Goal: Task Accomplishment & Management: Complete application form

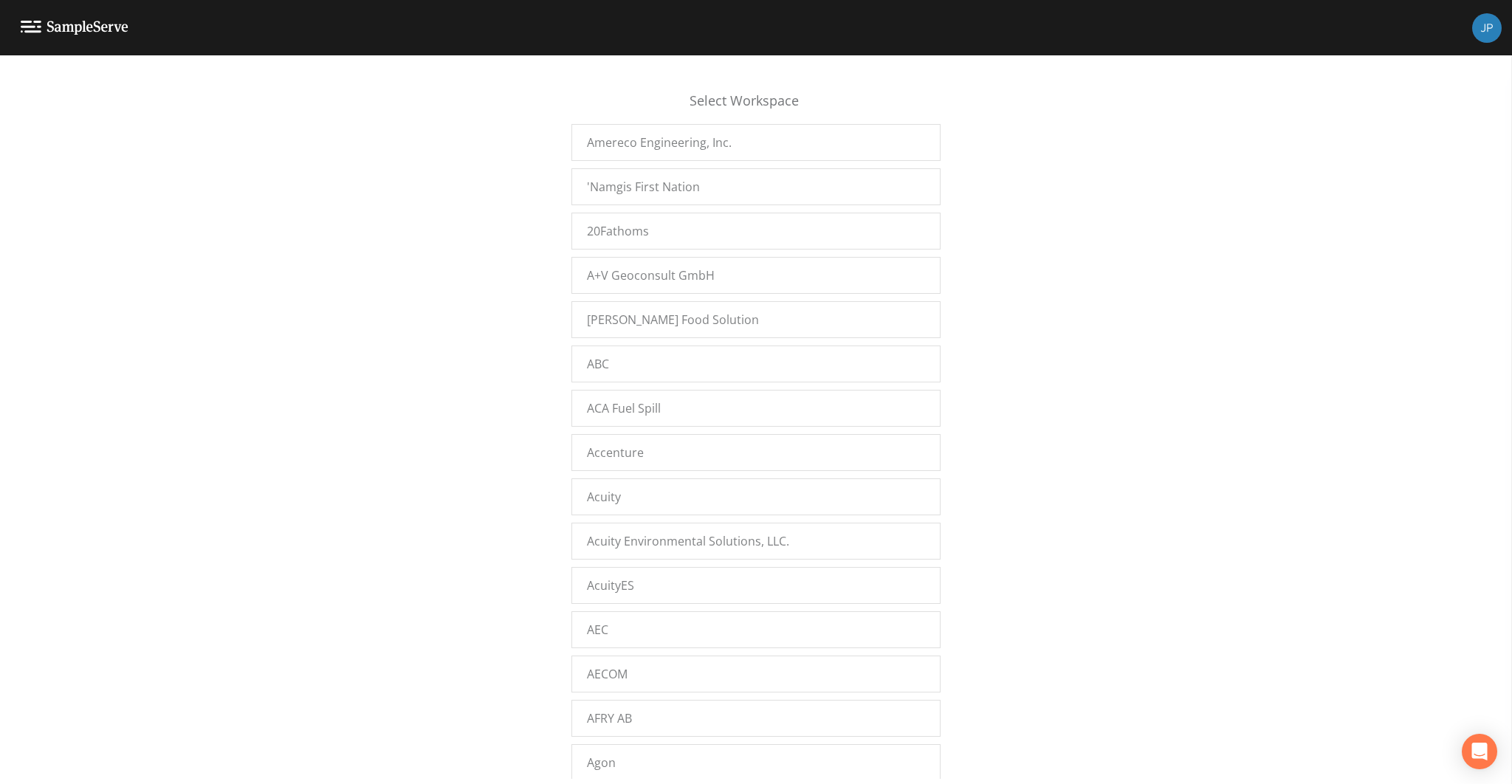
click at [347, 320] on div "Select Workspace Amereco Engineering, Inc. 'Namgis First Nation 20Fathoms A+V G…" at bounding box center [756, 424] width 1512 height 710
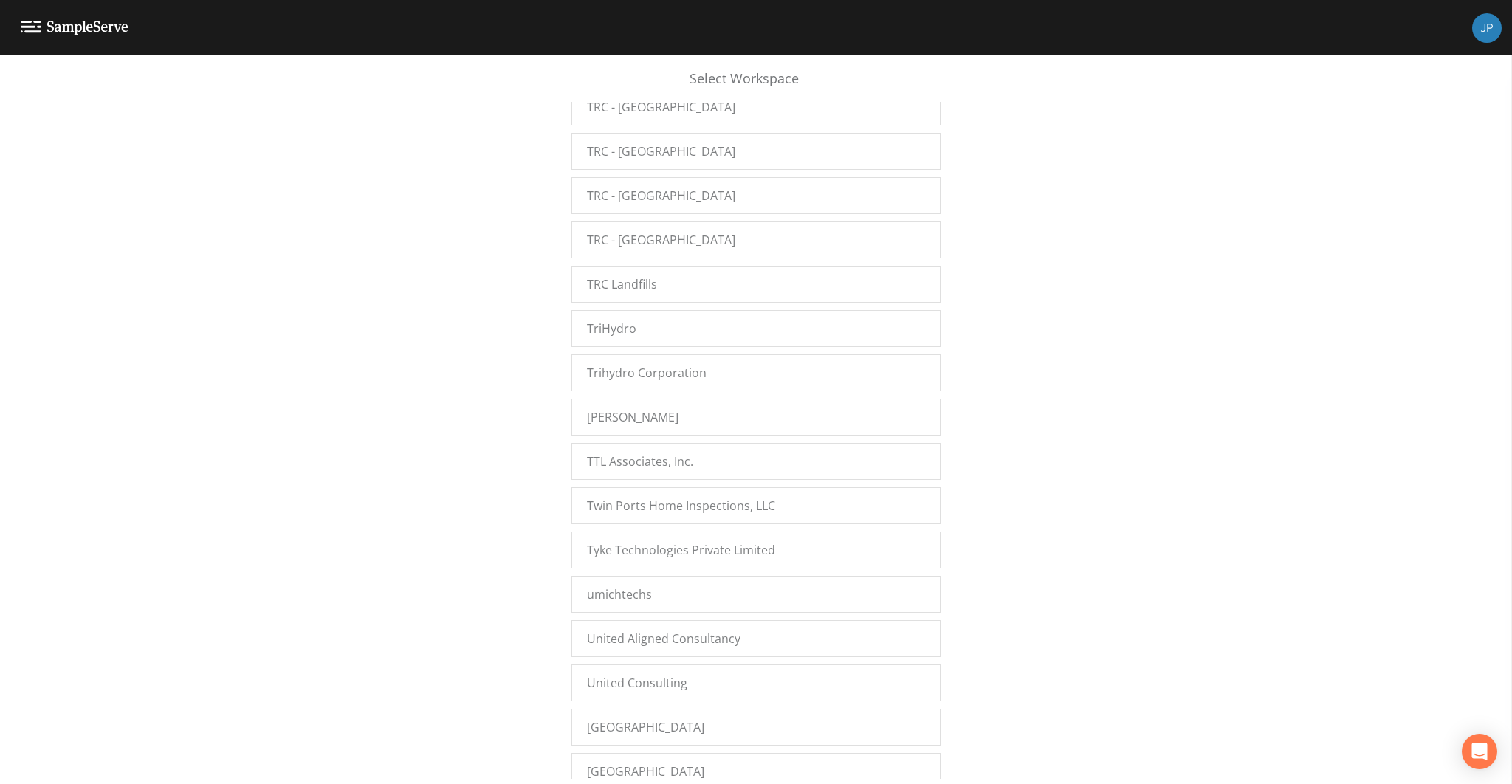
click at [505, 384] on div "Select Workspace Amereco Engineering, Inc. 'Namgis First Nation 20Fathoms A+V G…" at bounding box center [756, 424] width 1512 height 710
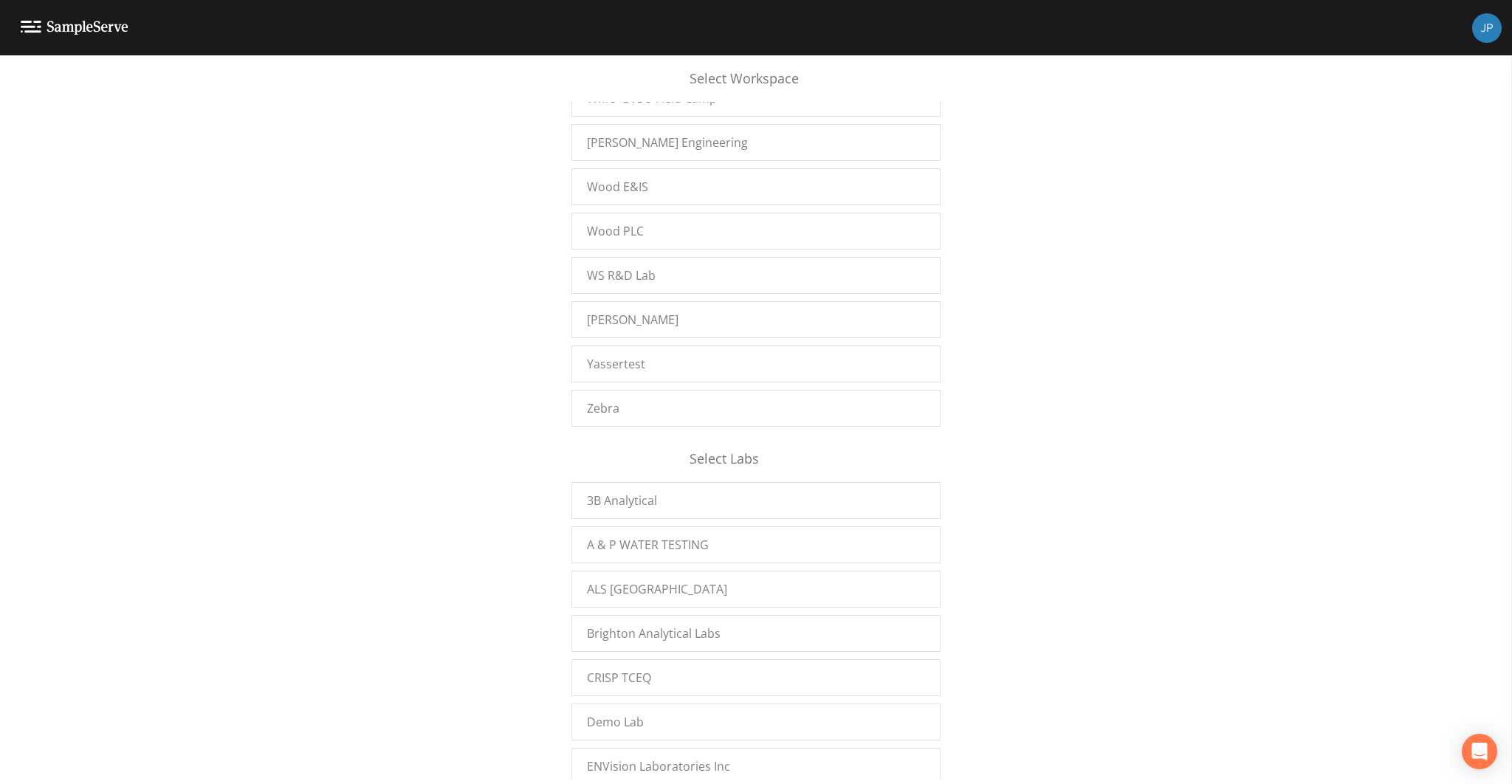
scroll to position [24502, 0]
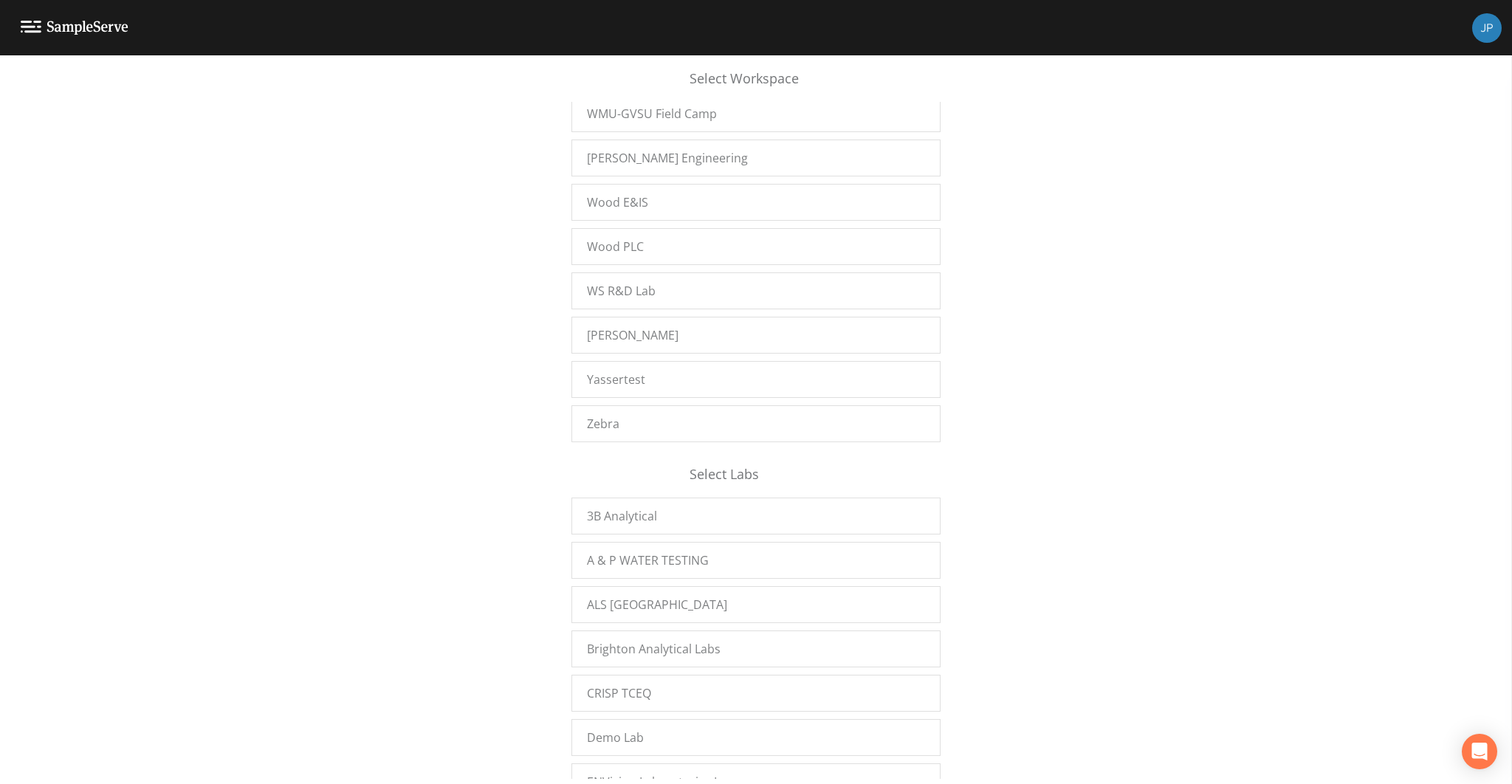
click at [979, 381] on div "Select Workspace Amereco Engineering, Inc. 'Namgis First Nation 20Fathoms A+V G…" at bounding box center [756, 424] width 1512 height 710
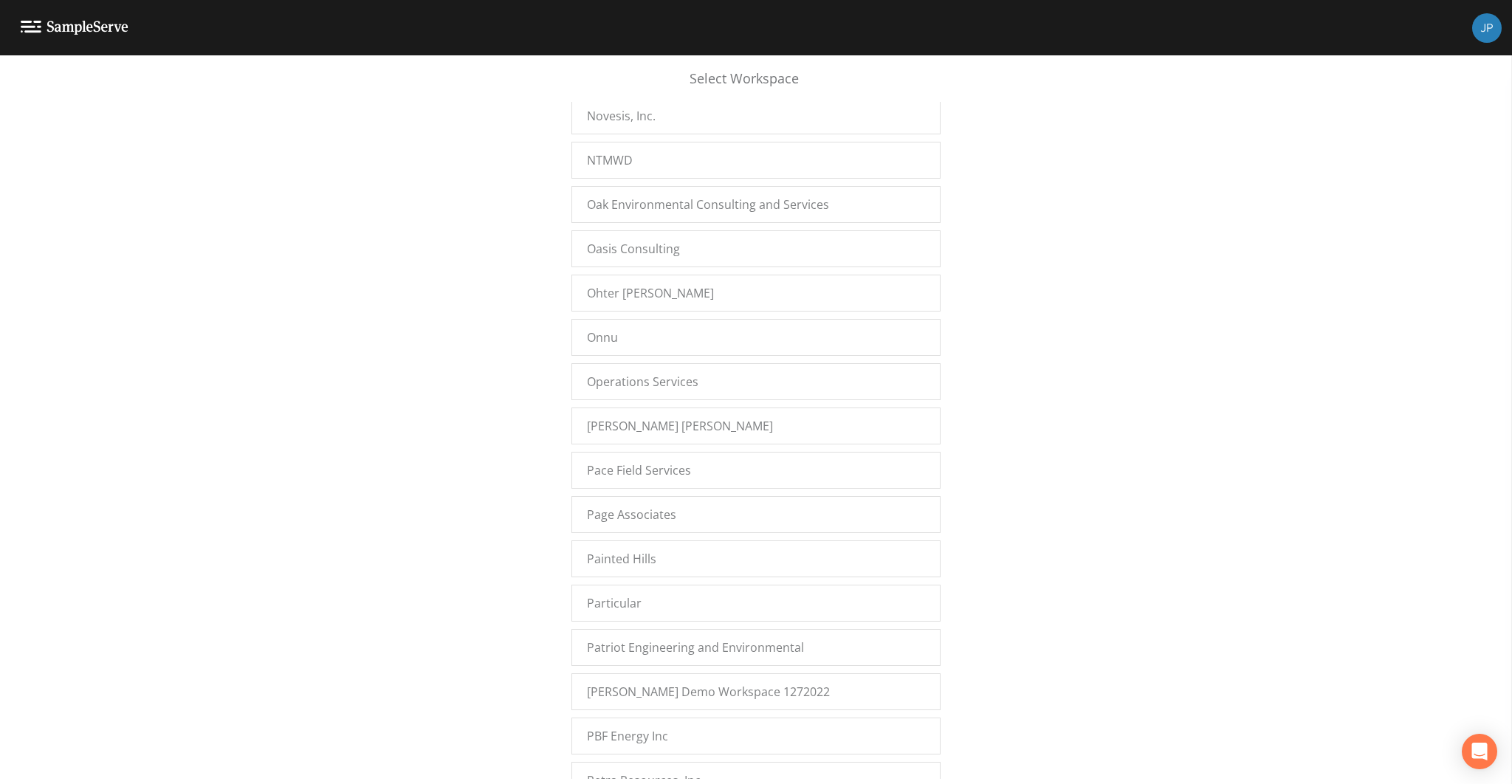
scroll to position [15579, 0]
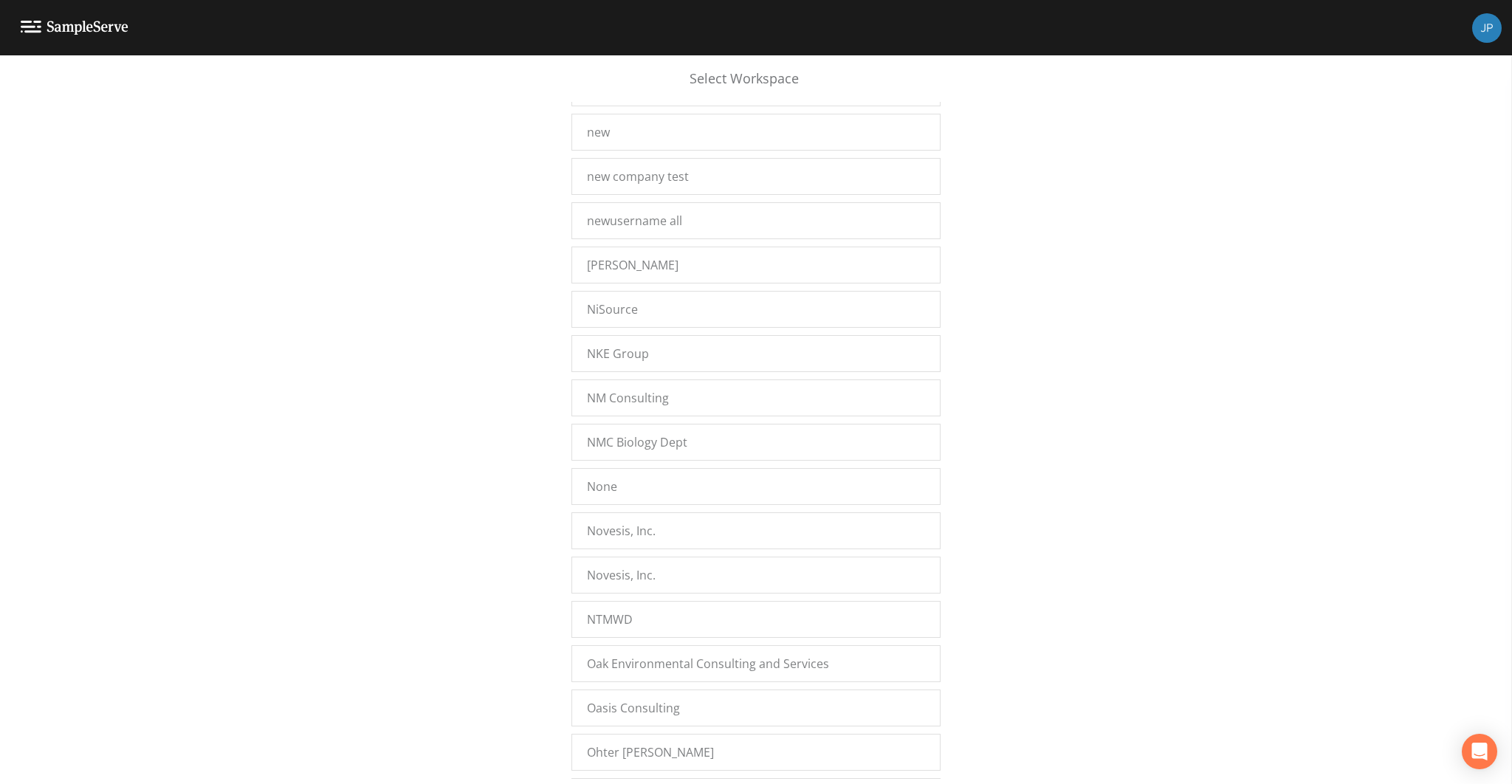
click at [1025, 404] on div "Select Workspace Amereco Engineering, Inc. 'Namgis First Nation 20Fathoms A+V G…" at bounding box center [756, 424] width 1512 height 710
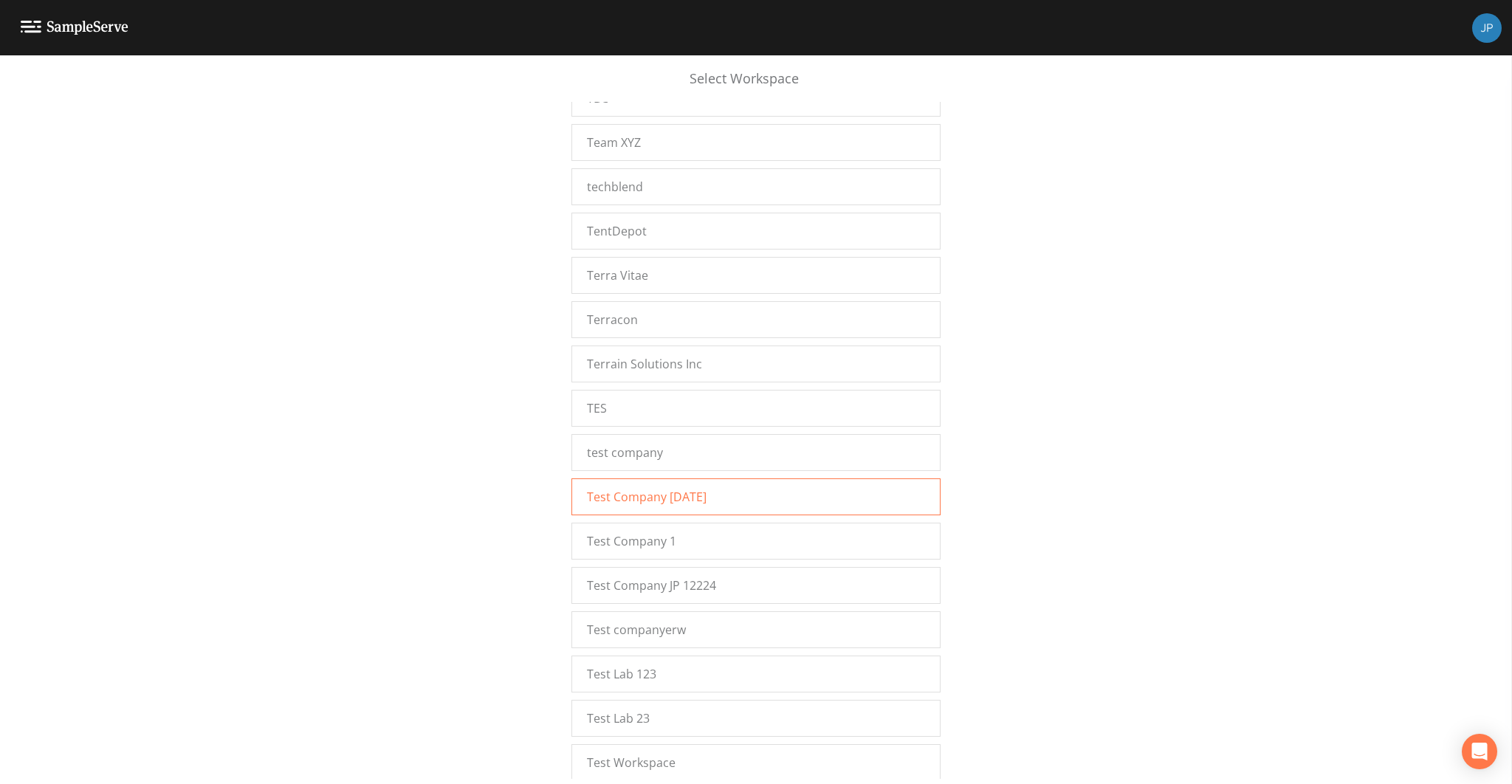
click at [685, 478] on div "Test Company 01-22-24" at bounding box center [756, 496] width 369 height 37
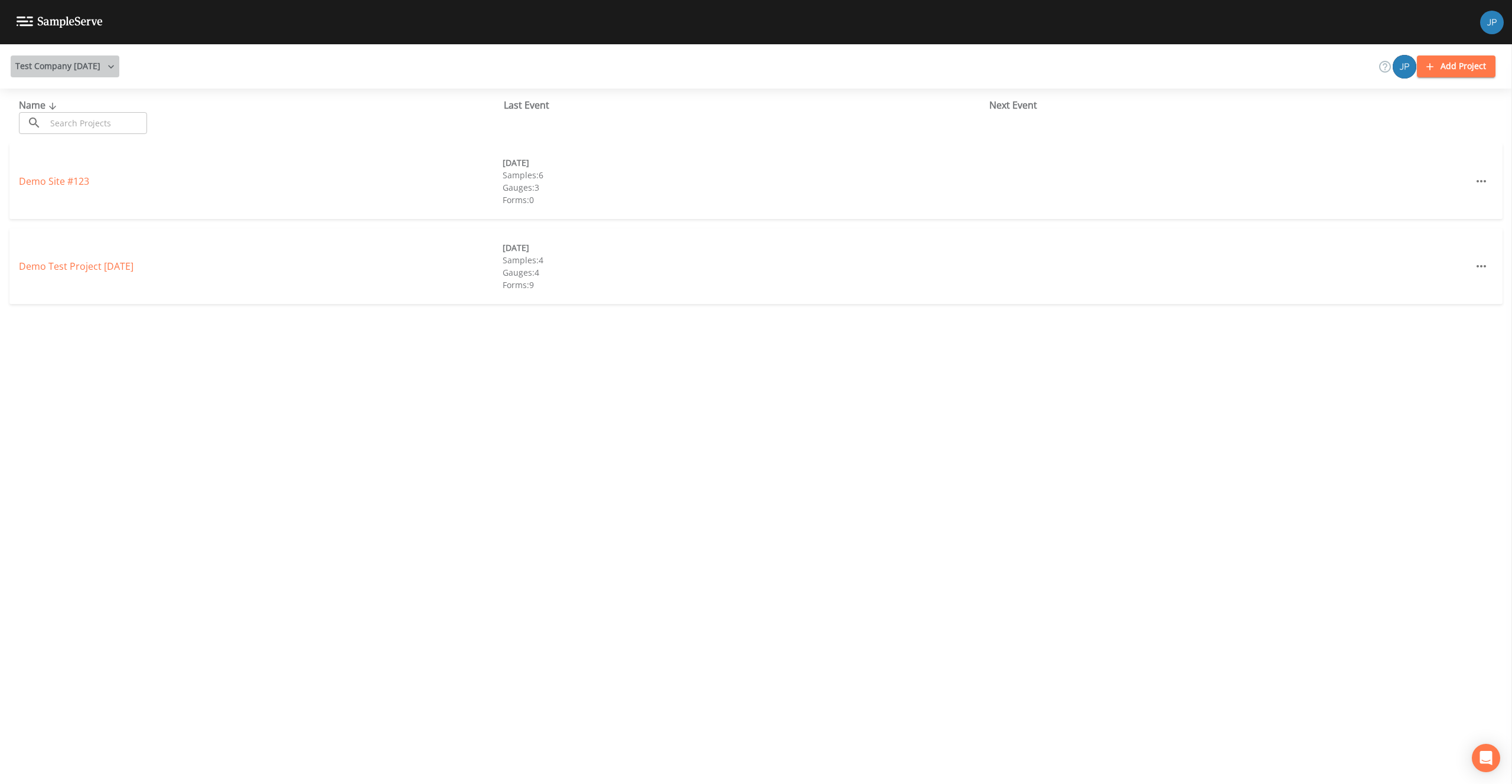
click at [79, 63] on button "Test Company [DATE]" at bounding box center [65, 66] width 109 height 22
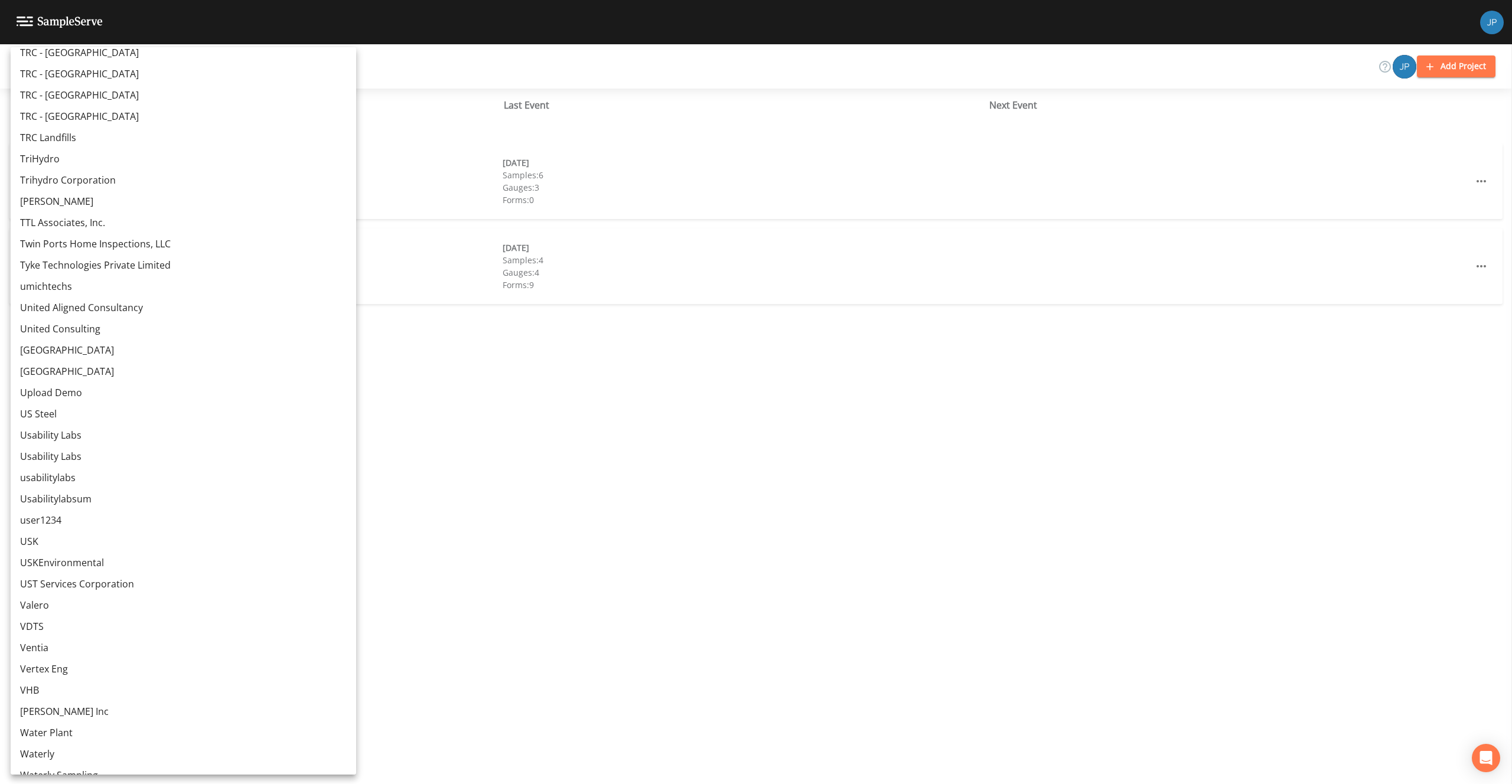
scroll to position [11769, 0]
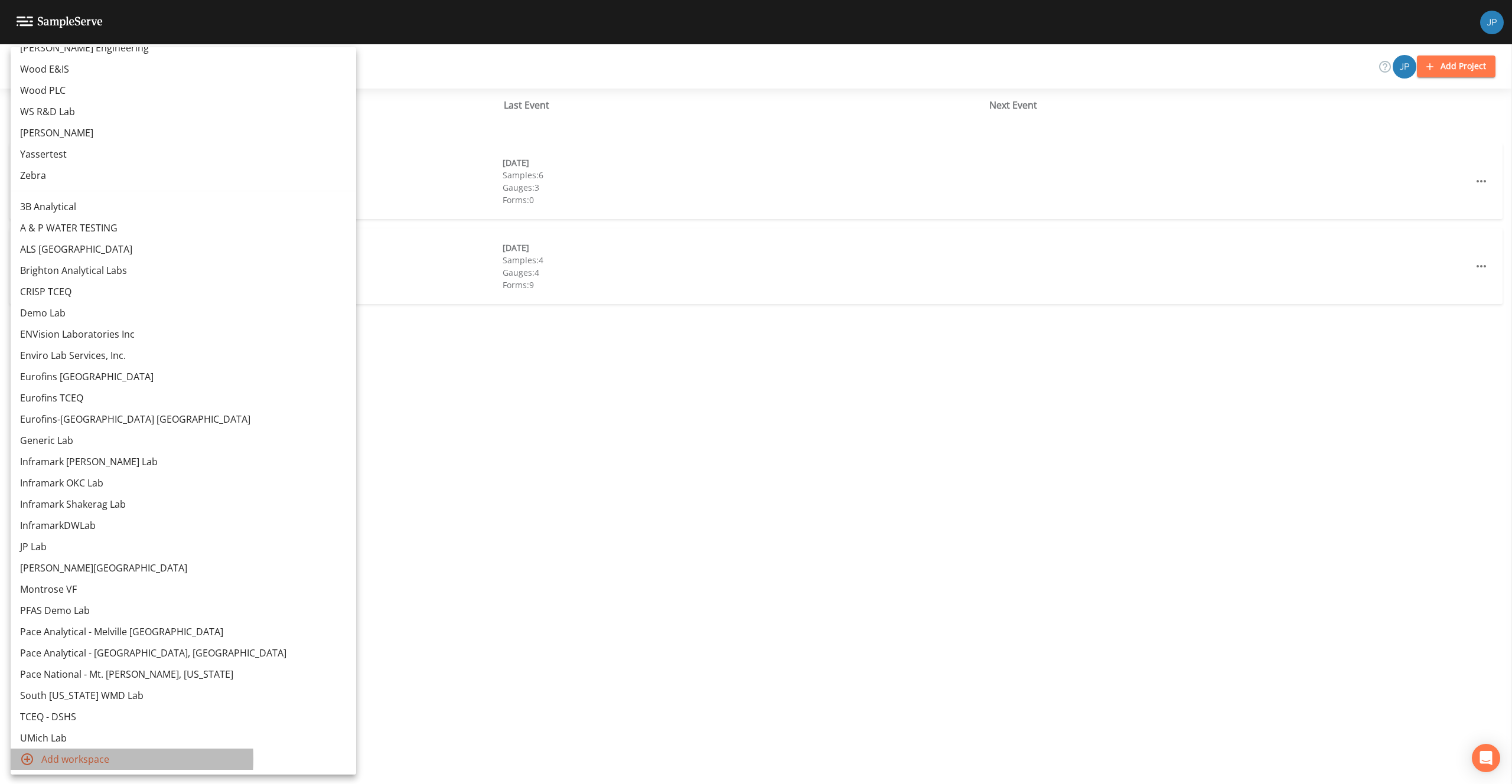
click at [68, 759] on span "Add workspace" at bounding box center [194, 759] width 305 height 14
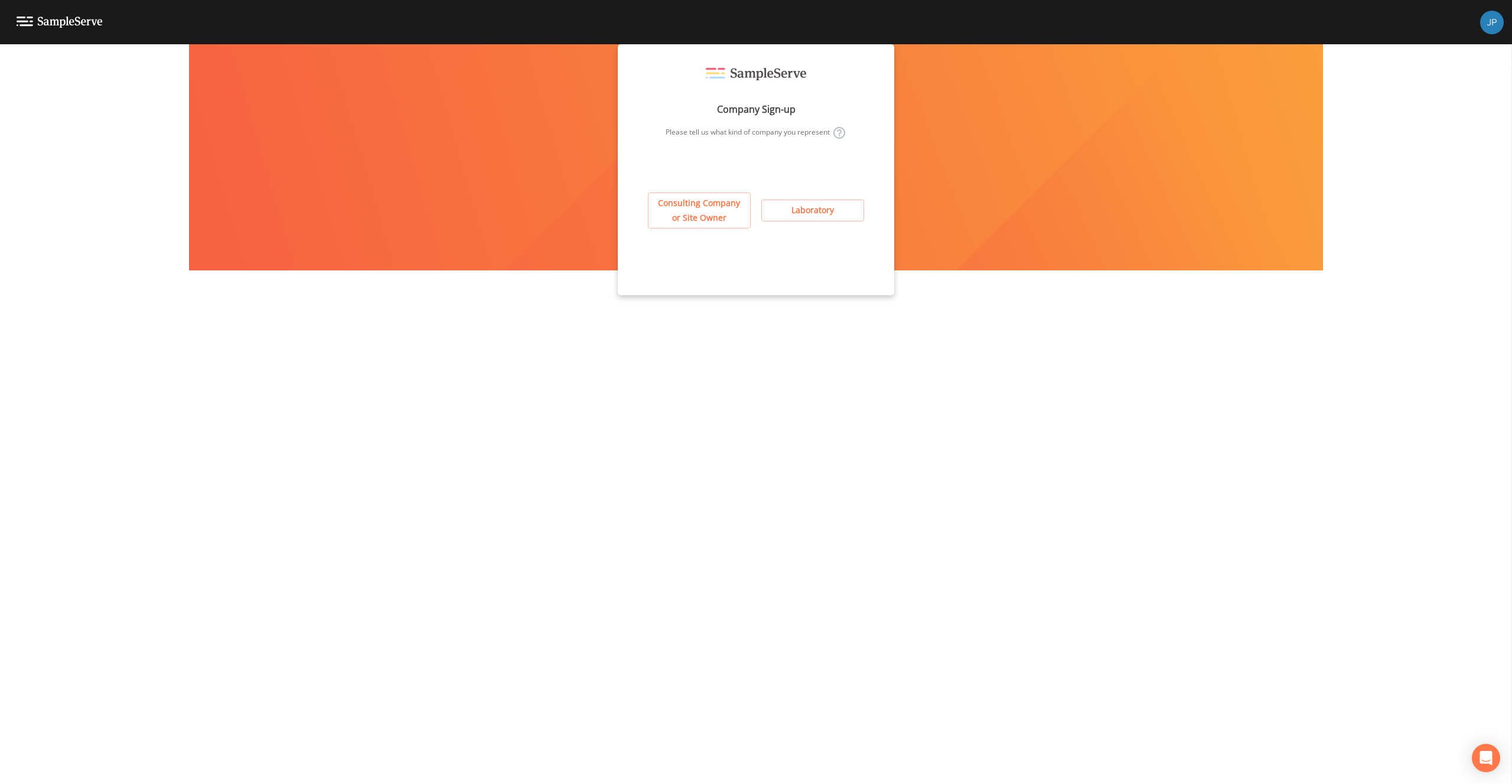
click at [723, 215] on button "Consulting Company or Site Owner" at bounding box center [699, 211] width 103 height 36
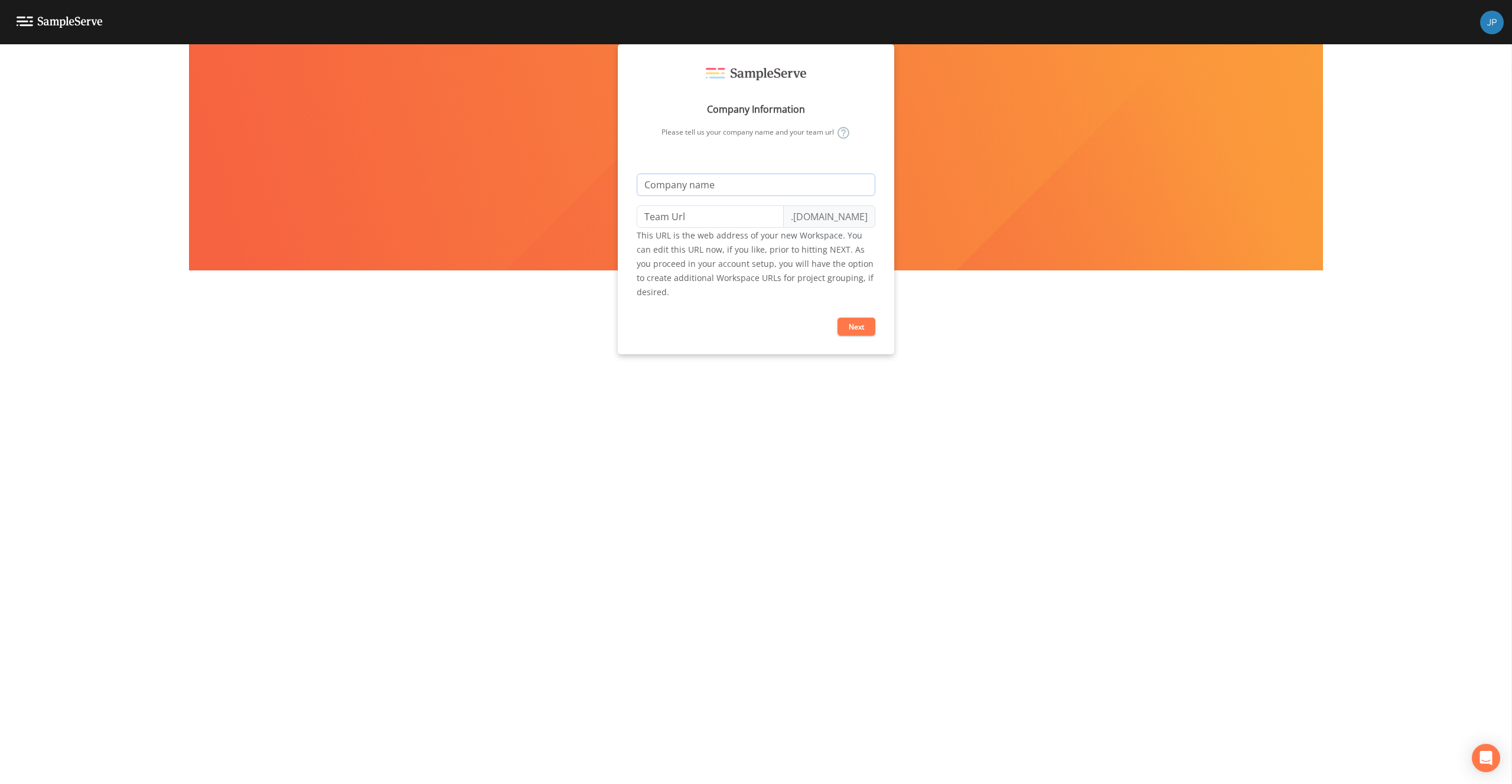
click at [726, 185] on input "text" at bounding box center [755, 185] width 239 height 23
type input "U"
type input "u"
type input "Um"
type input "um"
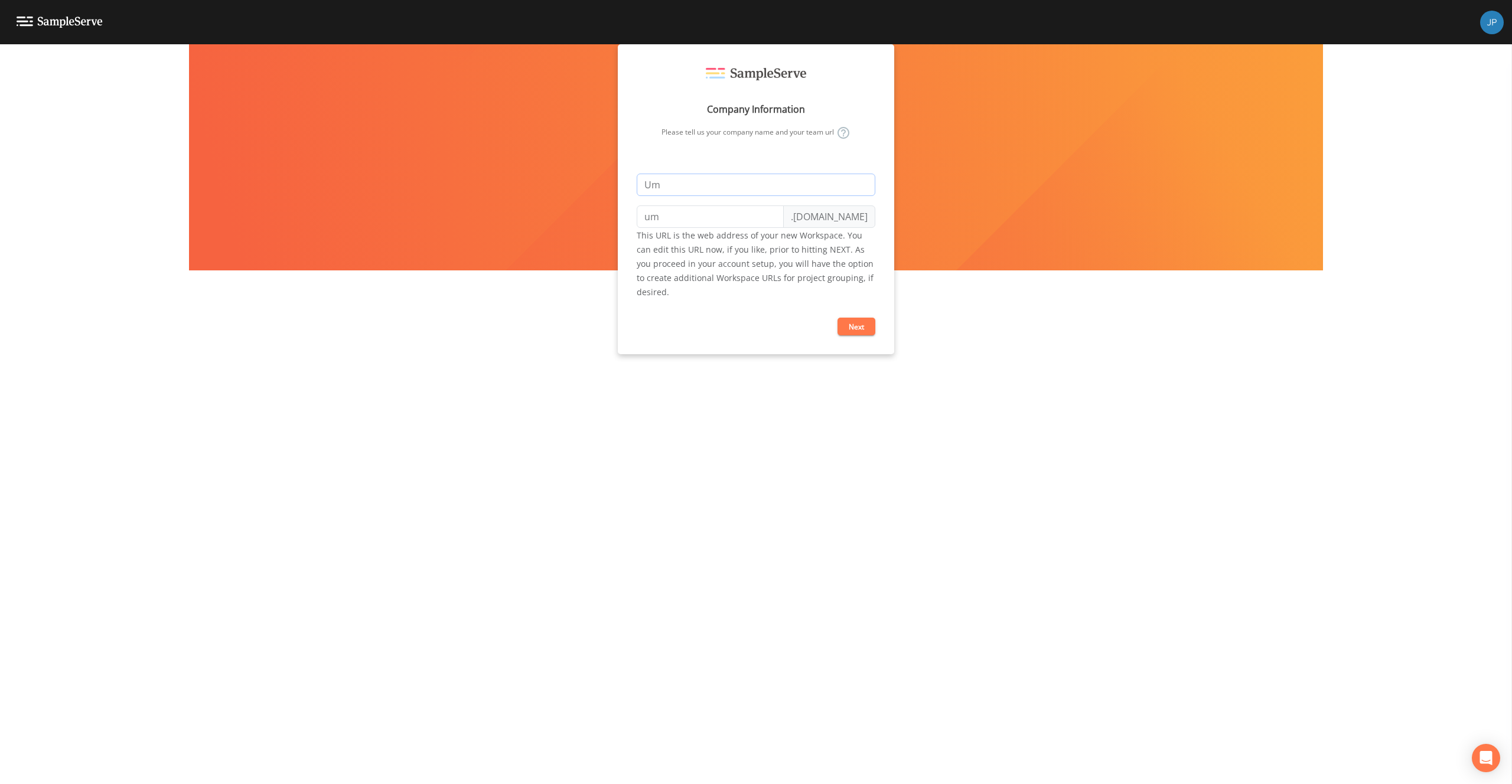
type input "Umi"
type input "umi"
type input "Umic"
type input "umic"
type input "Umich"
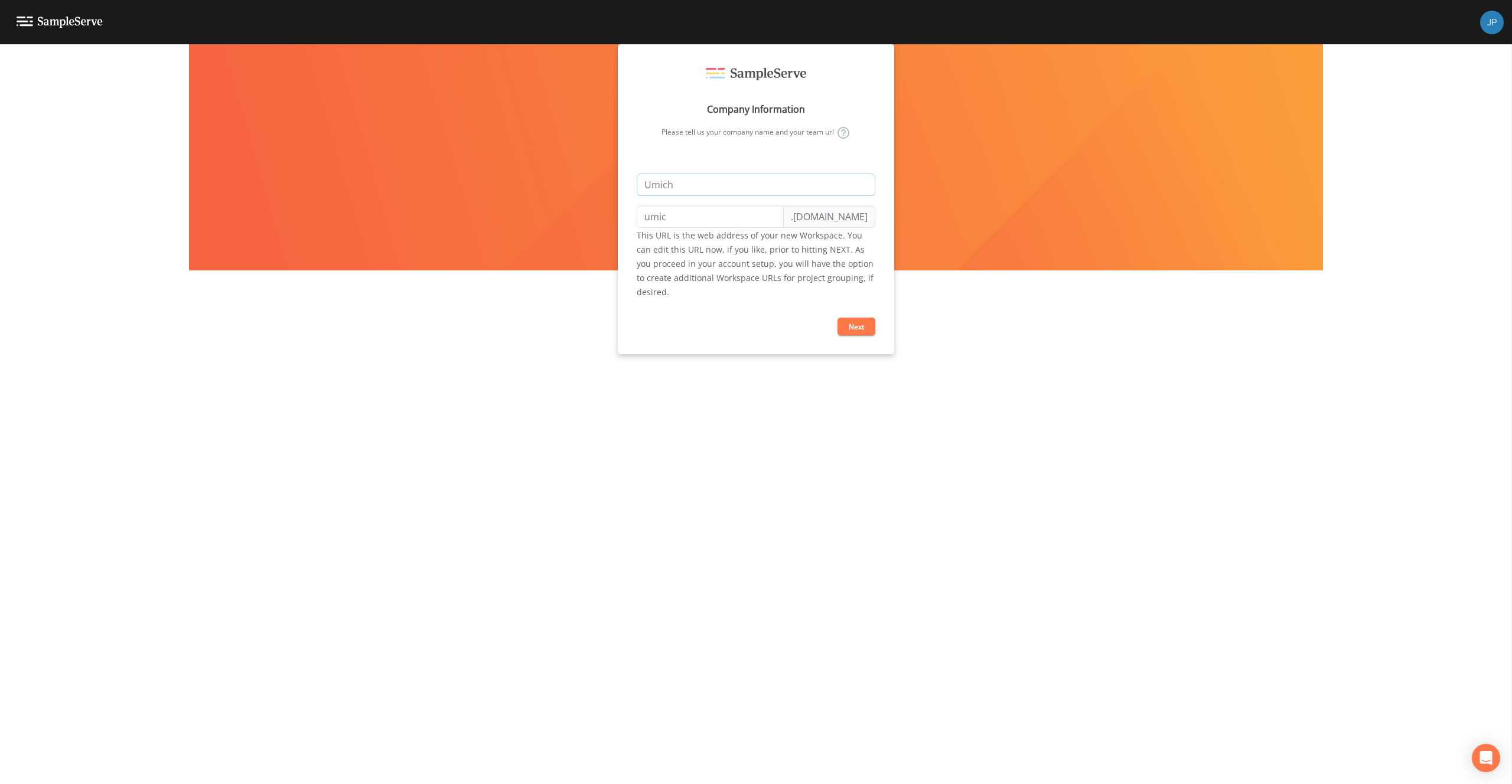
type input "umich"
type input "Umich T"
type input "umich-t"
type input "Umich Te"
type input "umich-te"
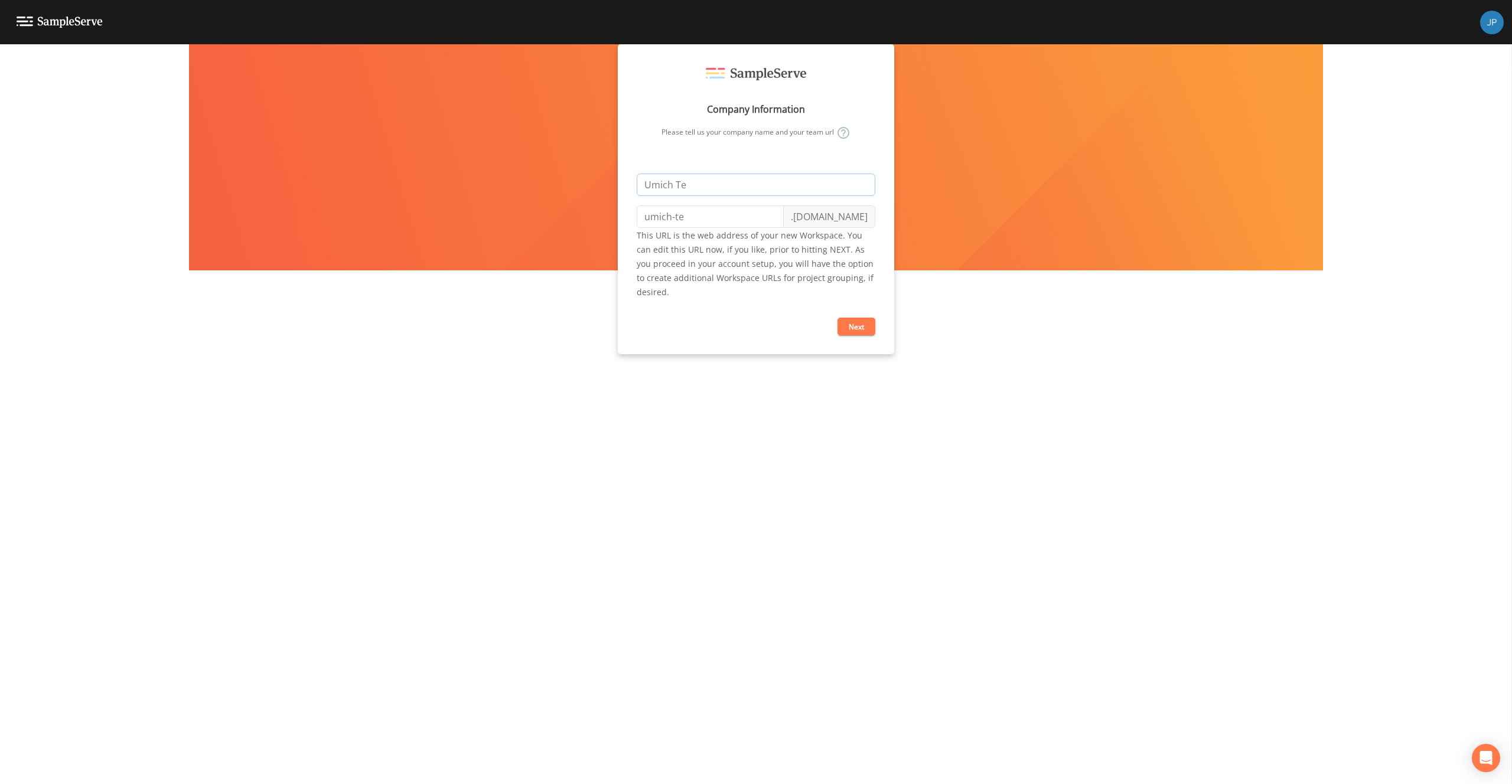
type input "Umich Tes"
type input "umich-tes"
type input "Umich Te"
type input "umich-te"
type input "Umich T"
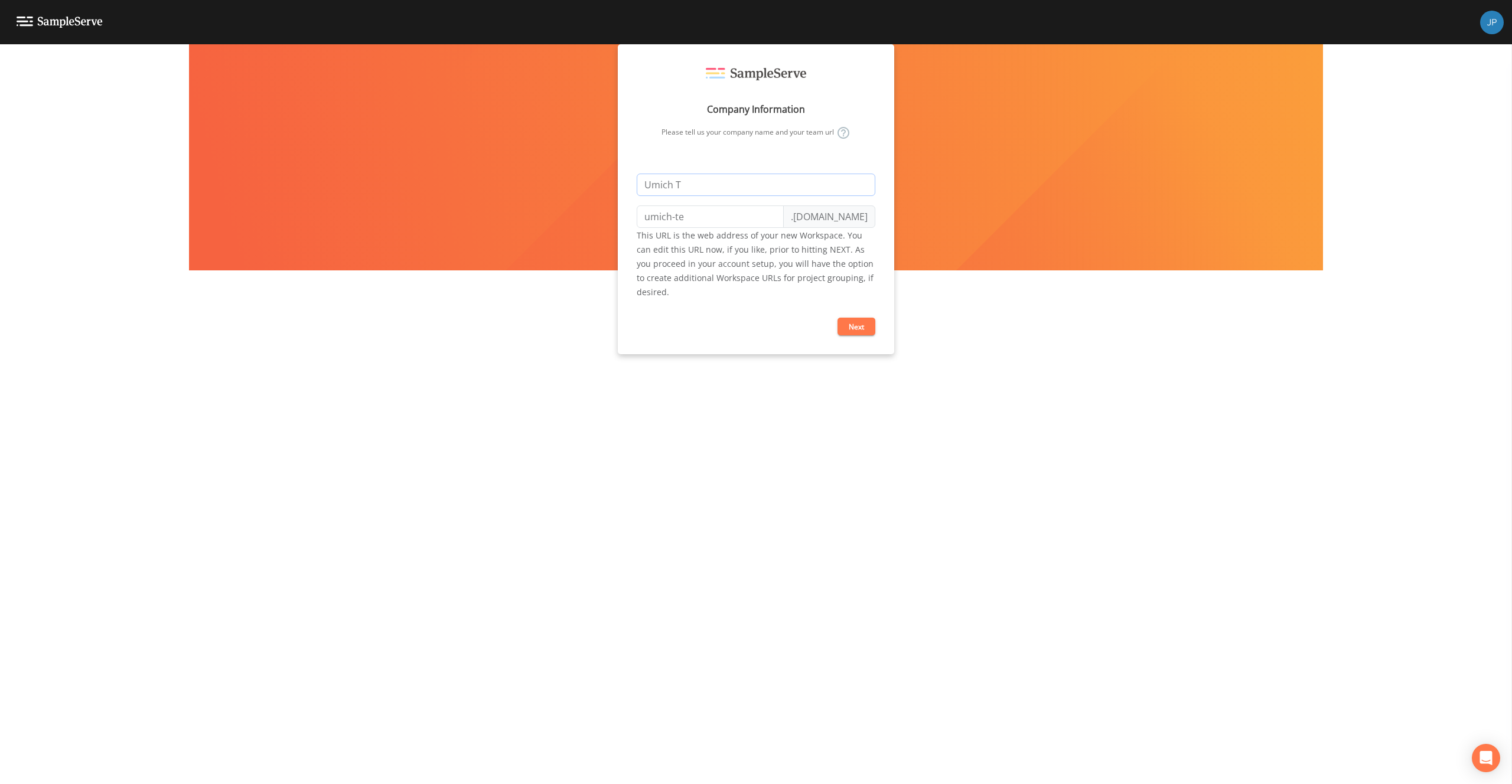
type input "umich-t"
type input "Umich"
type input "umich"
type input "Umich W"
type input "umich-w"
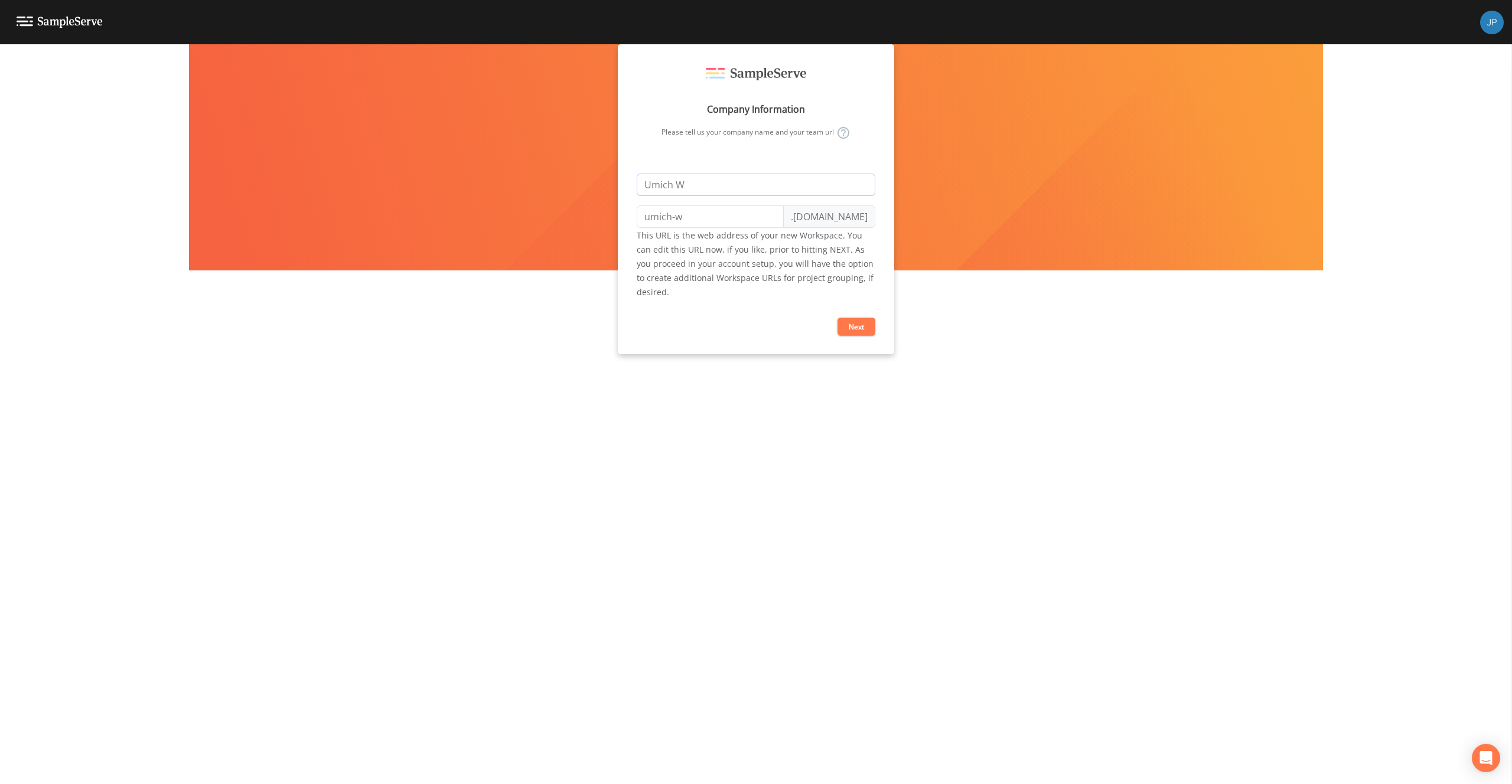
type input "Umich Wo"
type input "umich-wo"
type input "Umich Wor"
type input "umich-wor"
type input "Umich Work"
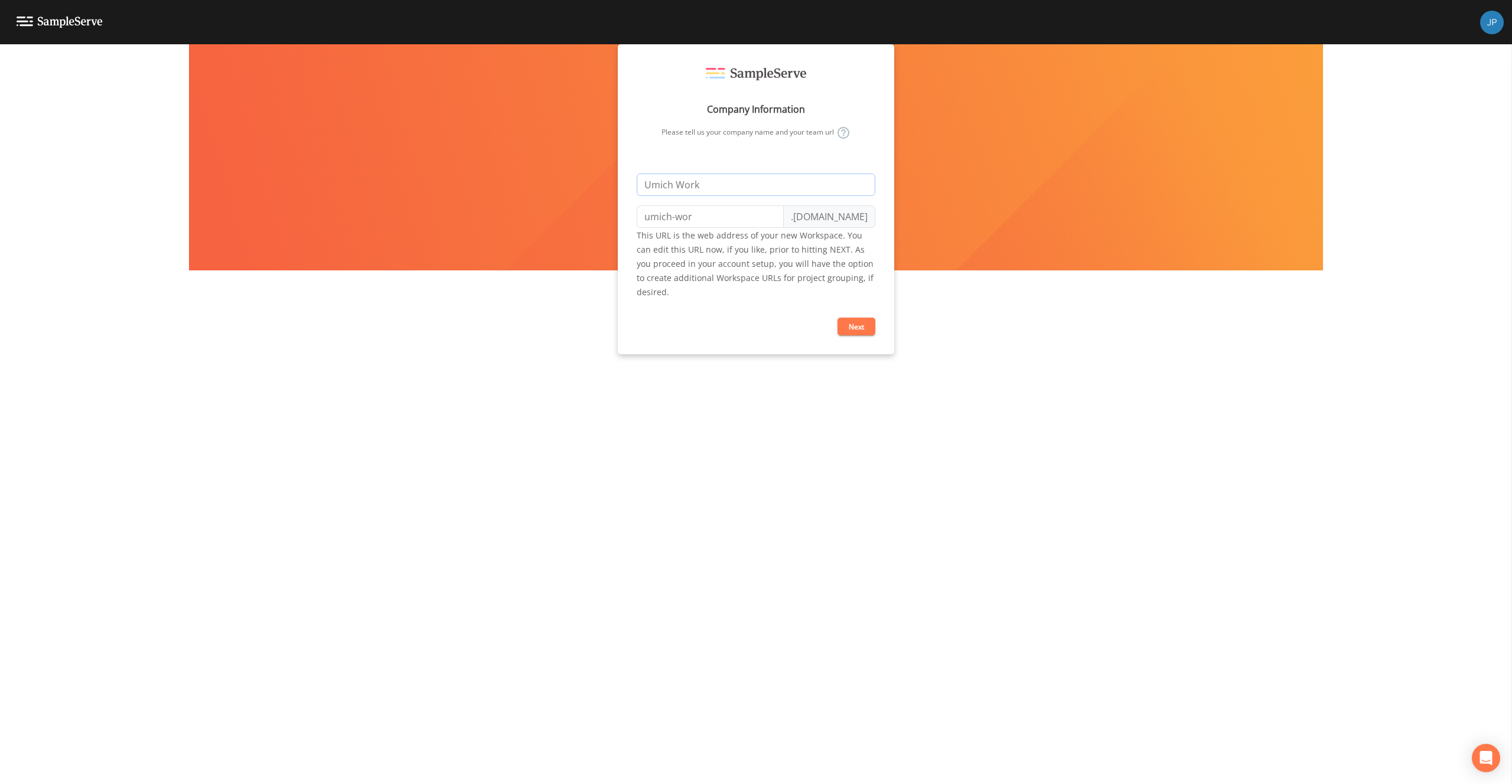
type input "umich-work"
type input "Umich Works"
type input "umich-works"
type input "Umich Worksp"
type input "umich-worksp"
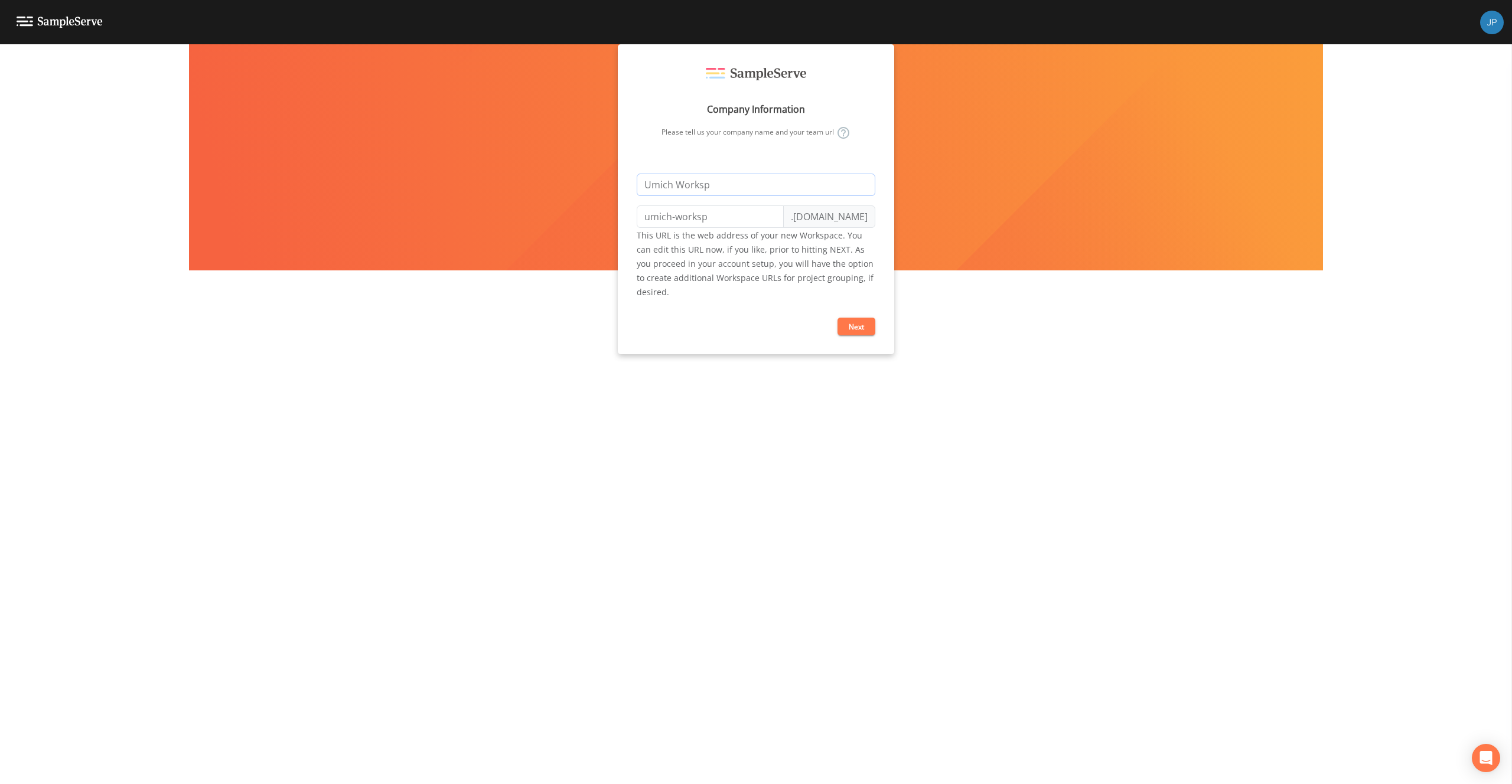
type input "Umich Workspa"
type input "umich-workspa"
type input "Umich Workspac"
type input "umich-workspac"
type input "Umich Workspace"
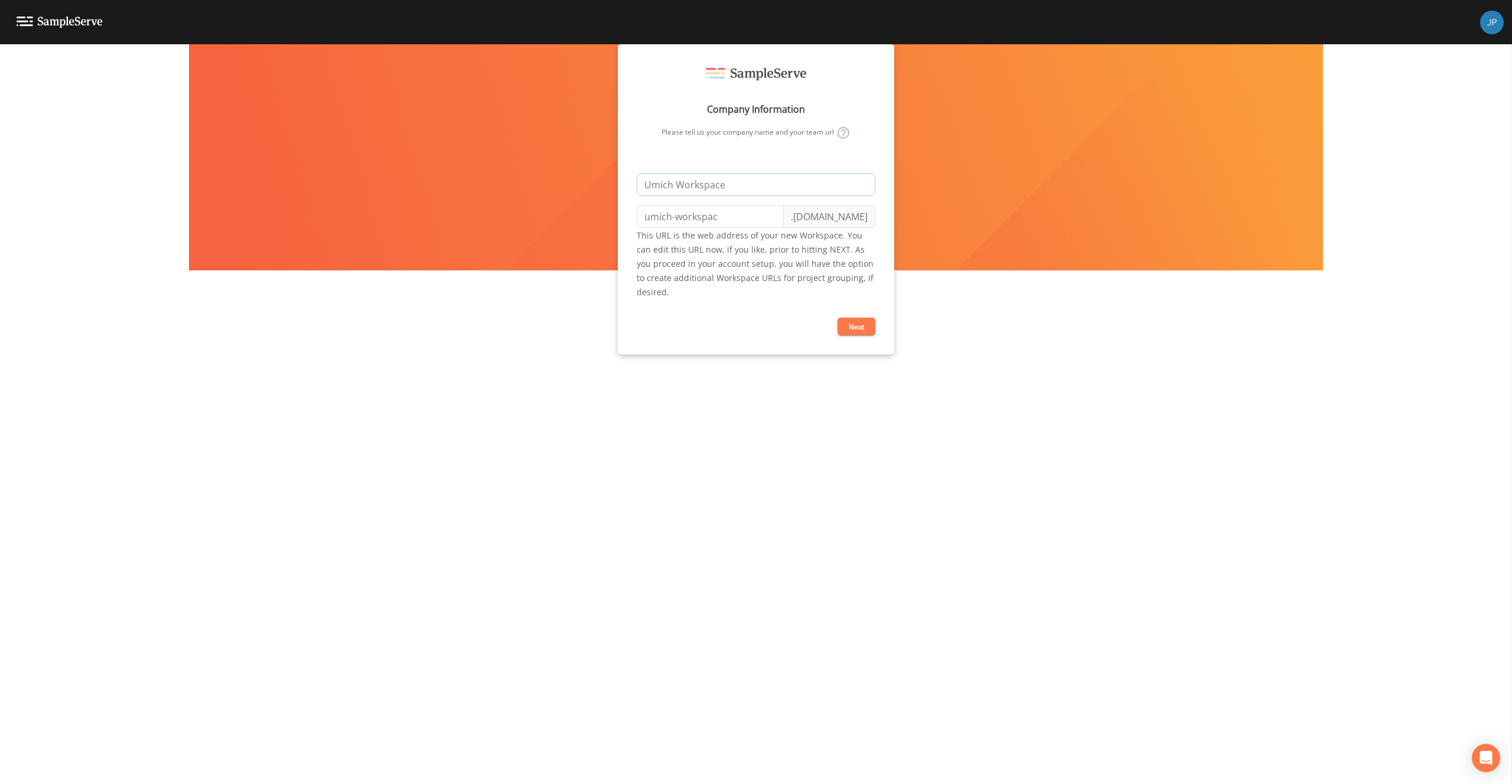
type input "umich-workspace"
type input "Umich Workspace"
click at [858, 327] on button "Next" at bounding box center [856, 326] width 38 height 18
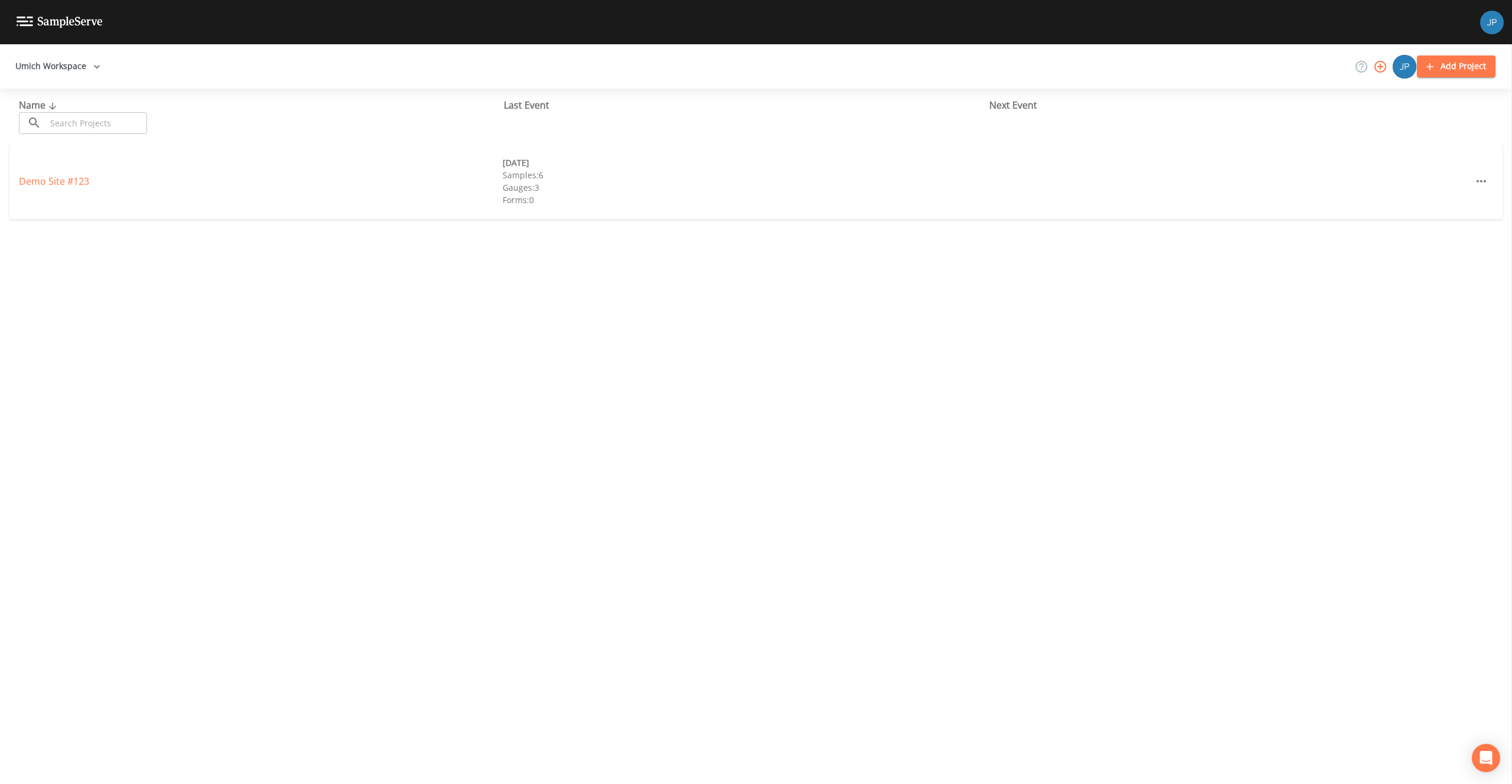
click at [1377, 70] on icon "button" at bounding box center [1380, 67] width 12 height 12
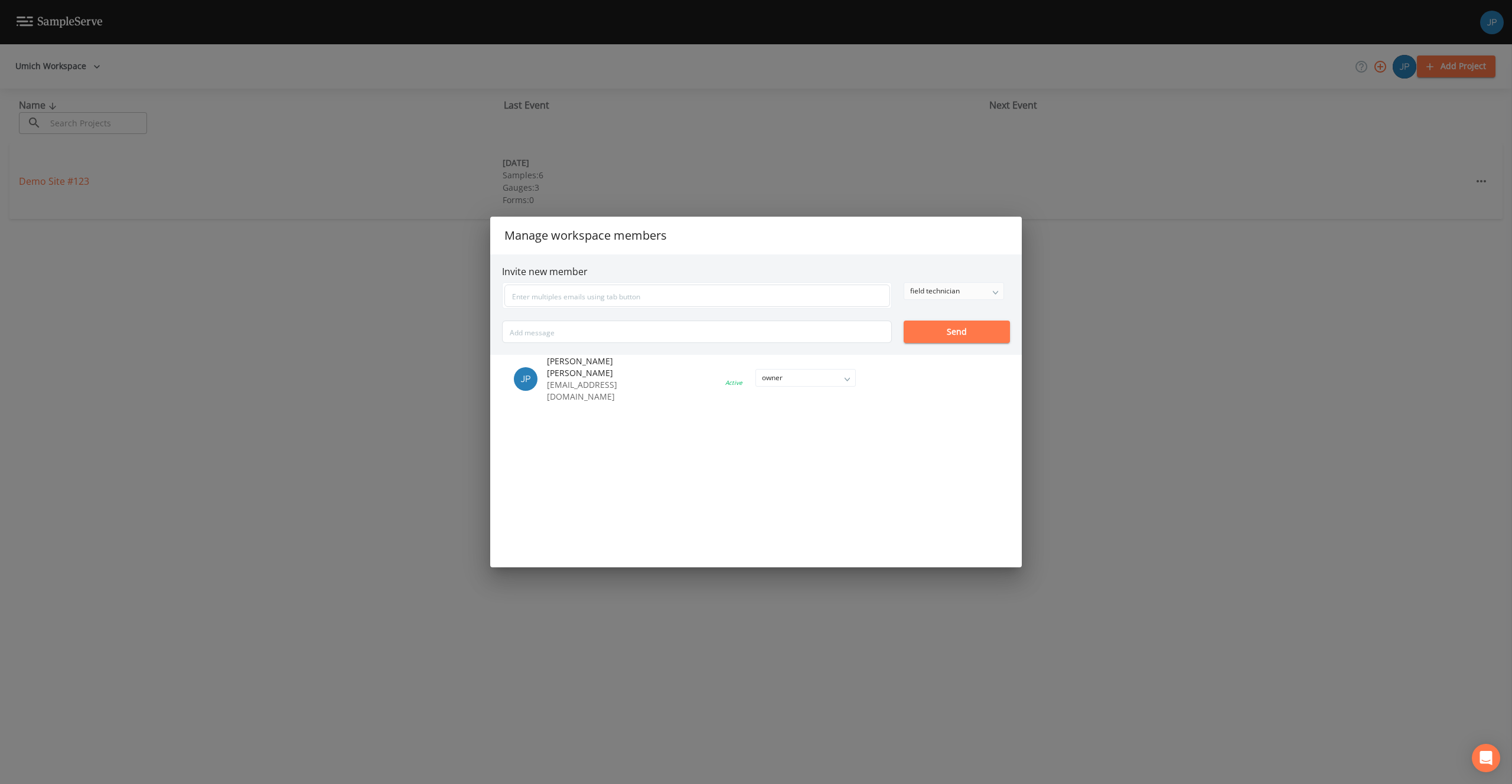
click at [918, 295] on div "field technician" at bounding box center [954, 291] width 99 height 17
click at [925, 329] on button "admin" at bounding box center [953, 332] width 99 height 18
click at [701, 301] on input "text" at bounding box center [697, 296] width 386 height 23
paste input "[EMAIL_ADDRESS][DOMAIN_NAME]"
type input "[EMAIL_ADDRESS][DOMAIN_NAME]"
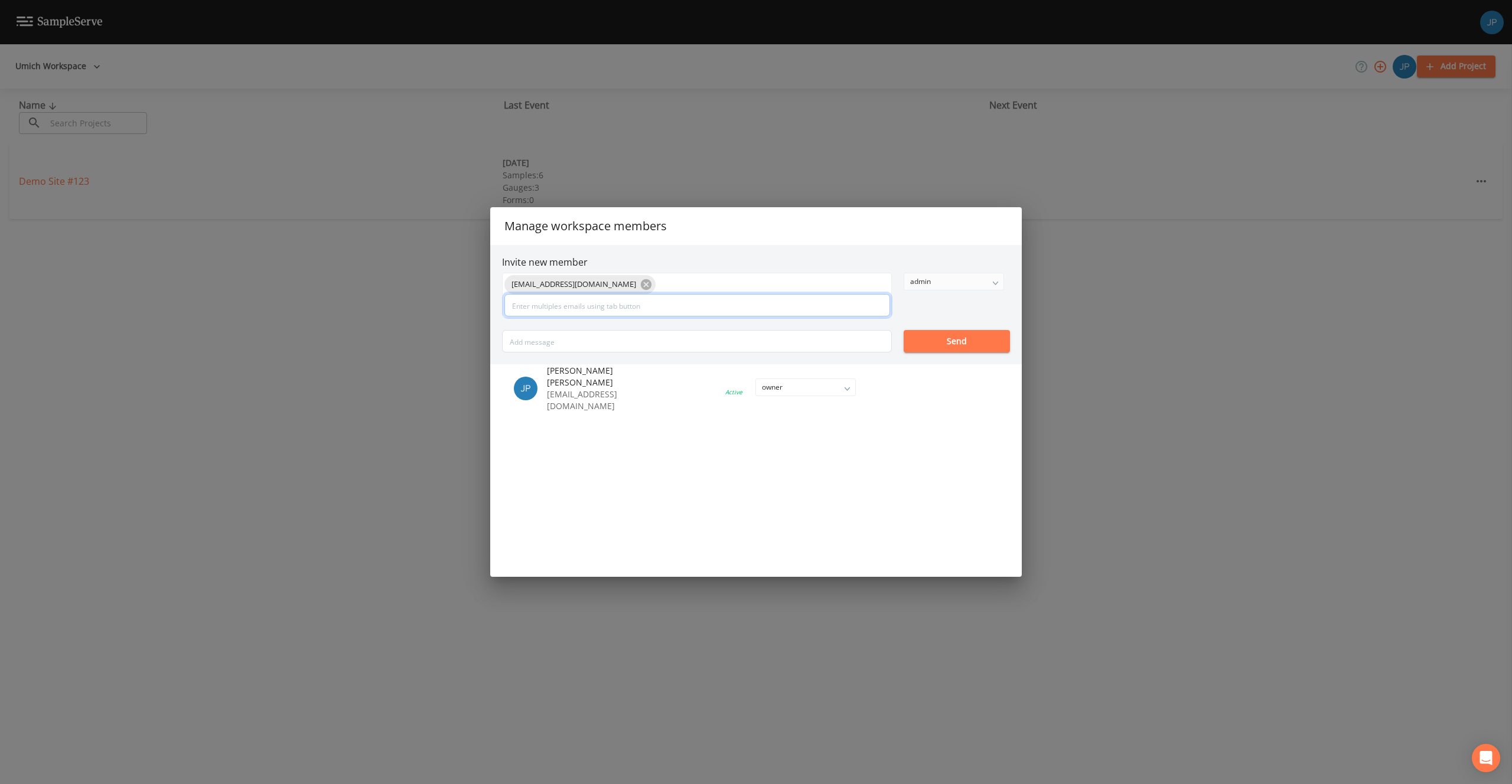
click at [701, 307] on input "text" at bounding box center [697, 305] width 386 height 23
click at [621, 311] on input "text" at bounding box center [697, 305] width 386 height 23
paste input "[EMAIL_ADDRESS][DOMAIN_NAME]"
type input "[EMAIL_ADDRESS][DOMAIN_NAME]"
click at [642, 313] on input "text" at bounding box center [697, 305] width 386 height 23
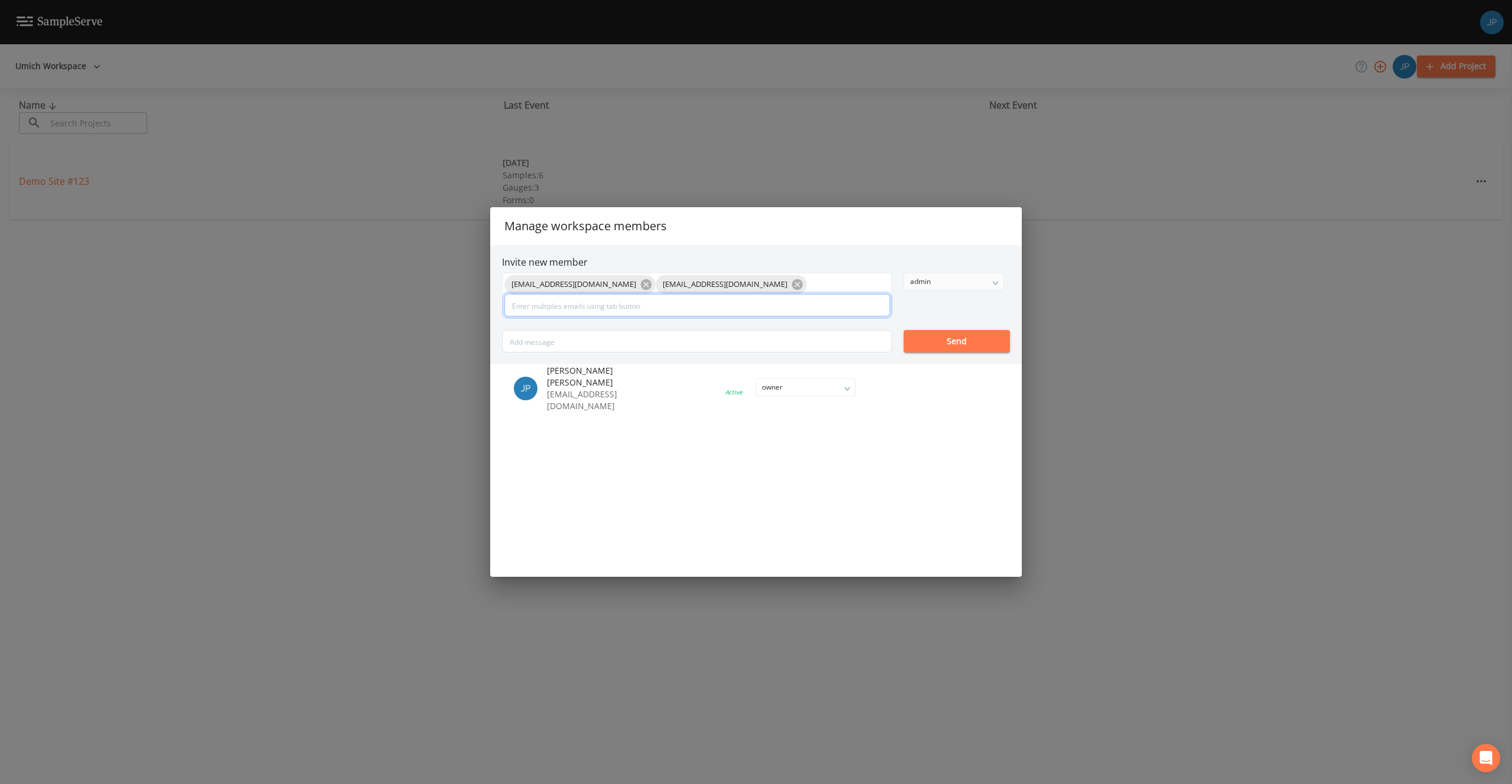
paste input "[EMAIL_ADDRESS][DOMAIN_NAME]"
type input "[EMAIL_ADDRESS][DOMAIN_NAME]"
click at [610, 309] on input "[EMAIL_ADDRESS][DOMAIN_NAME]" at bounding box center [697, 305] width 386 height 23
click at [612, 307] on input "[EMAIL_ADDRESS][DOMAIN_NAME]" at bounding box center [697, 305] width 386 height 23
drag, startPoint x: 612, startPoint y: 309, endPoint x: 506, endPoint y: 309, distance: 106.0
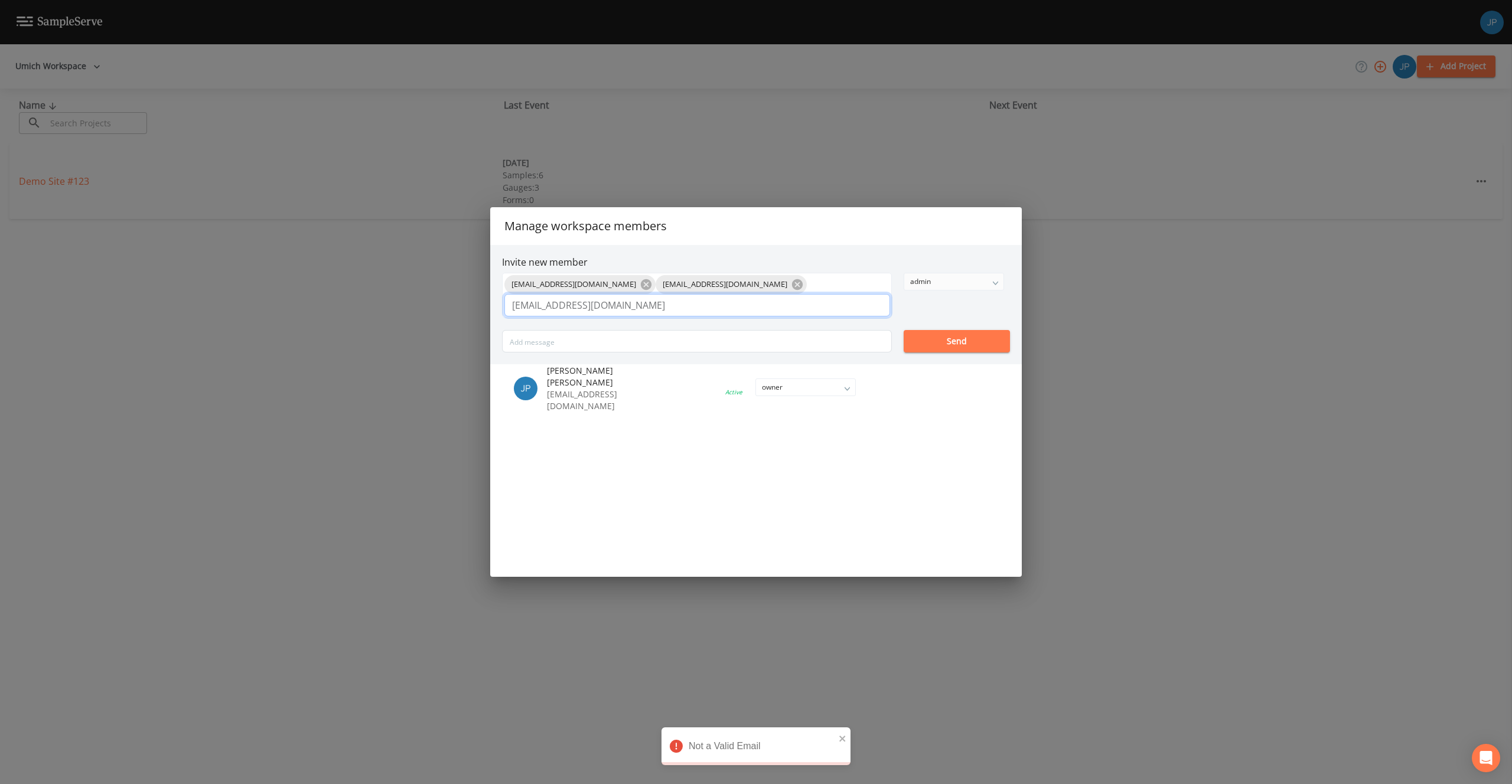
click at [506, 309] on input "[EMAIL_ADDRESS][DOMAIN_NAME]" at bounding box center [697, 305] width 386 height 23
click at [586, 308] on input "text" at bounding box center [697, 305] width 386 height 23
paste input "[EMAIL_ADDRESS][DOMAIN_NAME]"
type input "[EMAIL_ADDRESS][DOMAIN_NAME]"
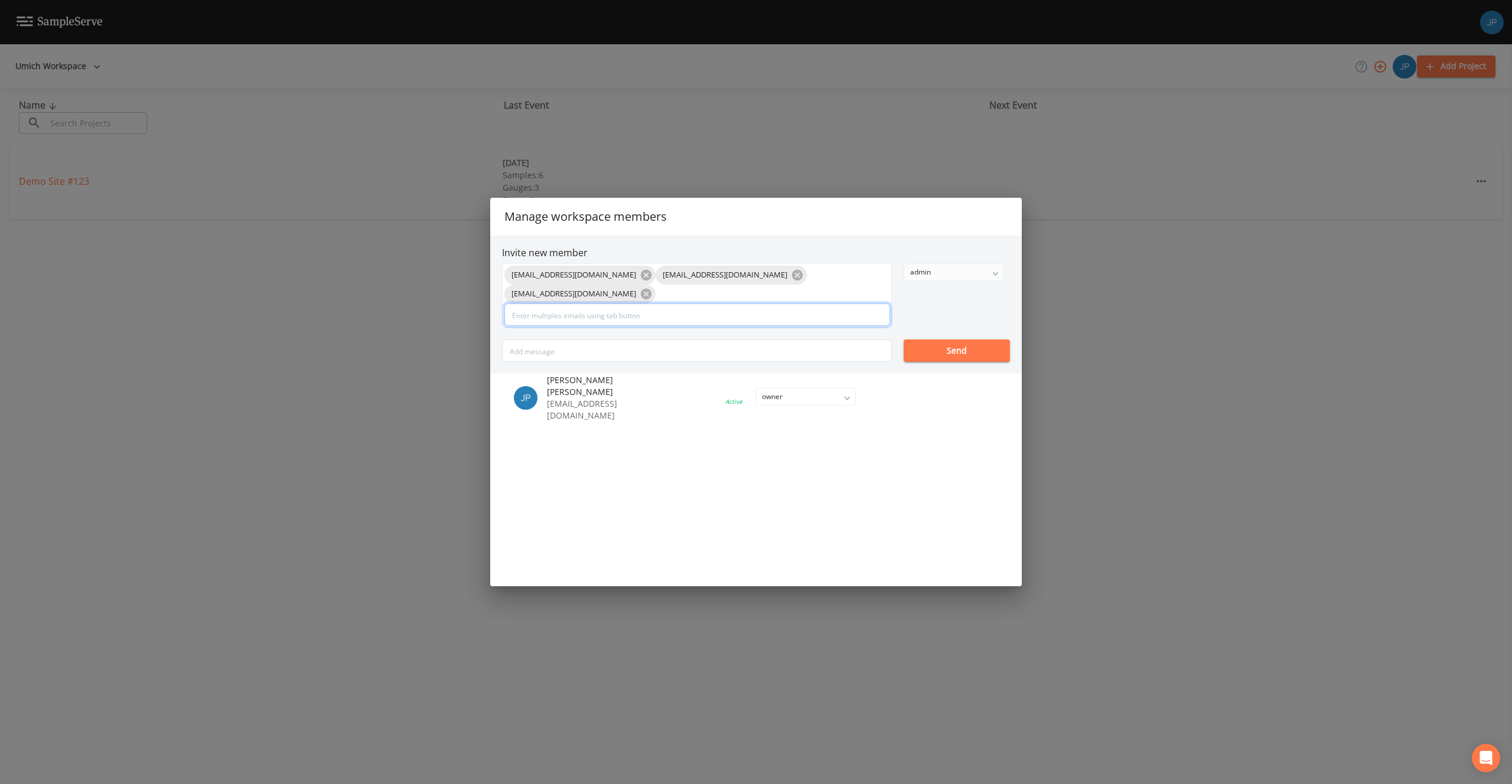
click at [629, 307] on input "text" at bounding box center [697, 315] width 386 height 23
paste input "[EMAIL_ADDRESS][DOMAIN_NAME]"
type input "[EMAIL_ADDRESS][DOMAIN_NAME]"
click at [664, 336] on div "[EMAIL_ADDRESS][DOMAIN_NAME] [EMAIL_ADDRESS][DOMAIN_NAME] [EMAIL_ADDRESS][DOMAI…" at bounding box center [756, 313] width 508 height 99
click at [920, 305] on div "[EMAIL_ADDRESS][DOMAIN_NAME] [EMAIL_ADDRESS][DOMAIN_NAME] [EMAIL_ADDRESS][DOMAI…" at bounding box center [756, 313] width 508 height 99
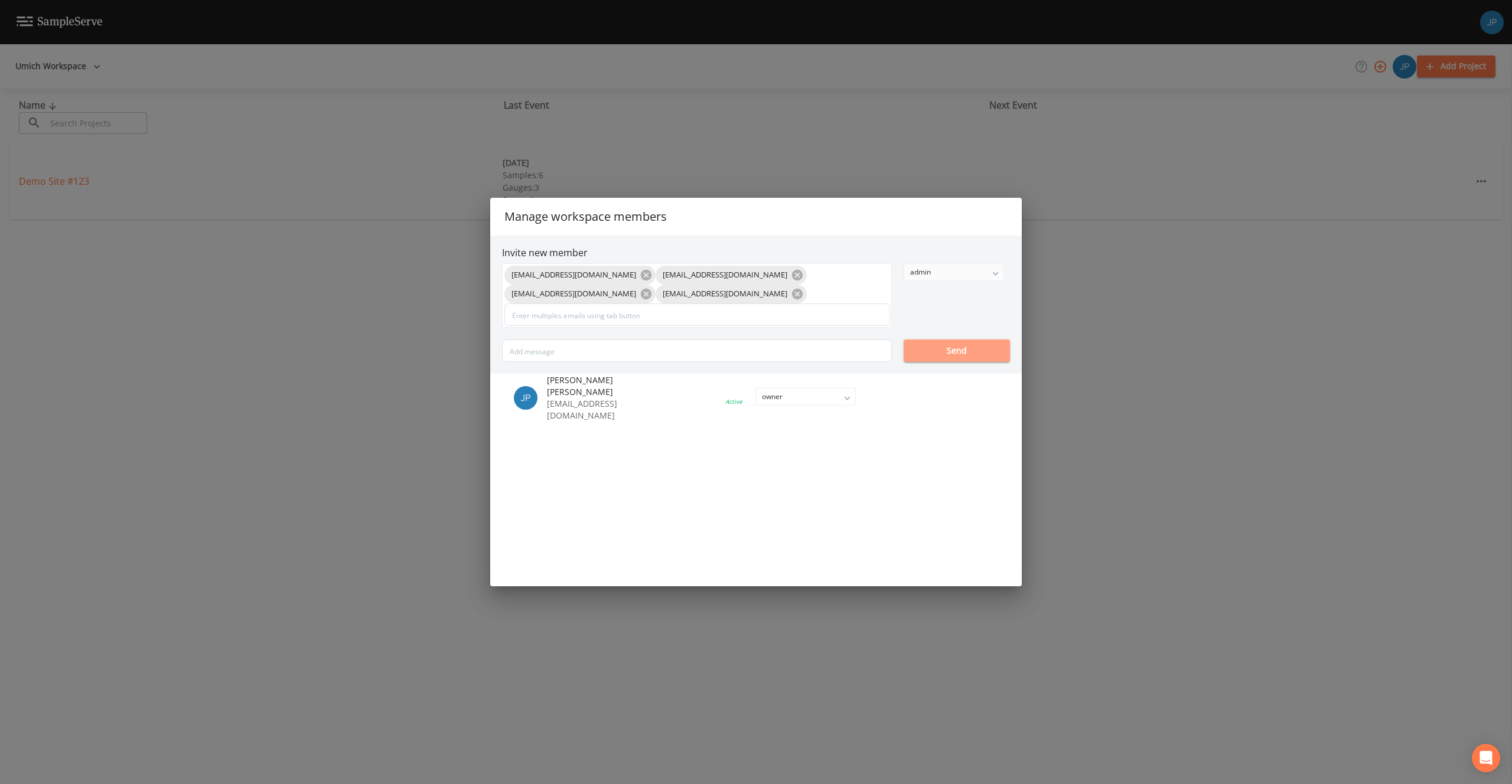
click at [936, 350] on button "Send" at bounding box center [957, 351] width 106 height 23
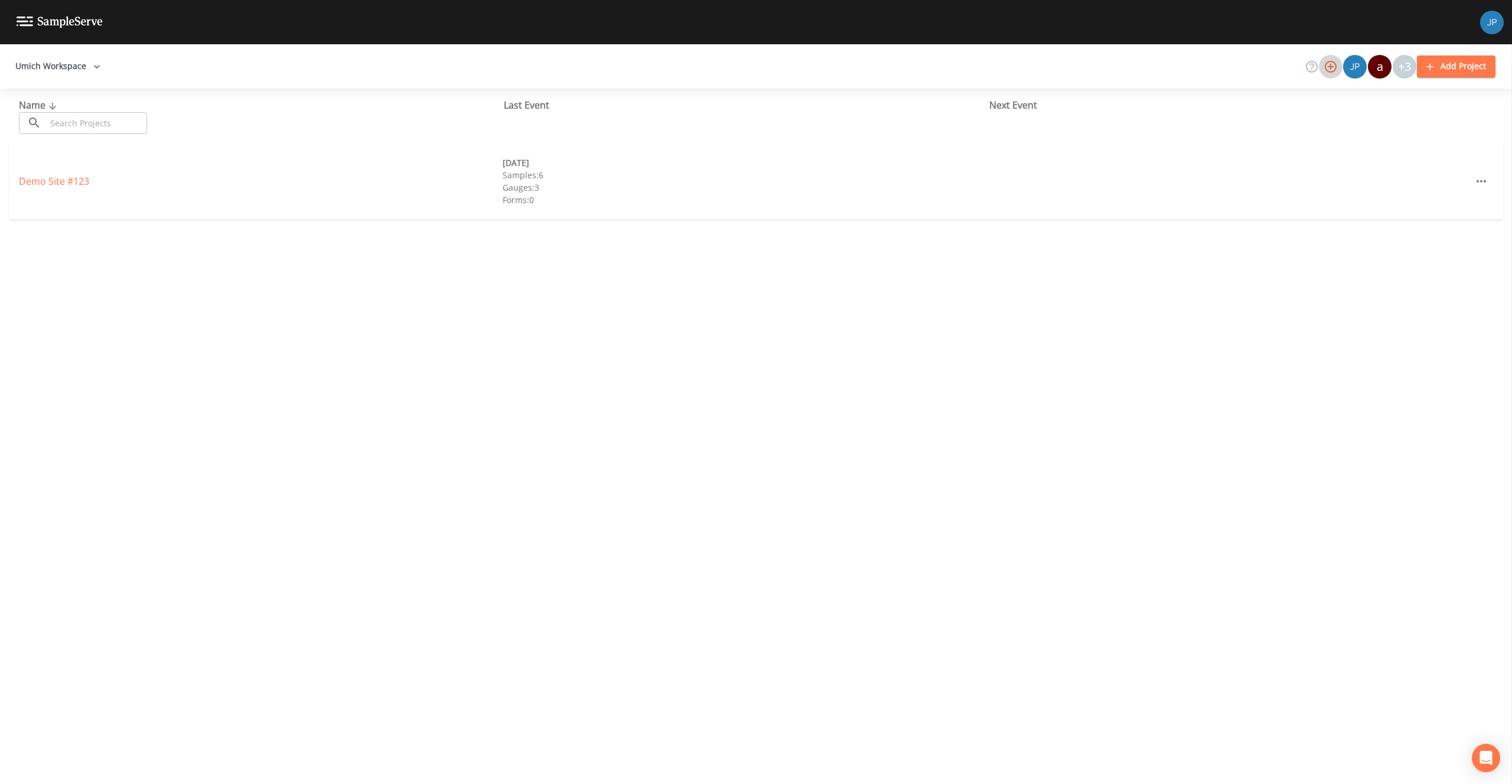
click at [1336, 71] on icon "button" at bounding box center [1330, 66] width 14 height 14
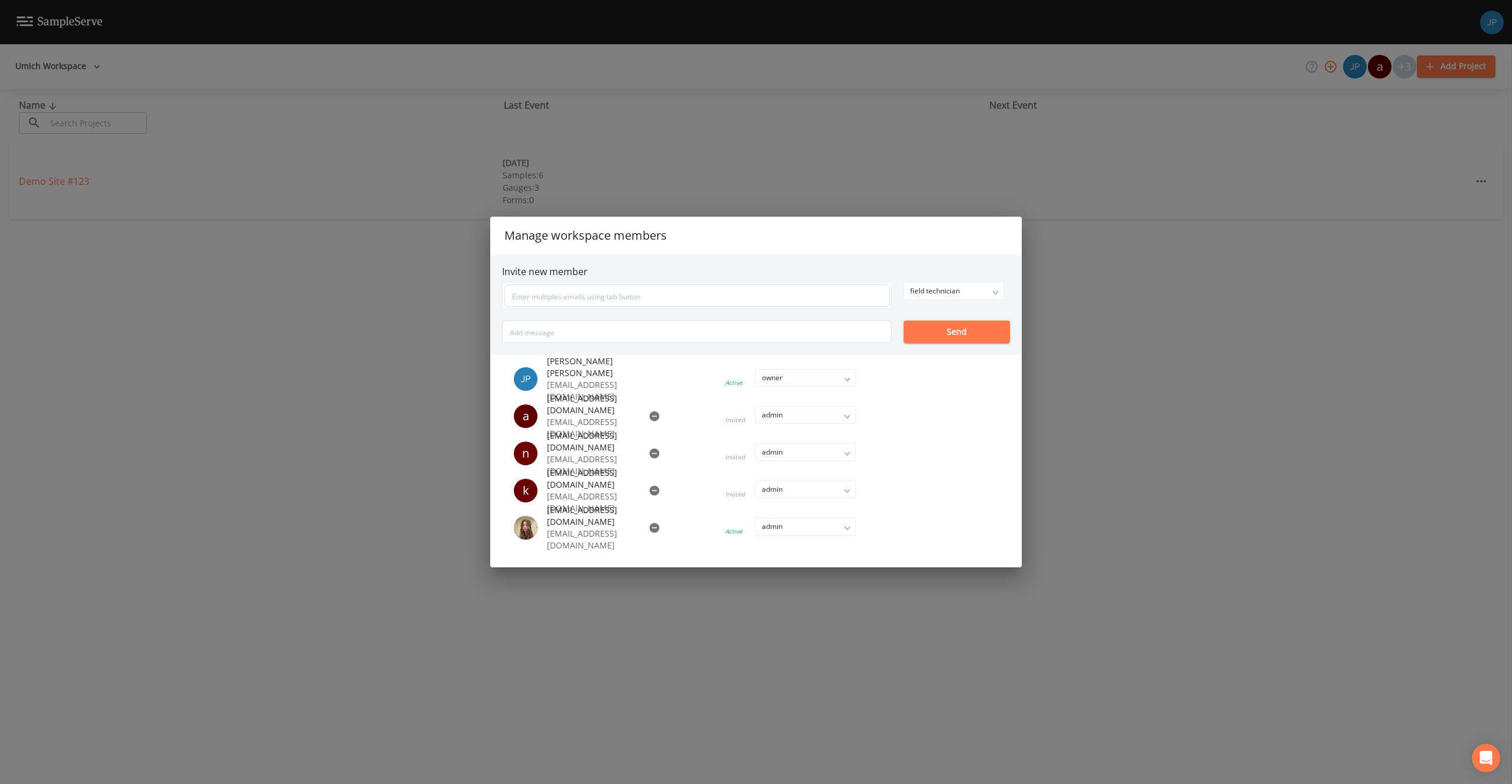
click at [1166, 335] on div "Manage workspace members Invite new member field technician owner admin field t…" at bounding box center [756, 392] width 1512 height 784
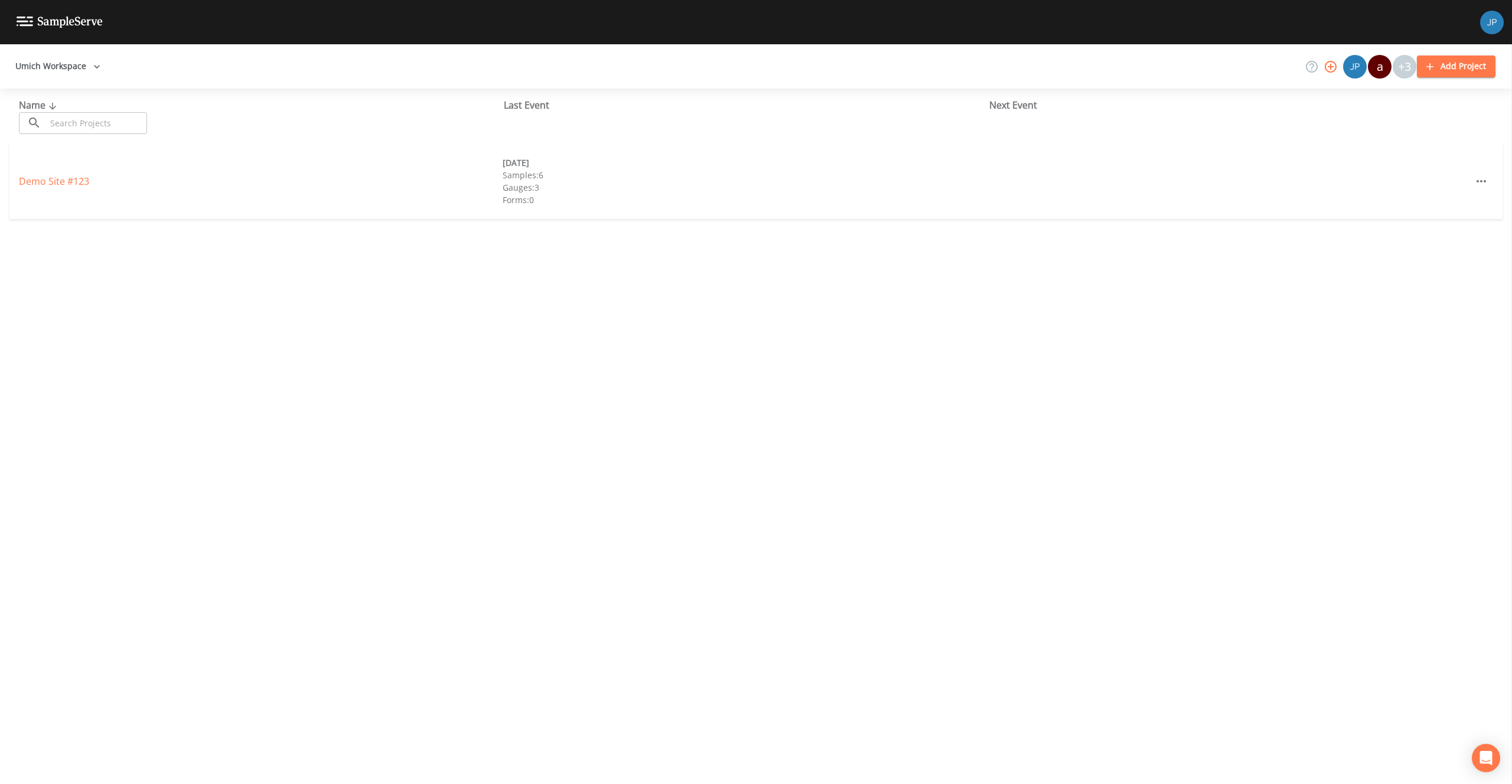
click at [1062, 80] on div "Umich Workspace a +3 Add Project" at bounding box center [756, 66] width 1512 height 44
click at [966, 72] on div "Umich Workspace a +3 Add Project" at bounding box center [756, 66] width 1512 height 44
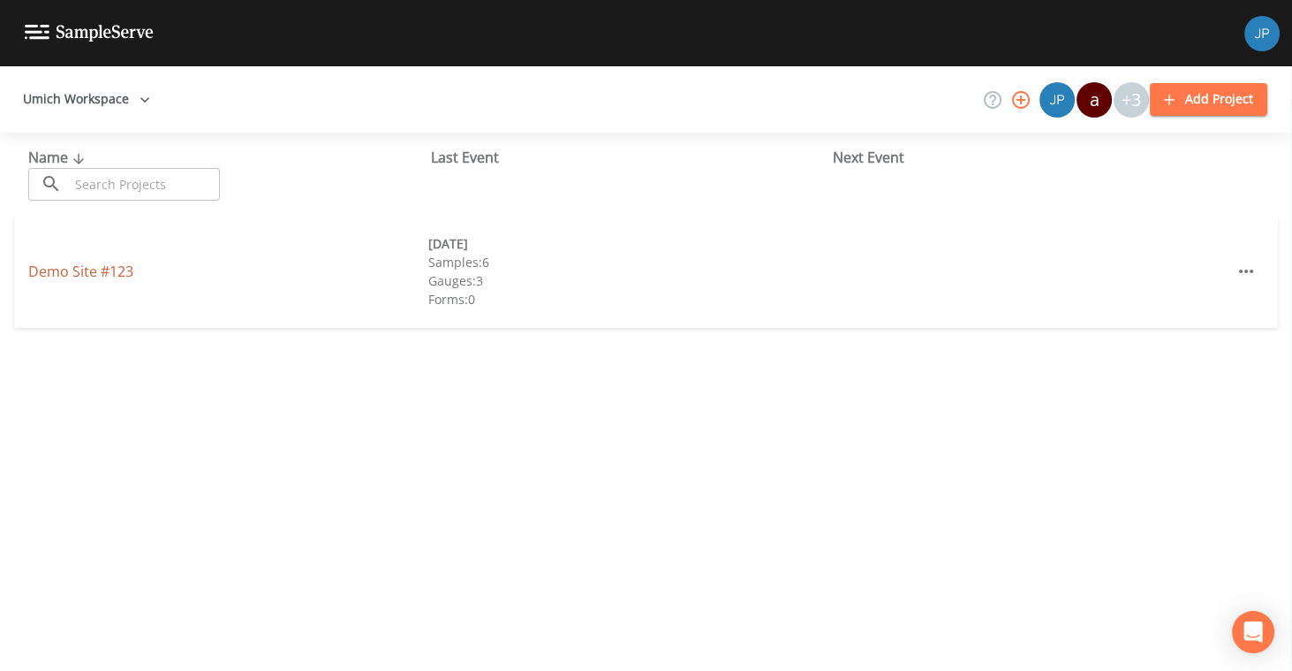
click at [99, 272] on link "Demo Site #123" at bounding box center [80, 270] width 105 height 19
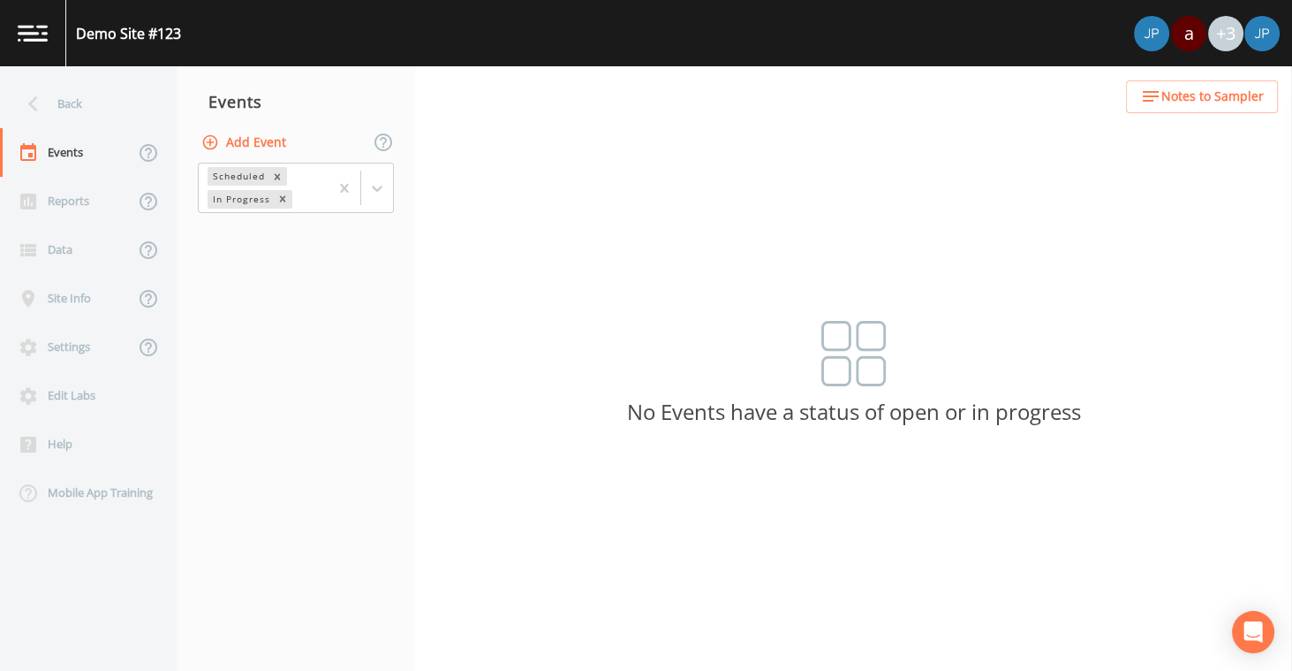
click at [245, 151] on button "Add Event" at bounding box center [245, 142] width 95 height 33
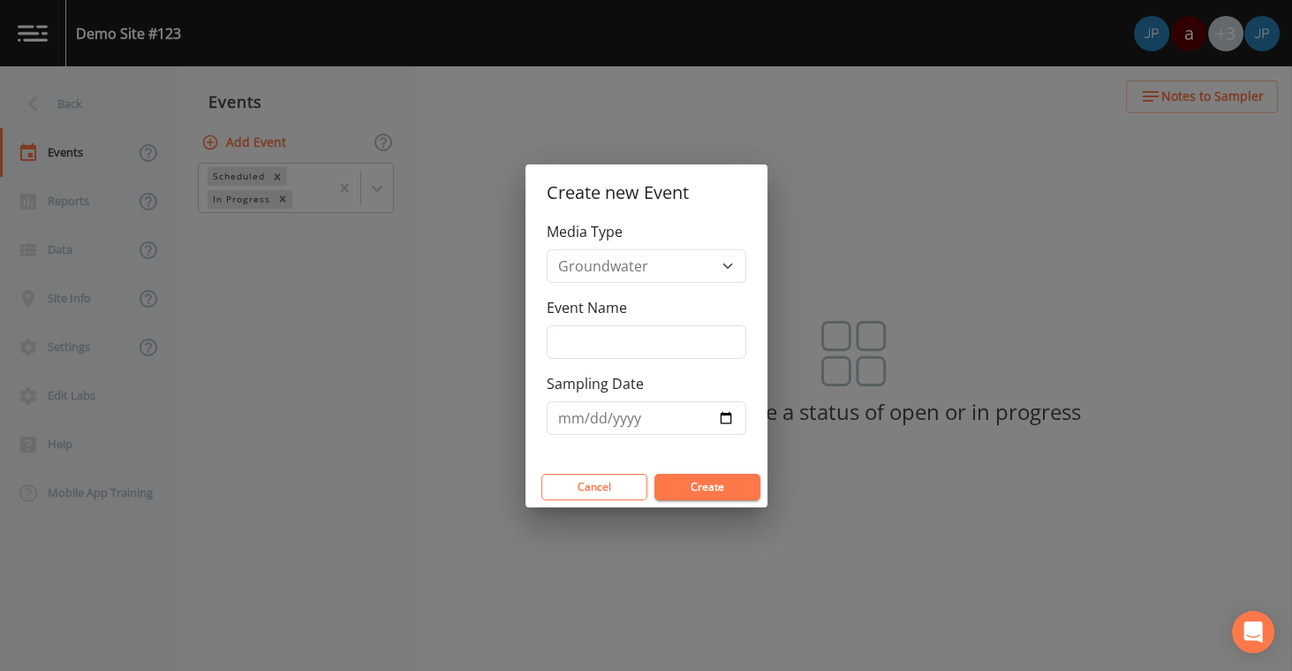
click at [717, 495] on button "Create" at bounding box center [708, 487] width 106 height 27
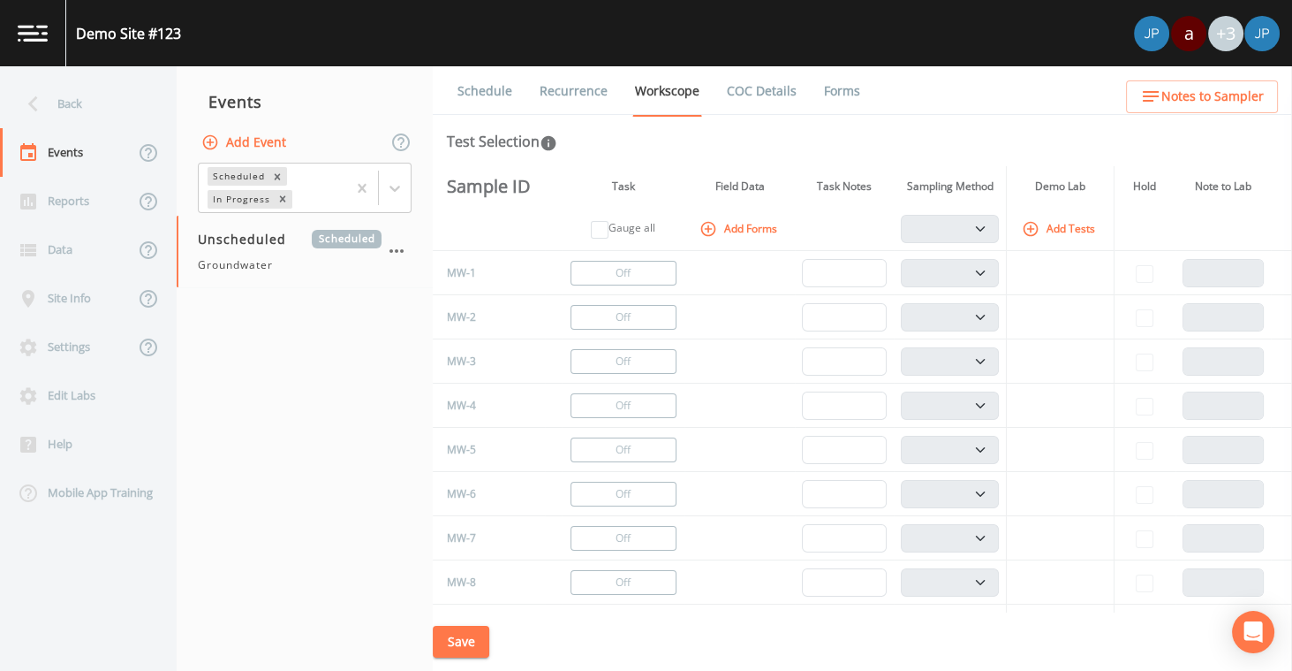
click at [744, 228] on button "Add Forms" at bounding box center [740, 228] width 88 height 29
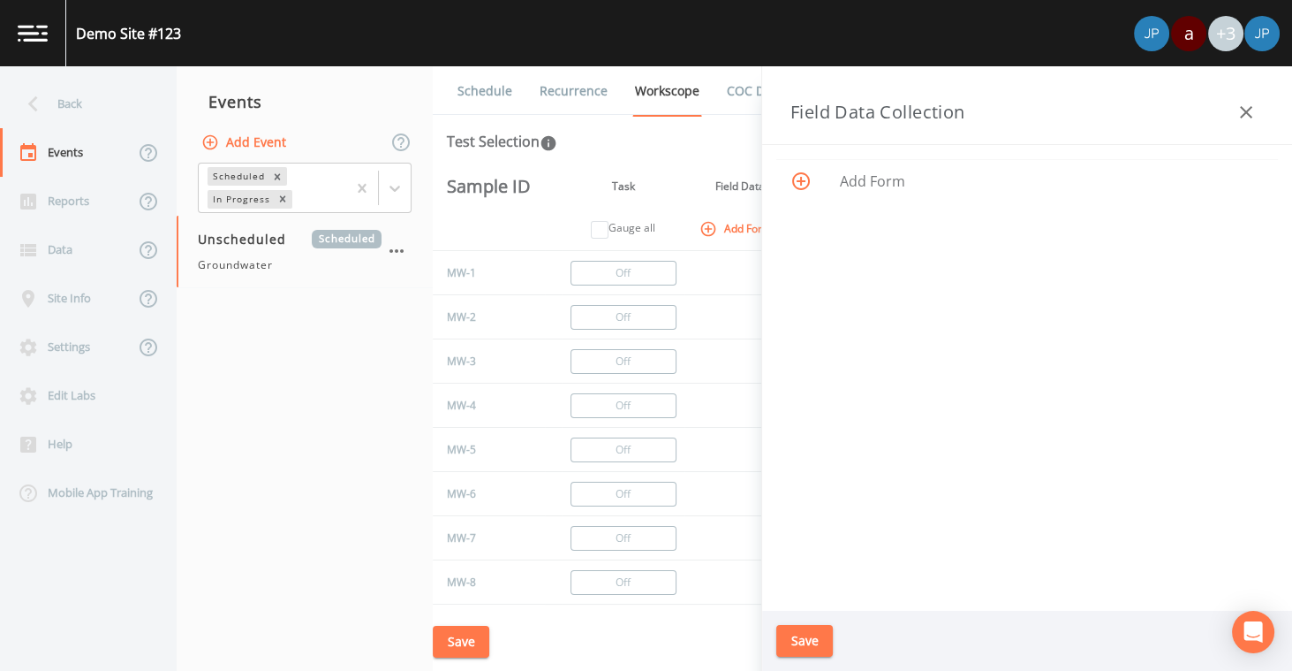
click at [846, 184] on span "Add Form" at bounding box center [1052, 181] width 424 height 21
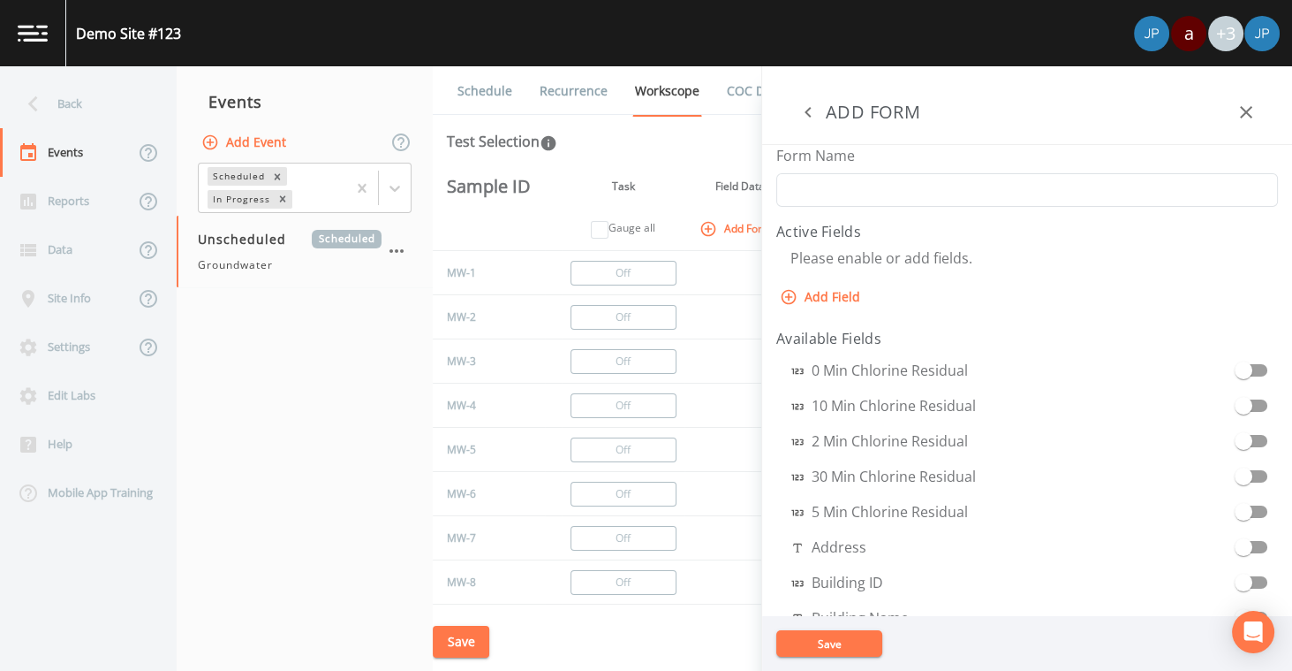
click at [1243, 121] on icon "button" at bounding box center [1246, 112] width 21 height 21
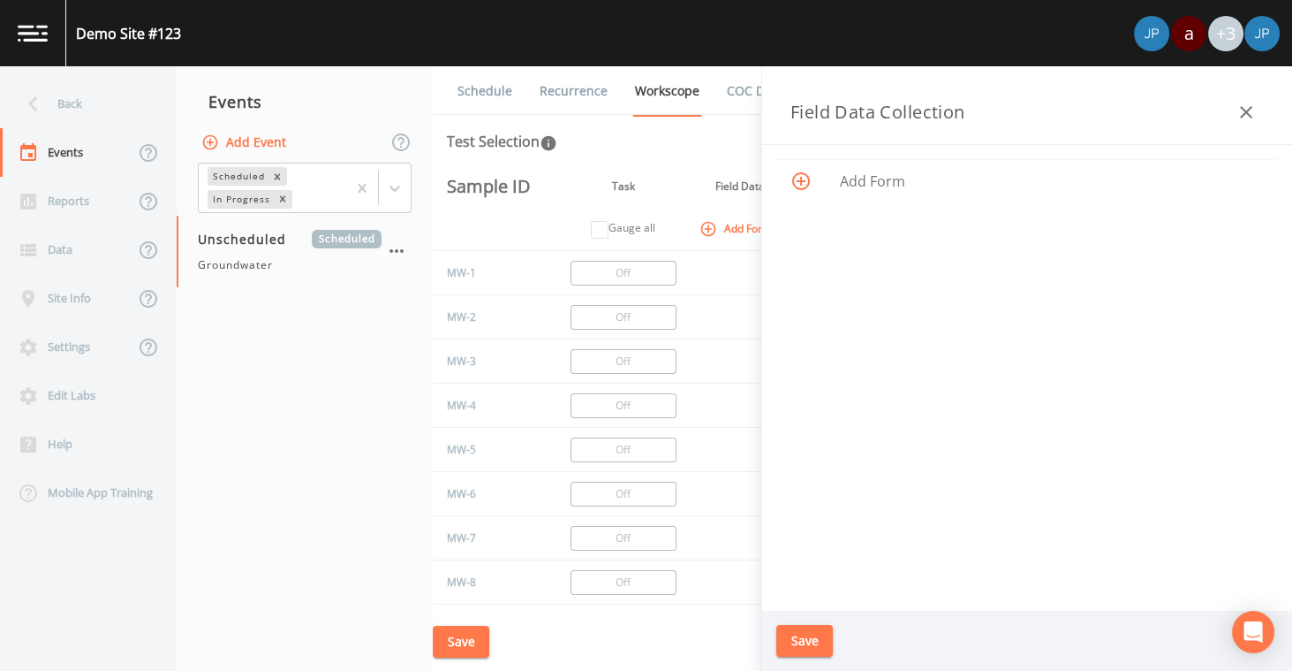
click at [1236, 116] on icon "button" at bounding box center [1246, 112] width 21 height 21
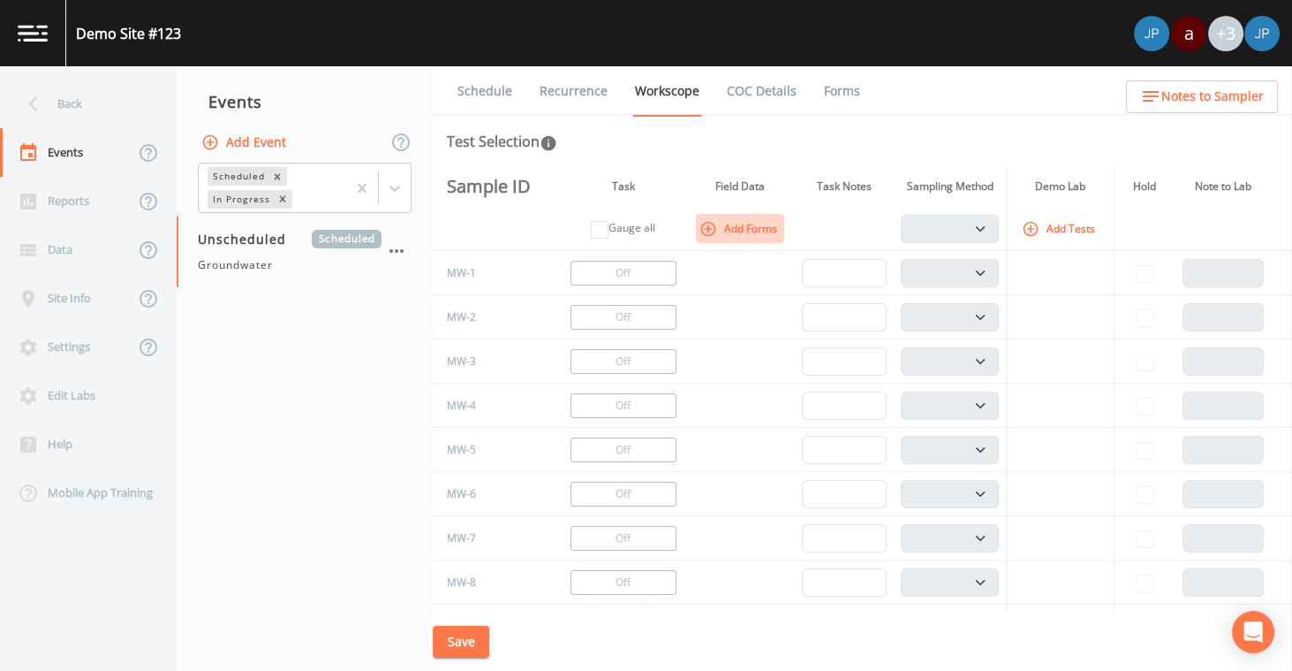
click at [763, 228] on button "Add Forms" at bounding box center [740, 228] width 88 height 29
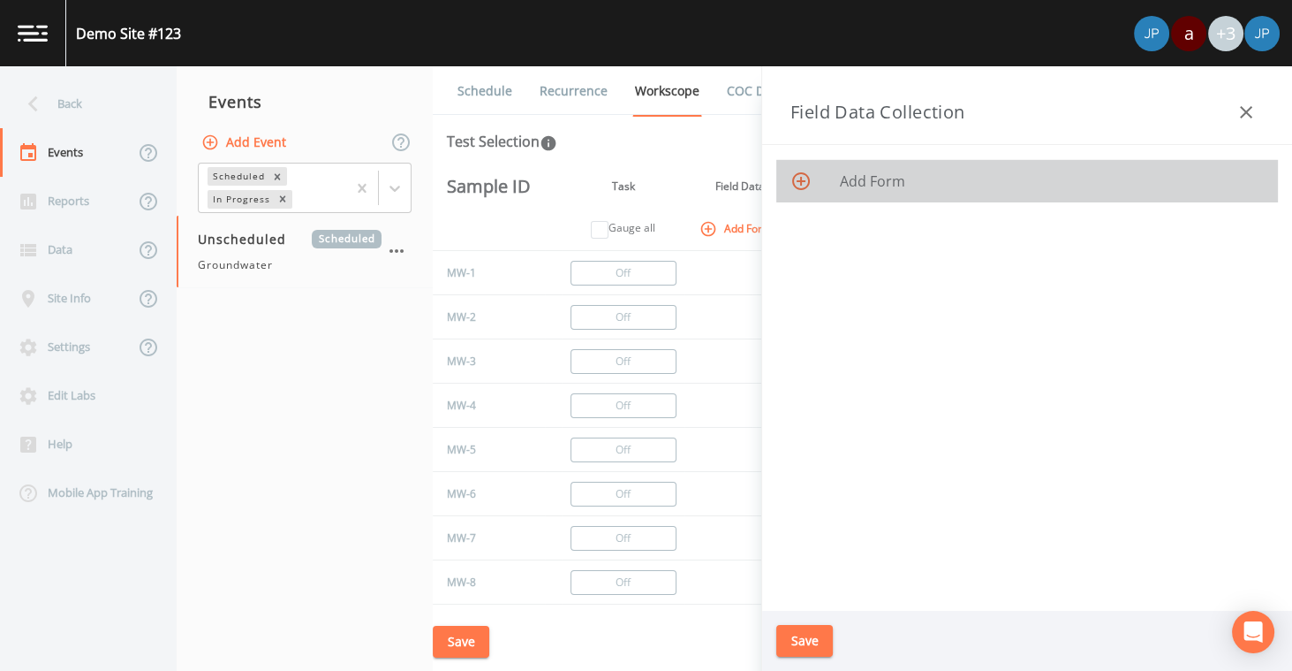
click at [856, 178] on span "Add Form" at bounding box center [1052, 181] width 424 height 21
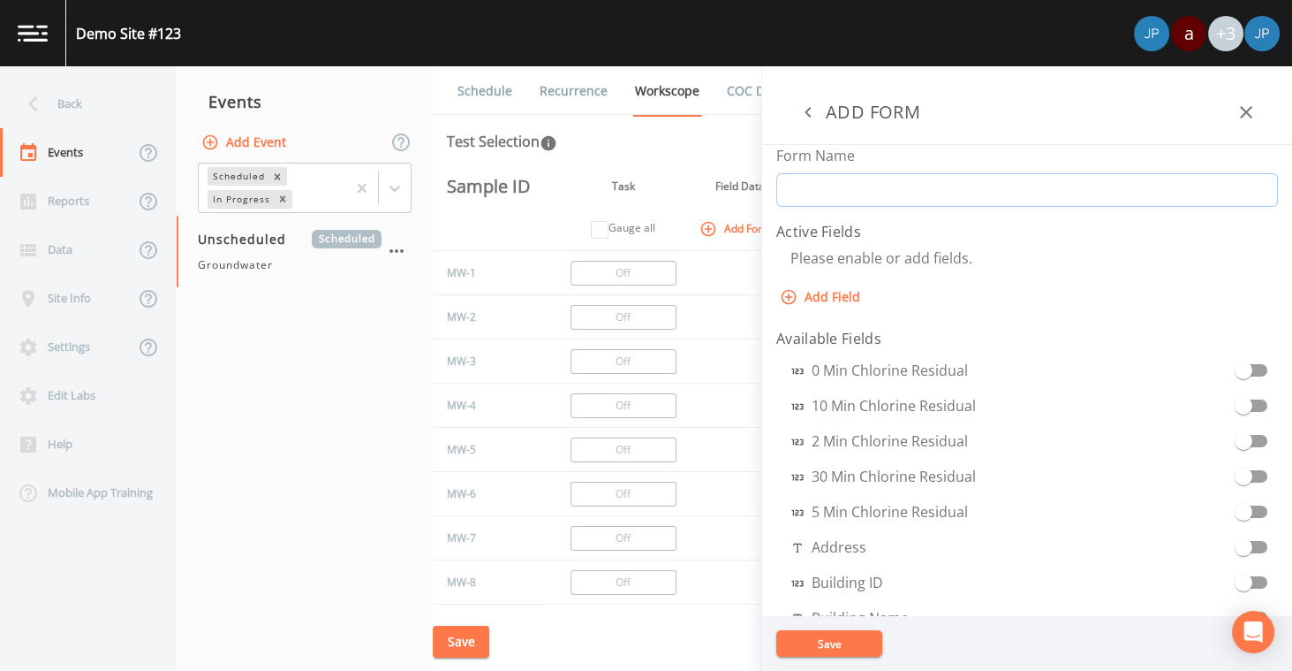
click at [868, 194] on input "Form Name" at bounding box center [1028, 190] width 502 height 34
type input "D"
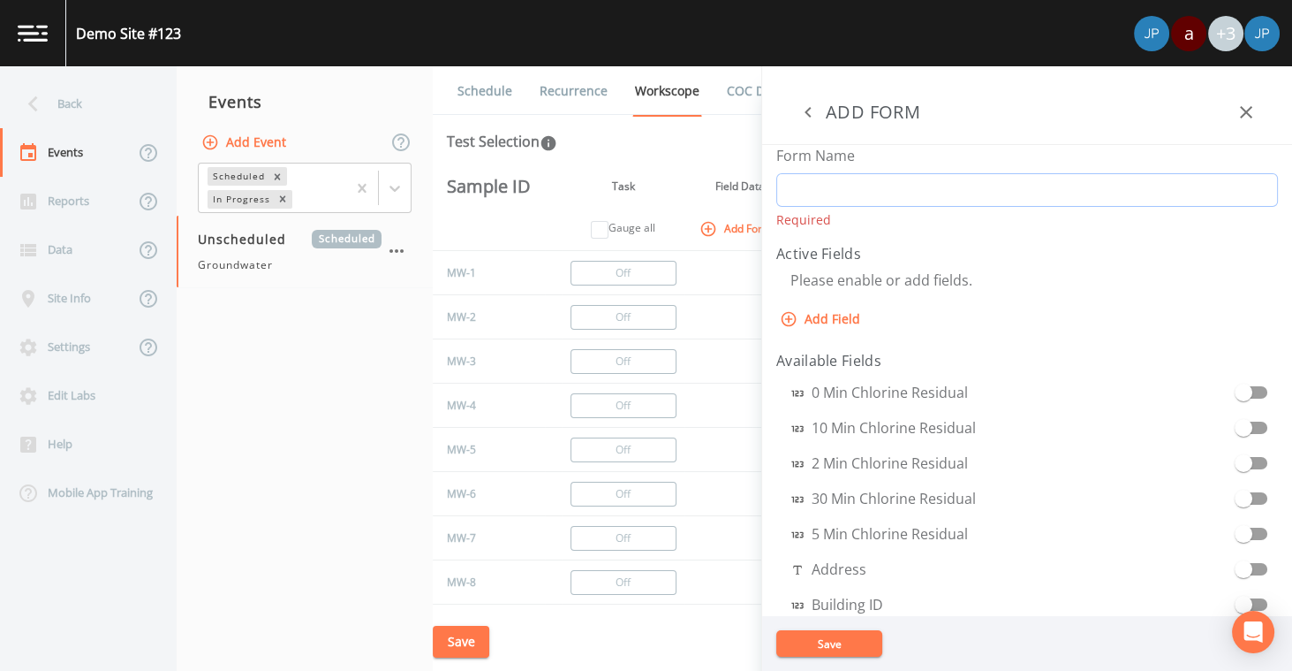
type input "D"
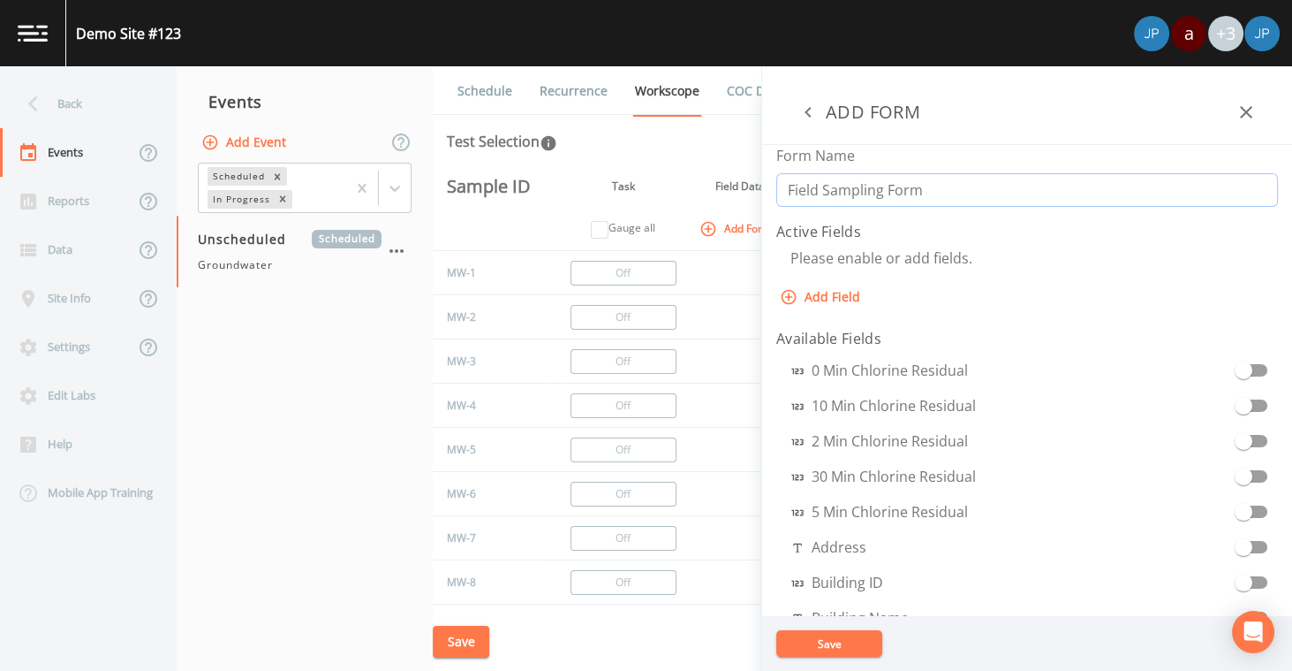
type input "Field Sampling Form"
click at [837, 301] on button "Add Field" at bounding box center [822, 297] width 91 height 33
select select "STRING"
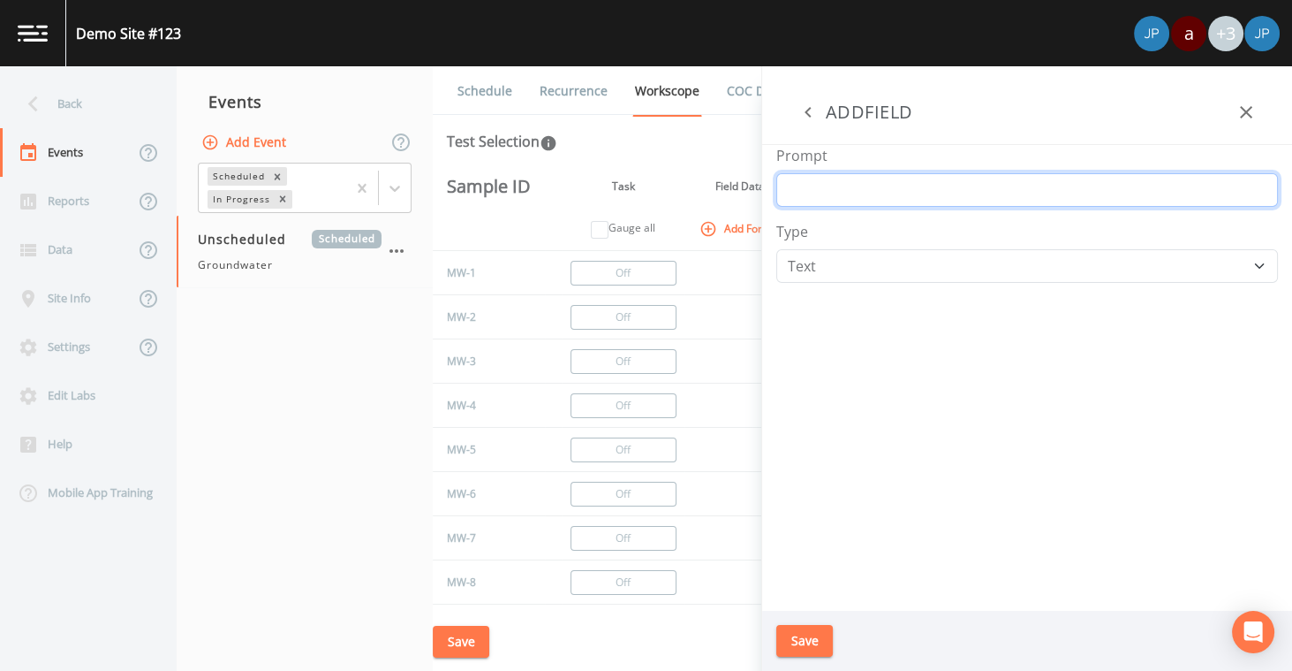
click at [837, 186] on input "Prompt" at bounding box center [1028, 190] width 502 height 34
type input "Dissolved Oxygen"
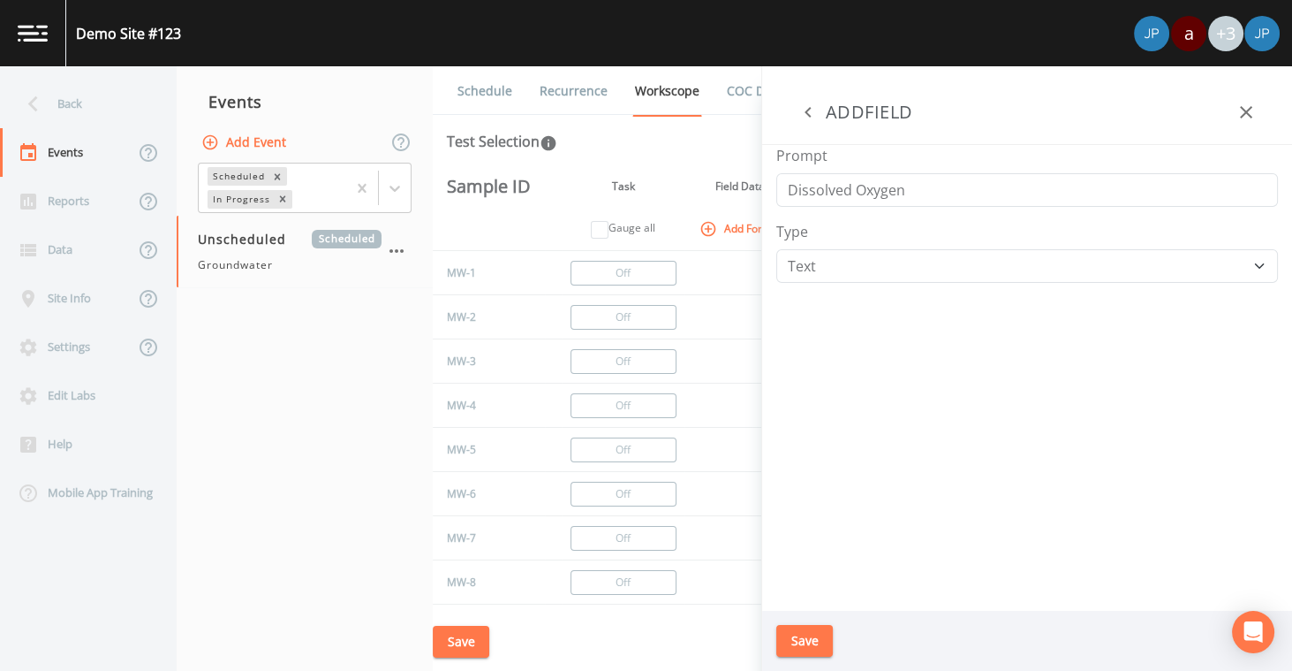
click at [859, 223] on div "Type Number Photo Select One Signature Text Timer" at bounding box center [1028, 252] width 502 height 62
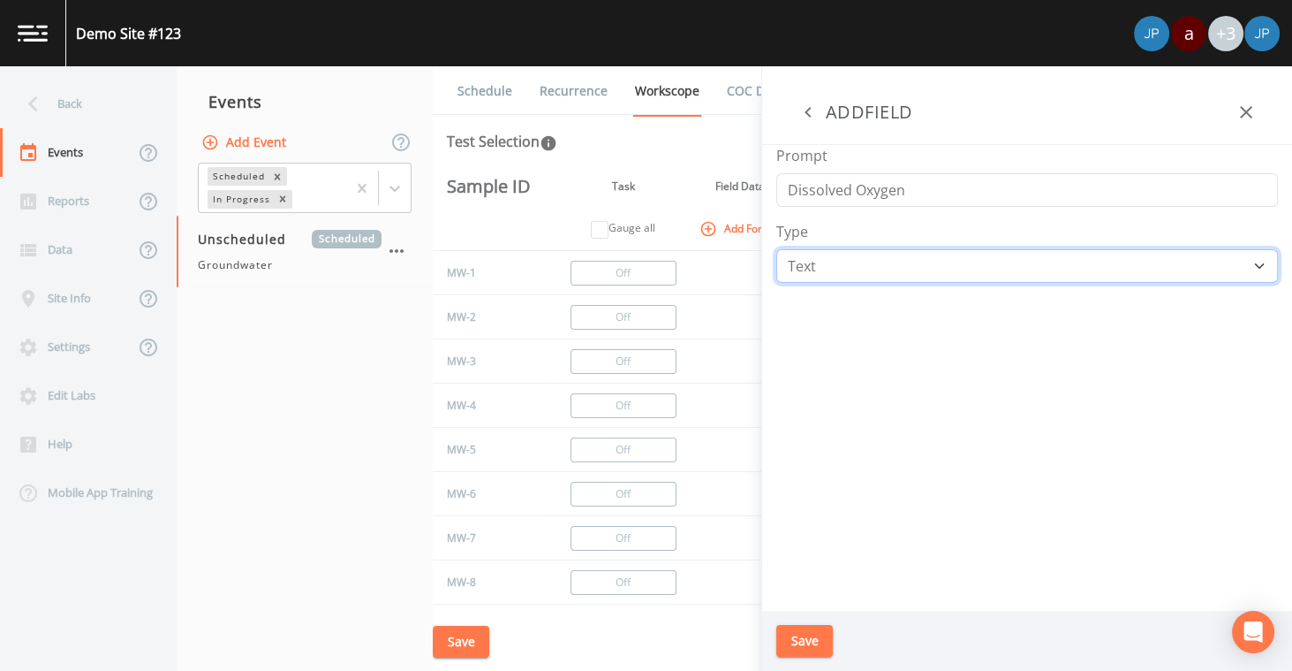
click at [857, 258] on select "Number Photo Select One Signature Text Timer" at bounding box center [1028, 266] width 502 height 34
select select "NUMBER"
click at [777, 249] on select "Number Photo Select One Signature Text Timer" at bounding box center [1028, 266] width 502 height 34
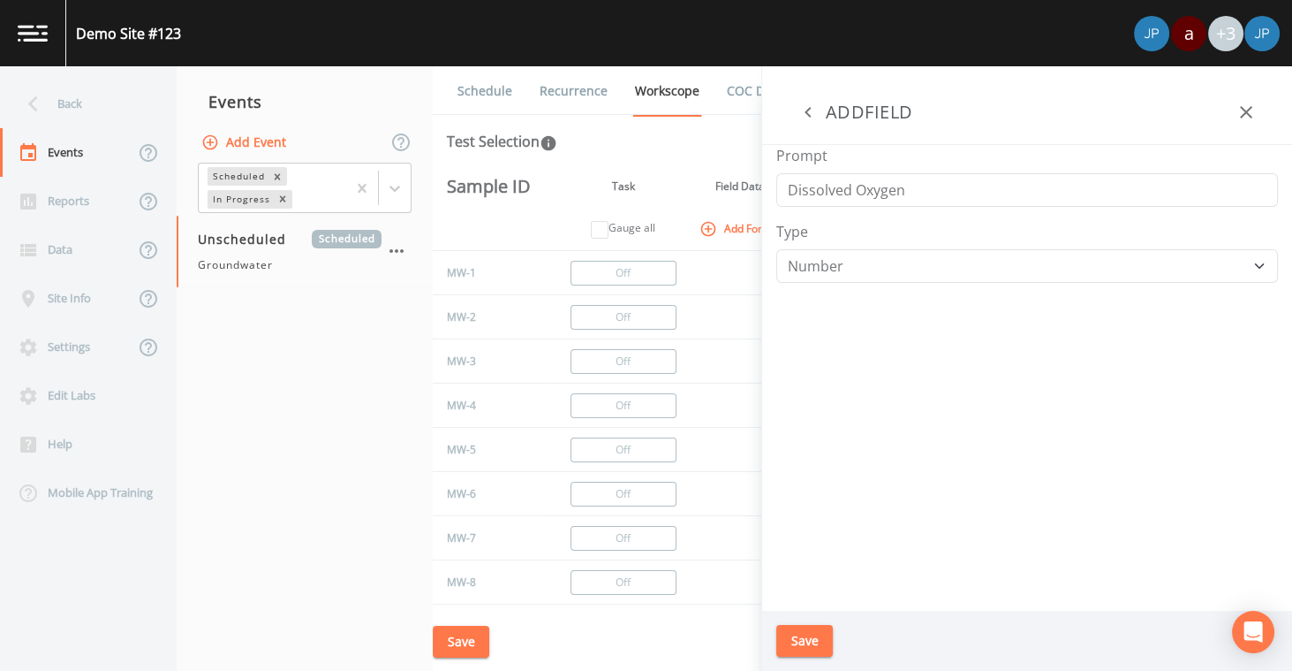
click at [886, 377] on div "Prompt Dissolved Oxygen Type Number Photo Select One Signature Text Timer" at bounding box center [1027, 378] width 530 height 466
click at [822, 648] on button "Save" at bounding box center [805, 641] width 57 height 33
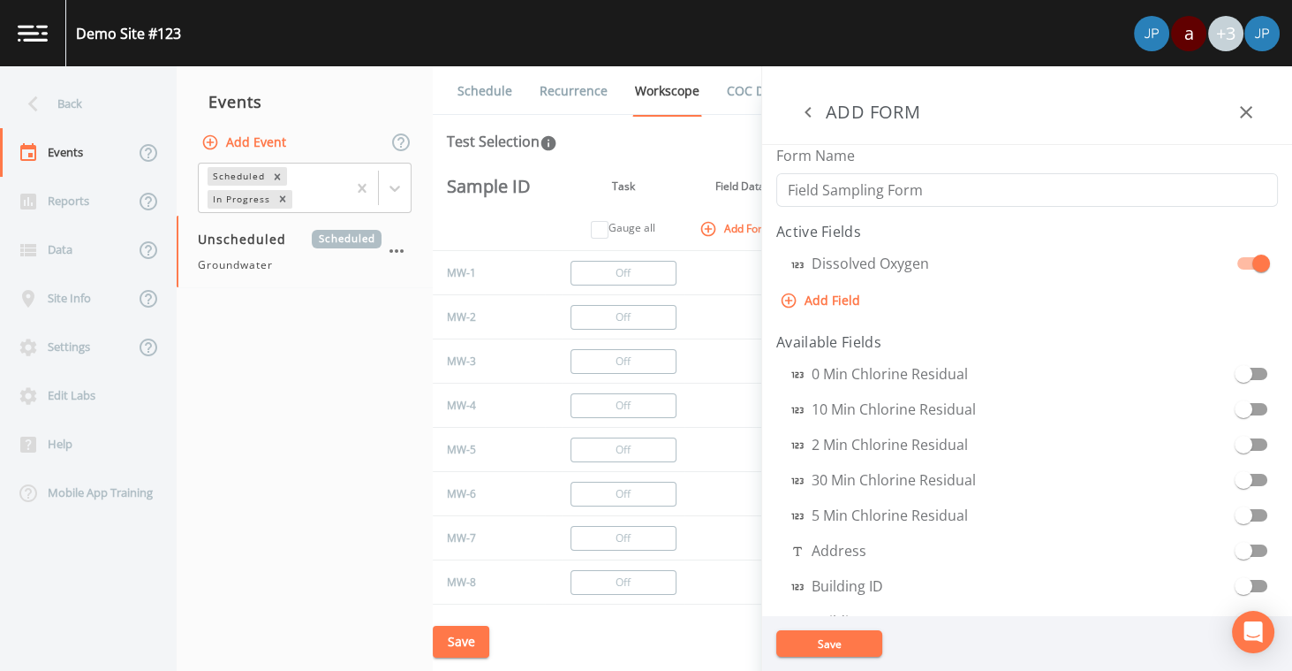
click at [840, 640] on button "Save" at bounding box center [830, 643] width 106 height 27
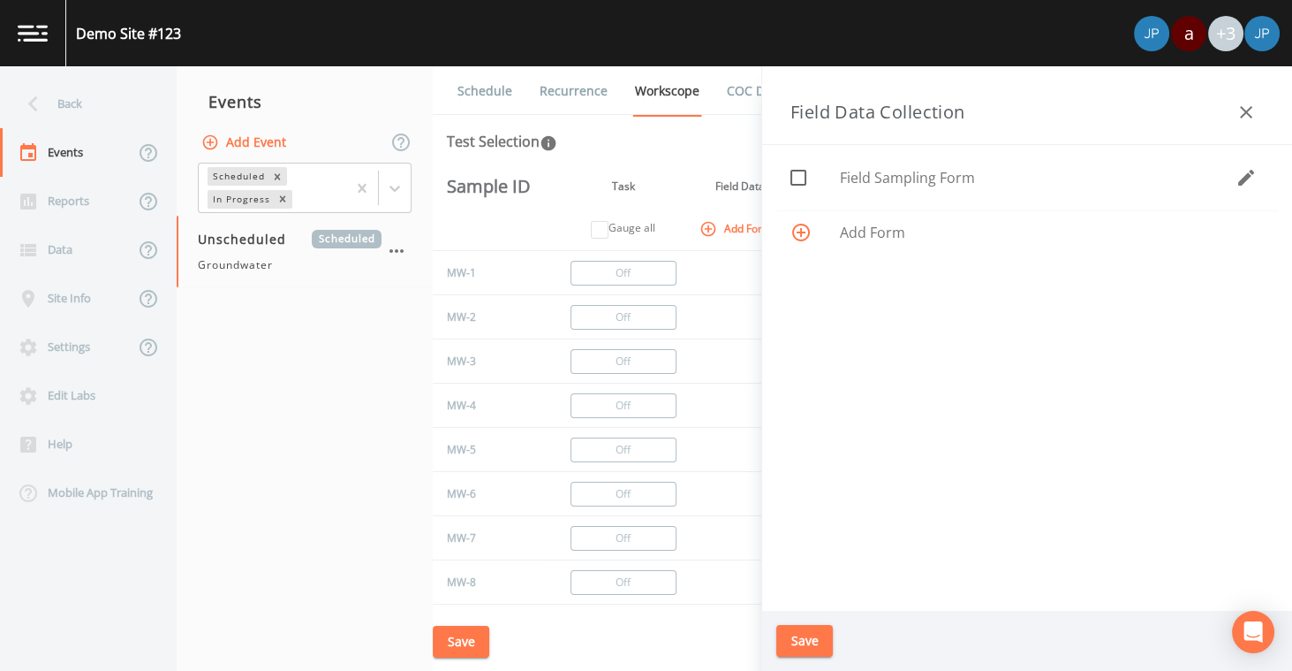
click at [1238, 114] on icon "button" at bounding box center [1246, 112] width 21 height 21
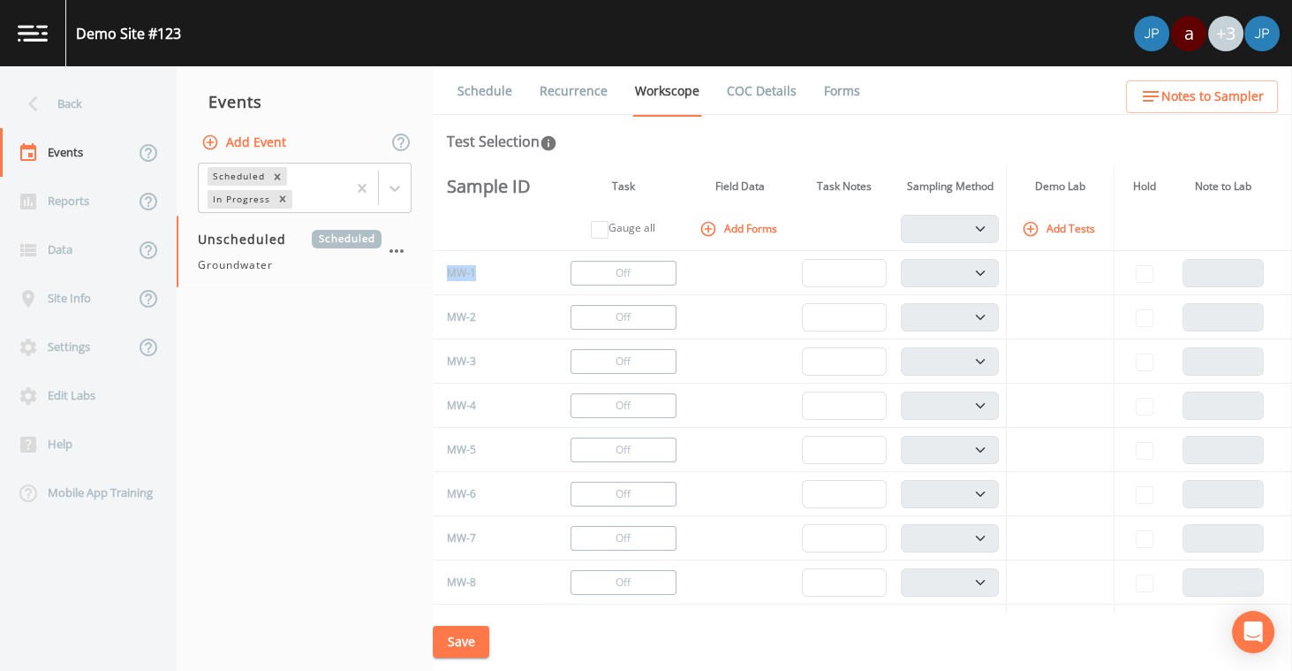
drag, startPoint x: 474, startPoint y: 270, endPoint x: 448, endPoint y: 271, distance: 26.5
click at [448, 271] on td "MW-1" at bounding box center [489, 273] width 112 height 44
drag, startPoint x: 478, startPoint y: 315, endPoint x: 447, endPoint y: 316, distance: 30.9
click at [447, 316] on td "MW-2" at bounding box center [489, 317] width 112 height 44
drag, startPoint x: 474, startPoint y: 360, endPoint x: 444, endPoint y: 361, distance: 30.1
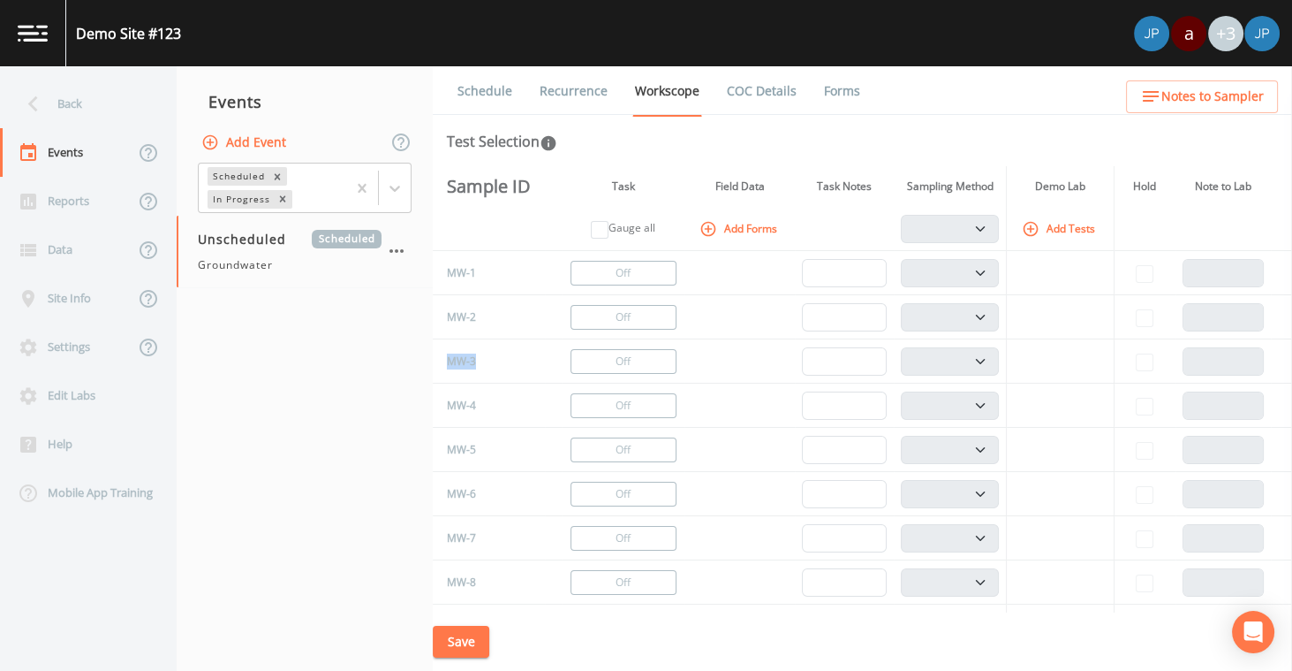
click at [444, 361] on td "MW-3" at bounding box center [489, 361] width 112 height 44
click at [493, 363] on td "MW-3" at bounding box center [489, 361] width 112 height 44
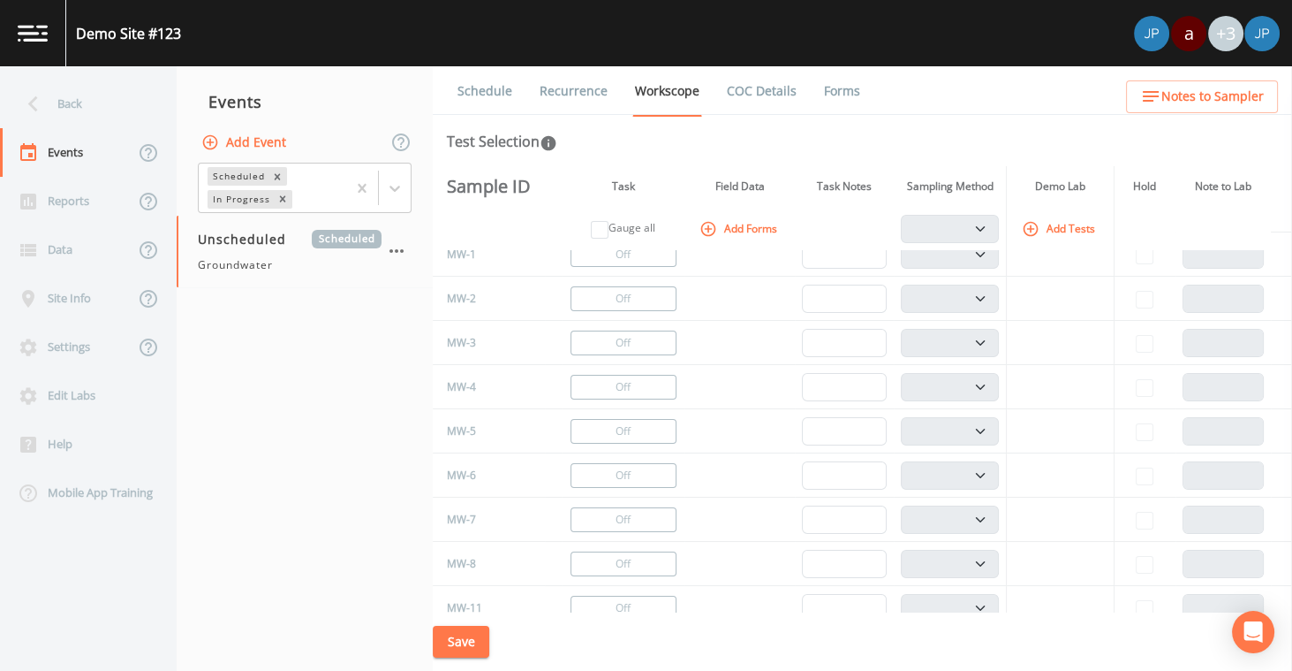
scroll to position [26, 0]
drag, startPoint x: 480, startPoint y: 375, endPoint x: 451, endPoint y: 376, distance: 29.2
click at [451, 376] on td "MW-4" at bounding box center [489, 380] width 112 height 44
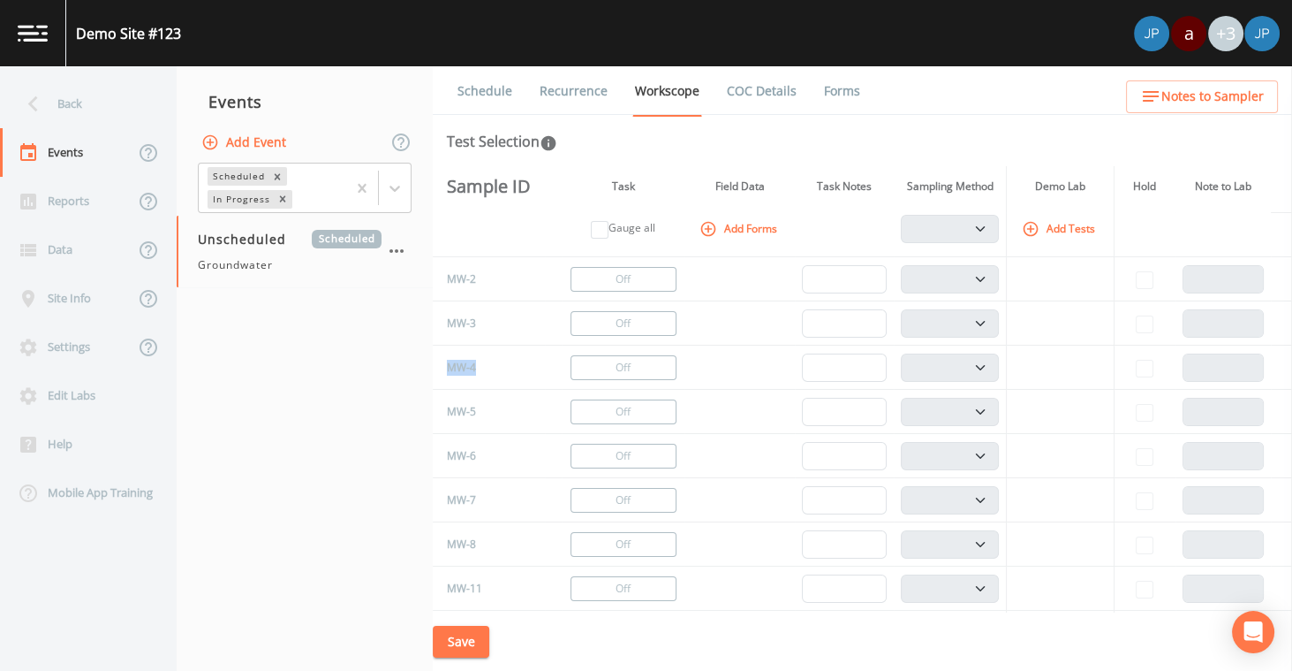
scroll to position [44, 0]
click at [503, 392] on td "MW-6" at bounding box center [489, 410] width 112 height 44
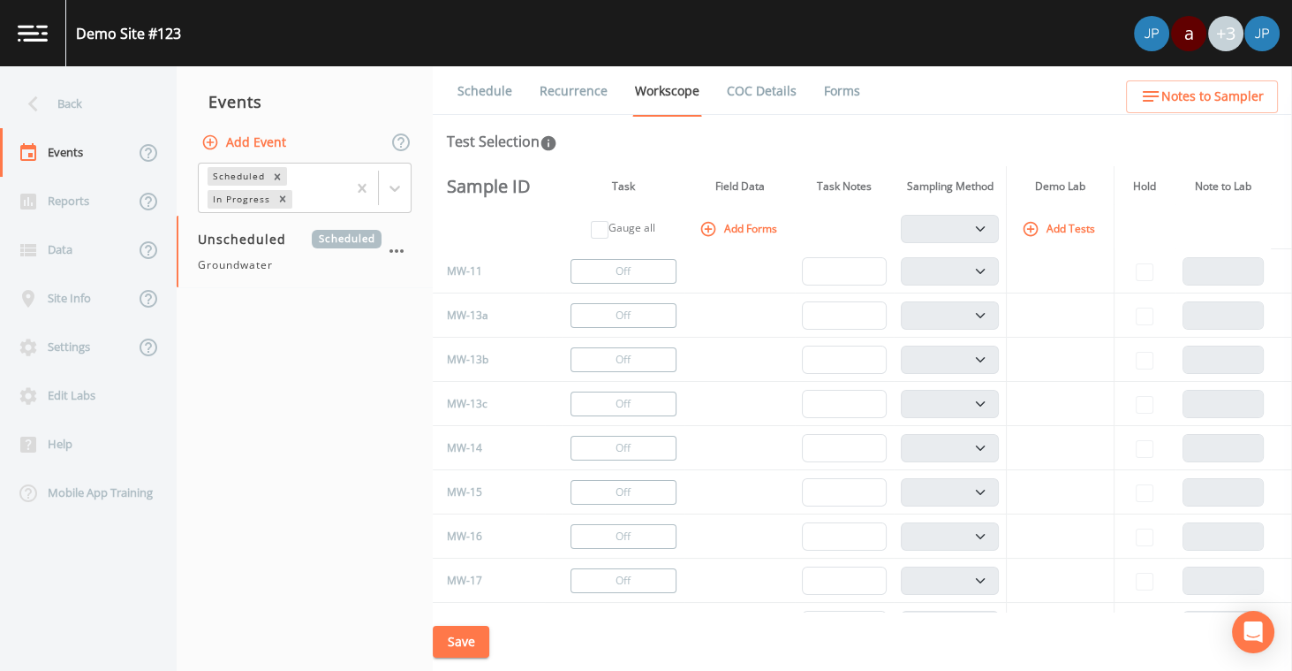
scroll to position [342, 0]
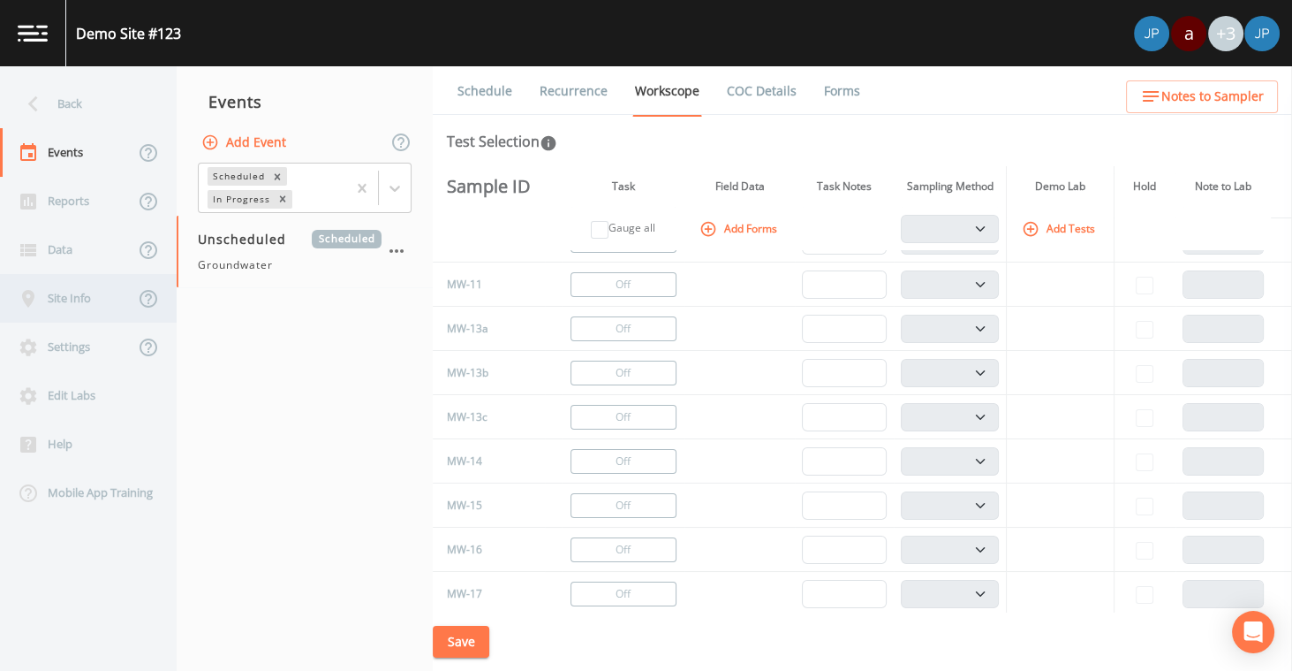
click at [74, 307] on div "Site Info" at bounding box center [67, 298] width 134 height 49
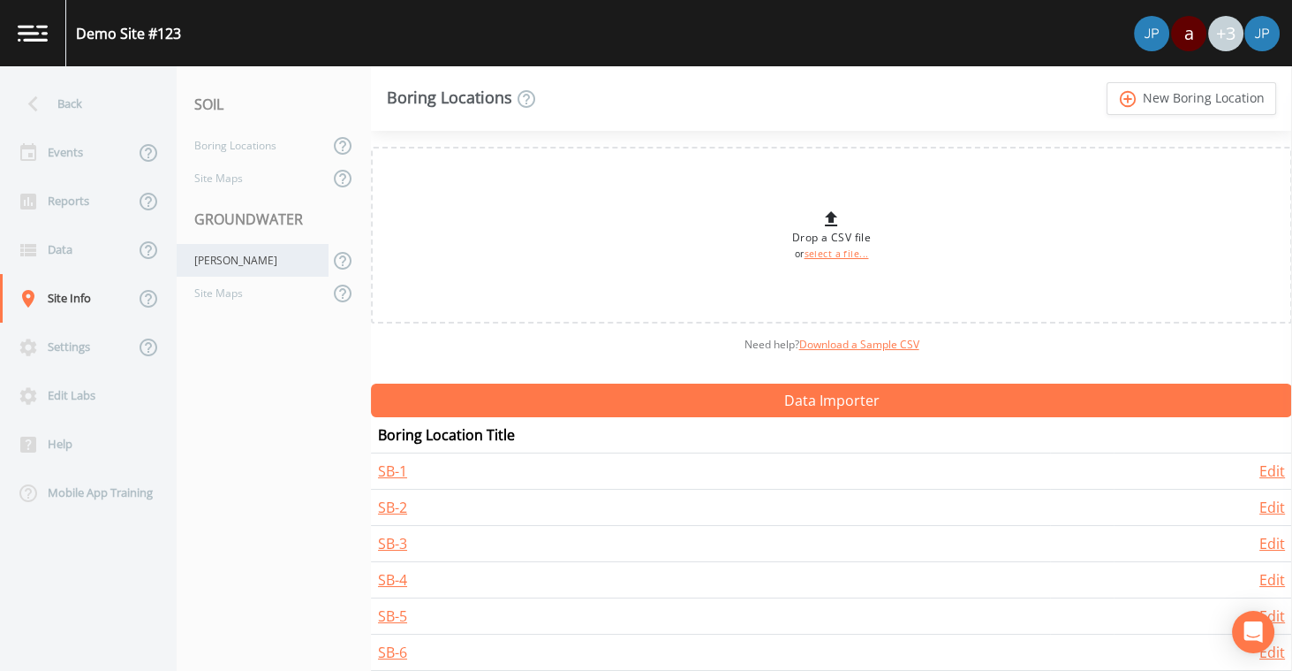
click at [228, 266] on div "[PERSON_NAME]" at bounding box center [253, 260] width 152 height 33
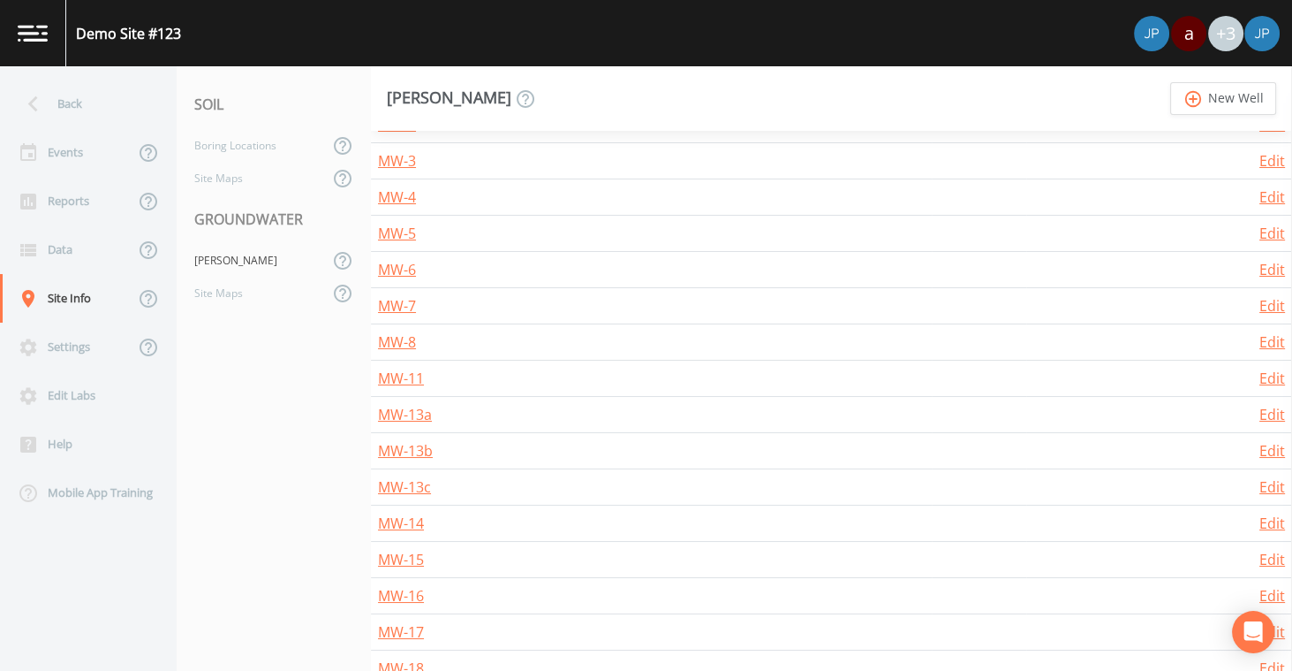
scroll to position [390, 0]
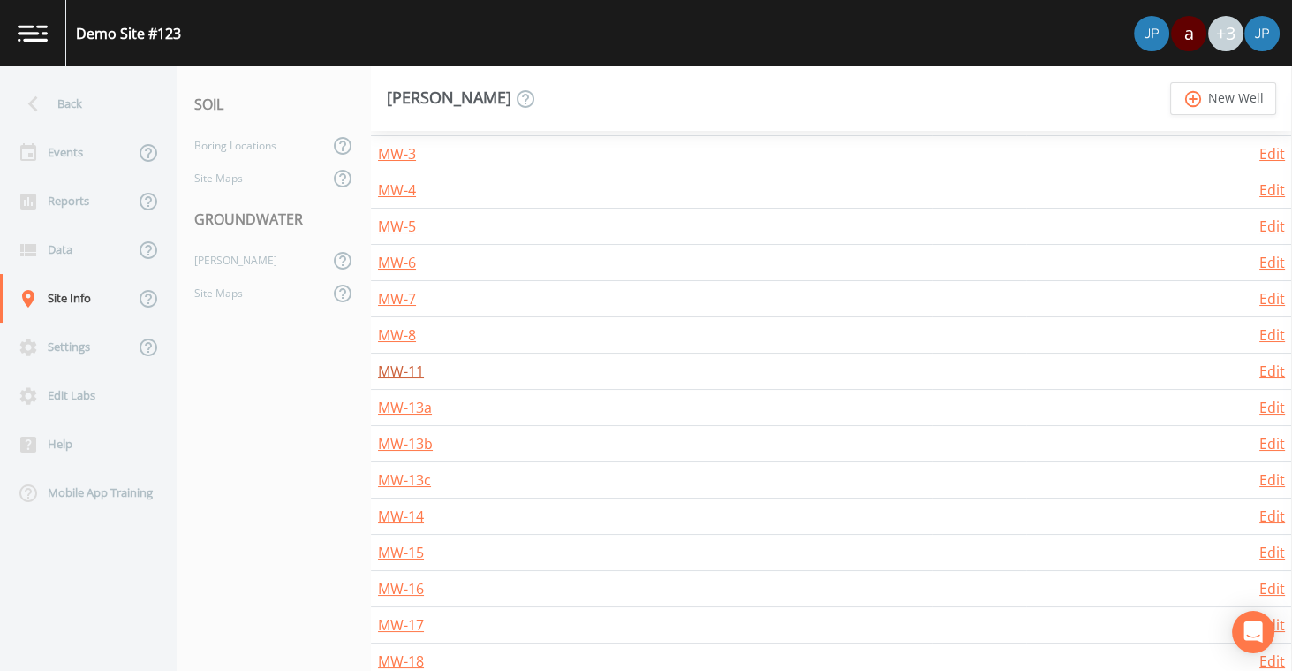
click at [413, 368] on link "MW-11" at bounding box center [401, 370] width 46 height 19
select select "PVC"
select select "Pour on ground"
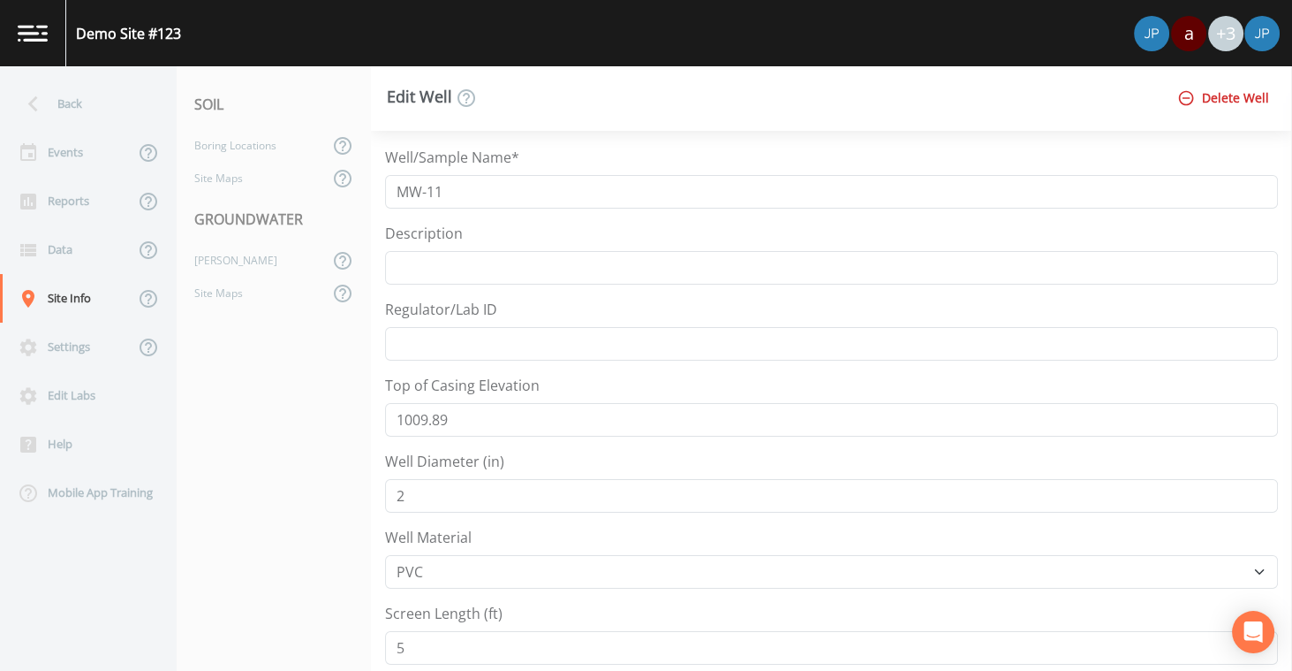
click at [546, 311] on div "Regulator/Lab ID" at bounding box center [831, 330] width 893 height 62
click at [77, 165] on div "Events" at bounding box center [67, 152] width 134 height 49
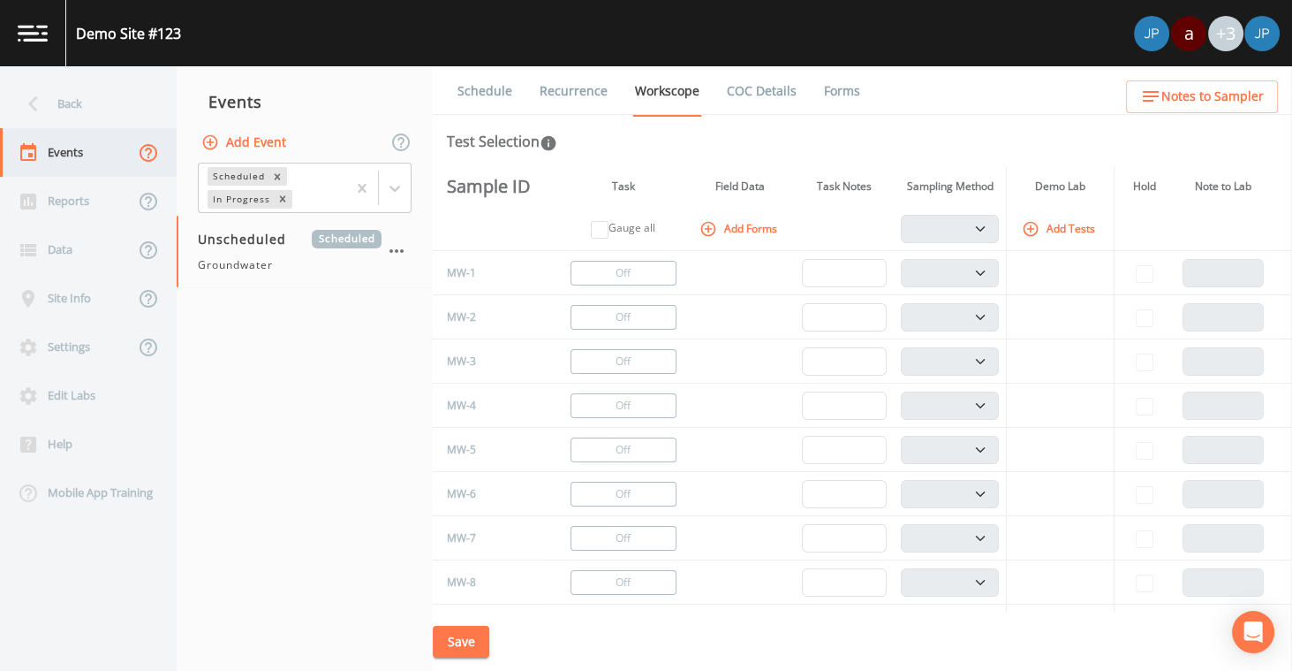
click at [141, 161] on icon at bounding box center [149, 153] width 18 height 18
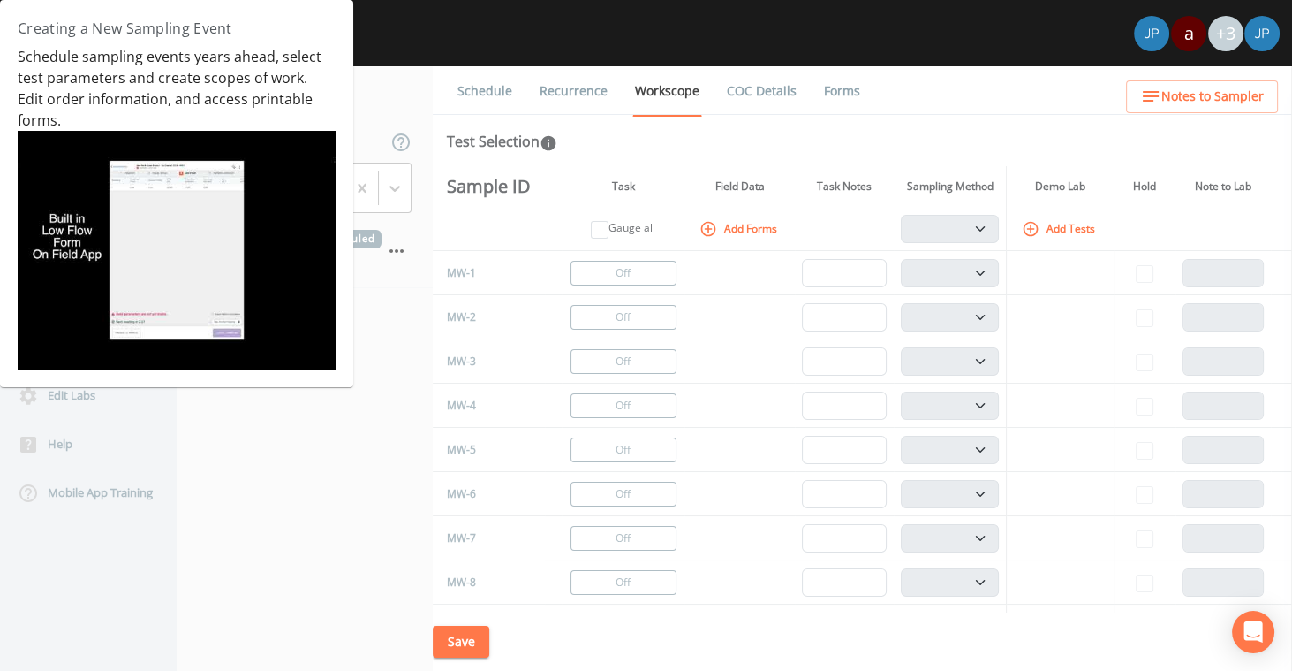
click at [169, 190] on img at bounding box center [177, 250] width 318 height 239
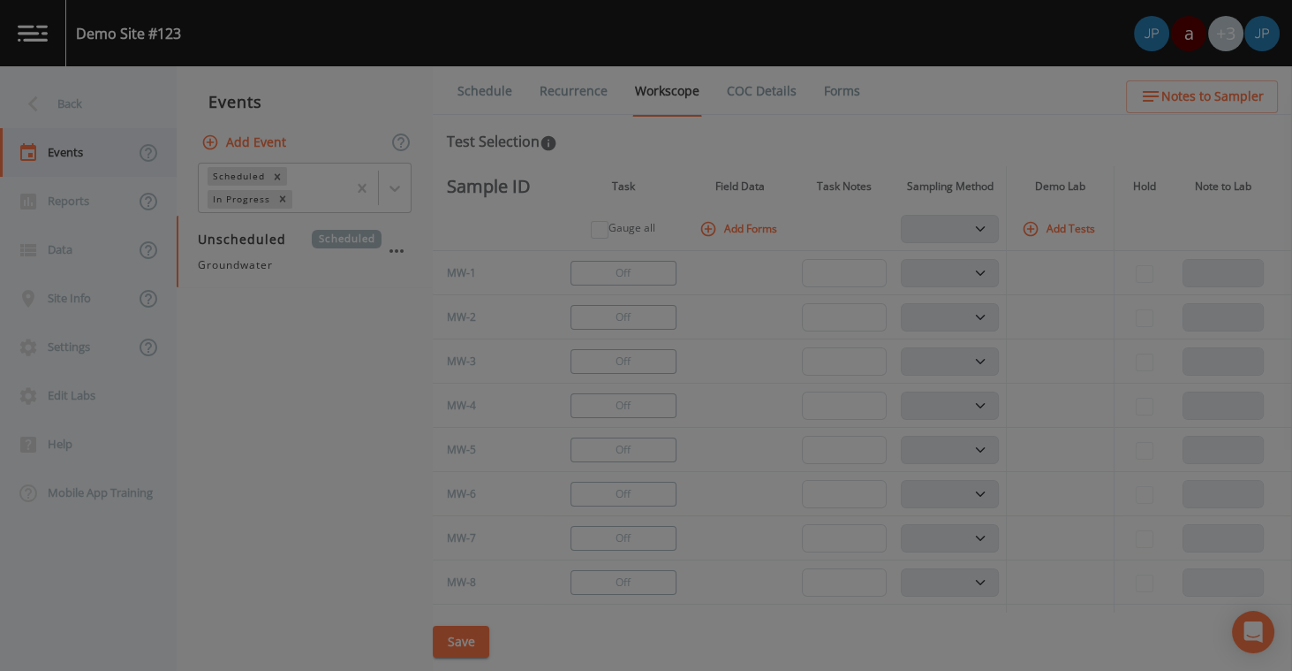
click at [190, 375] on div at bounding box center [646, 335] width 1292 height 671
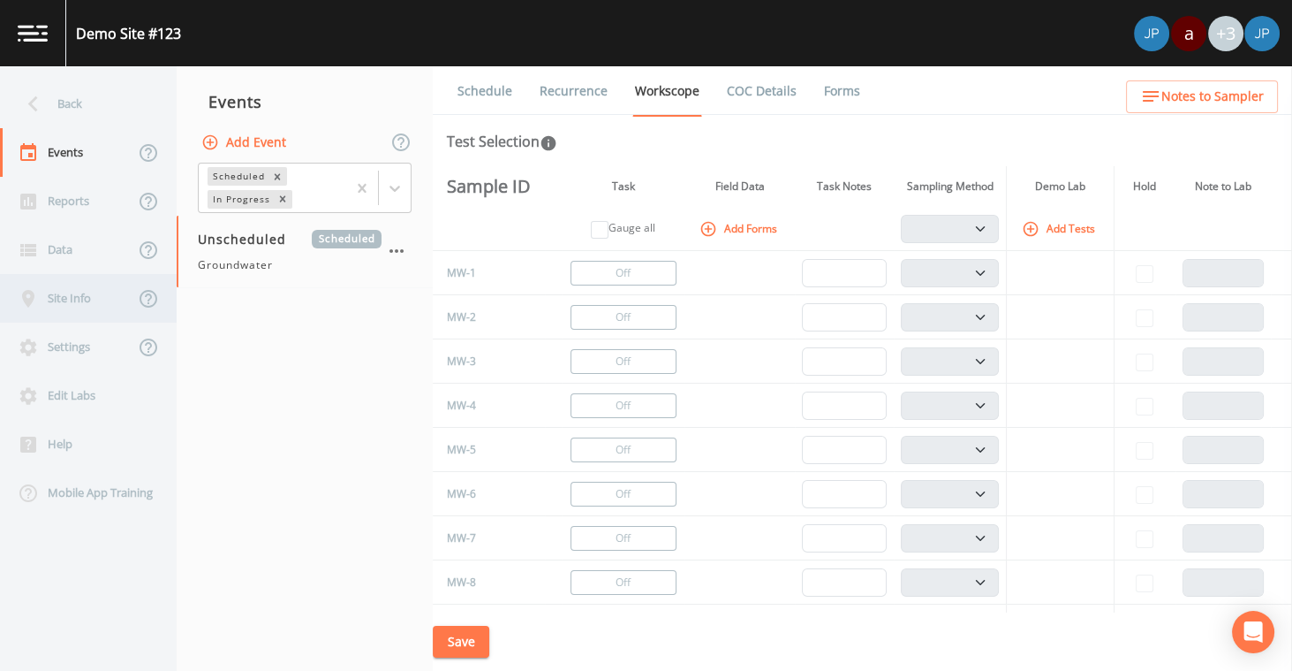
click at [93, 306] on div "Site Info" at bounding box center [67, 298] width 134 height 49
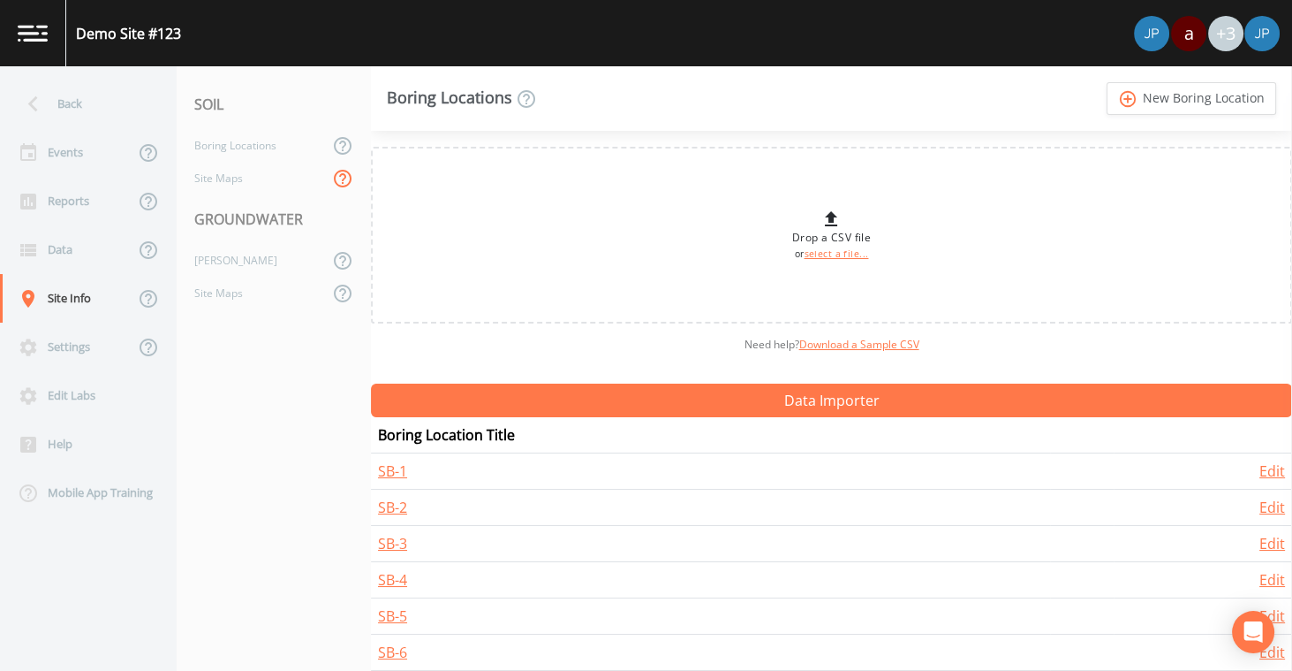
click at [337, 182] on icon at bounding box center [342, 178] width 21 height 21
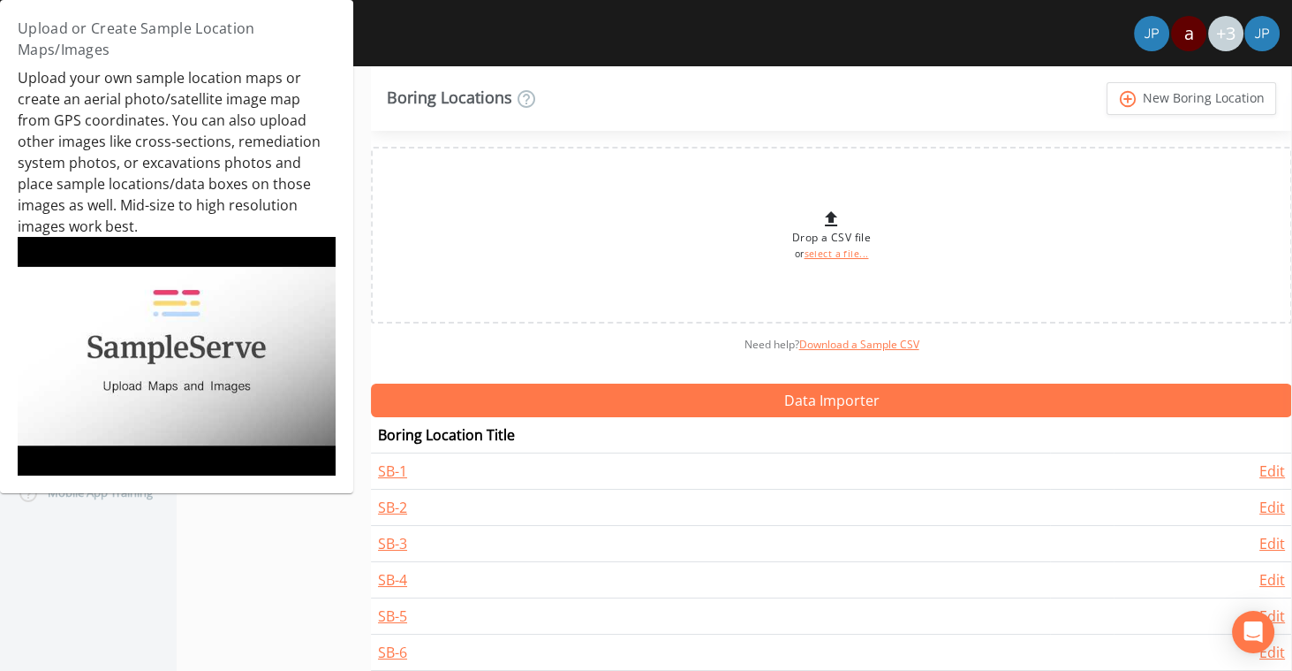
click at [254, 322] on img at bounding box center [177, 356] width 318 height 239
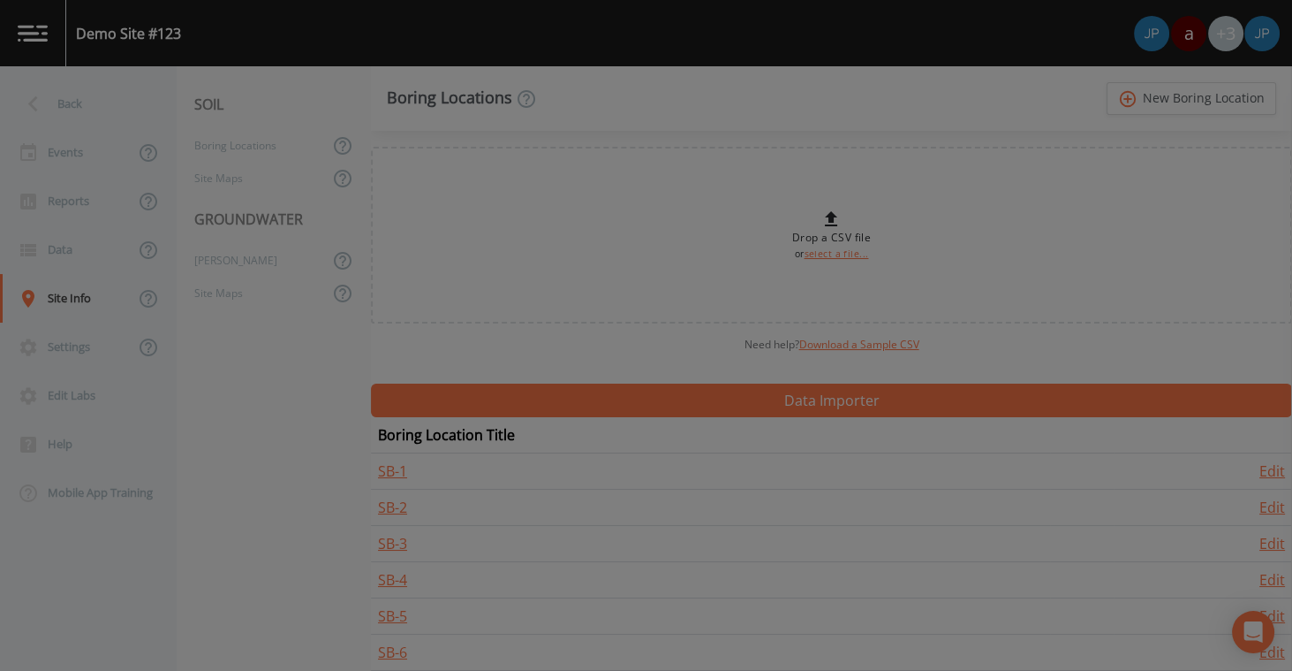
click at [208, 368] on div at bounding box center [646, 335] width 1292 height 671
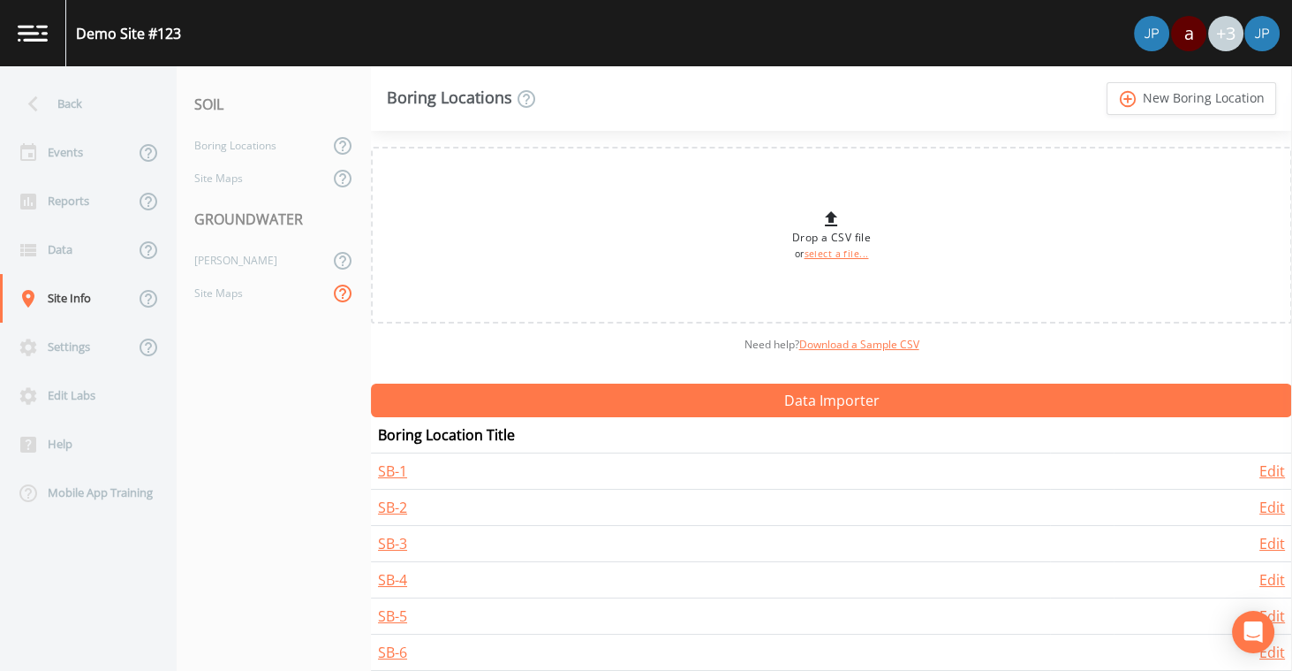
click at [337, 299] on icon at bounding box center [342, 293] width 21 height 21
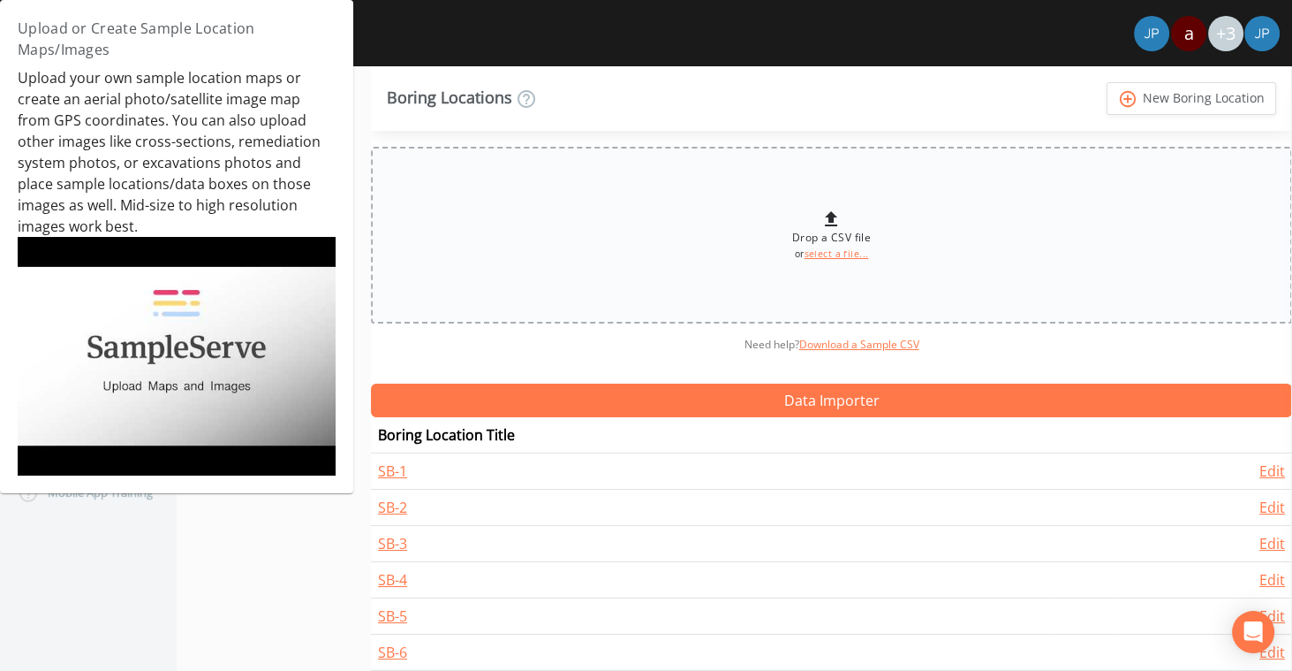
click at [375, 316] on div "Drop a CSV file or select a file..." at bounding box center [831, 235] width 921 height 177
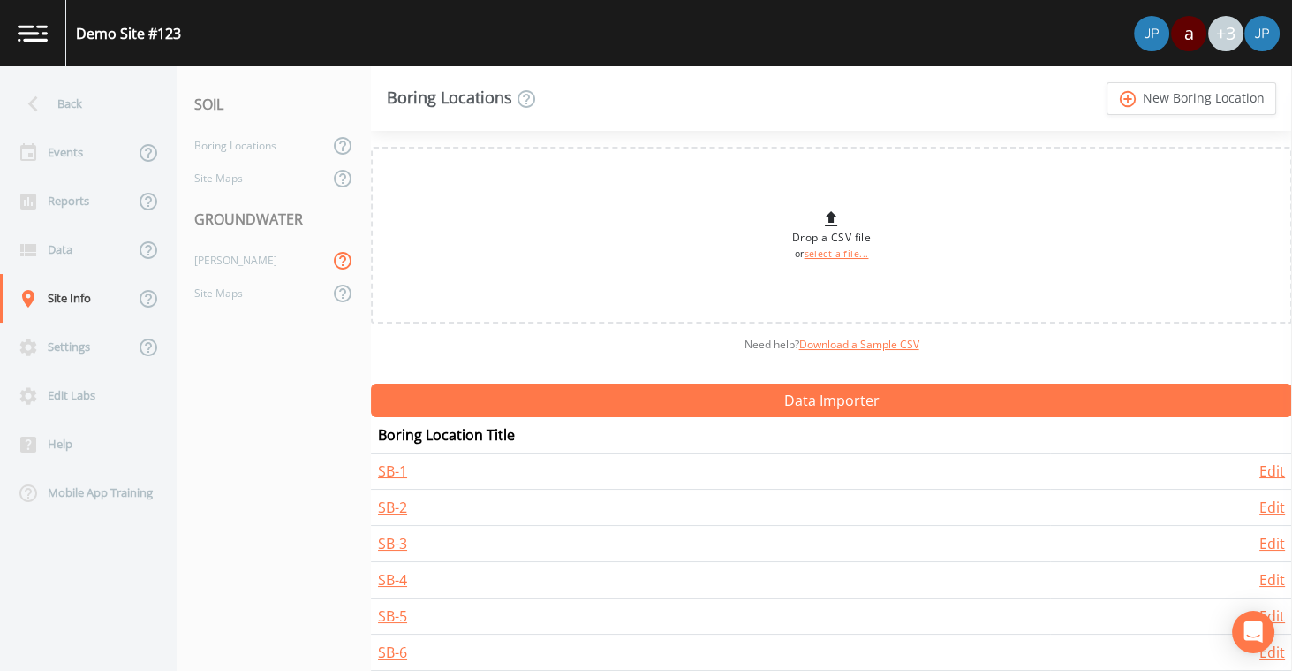
click at [337, 263] on icon at bounding box center [342, 260] width 21 height 21
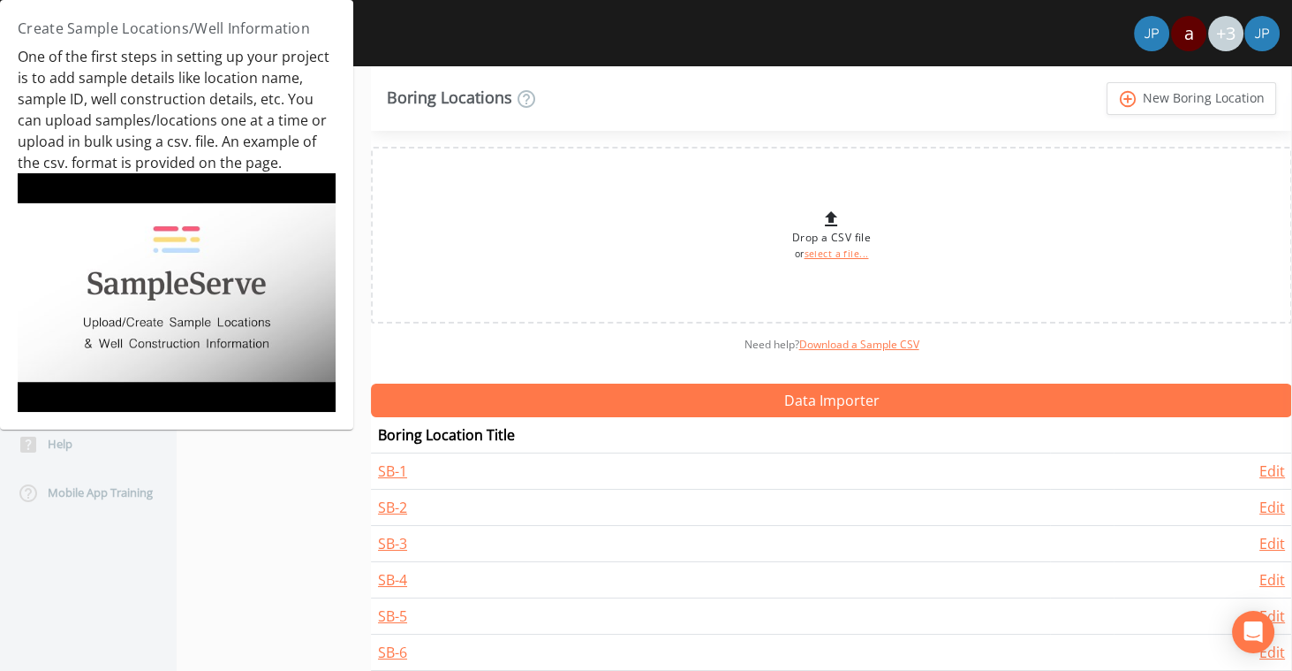
click at [301, 334] on img at bounding box center [177, 292] width 318 height 239
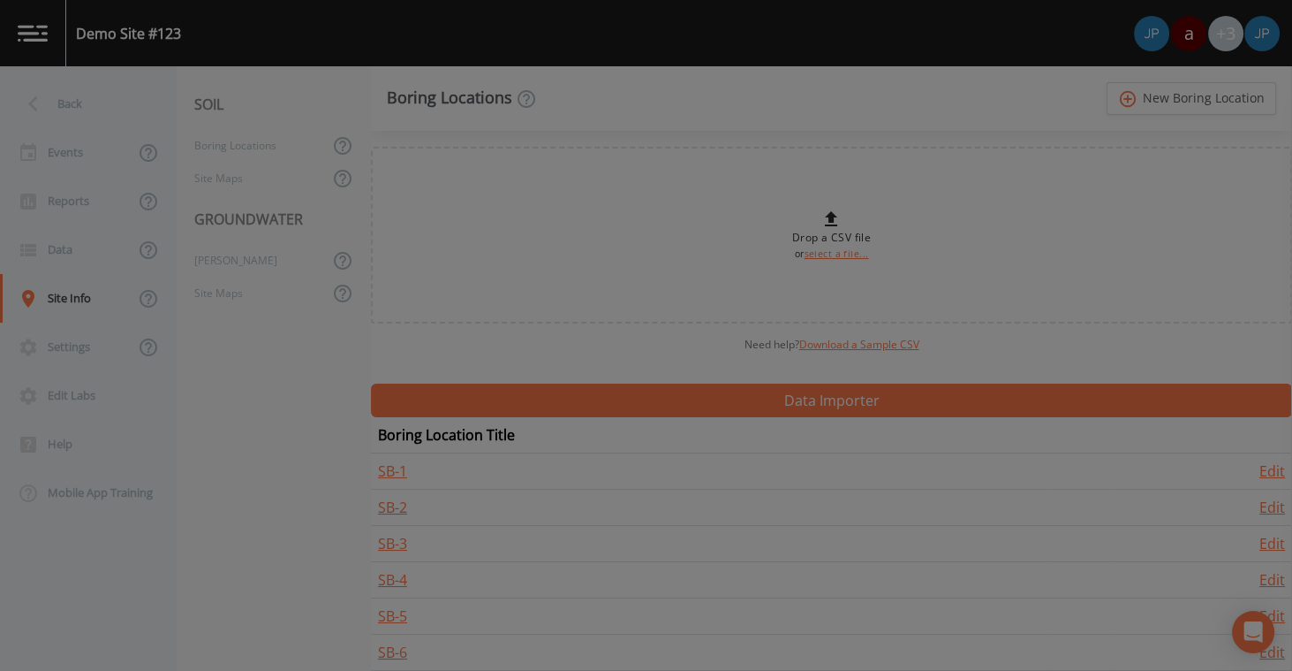
click at [206, 360] on div at bounding box center [646, 335] width 1292 height 671
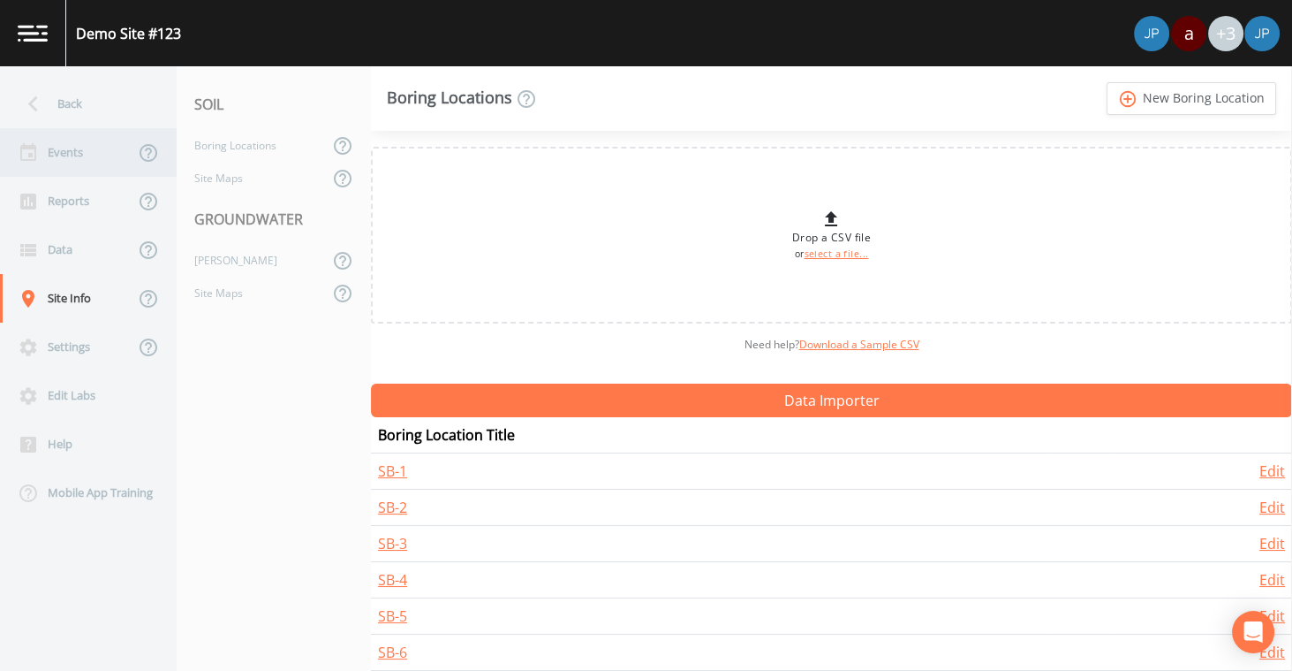
click at [92, 156] on div "Events" at bounding box center [67, 152] width 134 height 49
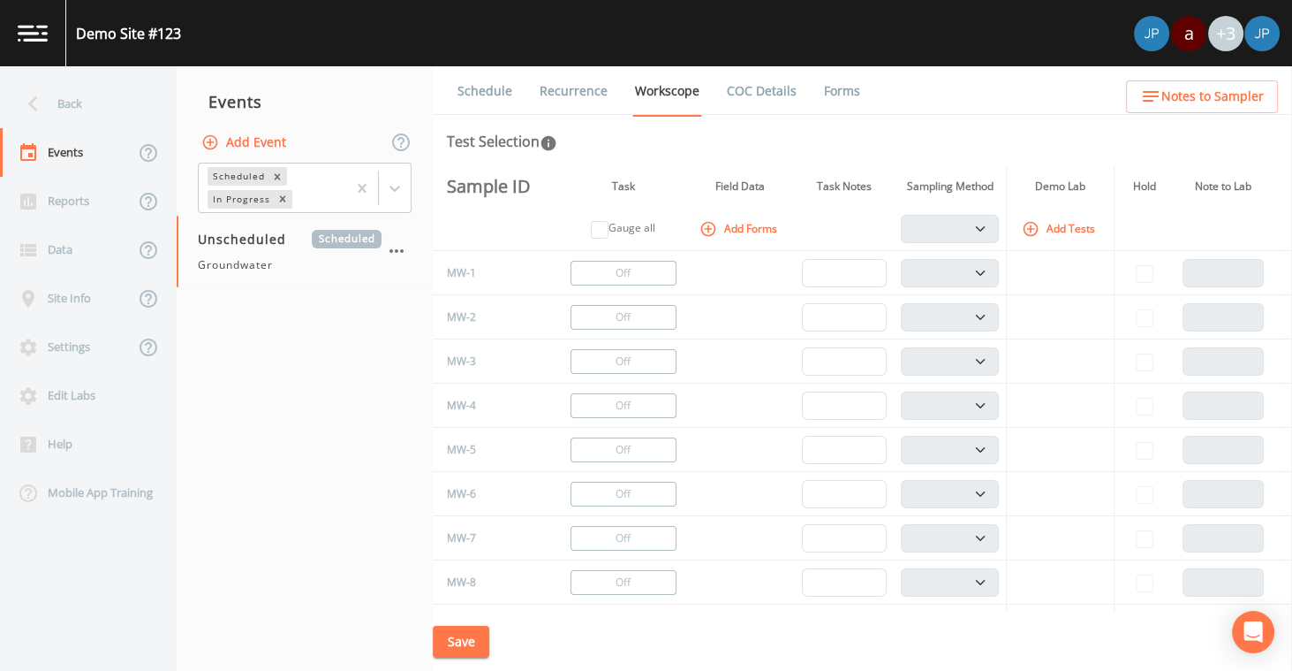
click at [459, 239] on th at bounding box center [489, 229] width 112 height 44
click at [58, 101] on div "Back" at bounding box center [79, 104] width 159 height 49
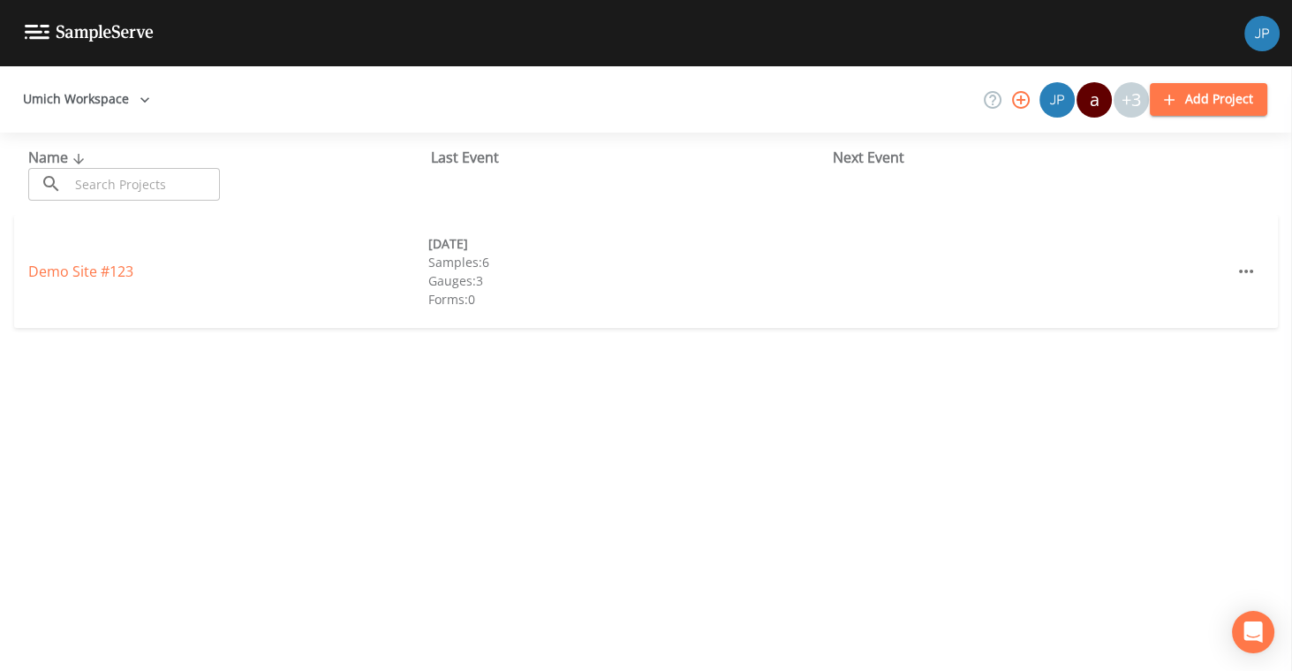
click at [1202, 98] on button "Add Project" at bounding box center [1208, 99] width 117 height 33
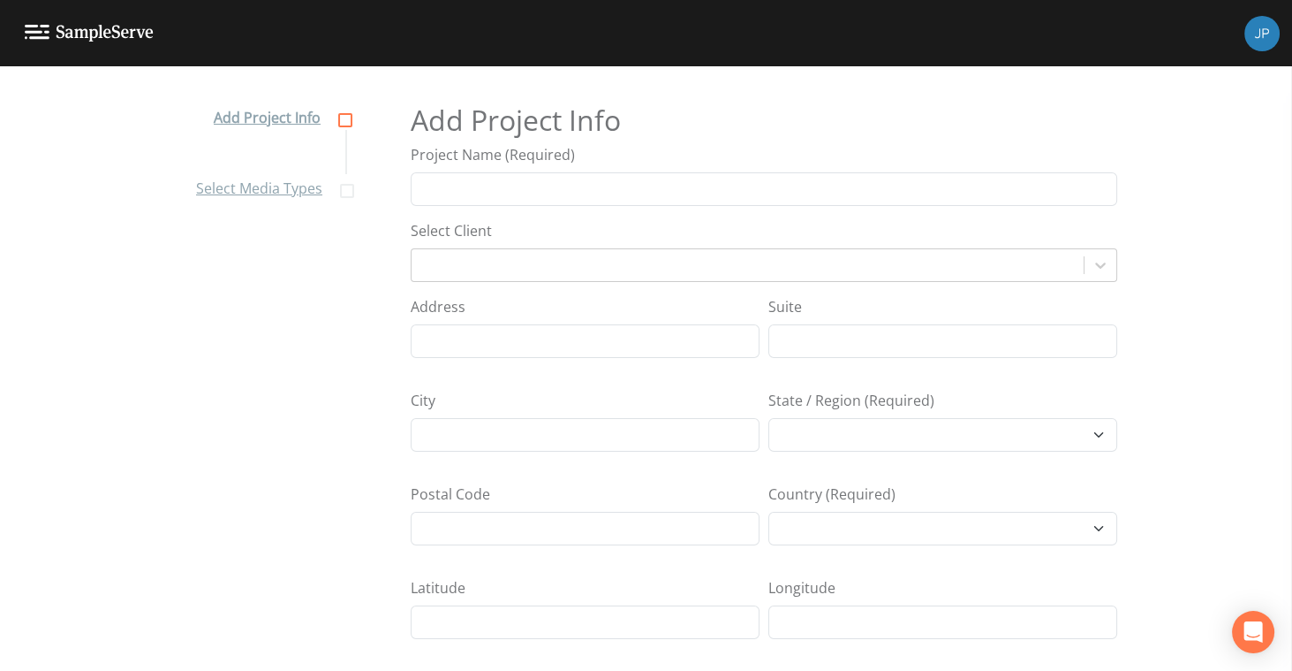
select select "[GEOGRAPHIC_DATA]/[GEOGRAPHIC_DATA]"
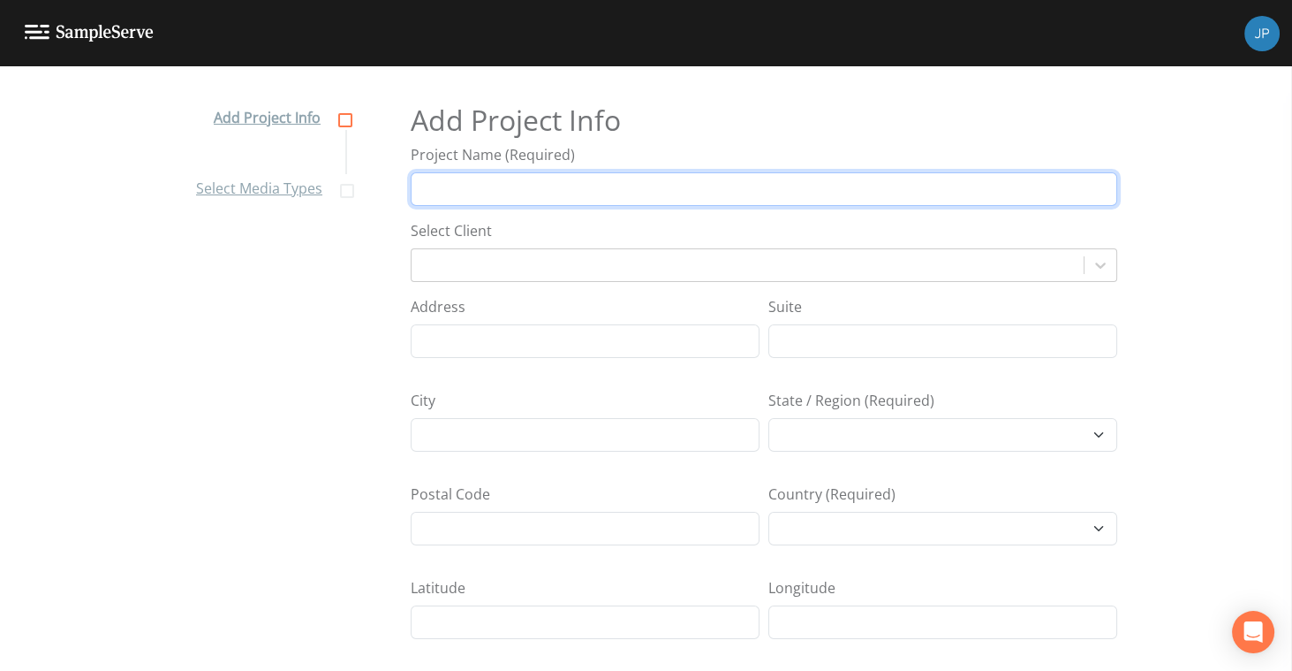
click at [653, 194] on input "Project Name (Required)" at bounding box center [764, 189] width 707 height 34
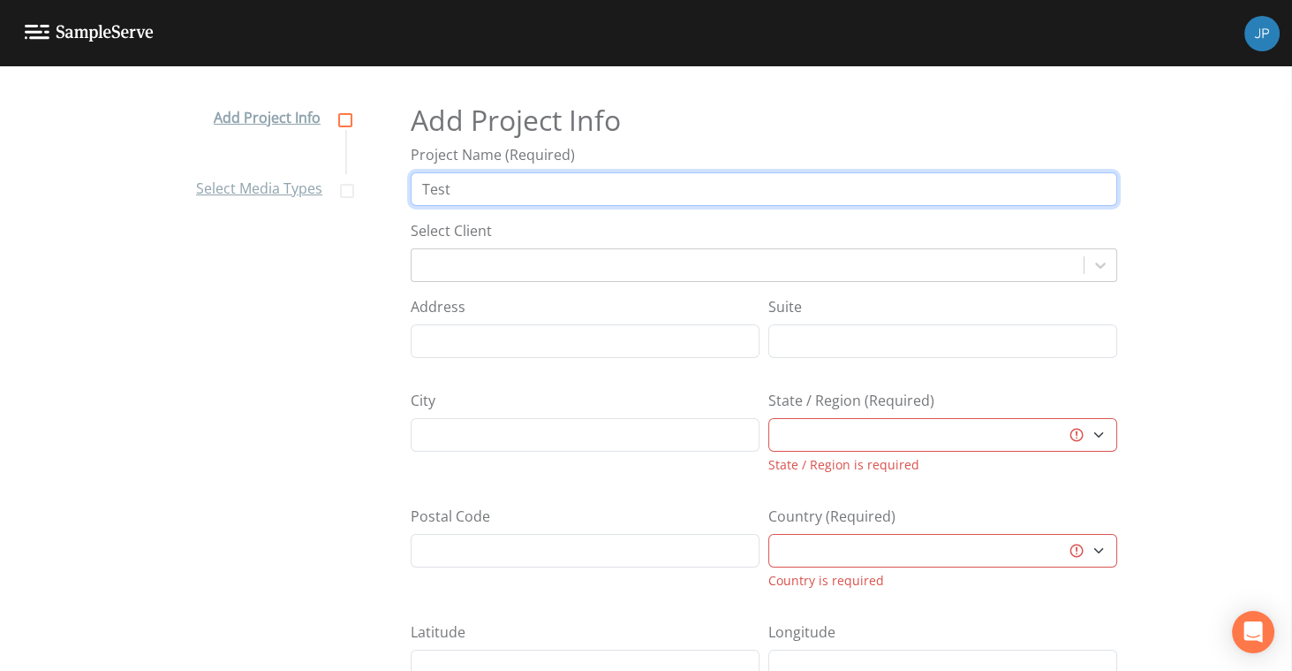
type input "Test"
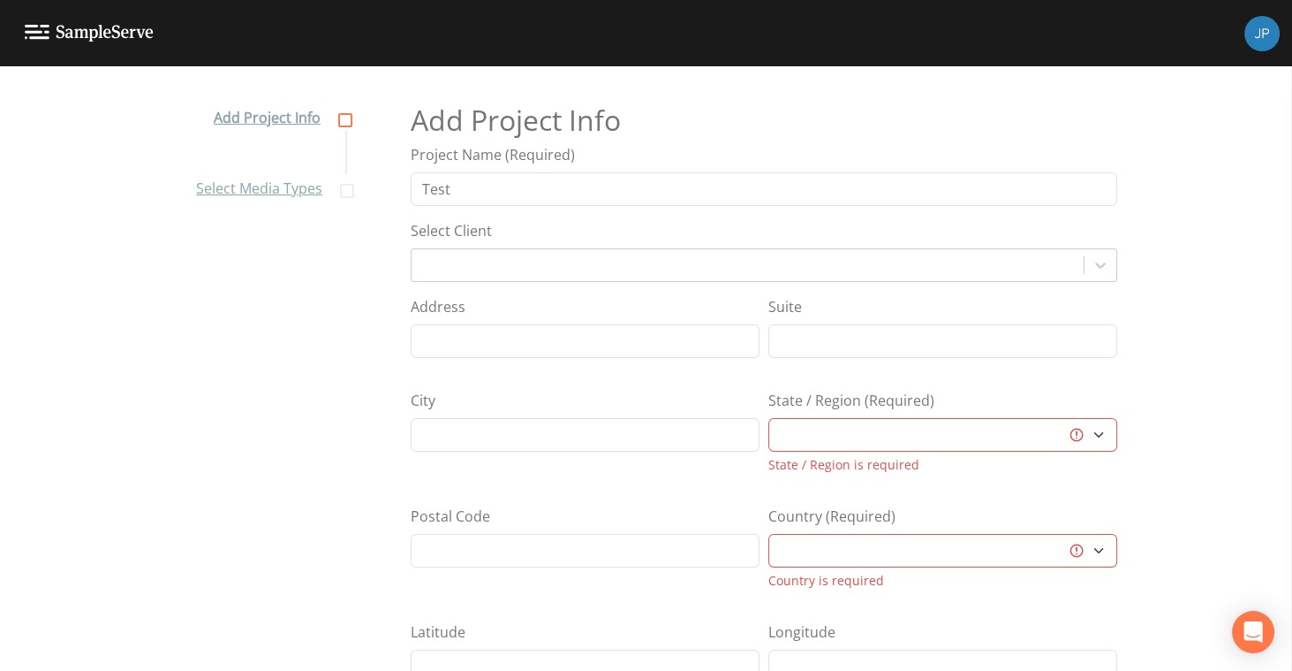
click at [675, 225] on div "Select Client" at bounding box center [764, 251] width 707 height 62
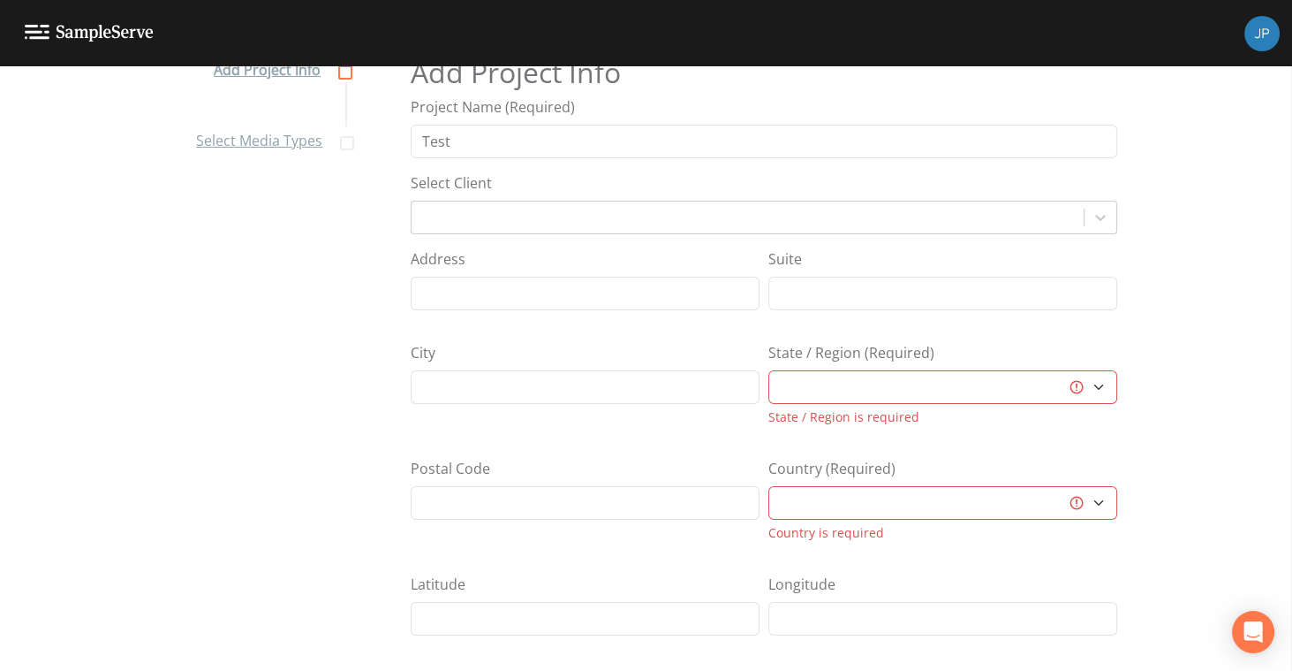
scroll to position [97, 0]
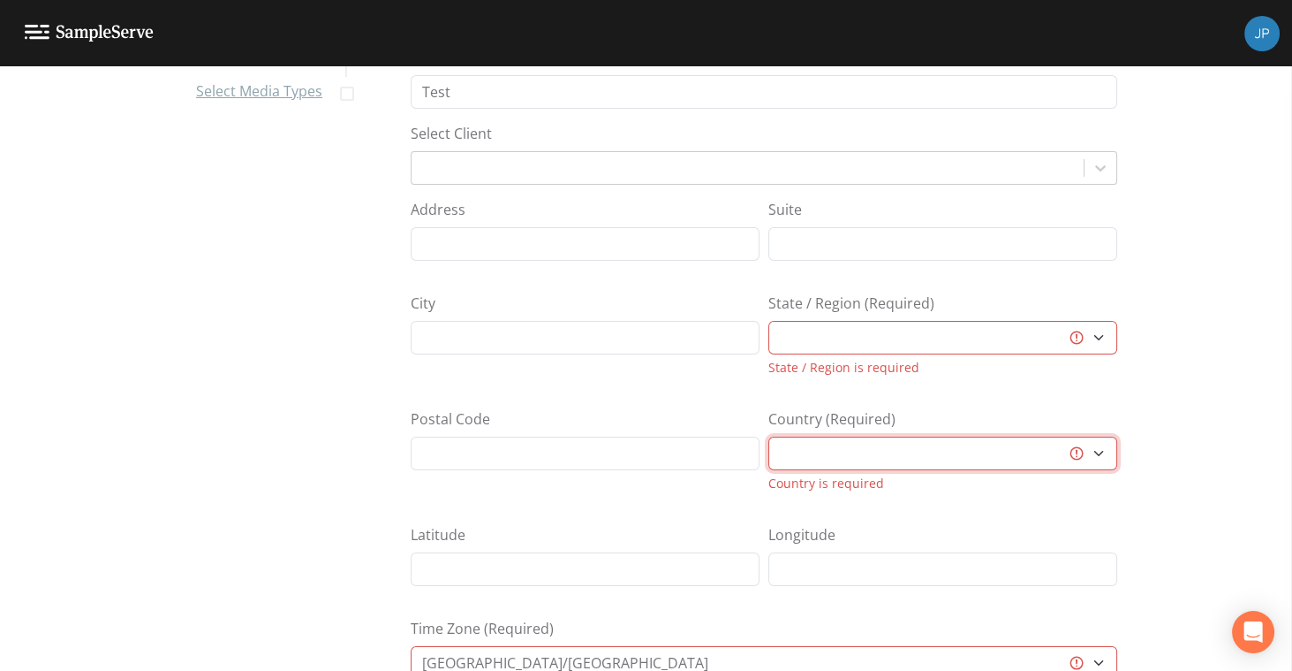
click at [839, 458] on select "[GEOGRAPHIC_DATA] [GEOGRAPHIC_DATA] [GEOGRAPHIC_DATA] [GEOGRAPHIC_DATA] [GEOGRA…" at bounding box center [943, 453] width 349 height 34
select select "[GEOGRAPHIC_DATA]"
click at [769, 436] on select "[GEOGRAPHIC_DATA] [GEOGRAPHIC_DATA] [GEOGRAPHIC_DATA] [GEOGRAPHIC_DATA] [GEOGRA…" at bounding box center [943, 453] width 349 height 34
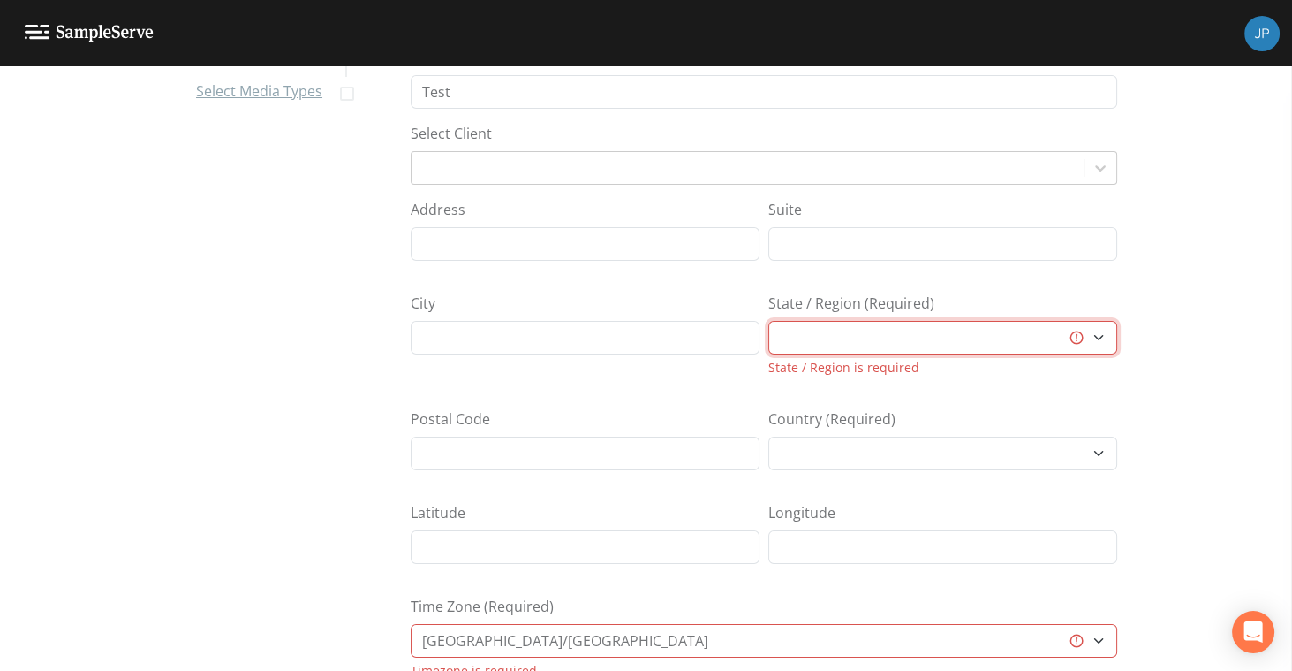
click at [842, 330] on select "[US_STATE] [US_STATE] [US_STATE] [US_STATE] [US_STATE] [US_STATE] [US_STATE] [U…" at bounding box center [943, 338] width 349 height 34
select select "47d45e13-a9d2-4a92-a30e-53aeb2a1ff48"
click at [769, 321] on select "[US_STATE] [US_STATE] [US_STATE] [US_STATE] [US_STATE] [US_STATE] [US_STATE] [U…" at bounding box center [943, 338] width 349 height 34
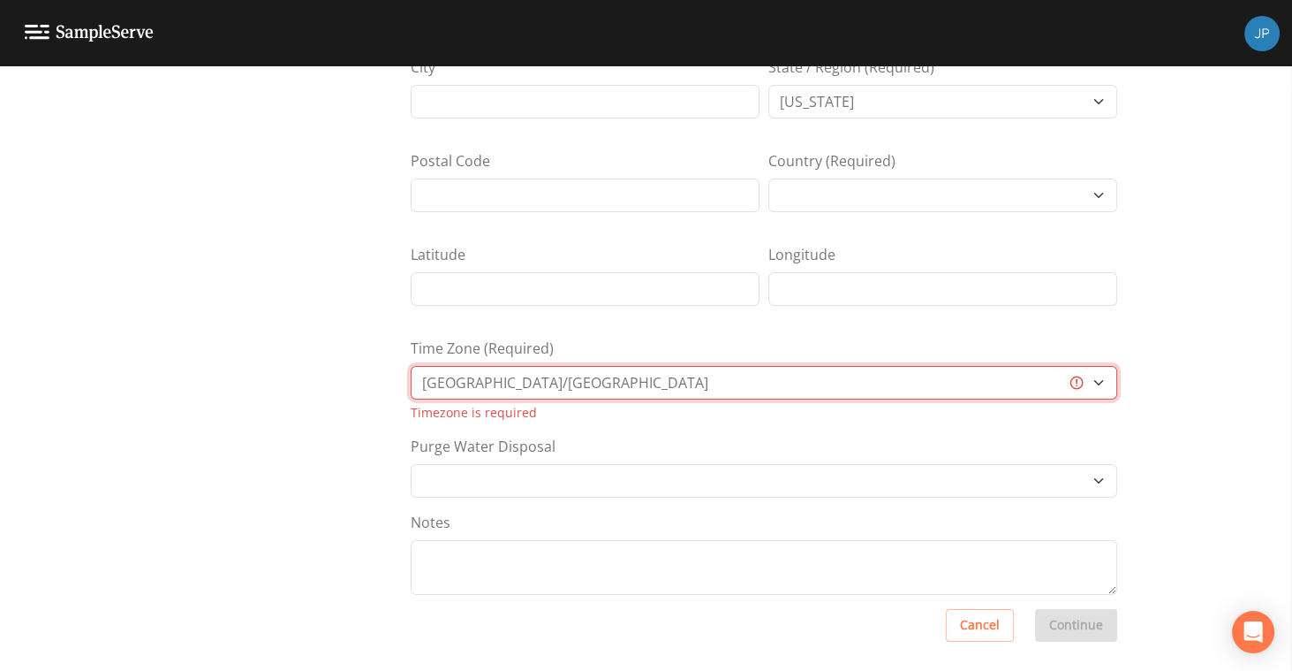
click at [596, 371] on select "[GEOGRAPHIC_DATA]/[GEOGRAPHIC_DATA] [GEOGRAPHIC_DATA]/[GEOGRAPHIC_DATA] [GEOGRA…" at bounding box center [764, 383] width 707 height 34
select select "US/Eastern"
click at [411, 384] on select "[GEOGRAPHIC_DATA]/[GEOGRAPHIC_DATA] [GEOGRAPHIC_DATA]/[GEOGRAPHIC_DATA] [GEOGRA…" at bounding box center [764, 383] width 707 height 34
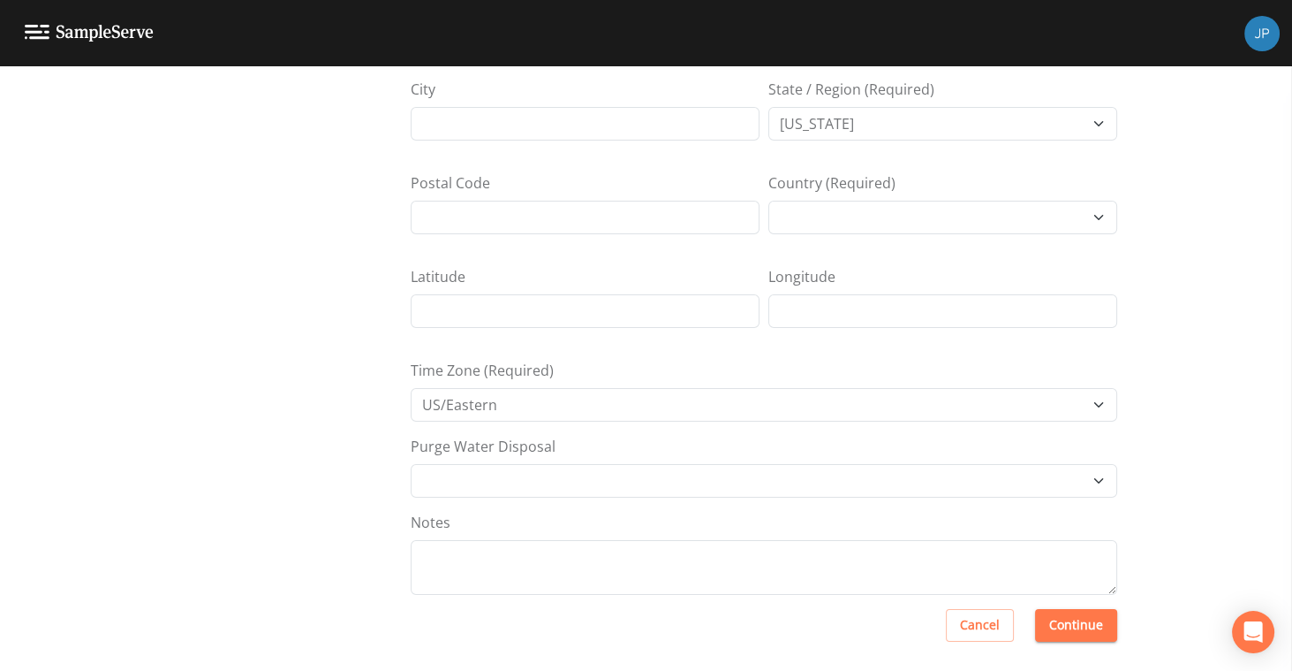
click at [306, 438] on div "Add Project Info Select Media Types Add Project Info Project Name (Required) Te…" at bounding box center [646, 368] width 1292 height 604
click at [1046, 618] on button "Continue" at bounding box center [1076, 625] width 82 height 33
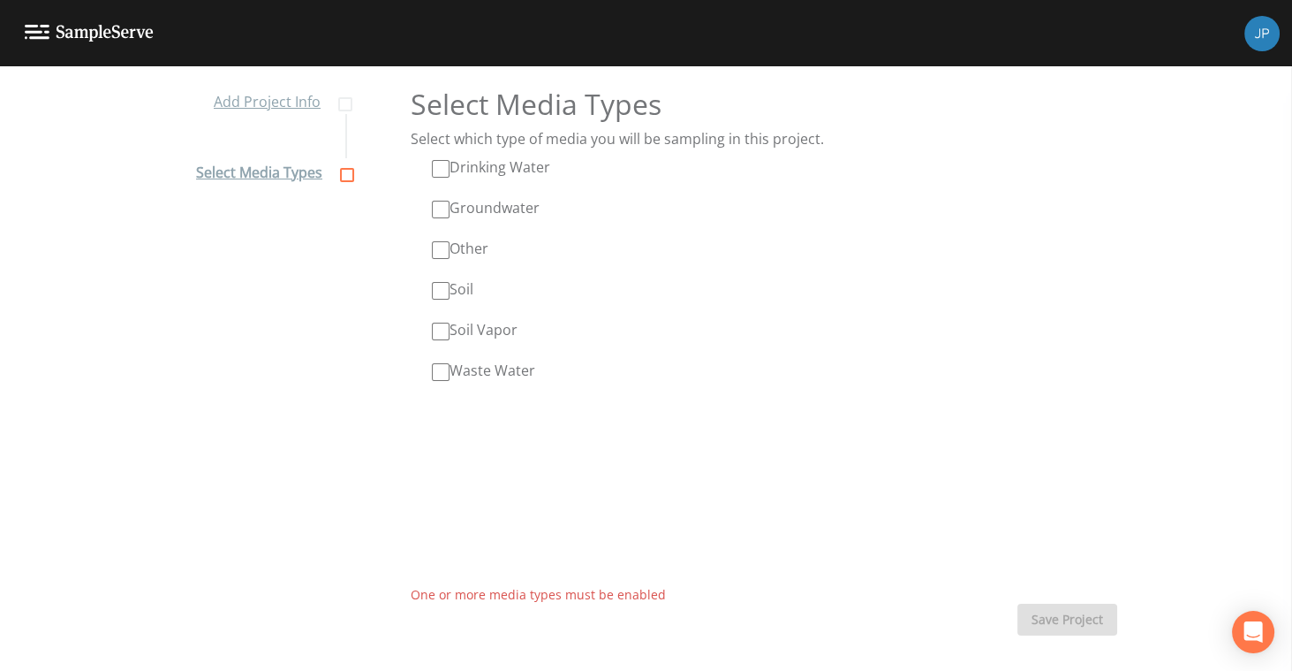
scroll to position [15, 0]
click at [437, 167] on input "Drinking Water" at bounding box center [441, 170] width 18 height 18
checkbox input "true"
click at [438, 215] on input "Groundwater" at bounding box center [441, 210] width 18 height 18
checkbox input "true"
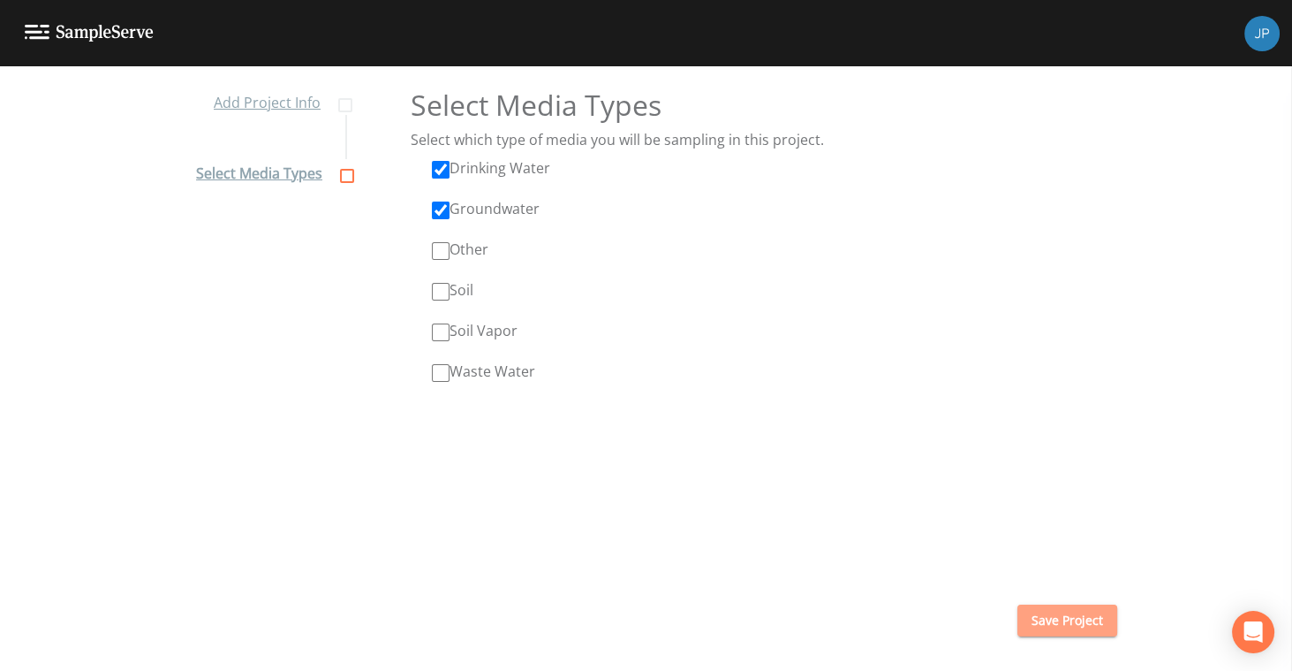
click at [1059, 612] on button "Save Project" at bounding box center [1068, 620] width 100 height 33
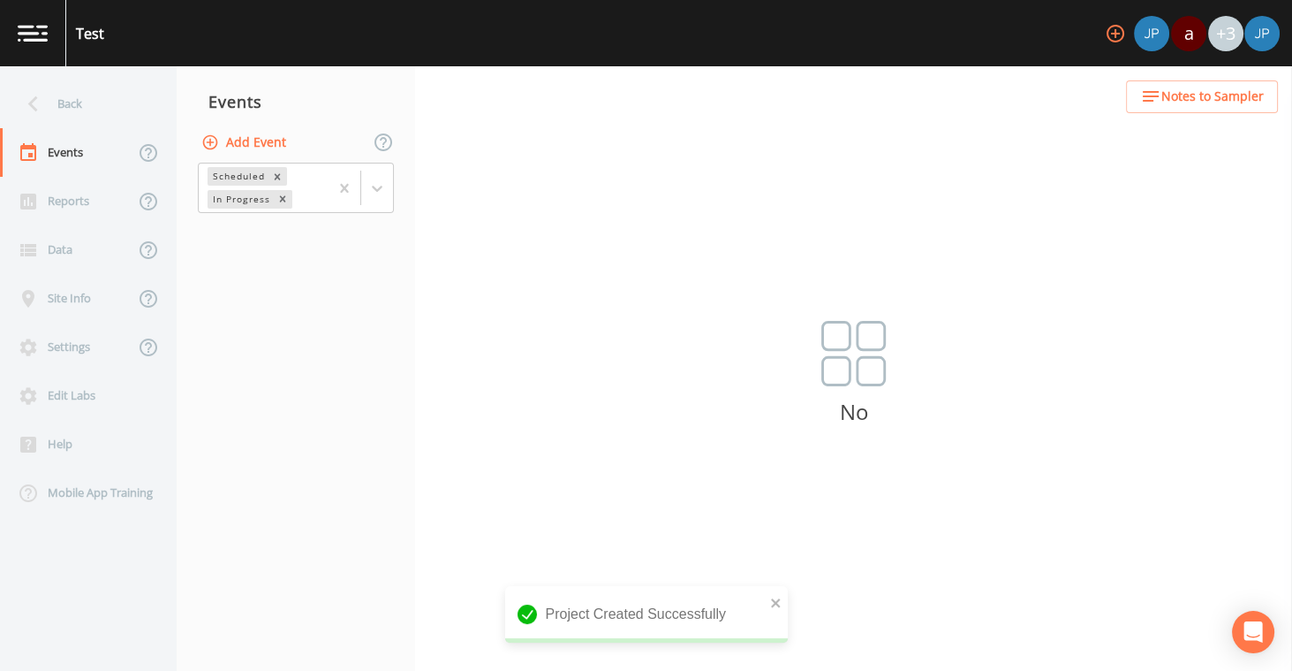
click at [402, 272] on nav "Events Add Event Scheduled In Progress" at bounding box center [296, 368] width 239 height 604
click at [402, 318] on nav "Events Add Event Scheduled In Progress" at bounding box center [296, 368] width 239 height 604
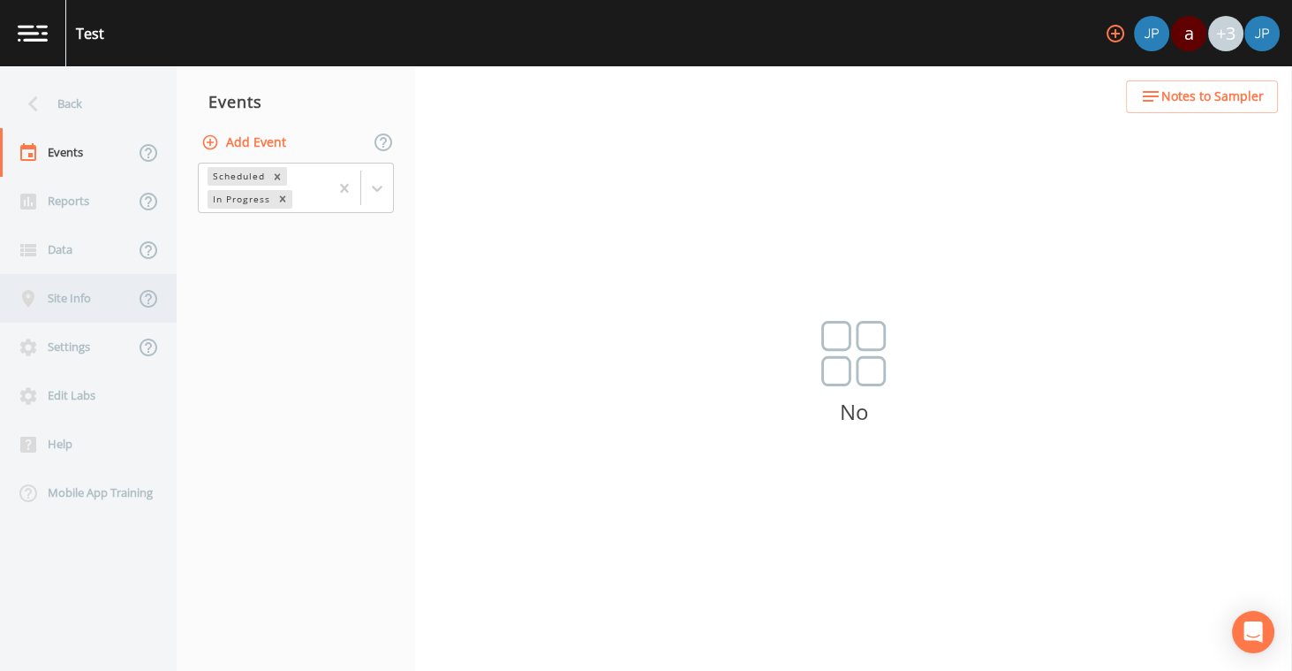
click at [80, 299] on div "Site Info" at bounding box center [67, 298] width 134 height 49
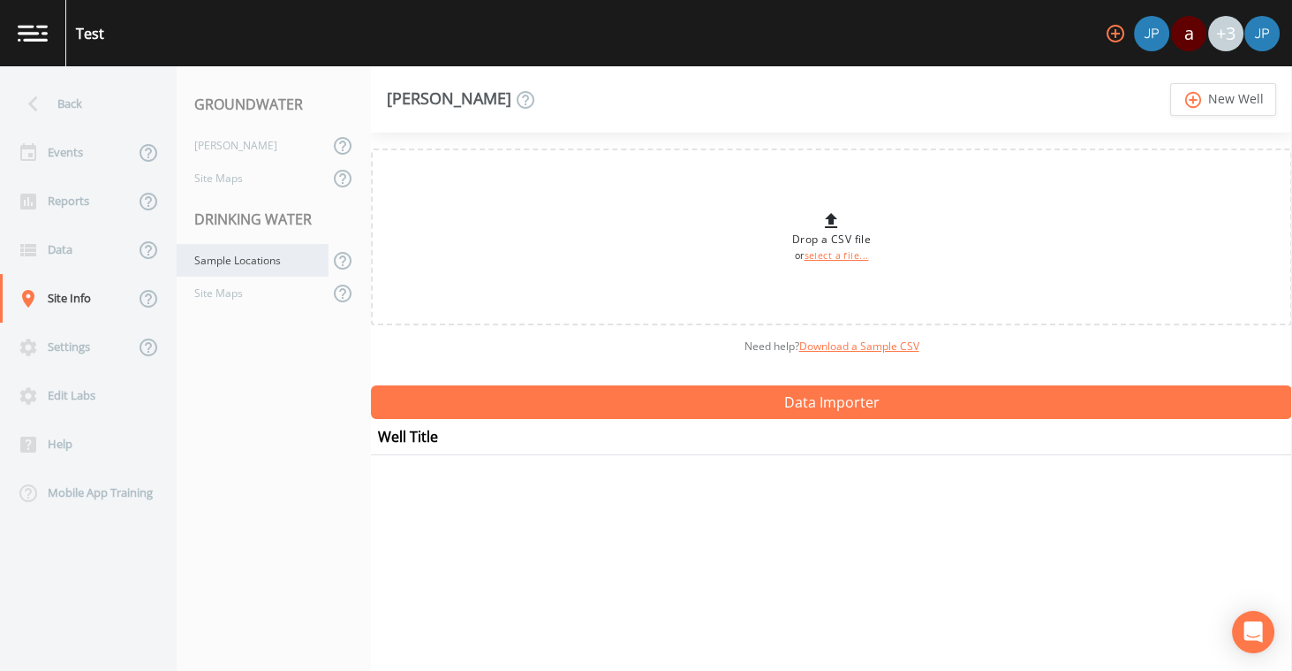
click at [252, 260] on div "Sample Locations" at bounding box center [253, 260] width 152 height 33
click at [890, 483] on div "Drop a CSV file or select a file... Need help?  Download a Sample CSV Data Impo…" at bounding box center [831, 402] width 921 height 538
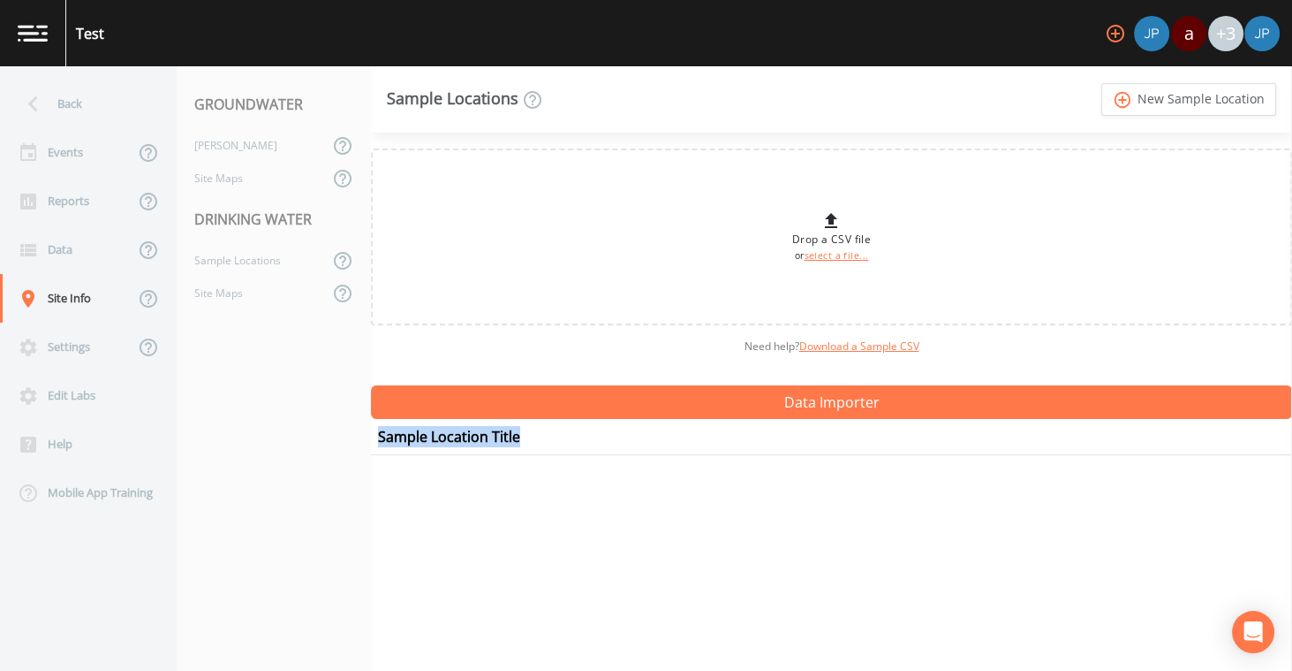
drag, startPoint x: 518, startPoint y: 439, endPoint x: 381, endPoint y: 434, distance: 137.0
click at [381, 434] on th "Sample Location Title" at bounding box center [761, 437] width 780 height 36
click at [383, 436] on th "Sample Location Title" at bounding box center [761, 437] width 780 height 36
click at [565, 357] on div "Need help?  Download a Sample CSV" at bounding box center [831, 346] width 921 height 42
click at [905, 348] on link "Download a Sample CSV" at bounding box center [860, 345] width 120 height 15
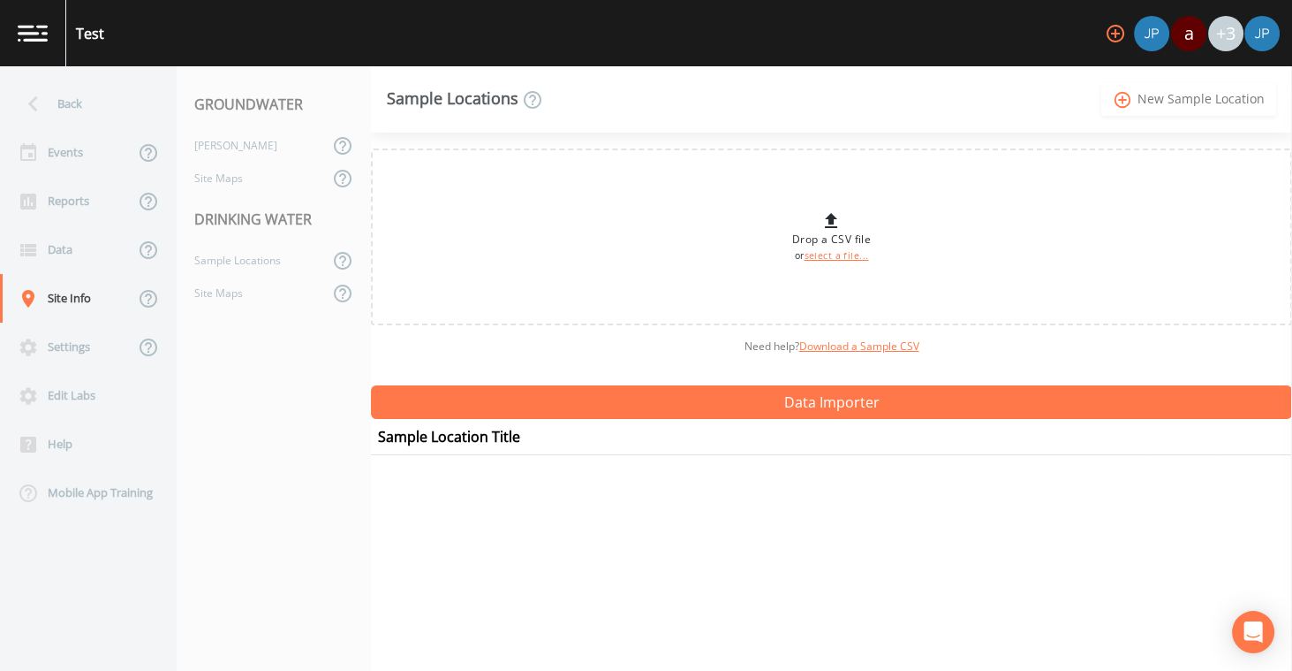
click at [1207, 99] on link "add_circle_outline New Sample Location" at bounding box center [1189, 99] width 175 height 33
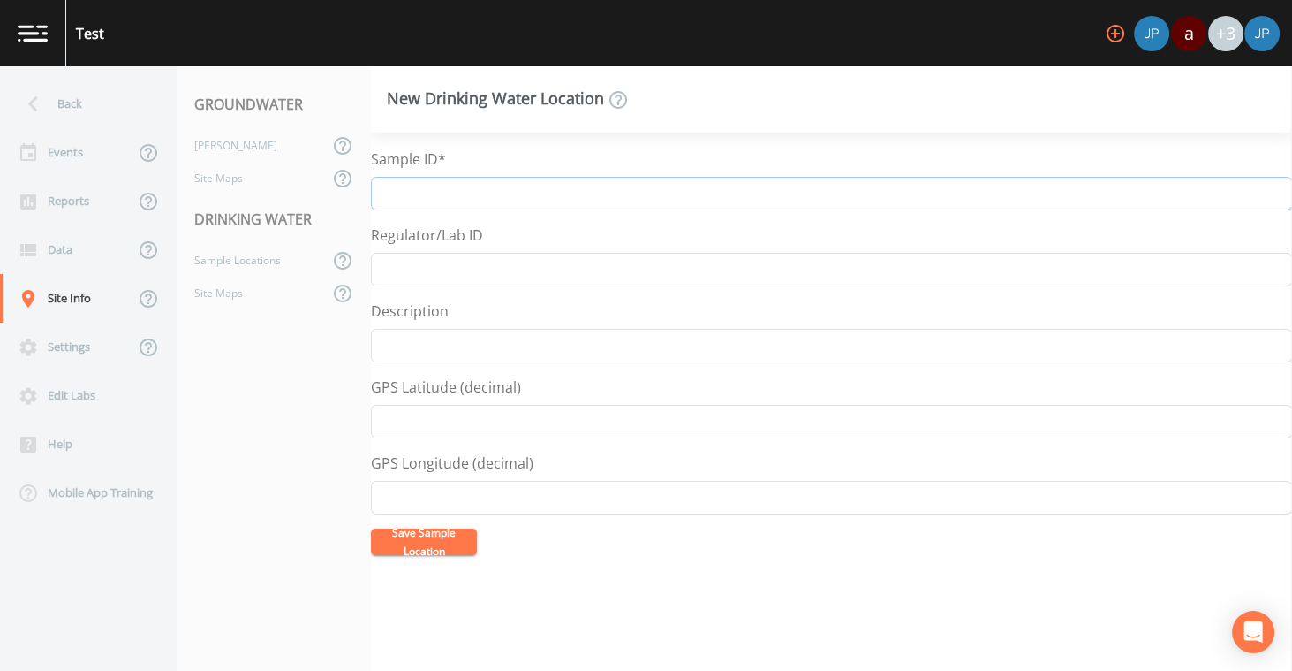
click at [417, 201] on input "Sample ID*" at bounding box center [831, 194] width 921 height 34
type input "MW-1"
click at [415, 545] on button "Save Sample Location" at bounding box center [424, 541] width 106 height 27
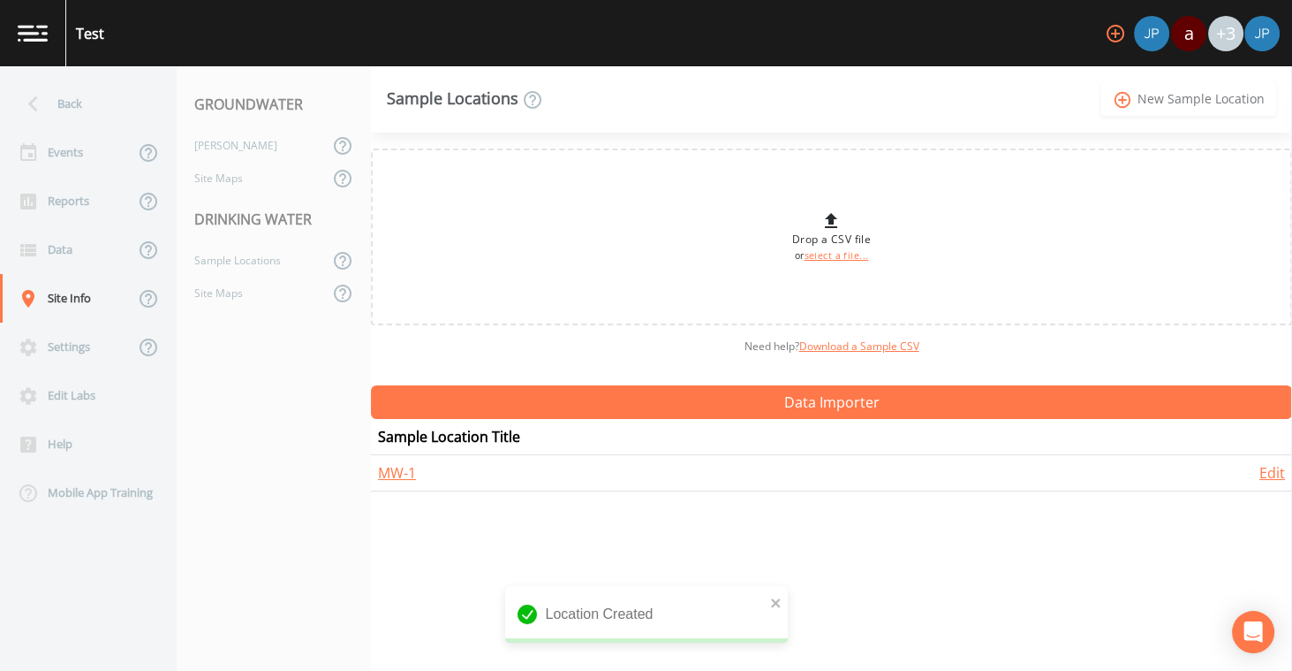
click at [1152, 102] on link "add_circle_outline New Sample Location" at bounding box center [1189, 99] width 175 height 33
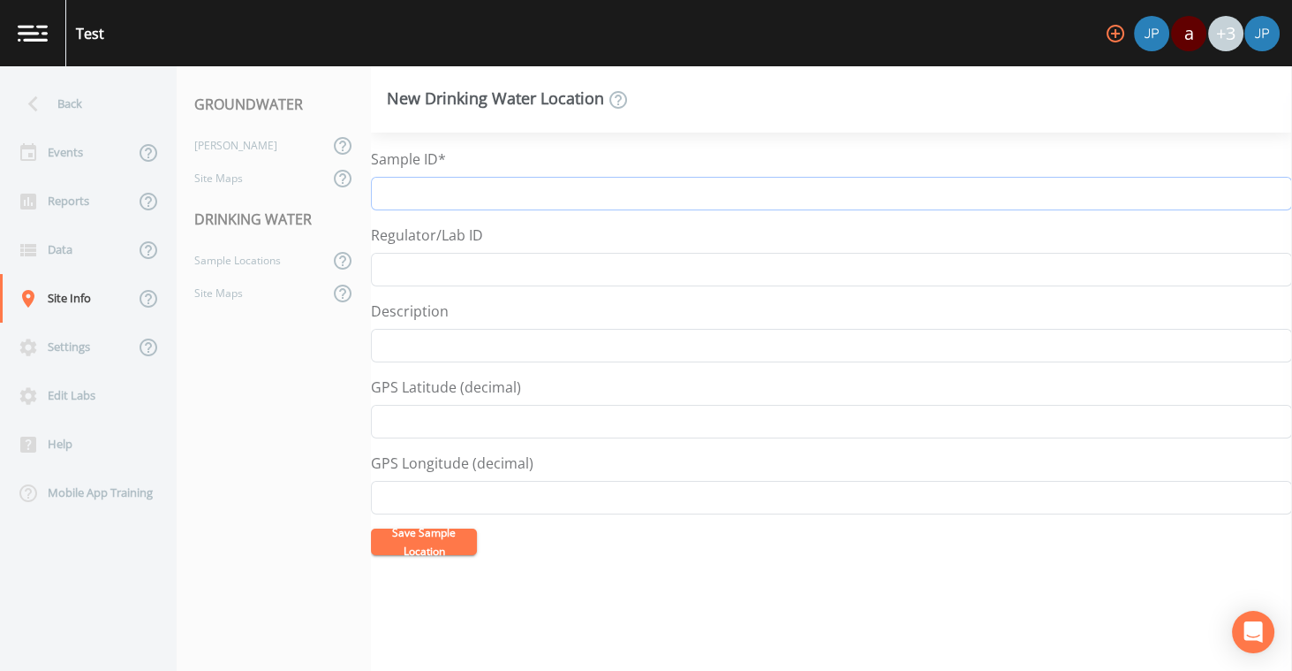
click at [447, 198] on input "Sample ID*" at bounding box center [831, 194] width 921 height 34
click at [440, 193] on input "MW-1" at bounding box center [831, 194] width 921 height 34
type input "MW-2"
click at [625, 224] on div "Regulator/Lab ID" at bounding box center [831, 255] width 921 height 62
click at [425, 542] on button "Save Sample Location" at bounding box center [424, 541] width 106 height 27
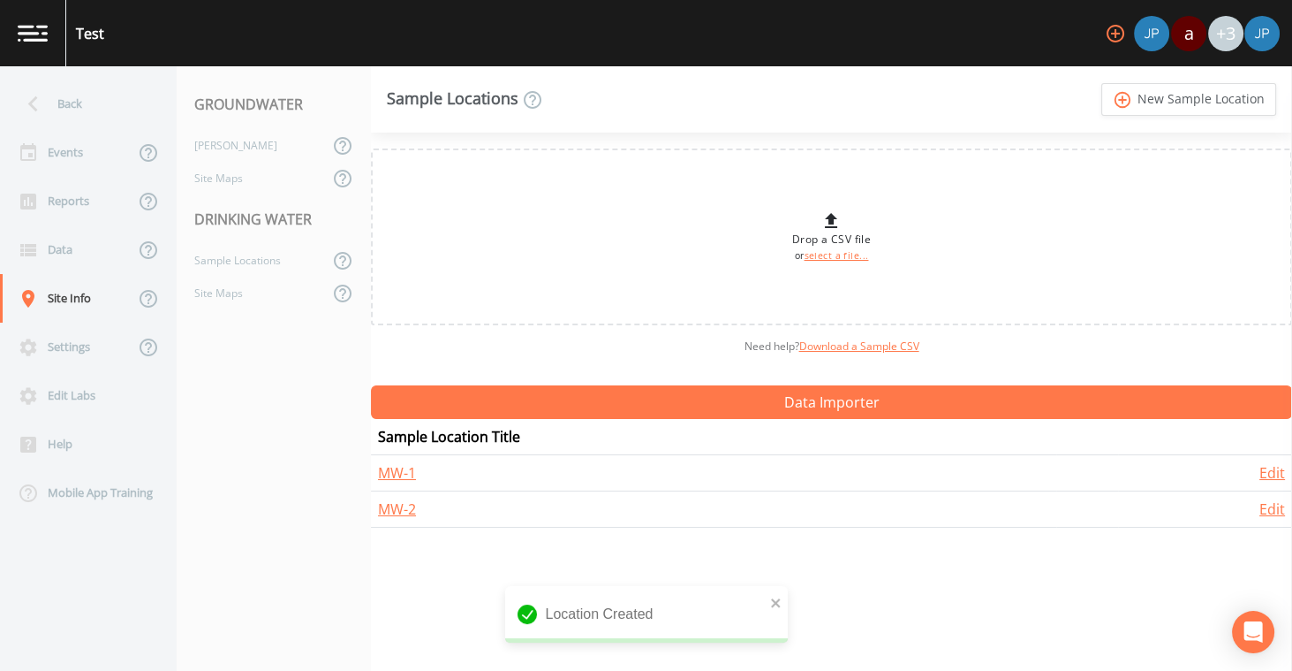
click at [701, 532] on div "Drop a CSV file or select a file... Need help?  Download a Sample CSV Data Impo…" at bounding box center [831, 402] width 921 height 538
click at [658, 429] on th "Sample Location Title" at bounding box center [714, 437] width 686 height 36
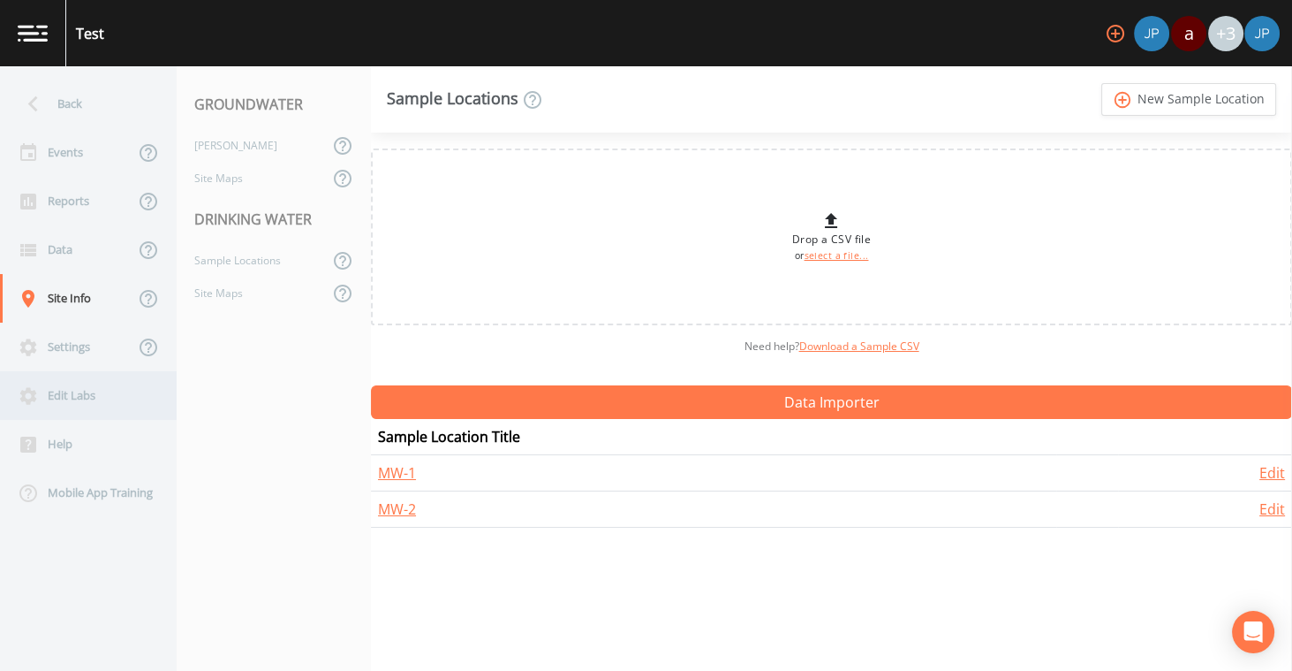
click at [106, 394] on div "Edit Labs" at bounding box center [79, 395] width 159 height 49
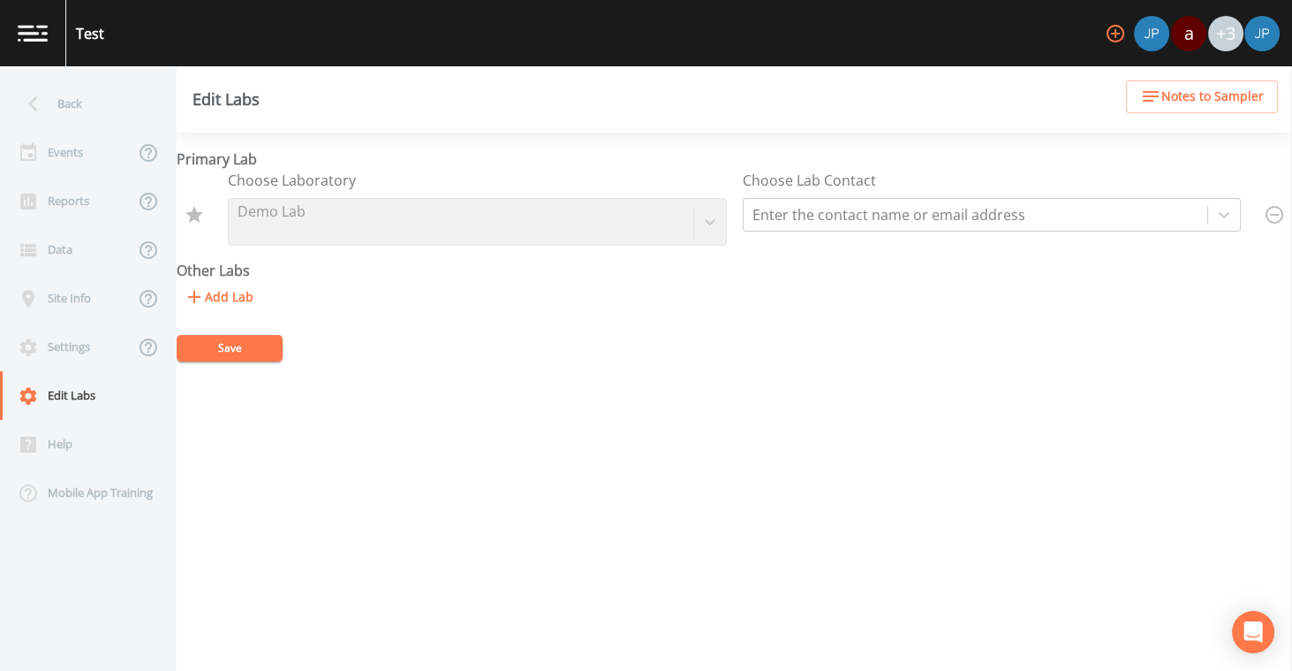
click at [394, 278] on div "Primary Lab Choose Laboratory Demo Lab Choose Lab Contact Enter the contact nam…" at bounding box center [735, 230] width 1116 height 165
click at [234, 303] on button "Add Lab" at bounding box center [219, 297] width 84 height 33
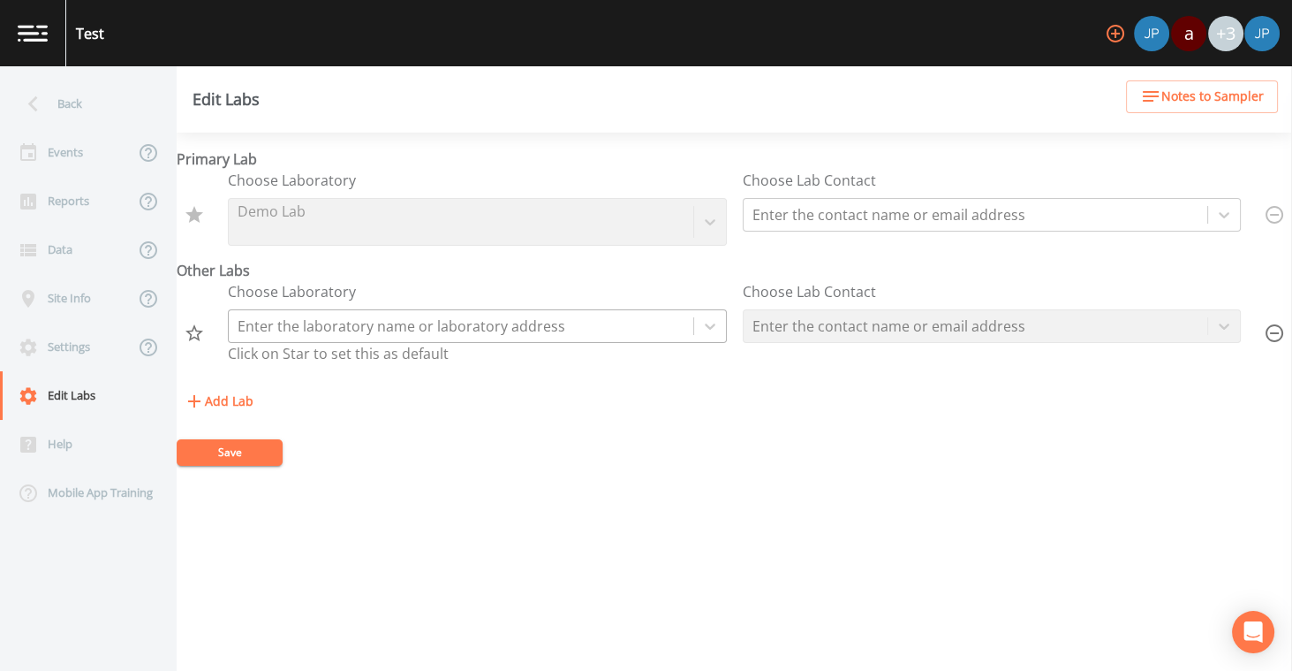
click at [289, 326] on div at bounding box center [461, 326] width 447 height 25
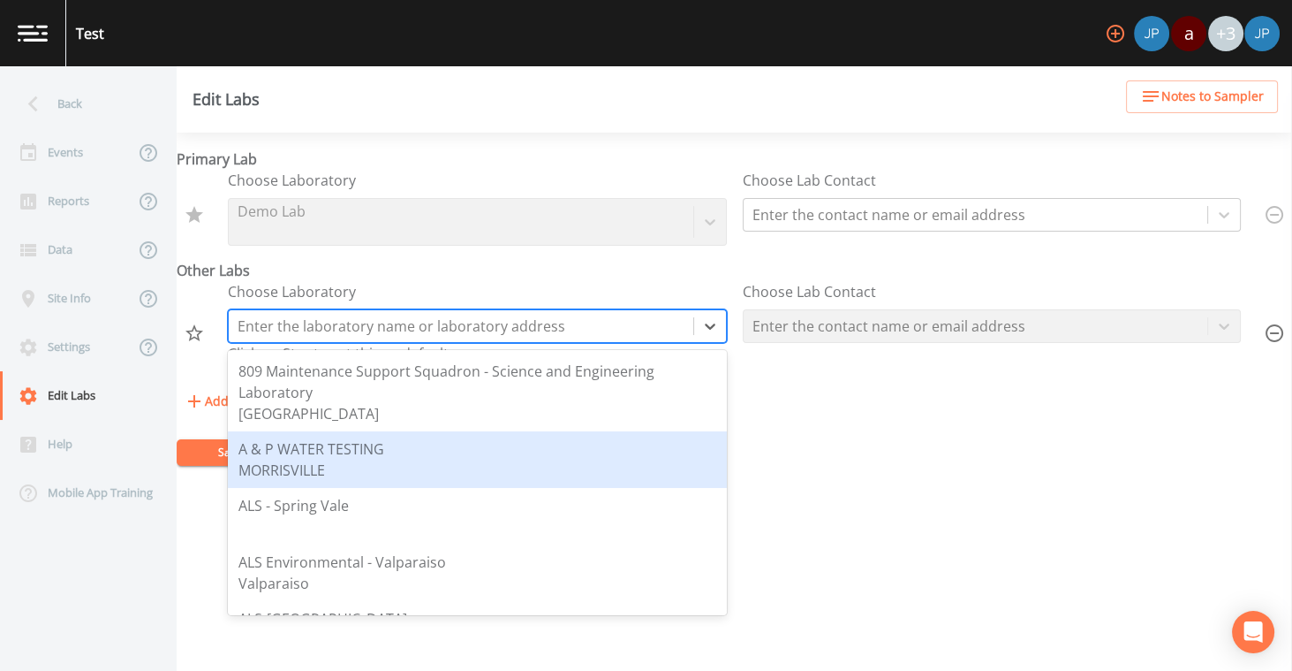
click at [773, 417] on form "Primary Lab Choose Laboratory Demo Lab Choose Lab Contact Enter the contact nam…" at bounding box center [735, 306] width 1116 height 317
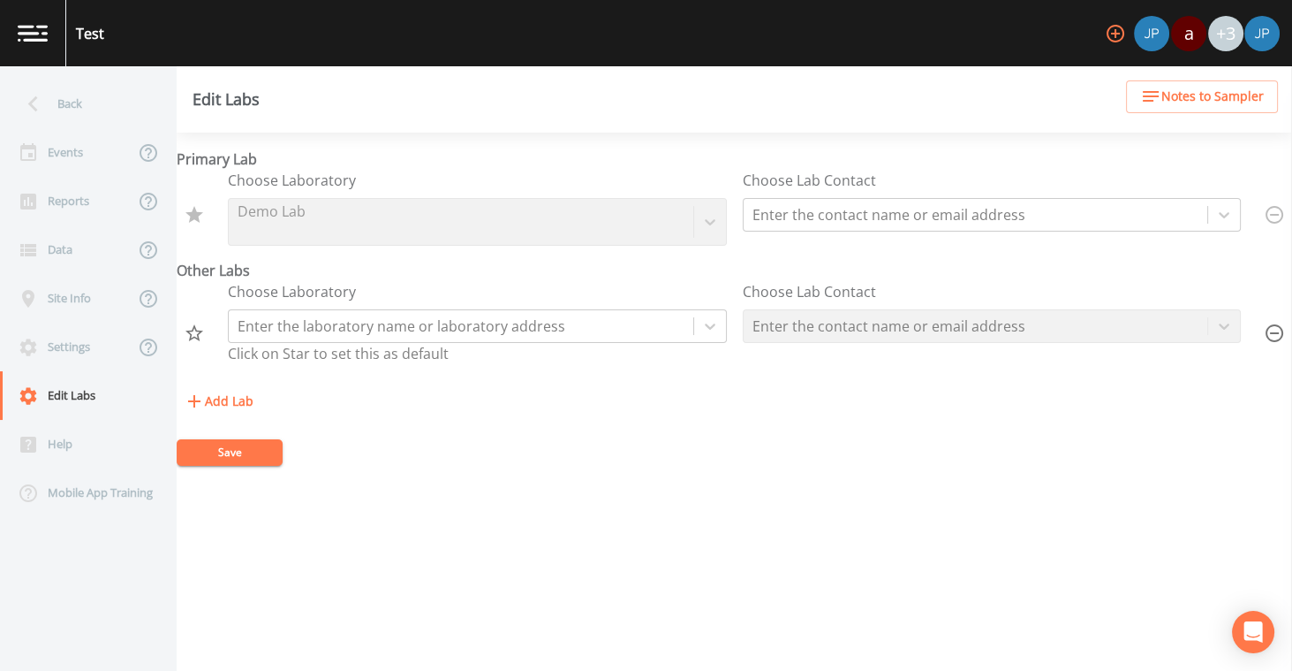
click at [750, 397] on div "Add Lab" at bounding box center [735, 401] width 1116 height 33
click at [740, 383] on div "Choose Laboratory Enter the laboratory name or laboratory address Click on Star…" at bounding box center [735, 333] width 1116 height 104
click at [411, 333] on div at bounding box center [461, 326] width 447 height 25
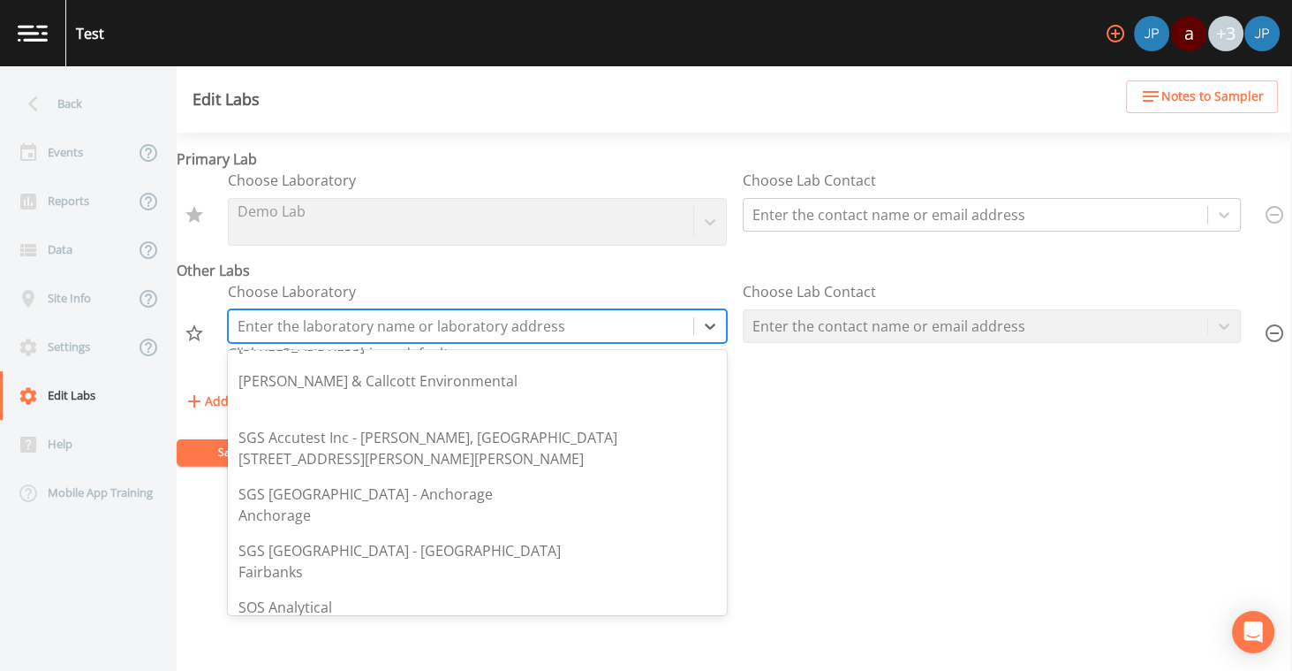
scroll to position [3551, 0]
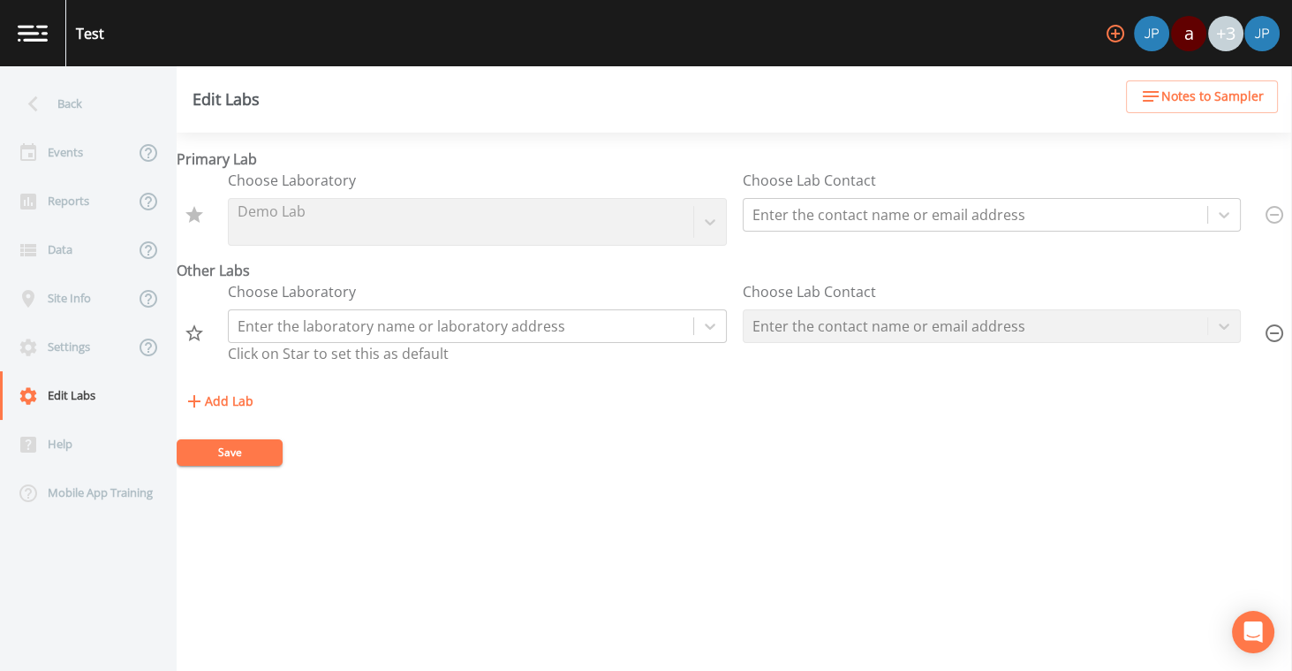
click at [844, 409] on div "Add Lab" at bounding box center [735, 401] width 1116 height 33
click at [1269, 330] on icon "button" at bounding box center [1274, 332] width 21 height 21
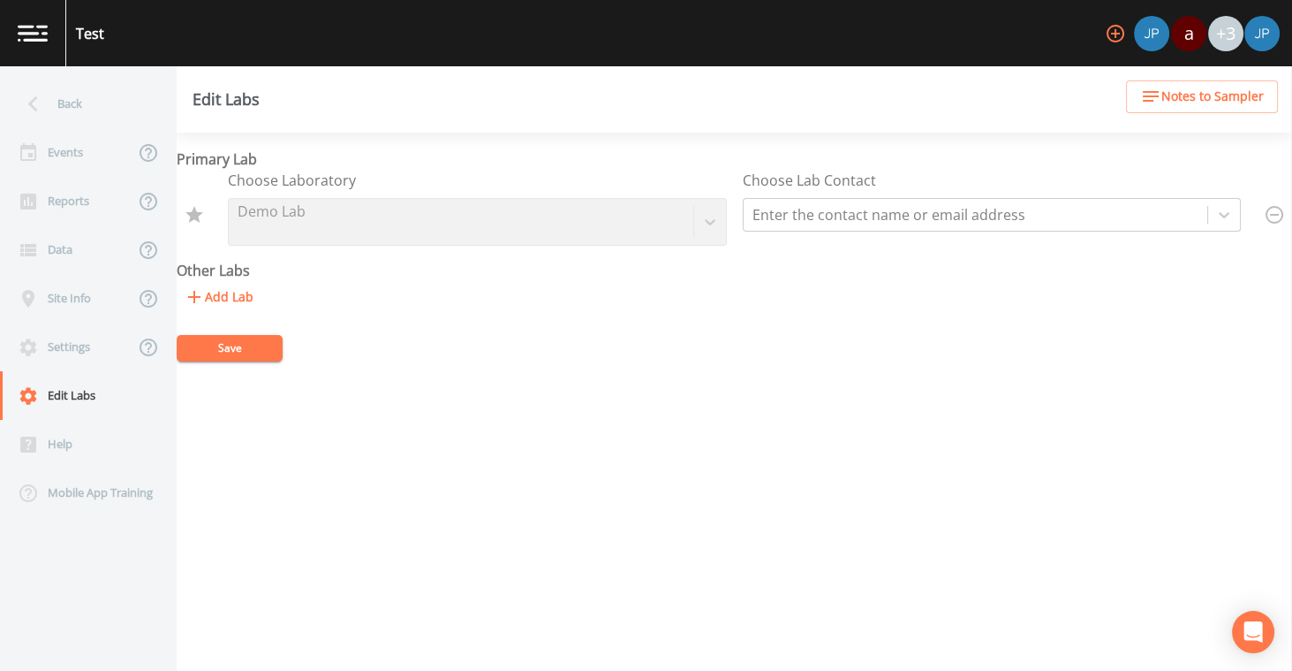
click at [219, 307] on button "Add Lab" at bounding box center [219, 297] width 84 height 33
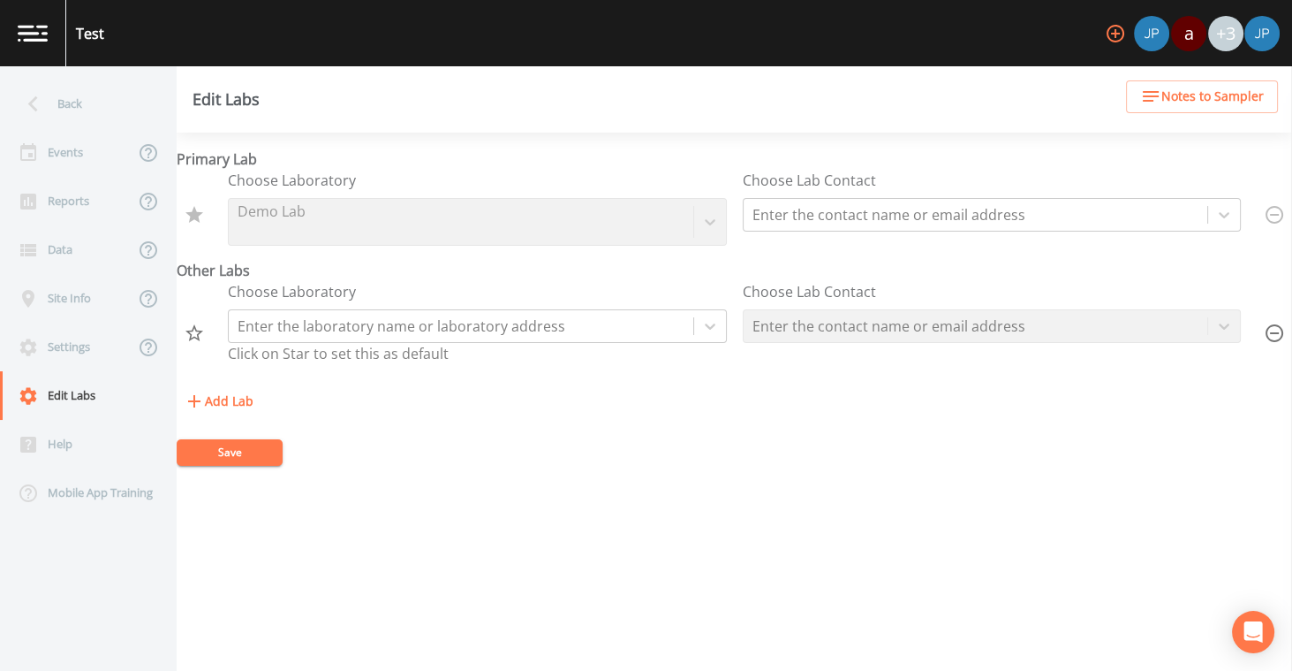
click at [239, 398] on button "Add Lab" at bounding box center [219, 401] width 84 height 33
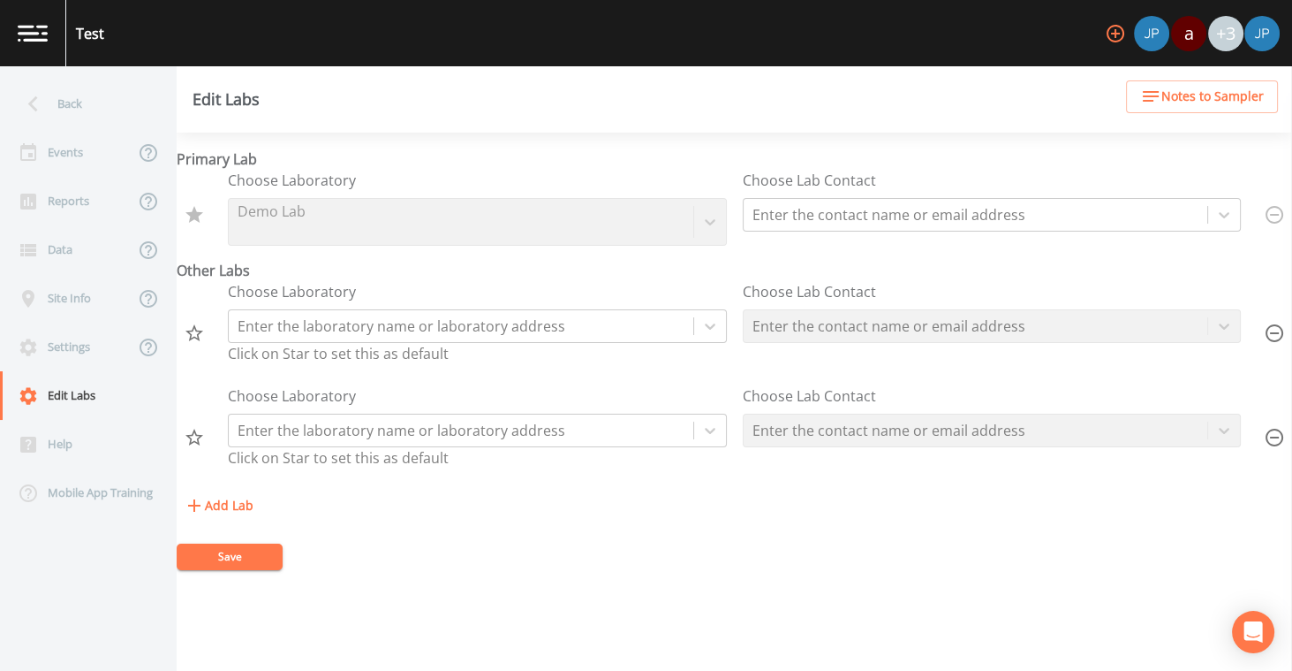
click at [246, 503] on button "Add Lab" at bounding box center [219, 505] width 84 height 33
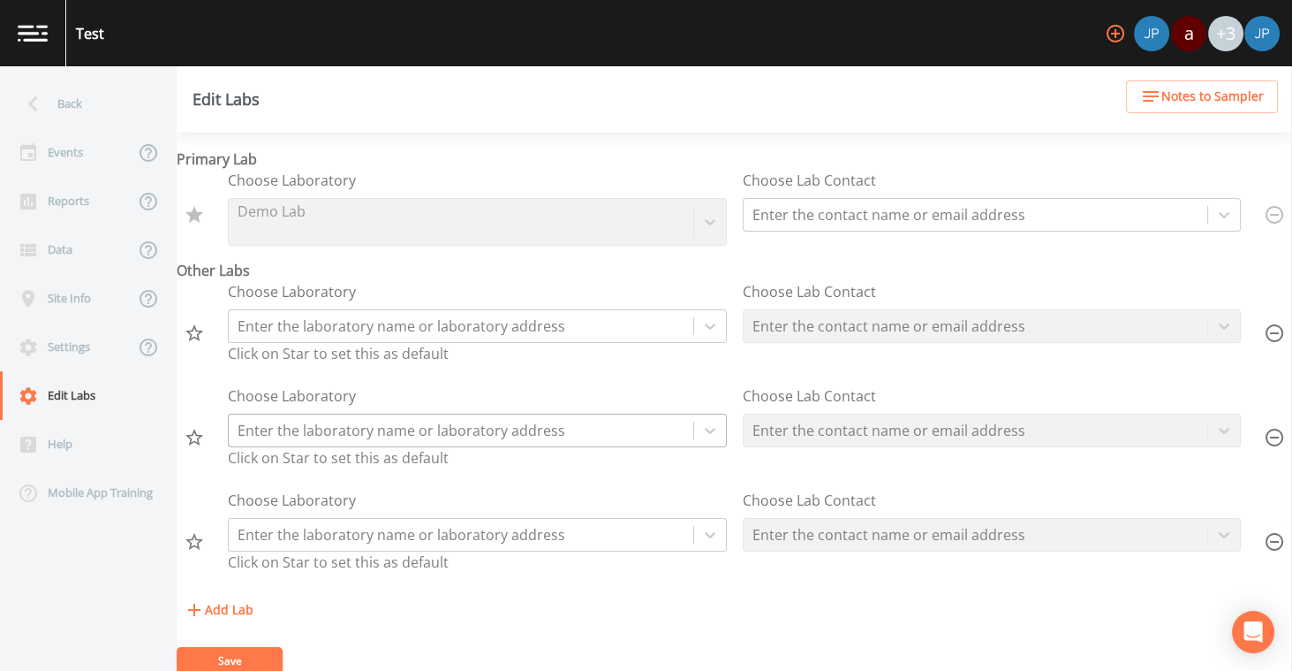
scroll to position [2, 0]
click at [496, 312] on div at bounding box center [461, 324] width 447 height 25
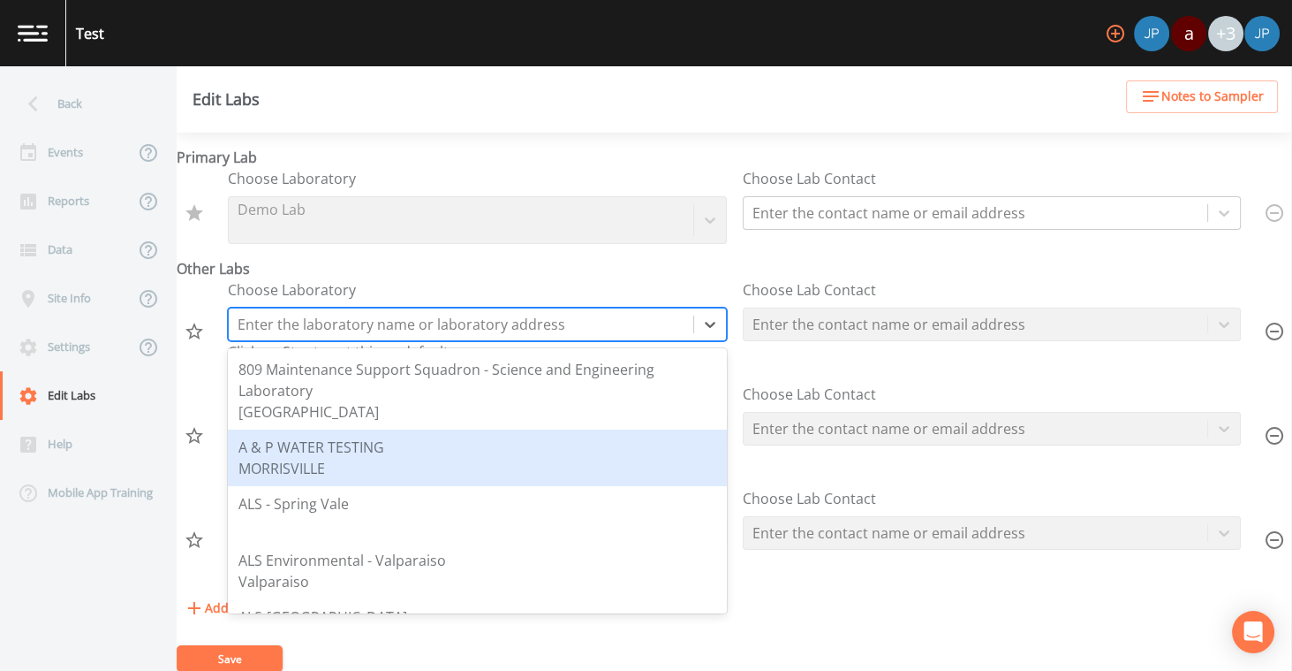
click at [441, 442] on div "A & P WATER TESTING [GEOGRAPHIC_DATA]" at bounding box center [478, 457] width 478 height 42
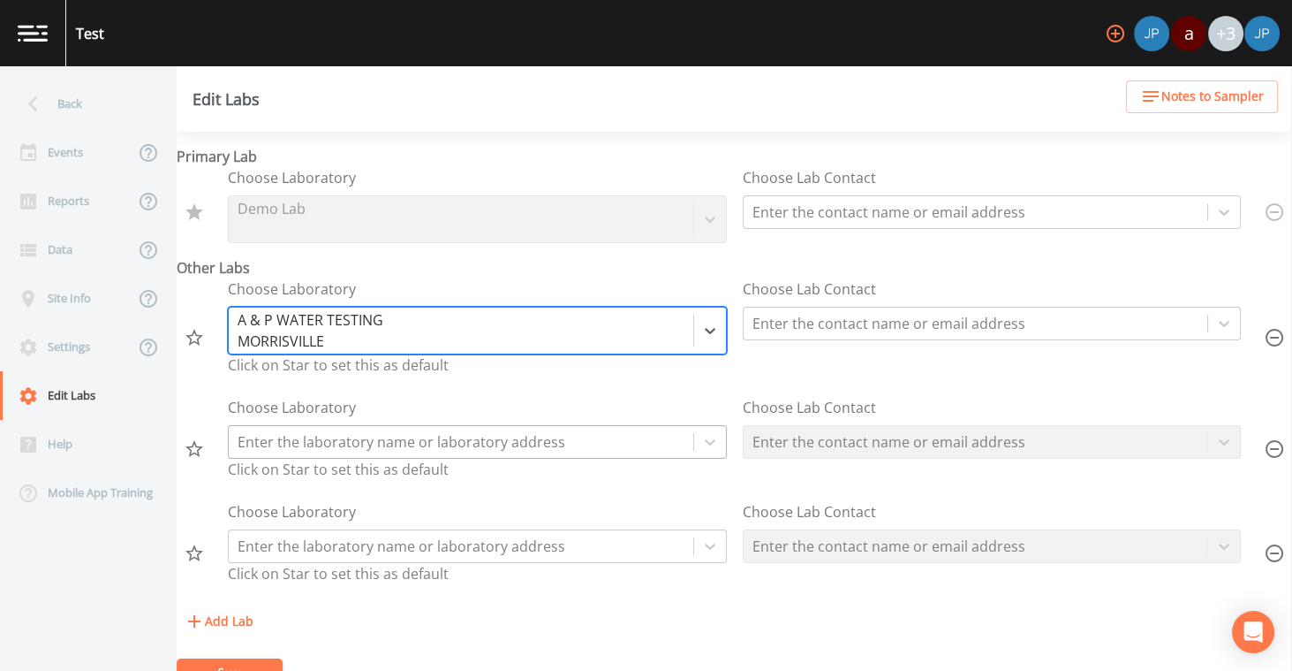
click at [444, 431] on div at bounding box center [461, 441] width 447 height 25
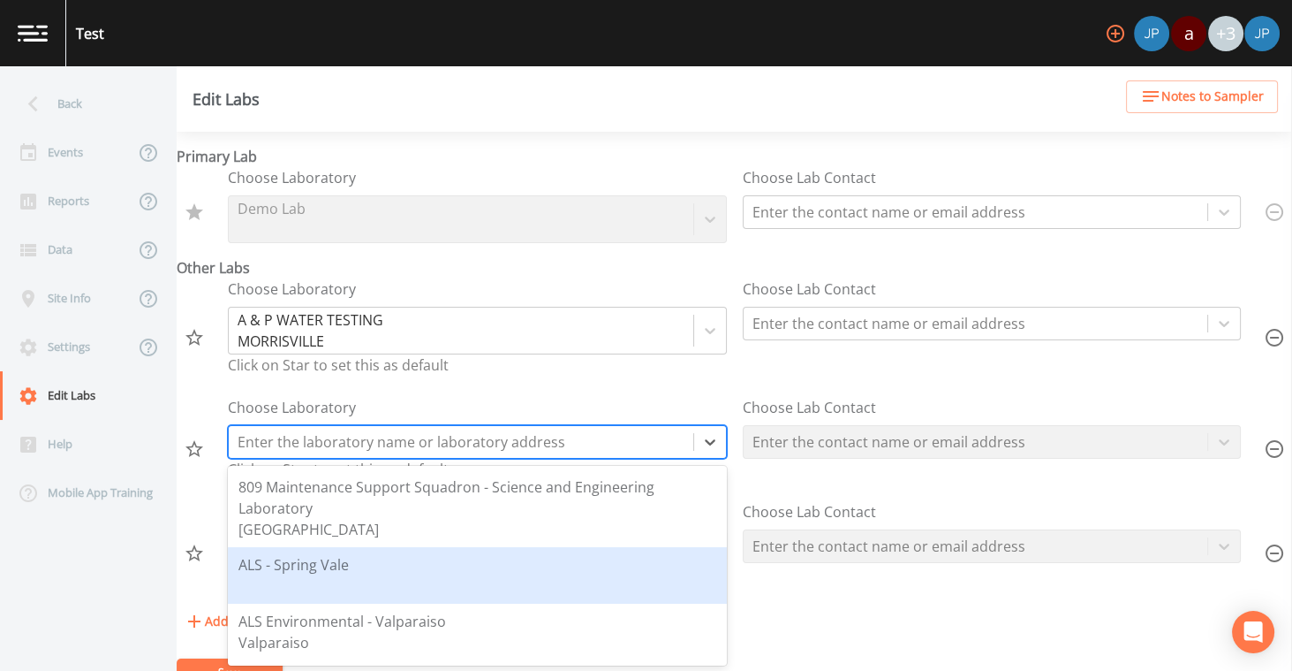
click at [427, 572] on div "ALS - Spring Vale" at bounding box center [478, 575] width 478 height 42
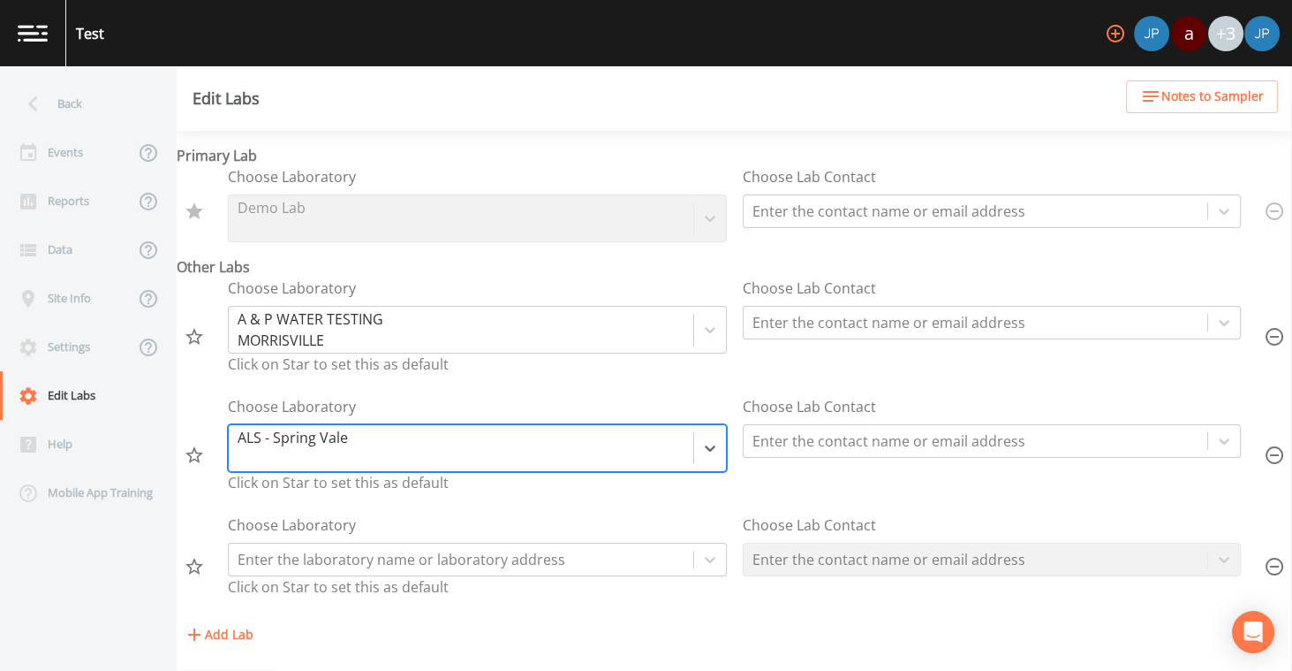
scroll to position [27, 0]
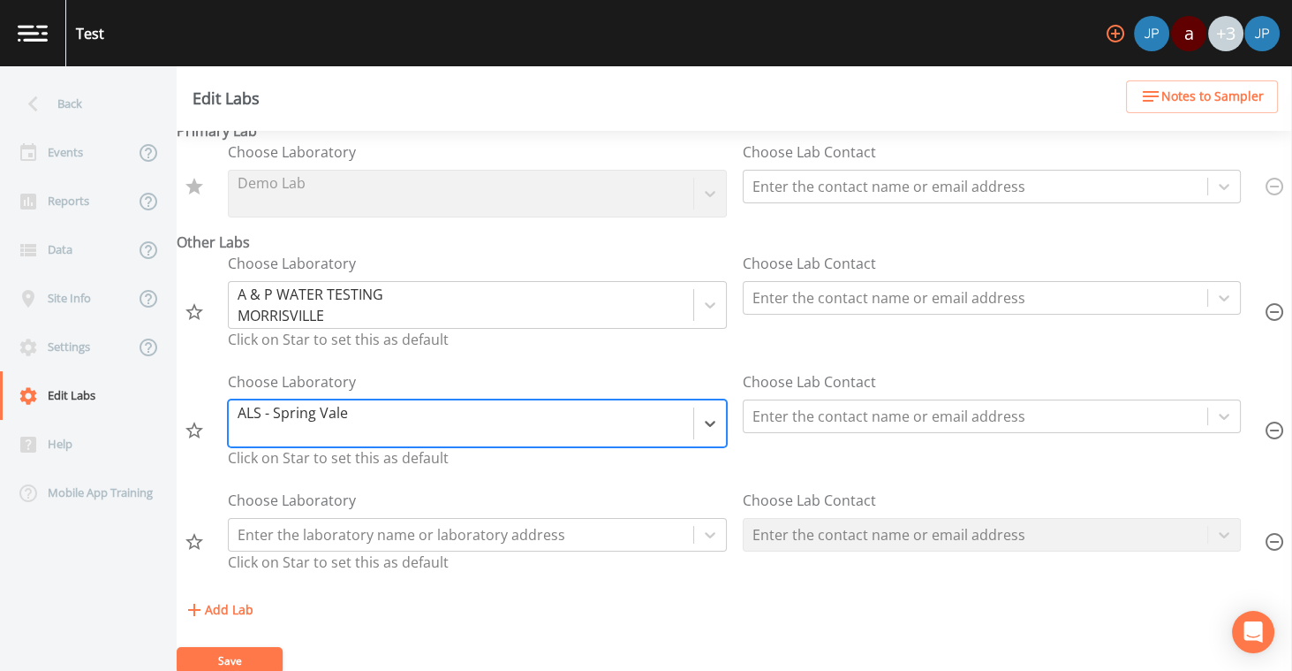
click at [458, 548] on div "Choose Laboratory Enter the laboratory name or laboratory address Click on Star…" at bounding box center [477, 534] width 499 height 90
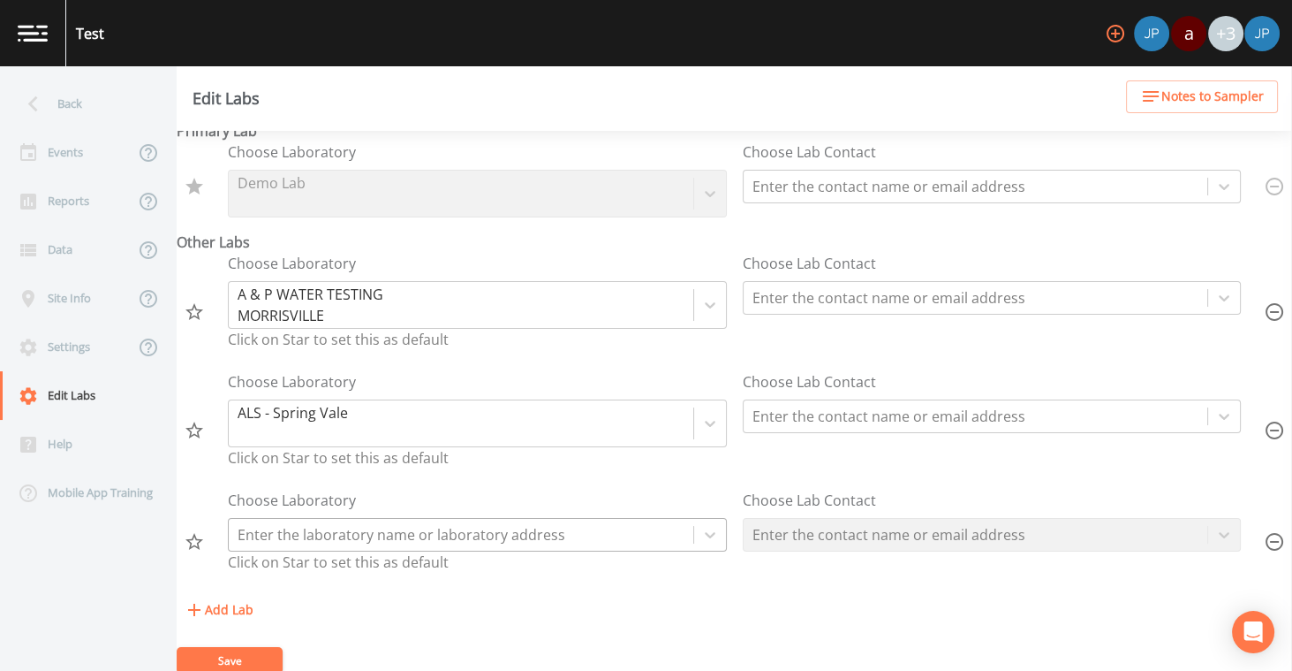
click at [459, 542] on div at bounding box center [461, 534] width 447 height 25
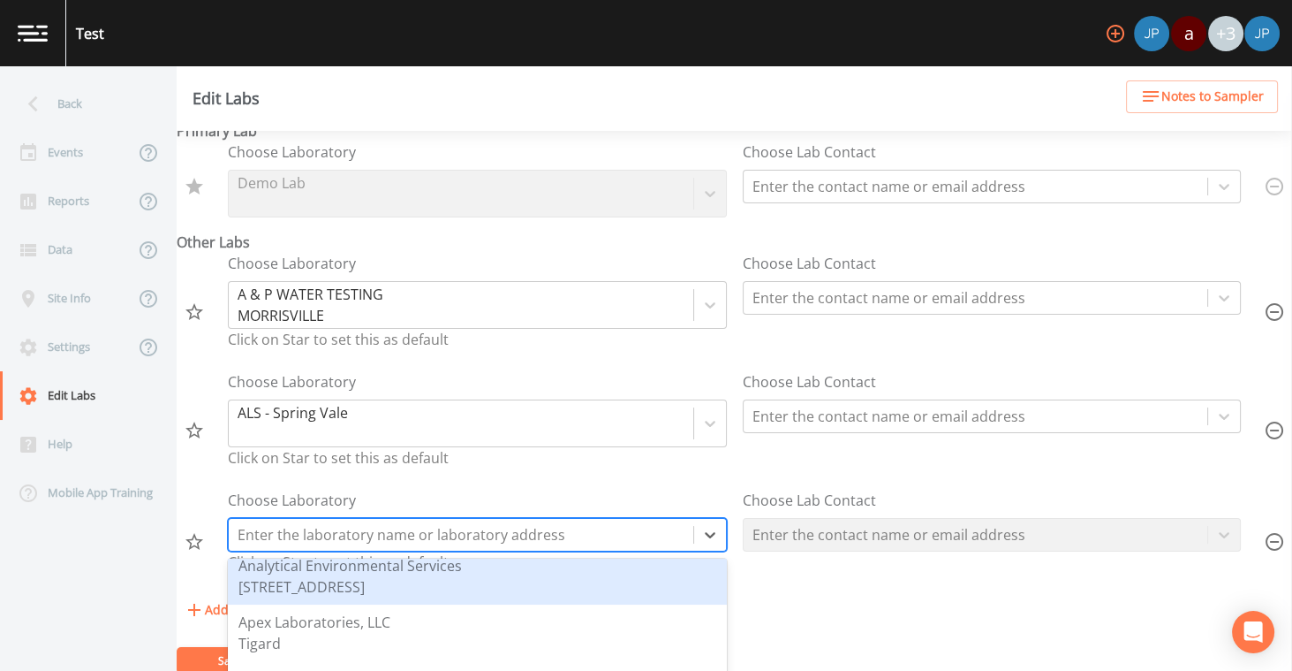
scroll to position [355, 0]
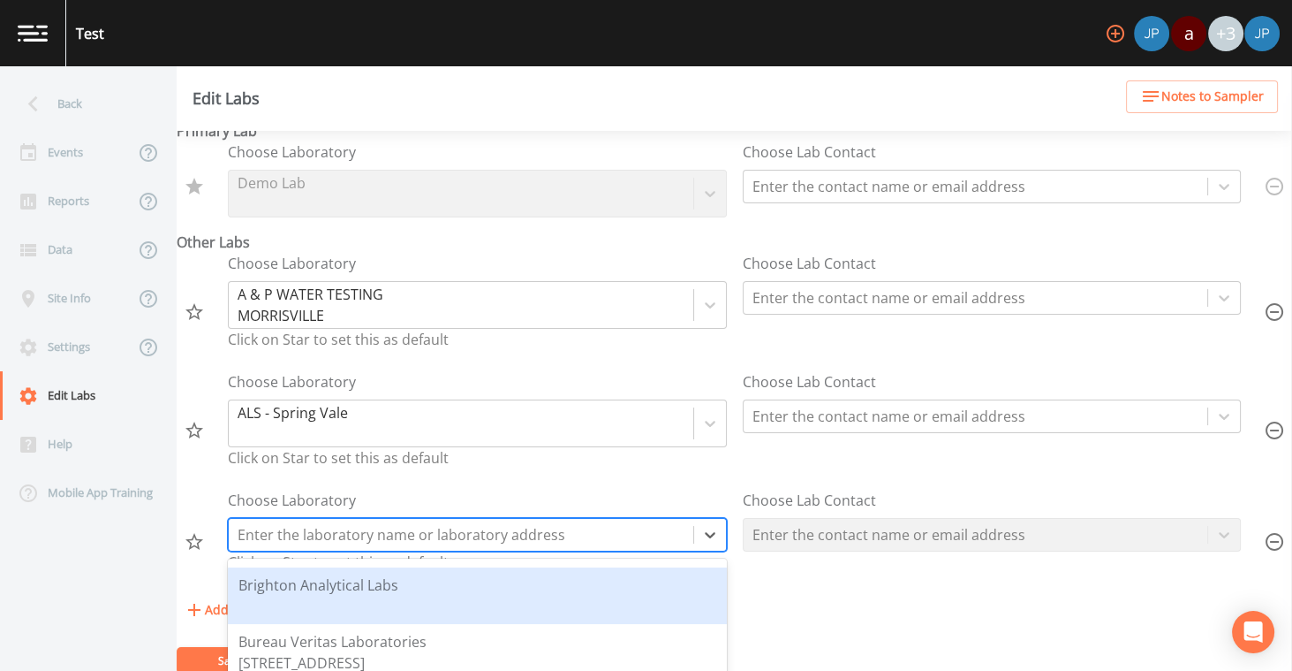
click at [442, 604] on div "Brighton Analytical Labs" at bounding box center [478, 595] width 478 height 42
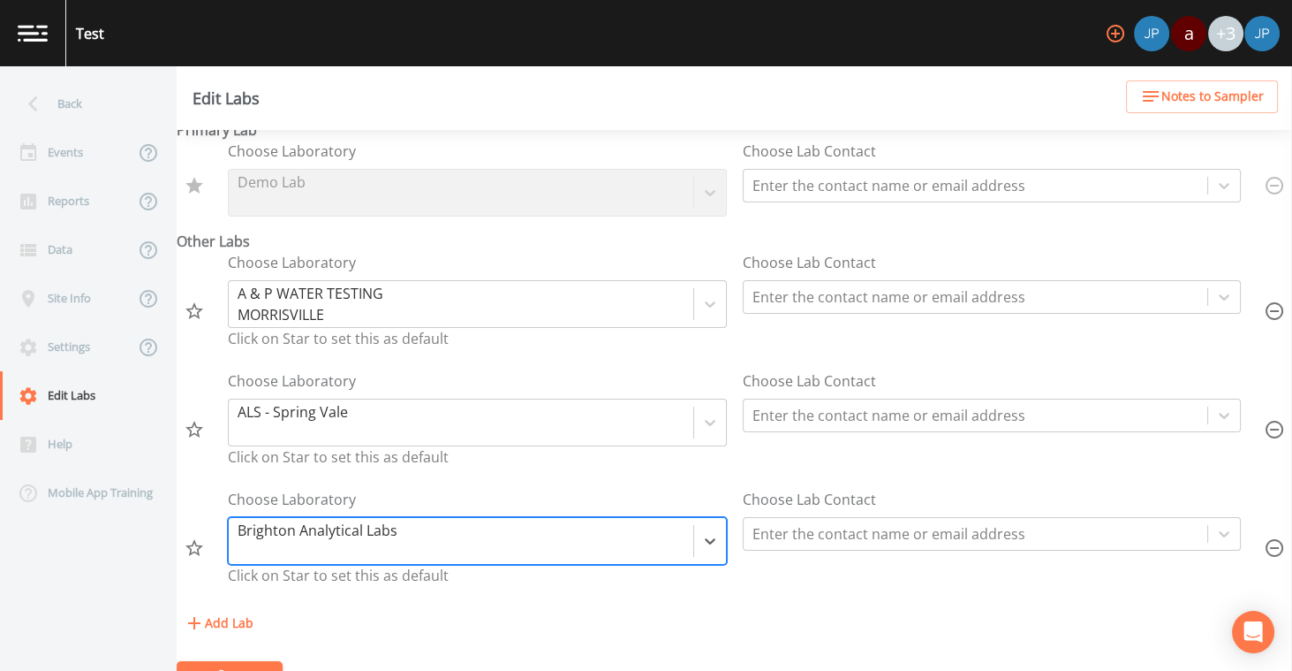
click at [860, 593] on div "Choose Laboratory option , selected. Brighton Analytical Labs Click on Star to …" at bounding box center [735, 548] width 1116 height 118
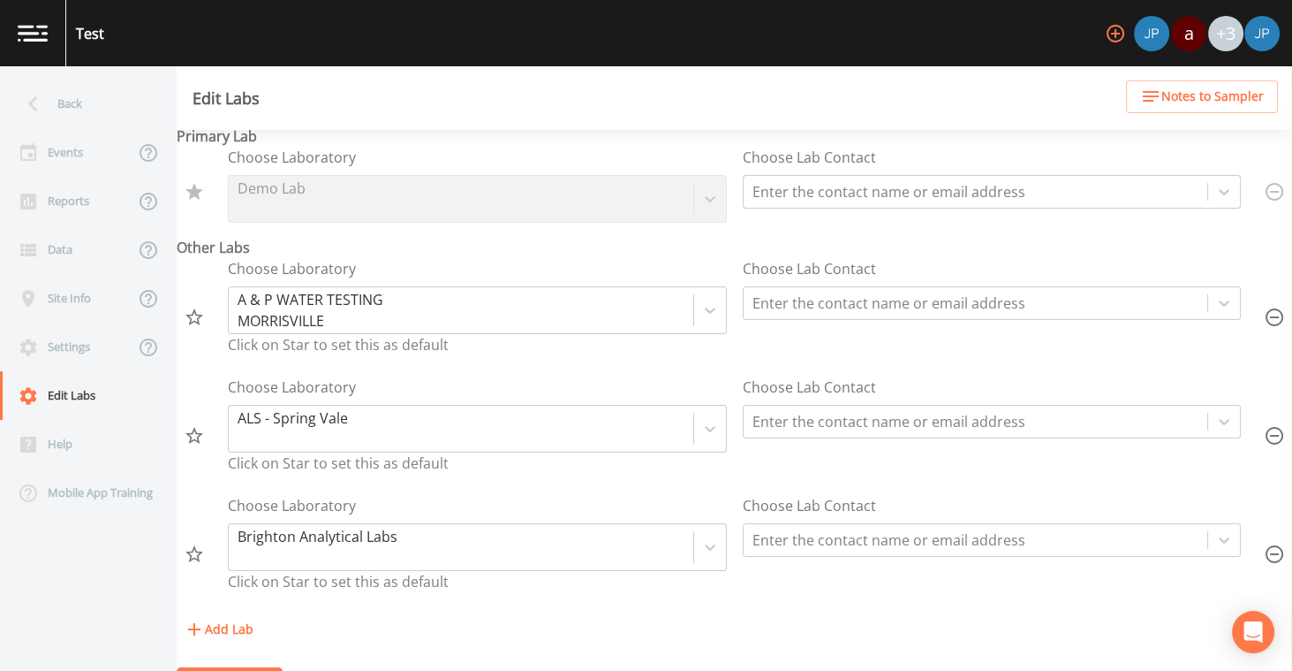
scroll to position [40, 0]
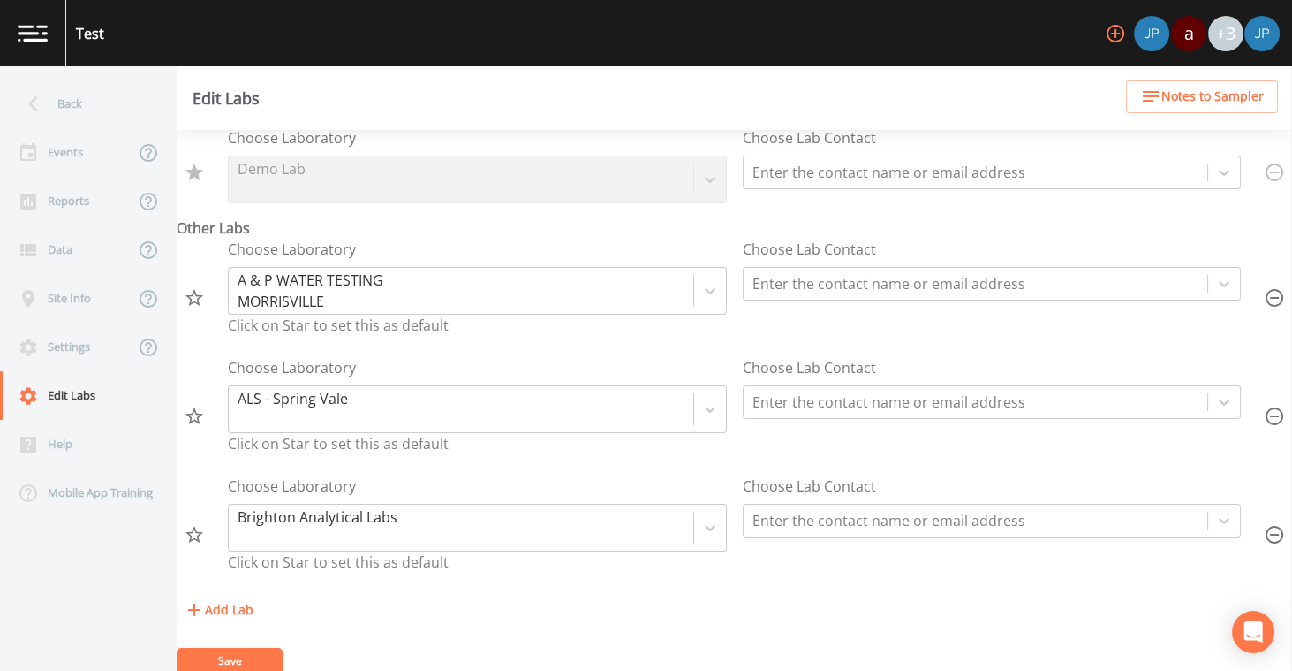
click at [1266, 532] on icon "button" at bounding box center [1275, 535] width 18 height 18
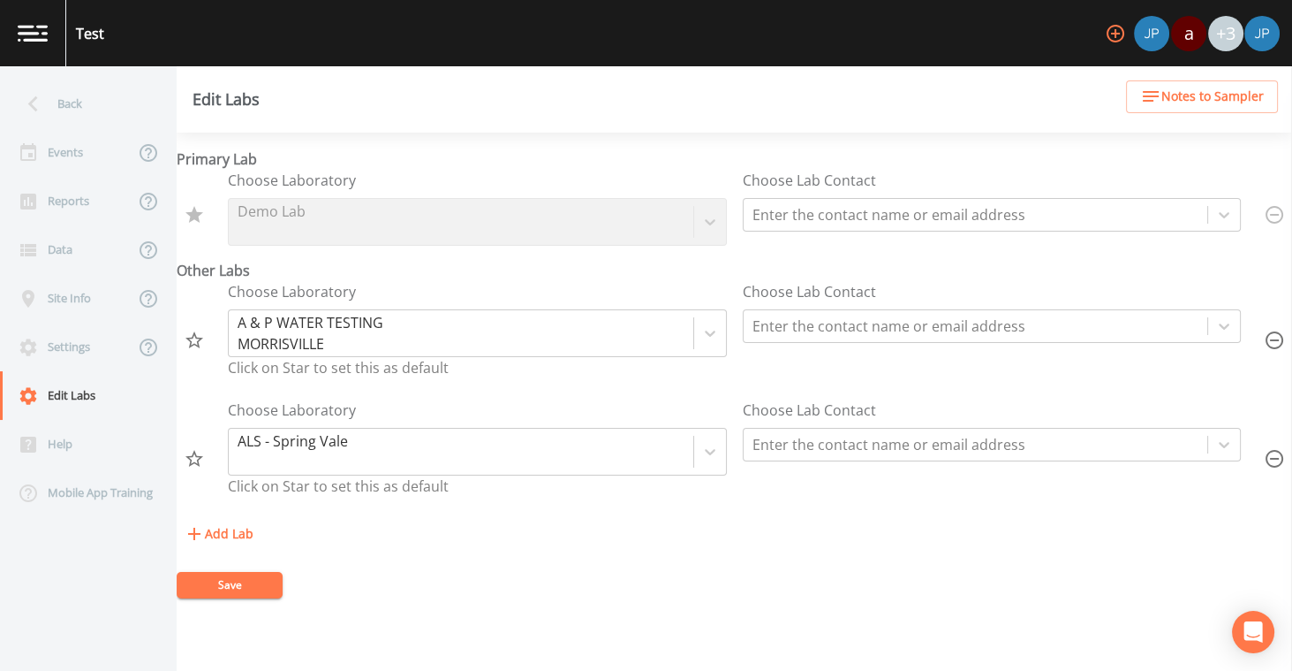
scroll to position [0, 0]
click at [1264, 448] on icon "button" at bounding box center [1274, 458] width 21 height 21
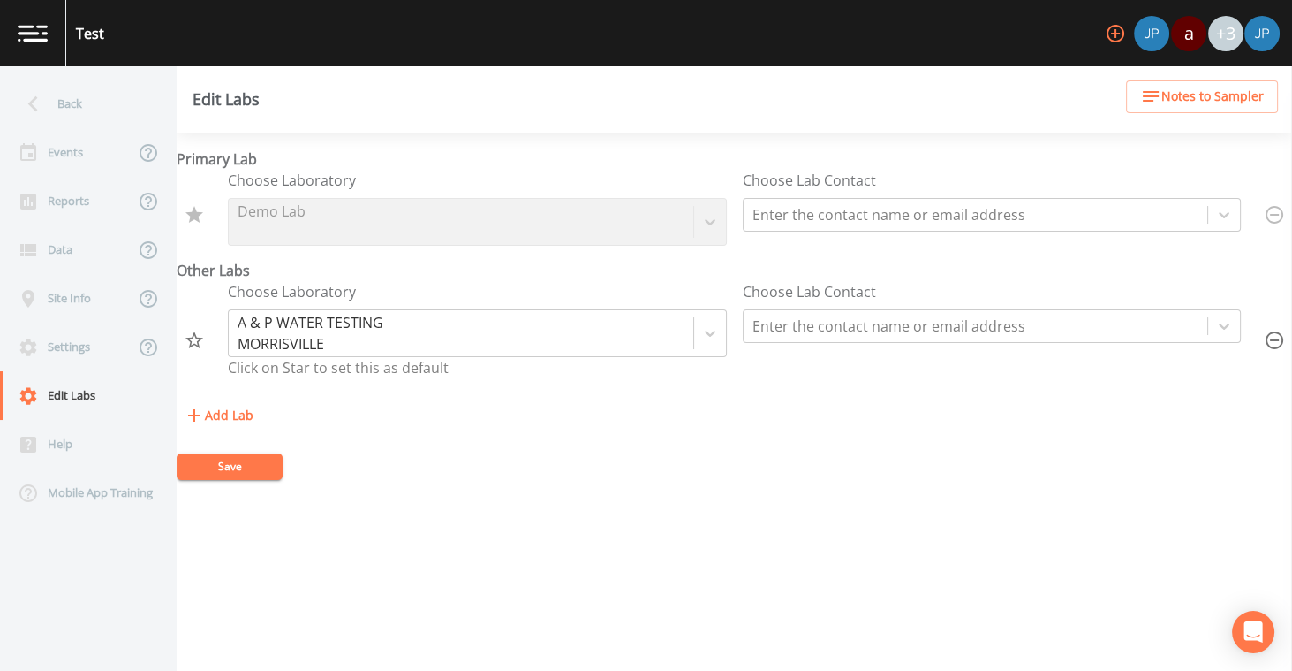
click at [745, 429] on form "Primary Lab Choose Laboratory Demo Lab Choose Lab Contact Enter the contact nam…" at bounding box center [735, 313] width 1116 height 331
click at [1269, 333] on icon "button" at bounding box center [1274, 340] width 21 height 21
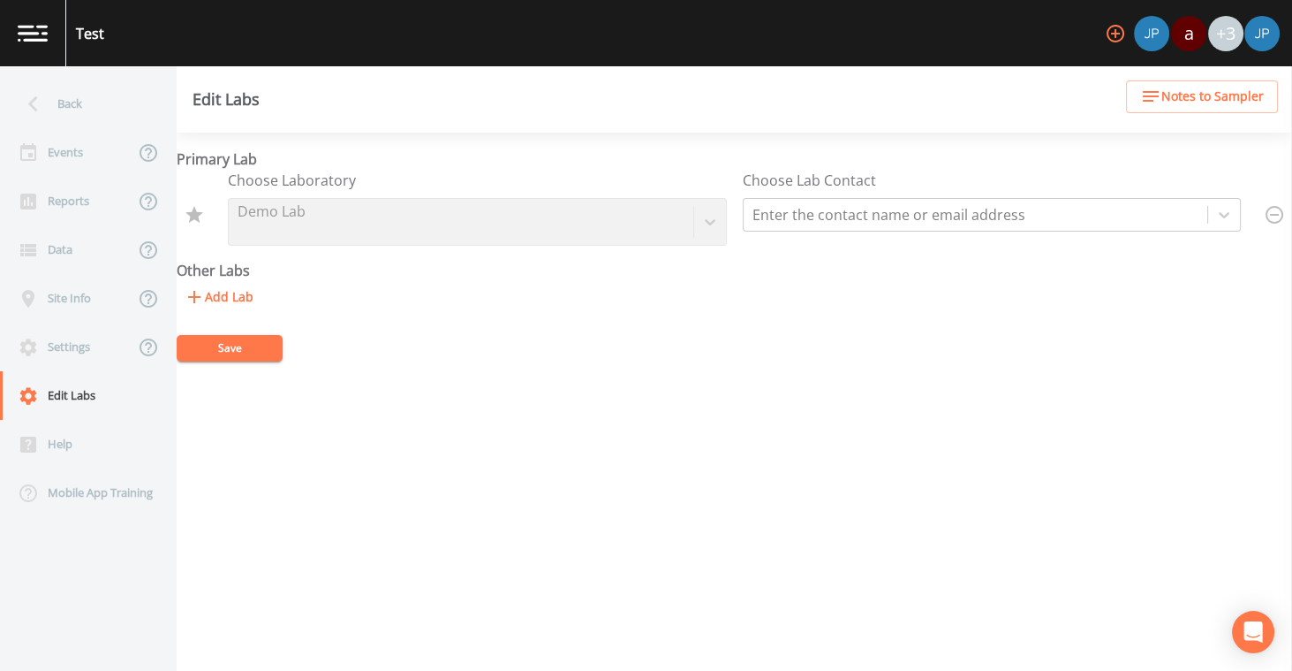
click at [1103, 407] on div "Primary Lab Choose Laboratory Demo Lab Choose Lab Contact Enter the contact nam…" at bounding box center [735, 402] width 1116 height 538
click at [842, 345] on form "Primary Lab Choose Laboratory Demo Lab Choose Lab Contact Enter the contact nam…" at bounding box center [735, 254] width 1116 height 213
click at [250, 291] on button "Add Lab" at bounding box center [219, 297] width 84 height 33
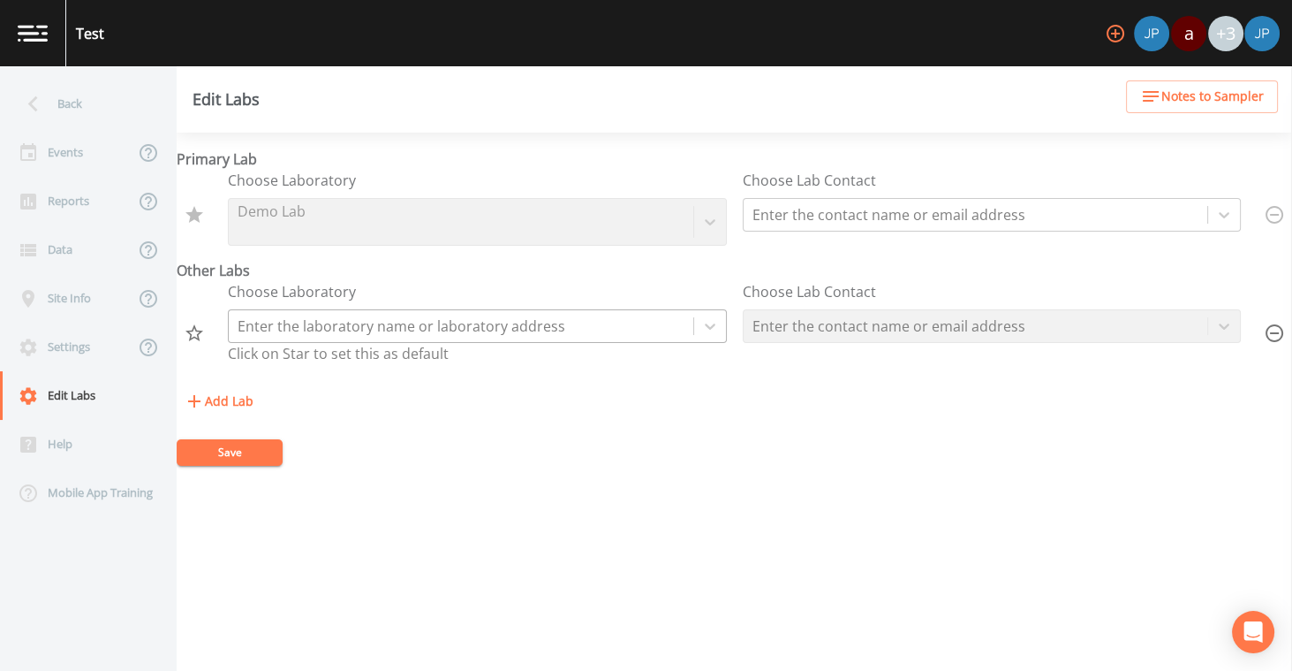
click at [416, 332] on div at bounding box center [461, 326] width 447 height 25
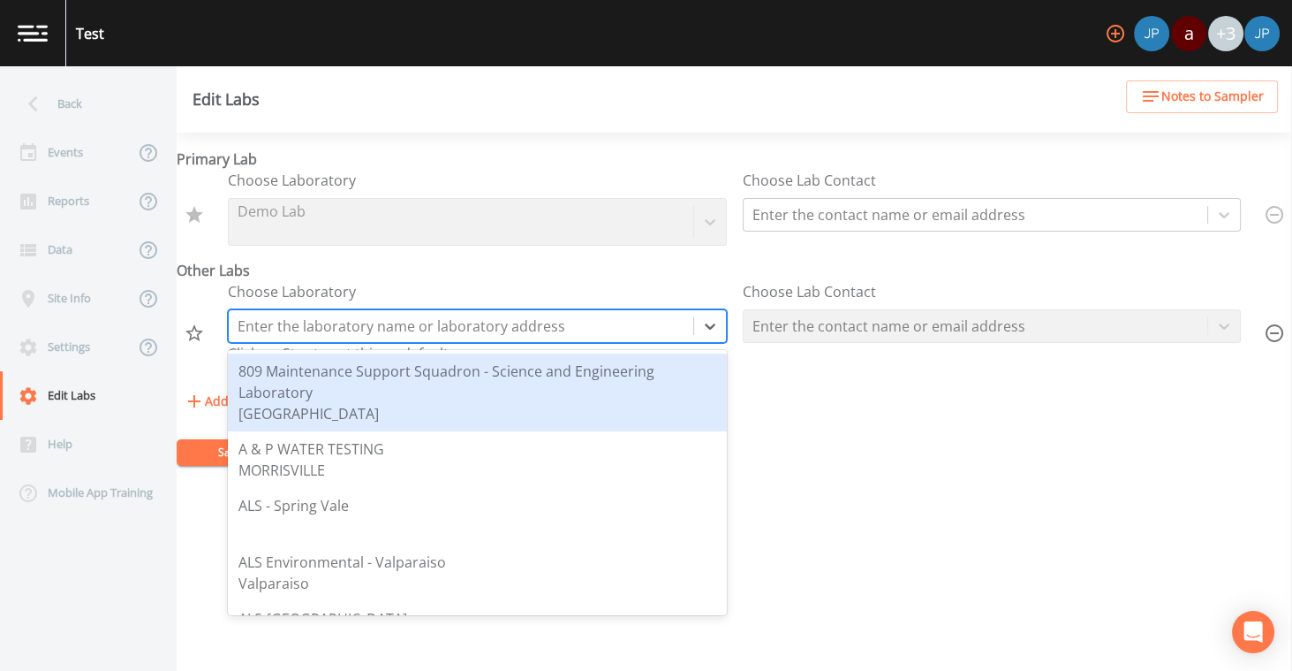
click at [826, 385] on div "Add Lab" at bounding box center [735, 401] width 1116 height 33
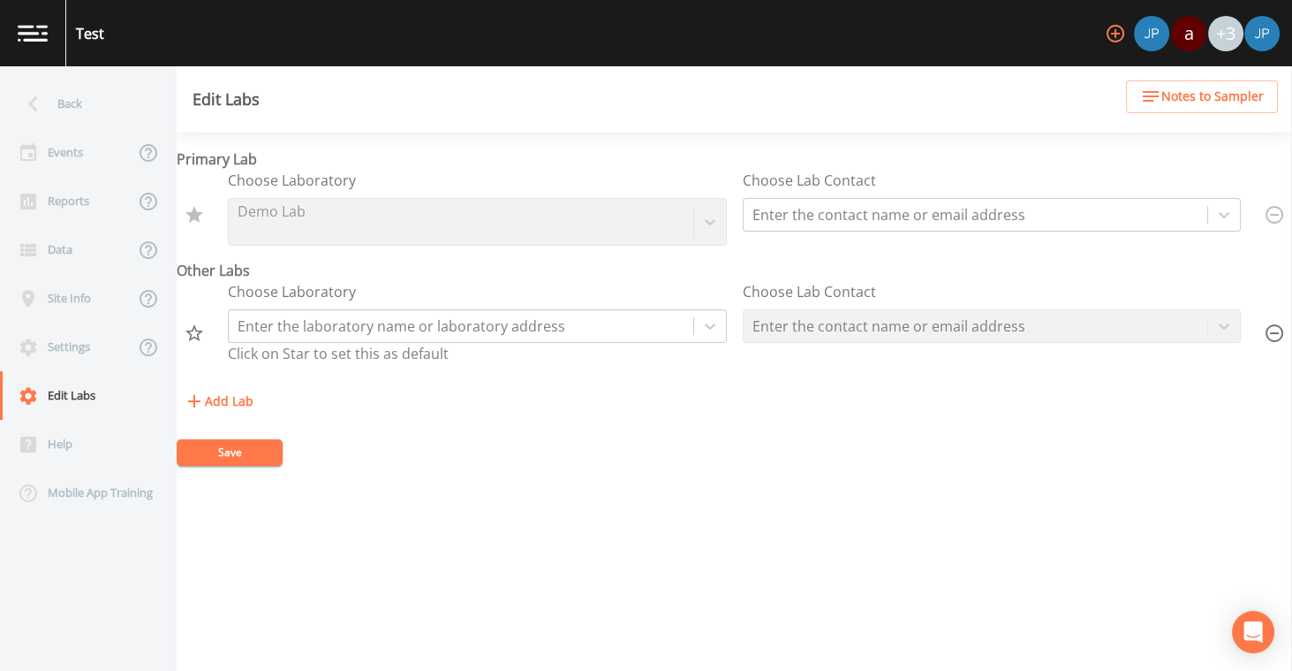
click at [1268, 329] on icon "button" at bounding box center [1274, 332] width 21 height 21
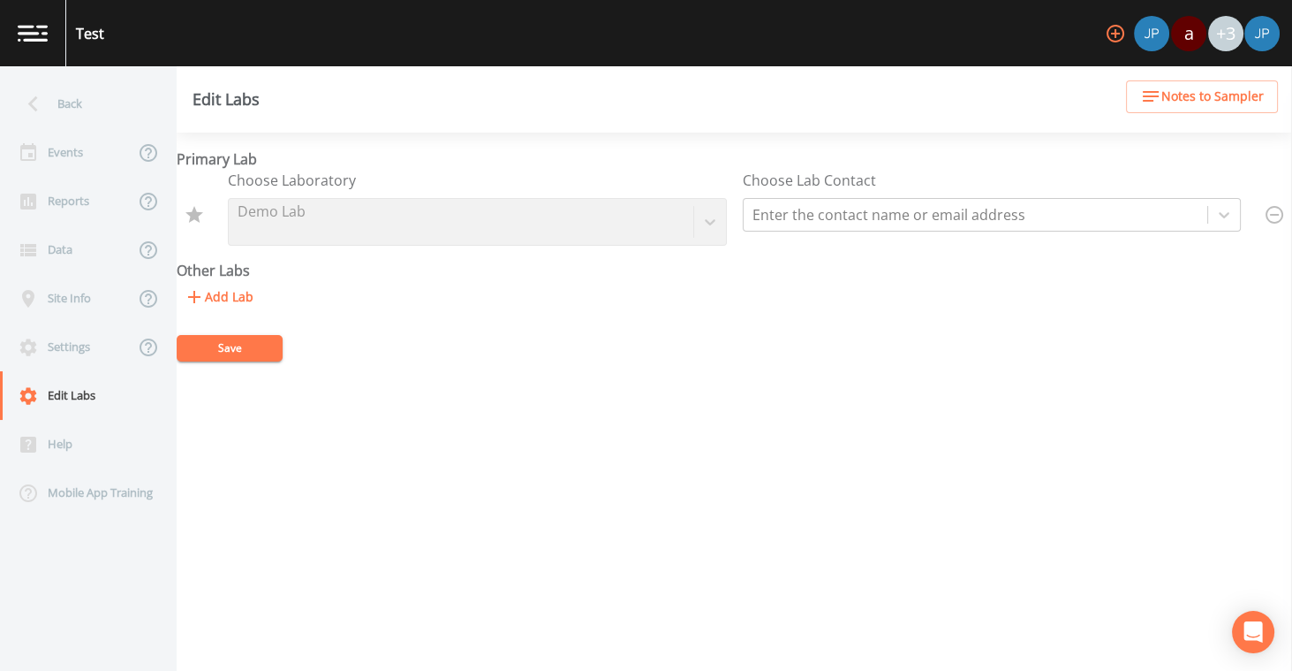
click at [743, 327] on form "Primary Lab Choose Laboratory Demo Lab Choose Lab Contact Enter the contact nam…" at bounding box center [735, 254] width 1116 height 213
click at [85, 303] on div "Site Info" at bounding box center [67, 298] width 134 height 49
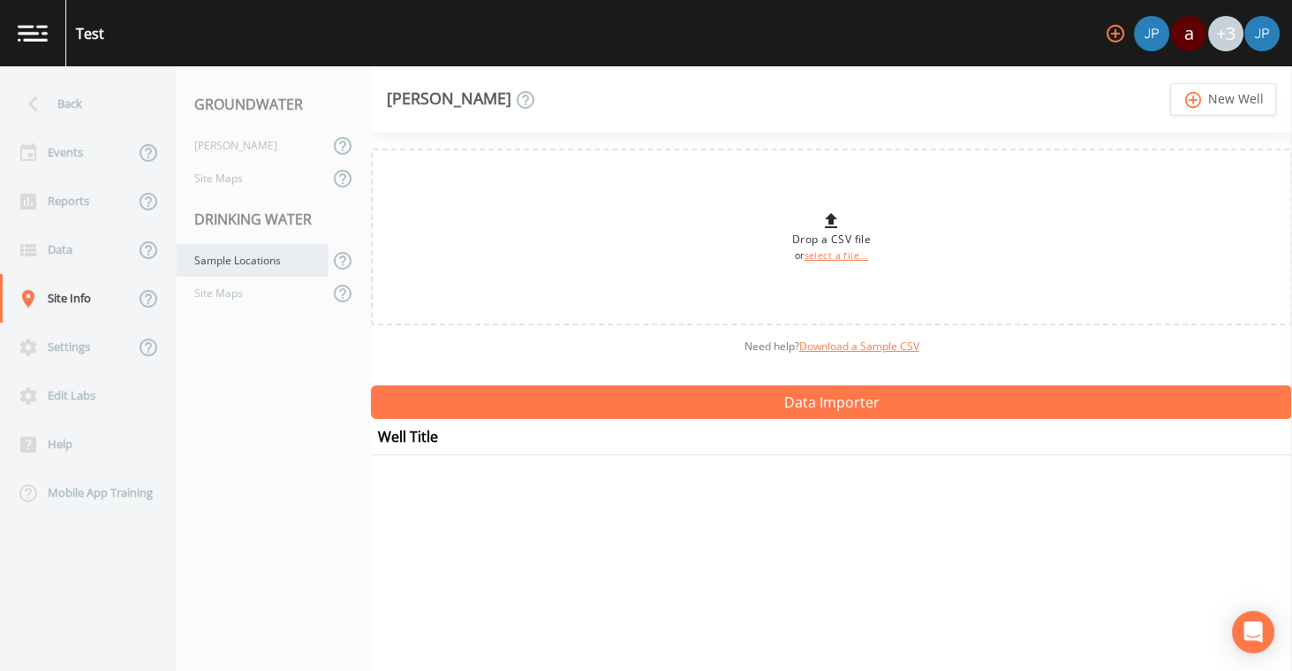
click at [230, 269] on div "Sample Locations" at bounding box center [253, 260] width 152 height 33
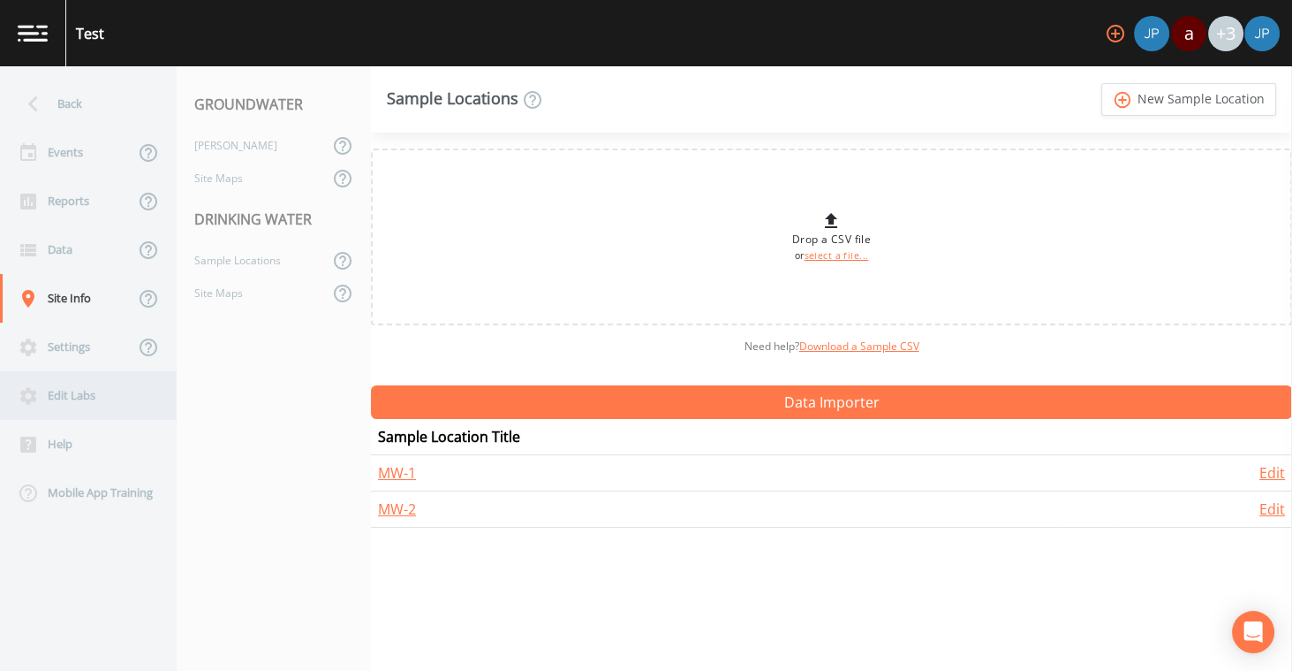
click at [78, 394] on div "Edit Labs" at bounding box center [79, 395] width 159 height 49
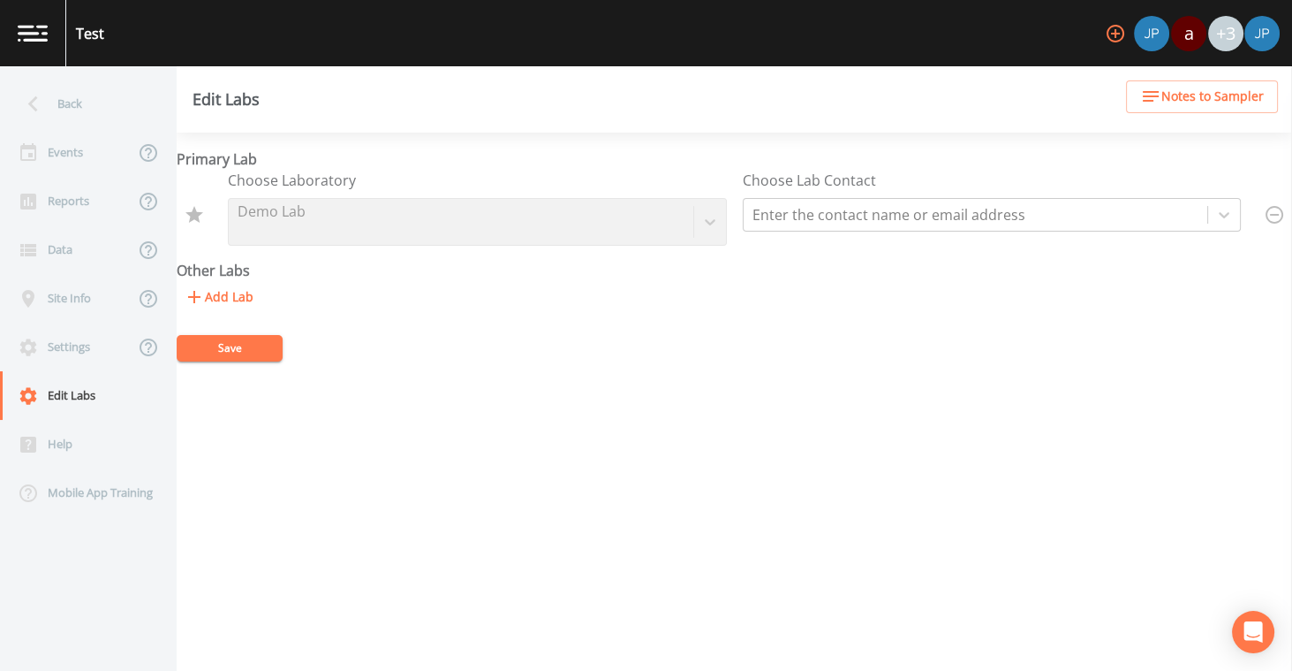
click at [567, 284] on div "Add Lab" at bounding box center [735, 297] width 1116 height 33
click at [80, 158] on div "Events" at bounding box center [67, 152] width 134 height 49
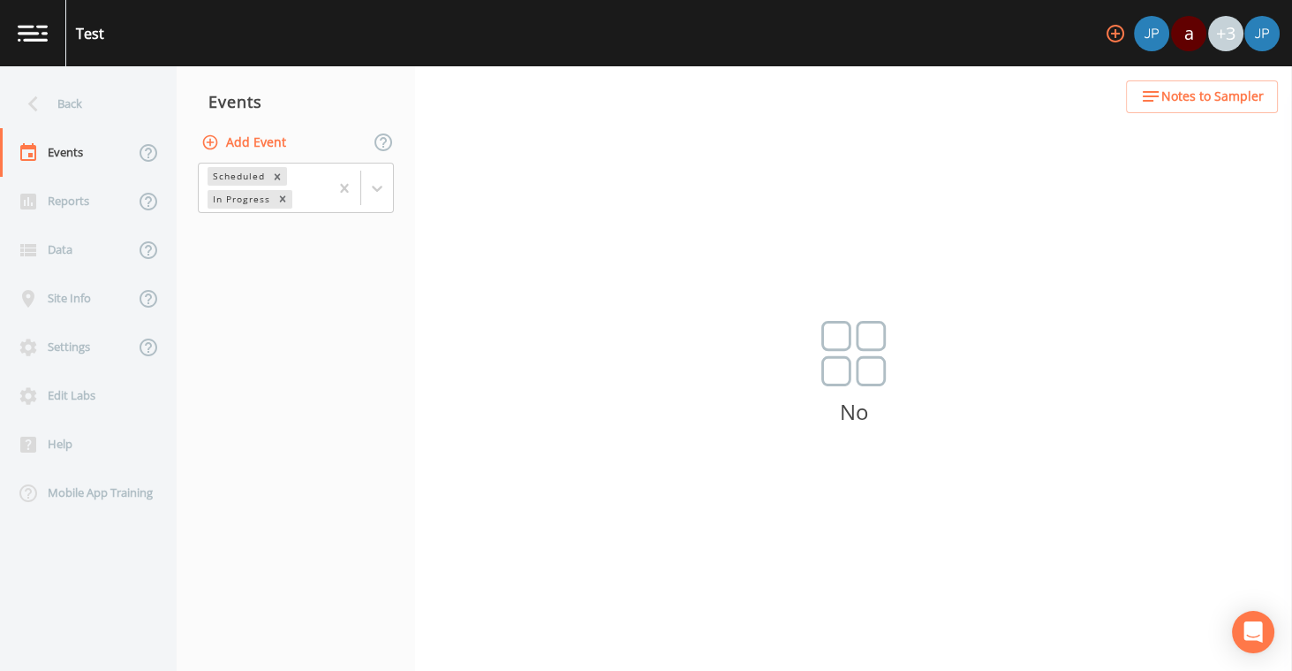
click at [245, 145] on button "Add Event" at bounding box center [245, 142] width 95 height 33
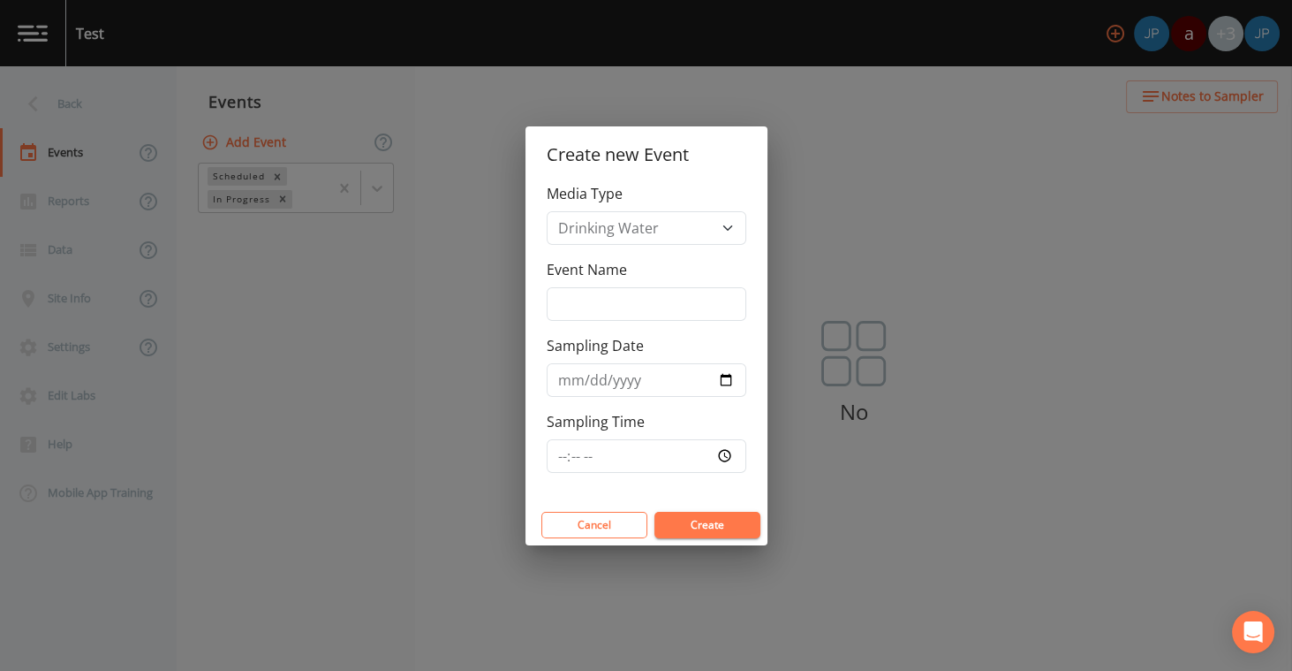
click at [725, 537] on div "Cancel Create" at bounding box center [647, 524] width 242 height 41
click at [724, 530] on button "Create" at bounding box center [708, 525] width 106 height 27
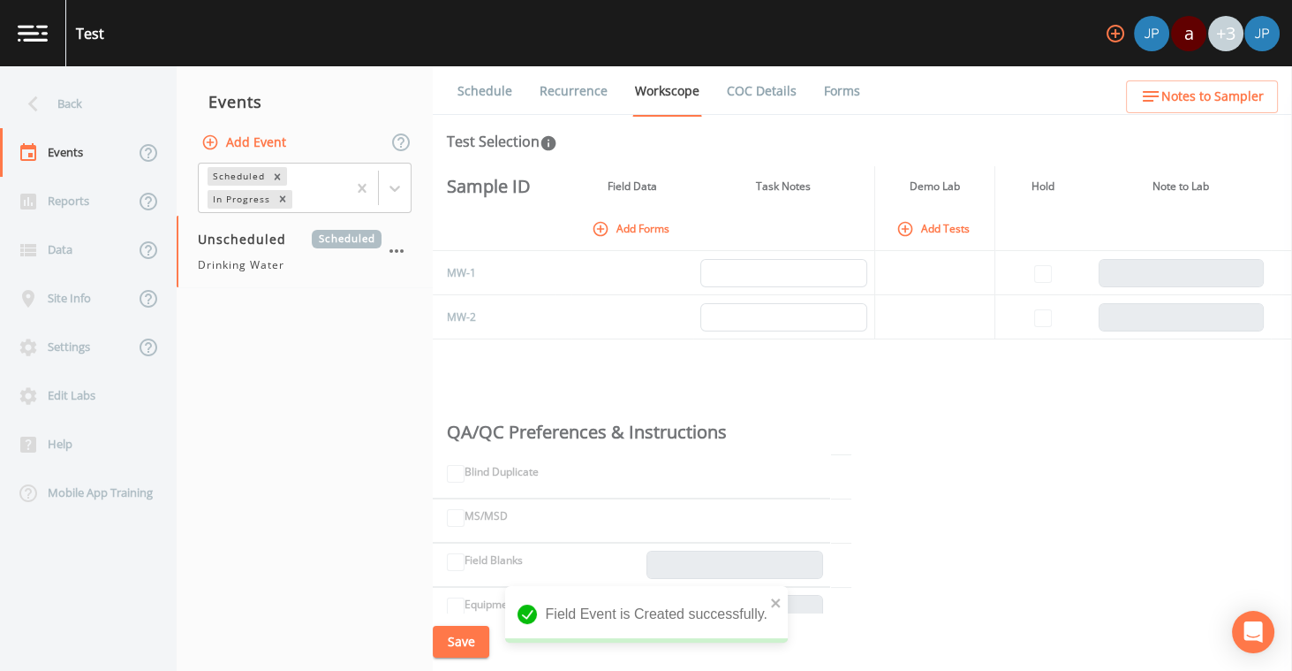
click at [239, 140] on button "Add Event" at bounding box center [245, 142] width 95 height 33
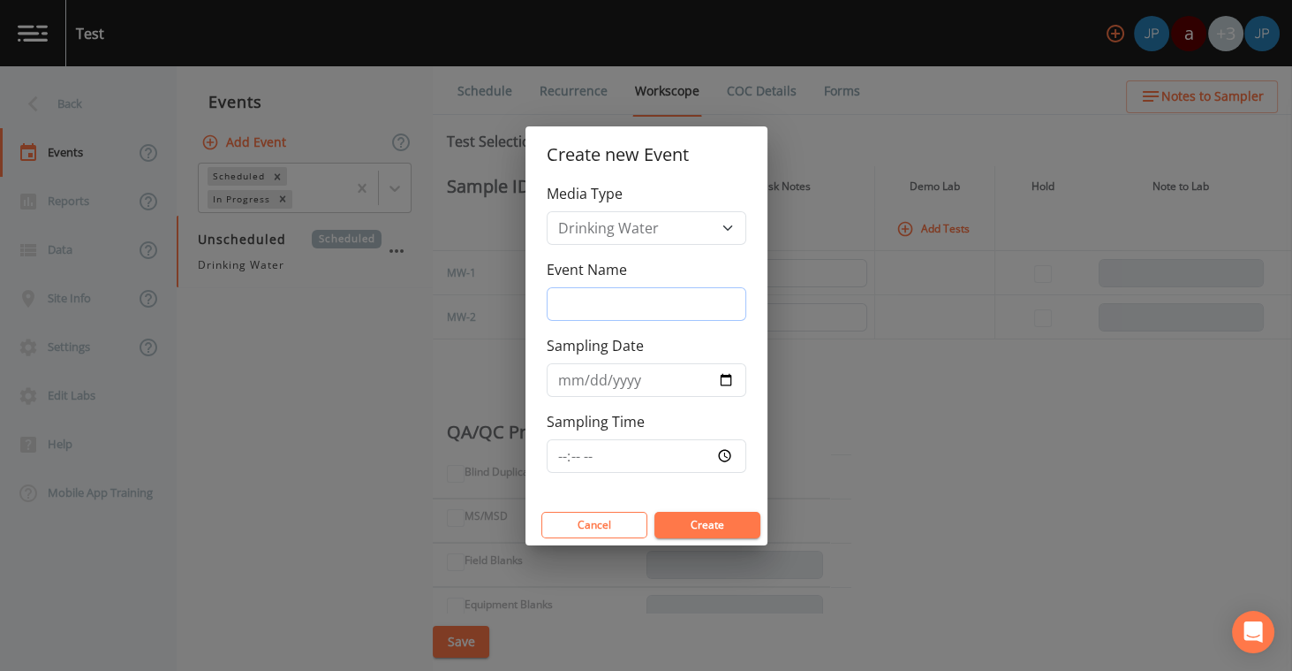
click at [618, 306] on input "Event Name" at bounding box center [647, 304] width 200 height 34
type input "Q1 Monitoring"
click at [704, 337] on div "Sampling Date" at bounding box center [647, 366] width 200 height 62
click at [695, 529] on button "Create" at bounding box center [708, 525] width 106 height 27
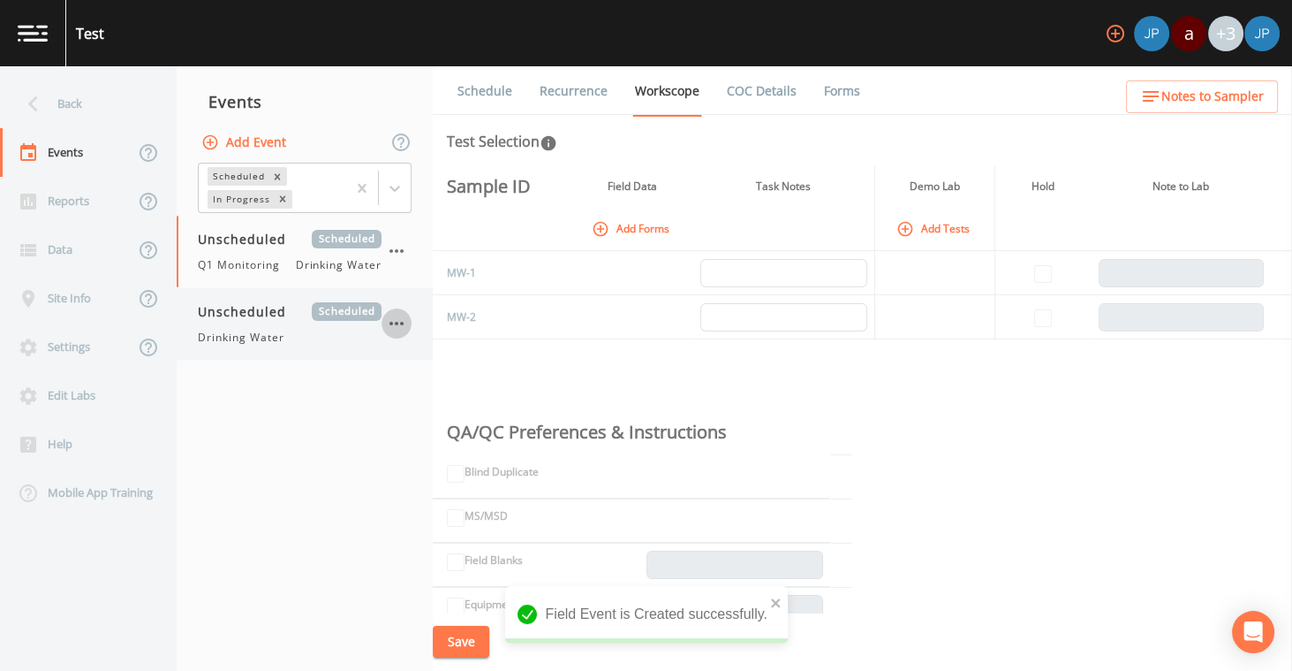
click at [400, 319] on icon "button" at bounding box center [396, 323] width 21 height 21
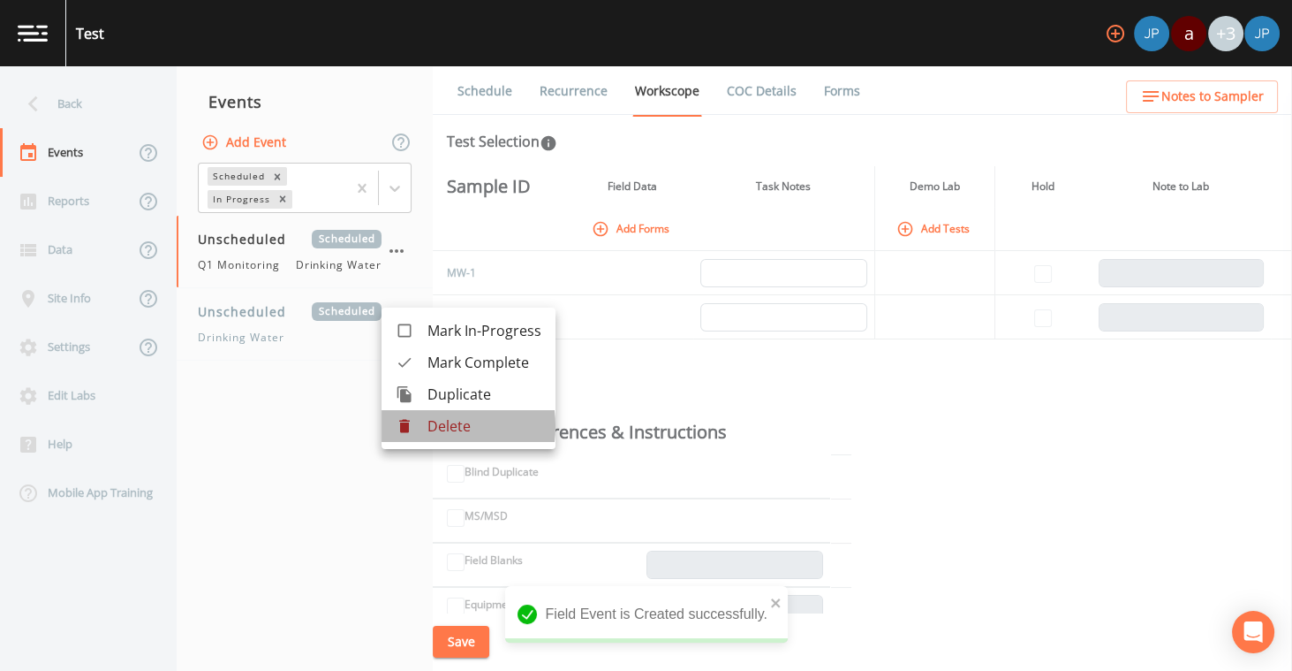
click at [423, 427] on div at bounding box center [412, 426] width 32 height 18
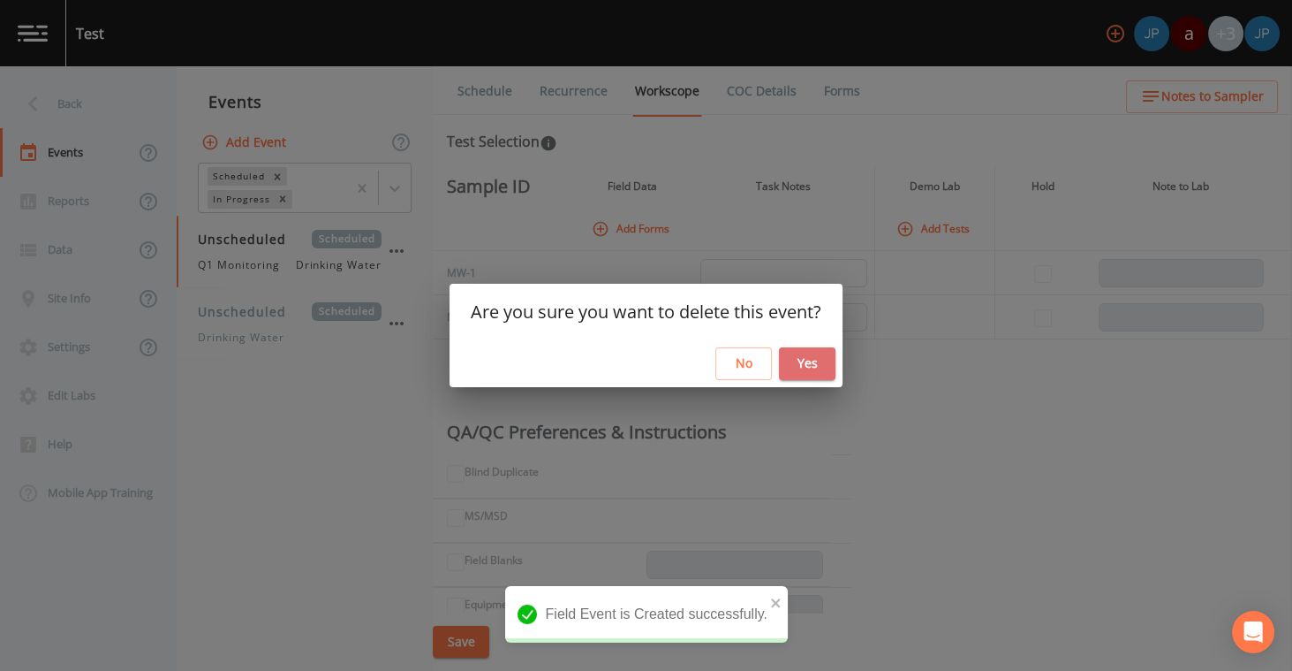
click at [812, 378] on button "Yes" at bounding box center [807, 363] width 57 height 33
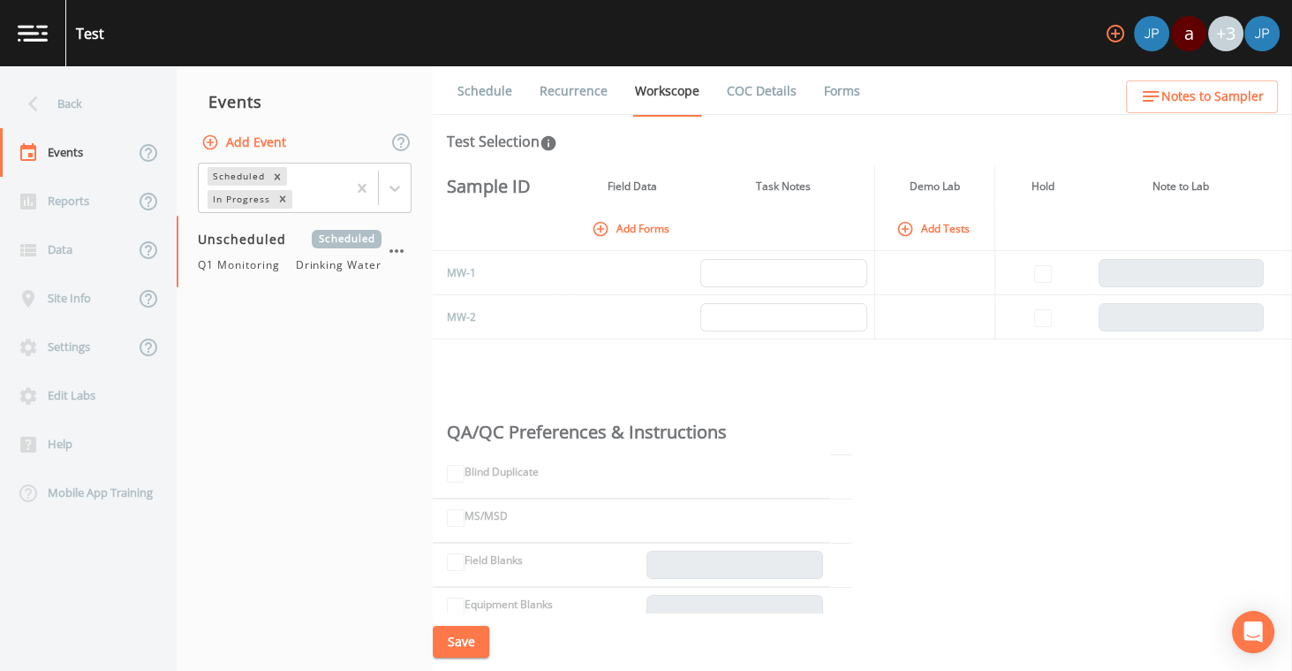
click at [734, 99] on link "COC Details" at bounding box center [761, 90] width 75 height 49
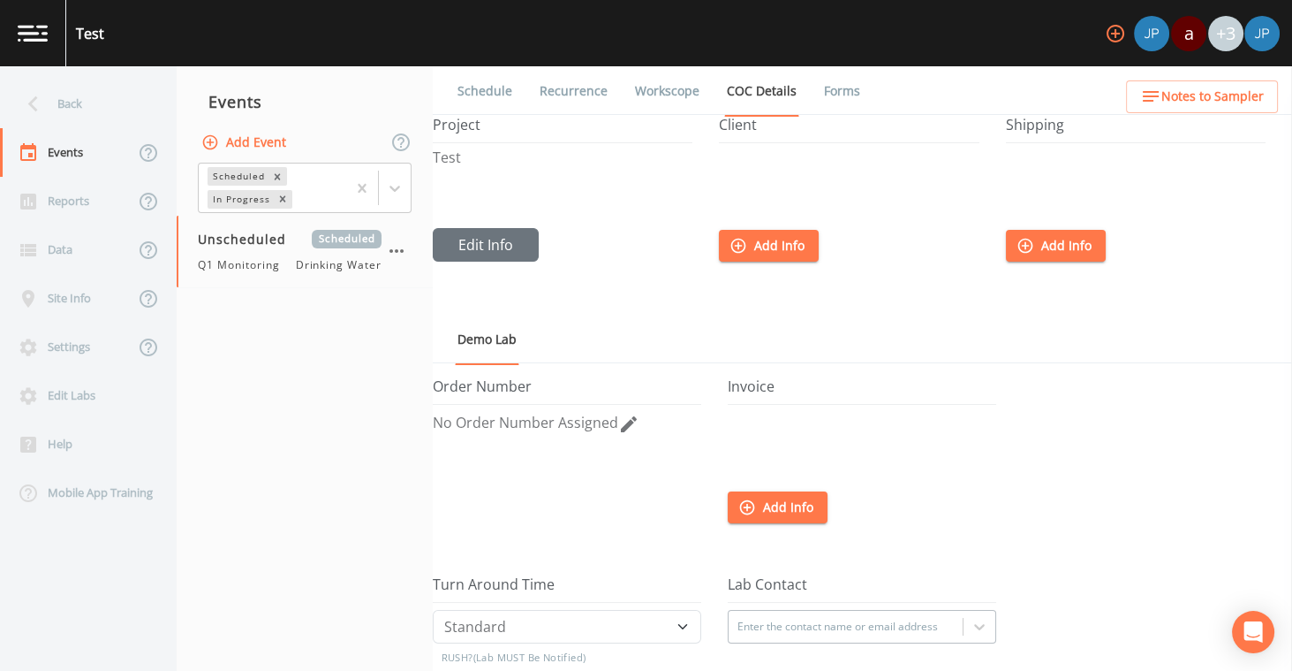
click at [834, 100] on link "Forms" at bounding box center [843, 90] width 42 height 49
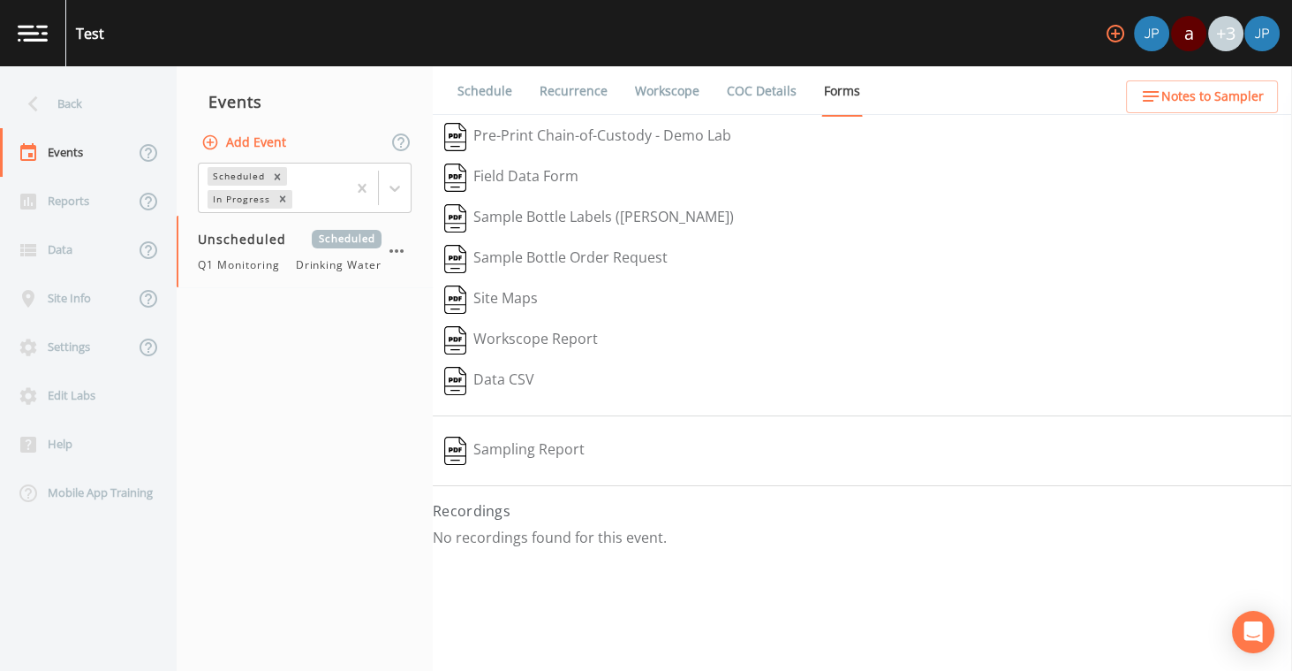
click at [751, 98] on link "COC Details" at bounding box center [761, 90] width 75 height 49
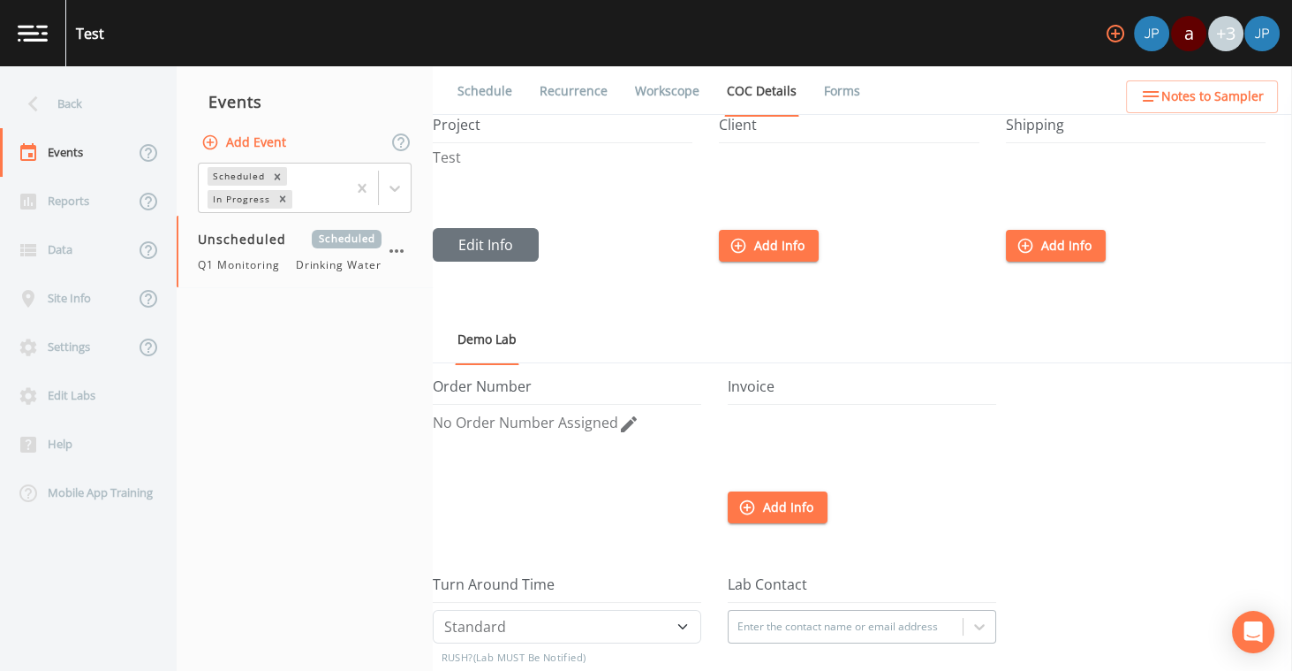
click at [676, 97] on link "Workscope" at bounding box center [668, 90] width 70 height 49
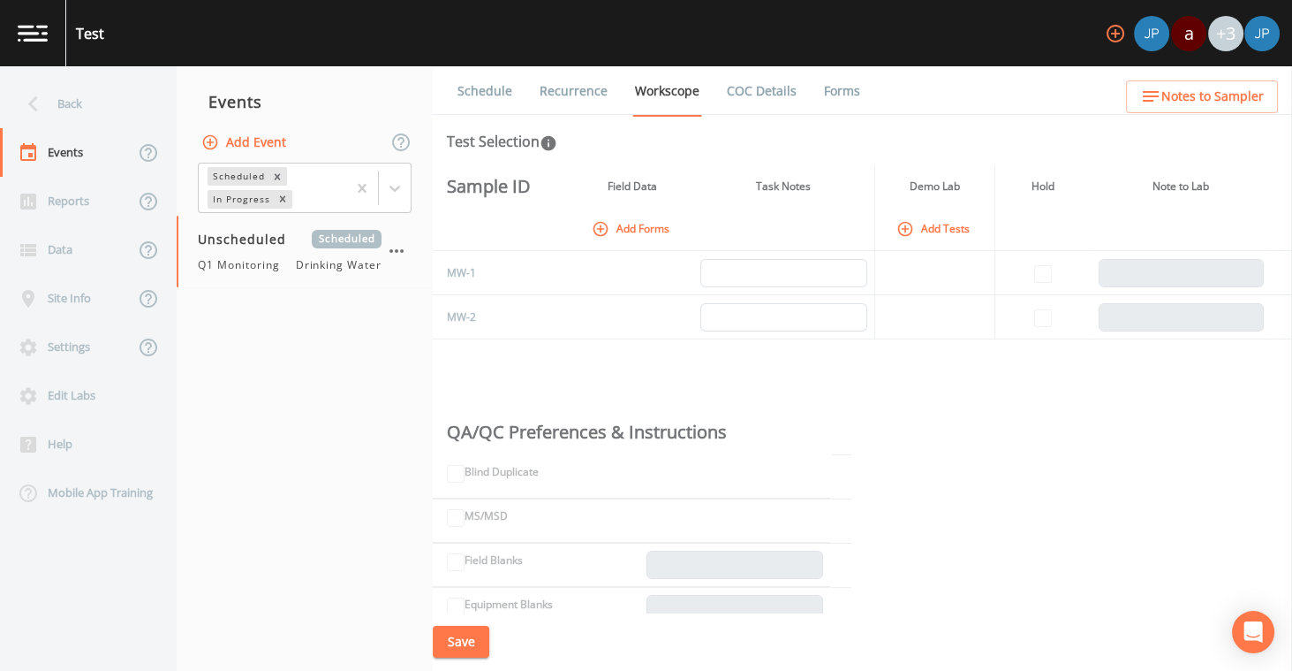
click at [925, 234] on button "Add Tests" at bounding box center [935, 228] width 84 height 29
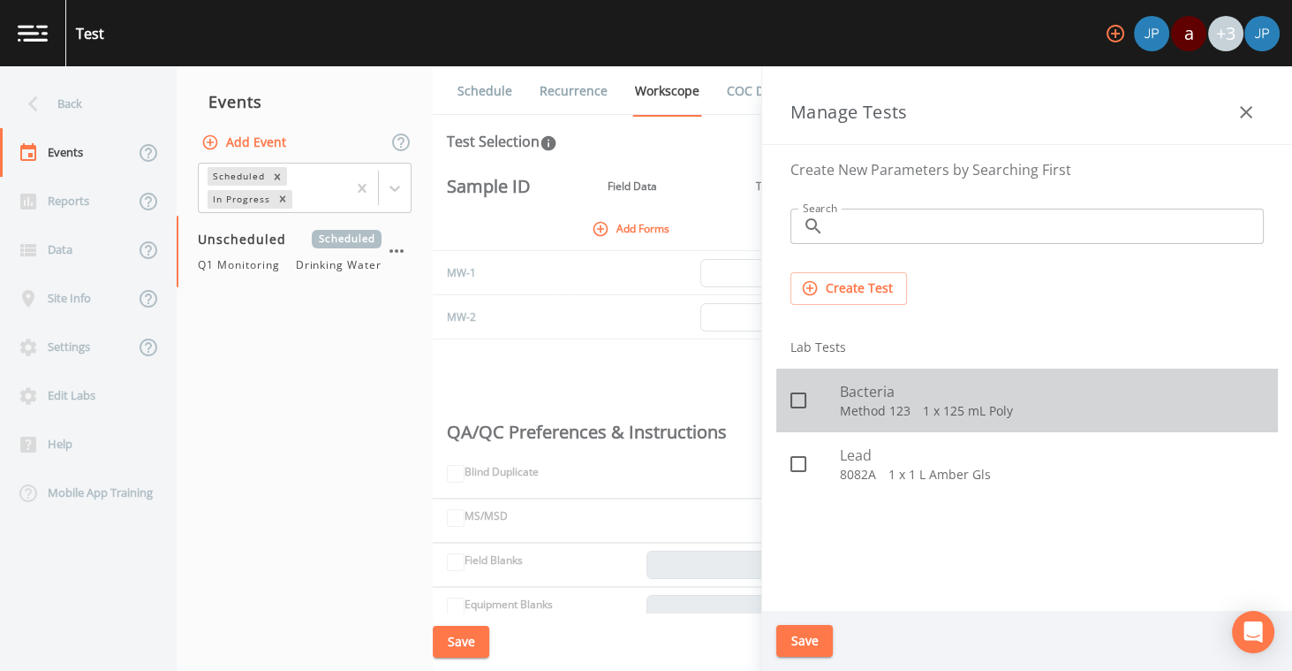
click at [801, 398] on icon at bounding box center [798, 400] width 21 height 21
checkbox input "true"
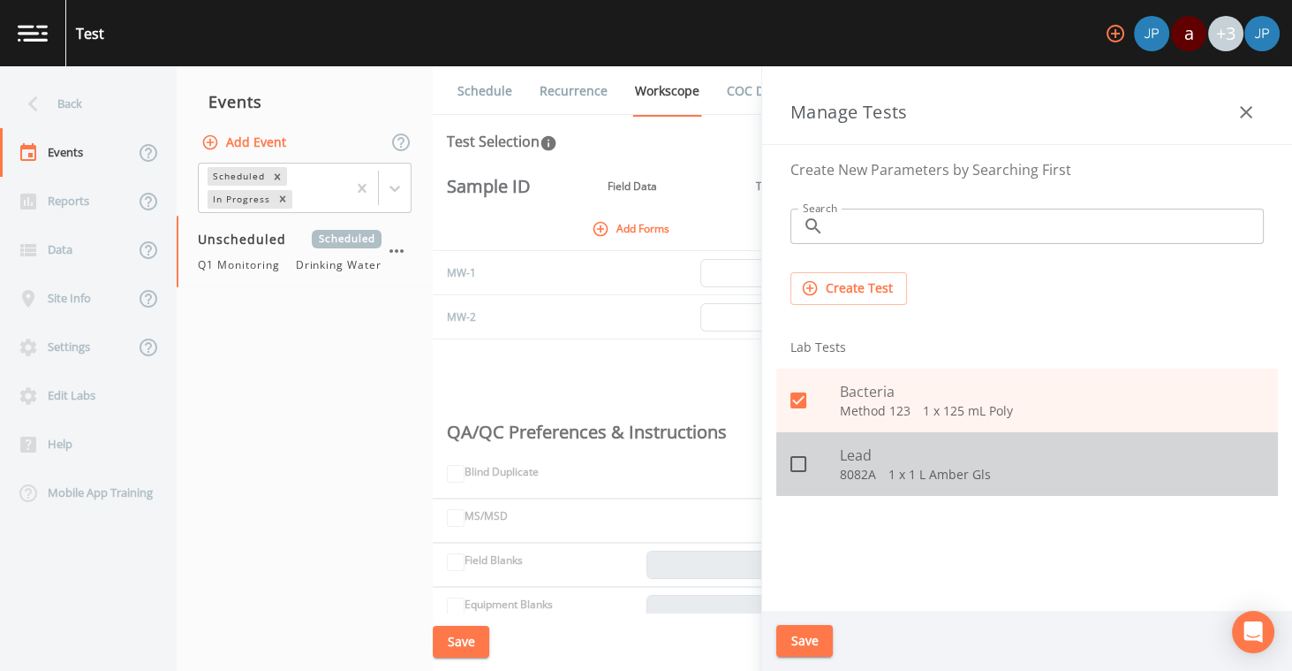
click at [800, 460] on icon at bounding box center [798, 463] width 21 height 21
checkbox input "true"
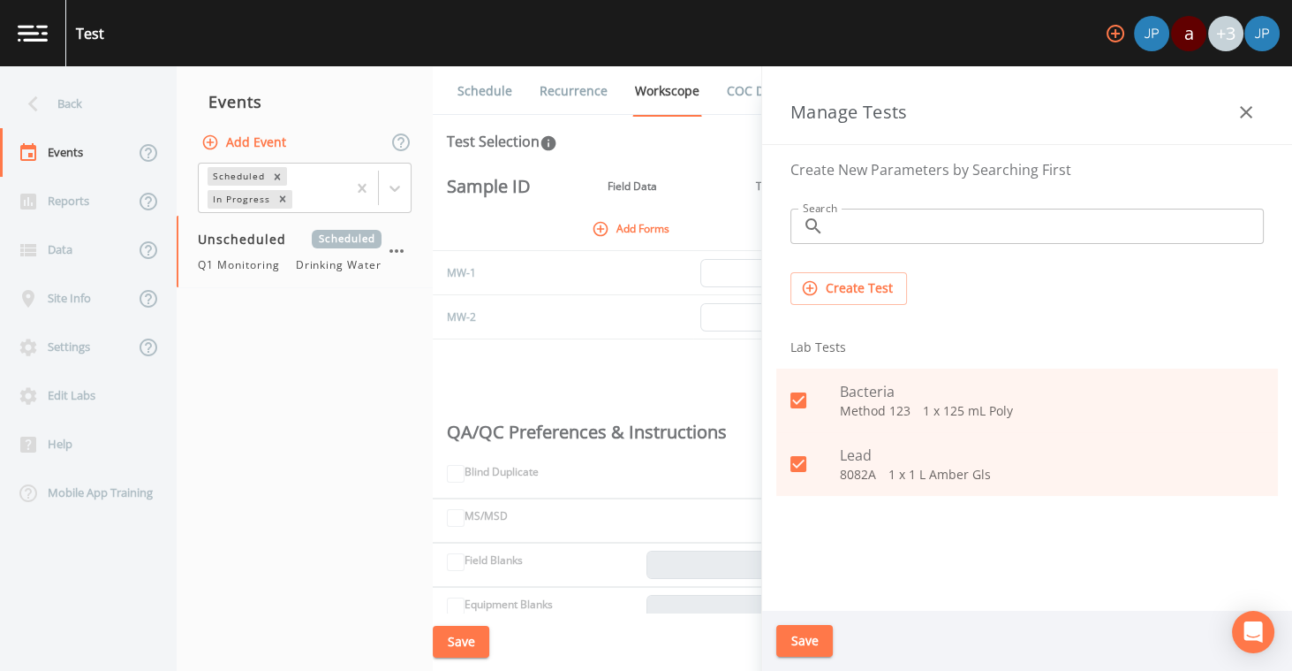
drag, startPoint x: 808, startPoint y: 592, endPoint x: 809, endPoint y: 603, distance: 10.6
click at [808, 600] on div "Create New Parameters by Searching First Search ​ Search Create Test Lab Tests …" at bounding box center [1027, 378] width 530 height 466
click at [815, 633] on button "Save" at bounding box center [805, 641] width 57 height 33
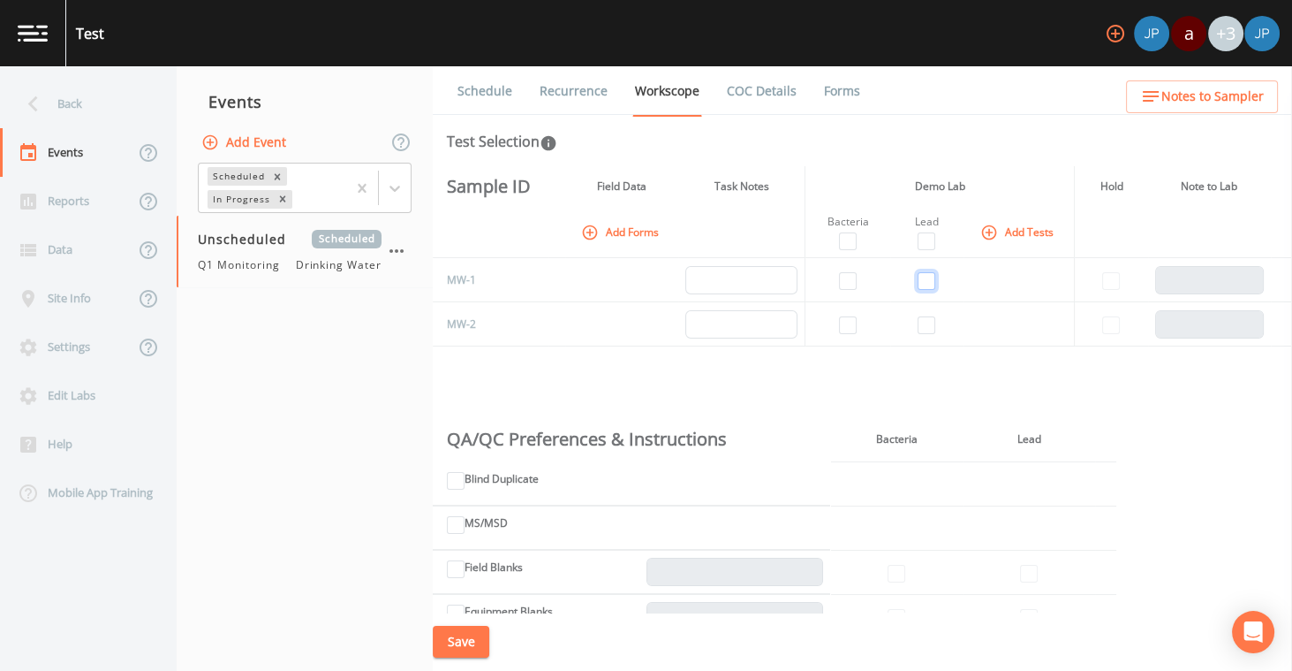
click at [924, 278] on input "checkbox" at bounding box center [927, 281] width 18 height 18
checkbox input "true"
click at [851, 281] on input "checkbox" at bounding box center [848, 281] width 18 height 18
checkbox input "true"
click at [849, 322] on input "checkbox" at bounding box center [848, 325] width 18 height 18
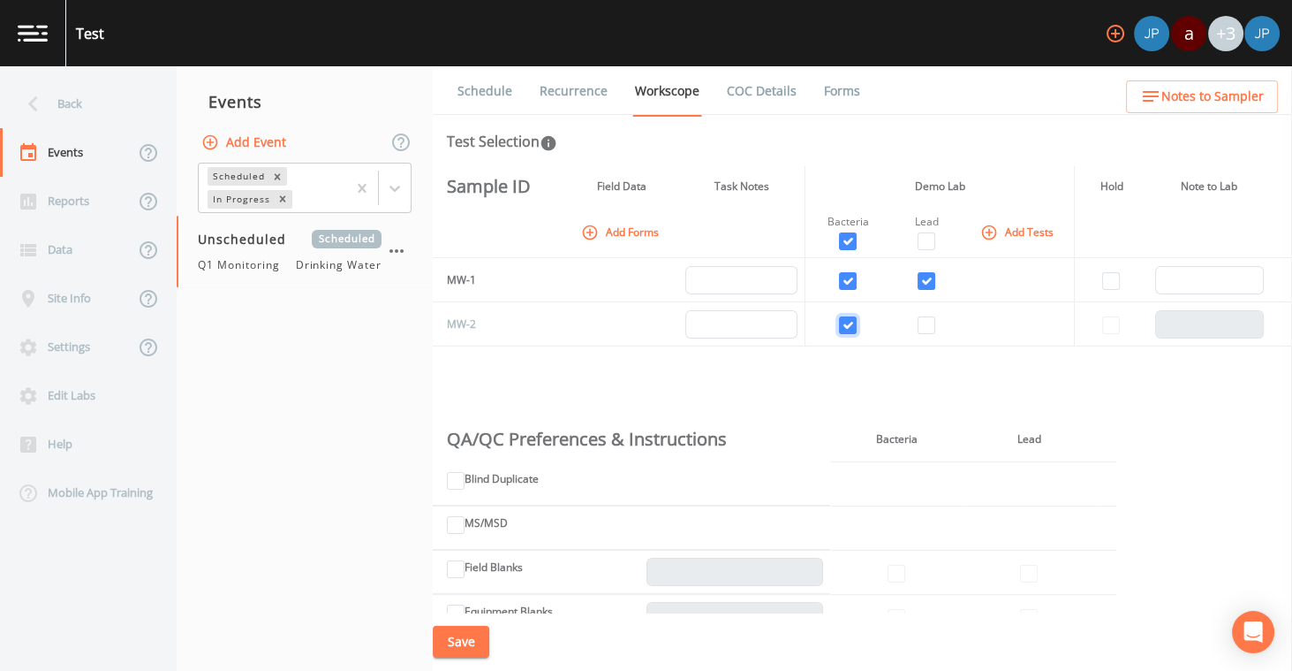
checkbox input "true"
drag, startPoint x: 476, startPoint y: 281, endPoint x: 449, endPoint y: 277, distance: 27.6
click at [449, 277] on td "MW-1" at bounding box center [491, 280] width 116 height 44
click at [478, 316] on td "MW-2" at bounding box center [491, 324] width 116 height 44
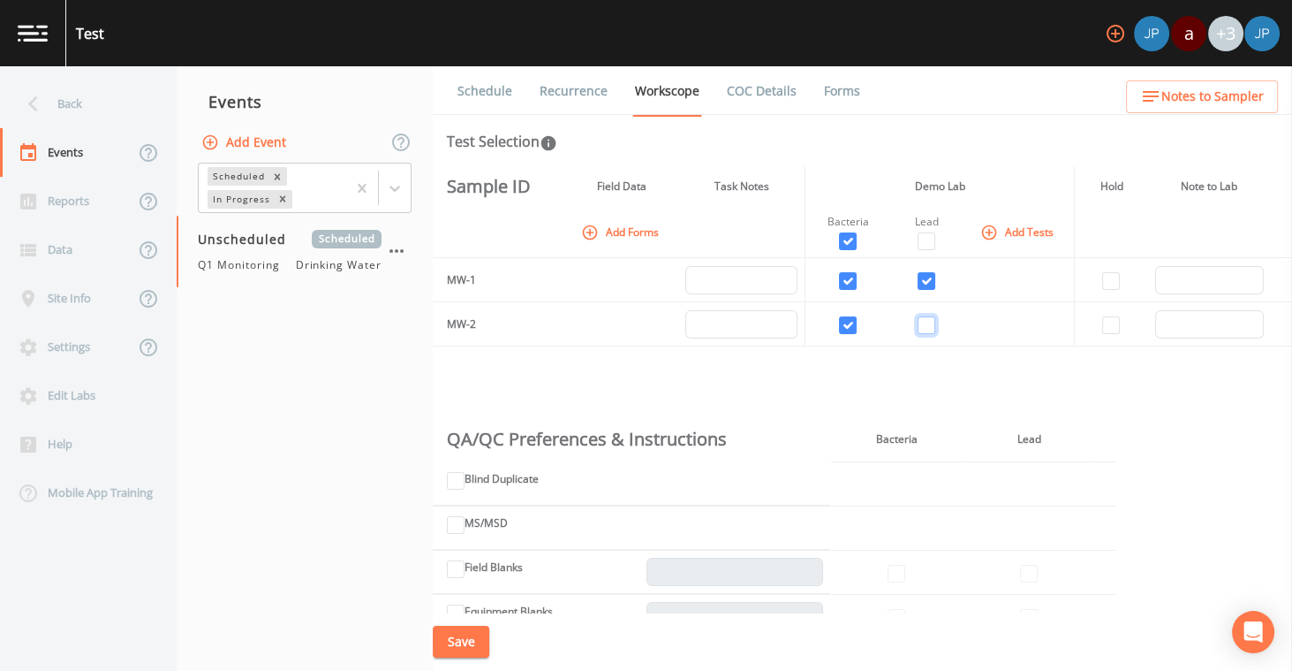
click at [926, 319] on input "checkbox" at bounding box center [927, 325] width 18 height 18
checkbox input "true"
drag, startPoint x: 470, startPoint y: 280, endPoint x: 446, endPoint y: 277, distance: 24.0
click at [446, 277] on td "MW-1" at bounding box center [491, 280] width 116 height 44
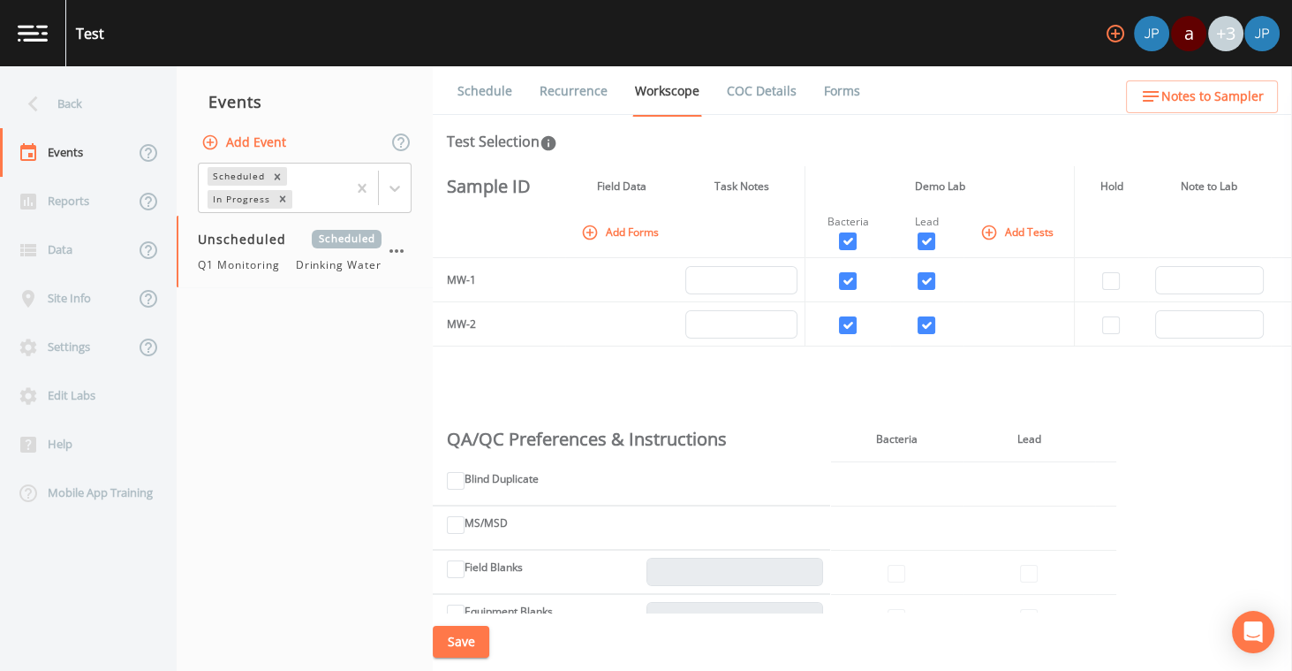
click at [479, 317] on td "MW-2" at bounding box center [491, 324] width 116 height 44
click at [481, 324] on td "MW-2" at bounding box center [491, 324] width 116 height 44
click at [589, 233] on icon "button" at bounding box center [590, 231] width 15 height 15
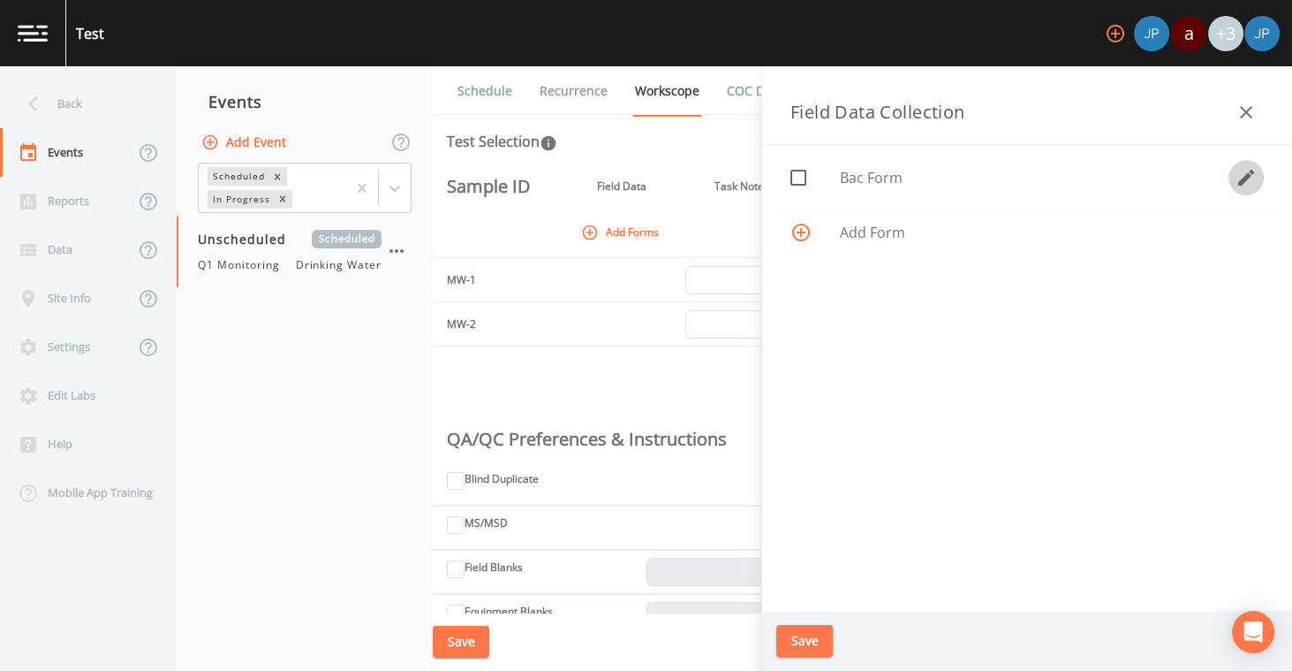
click at [1248, 179] on icon "button" at bounding box center [1246, 177] width 21 height 21
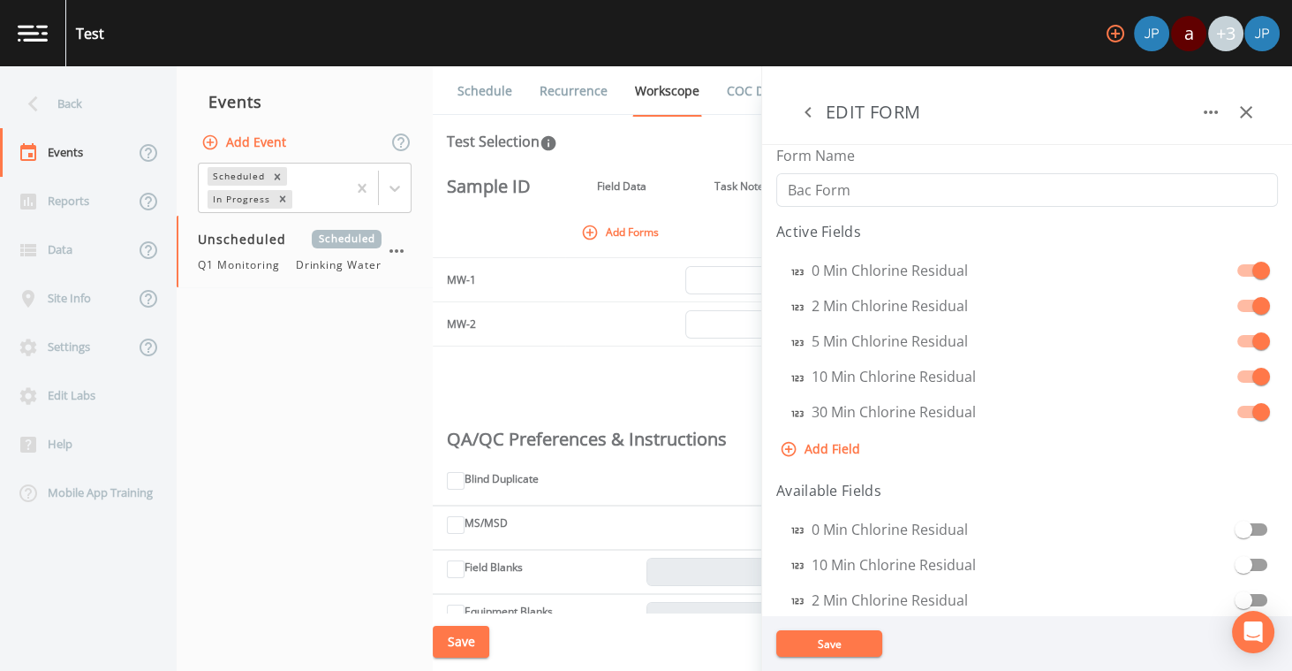
click at [817, 104] on icon "button" at bounding box center [808, 112] width 21 height 21
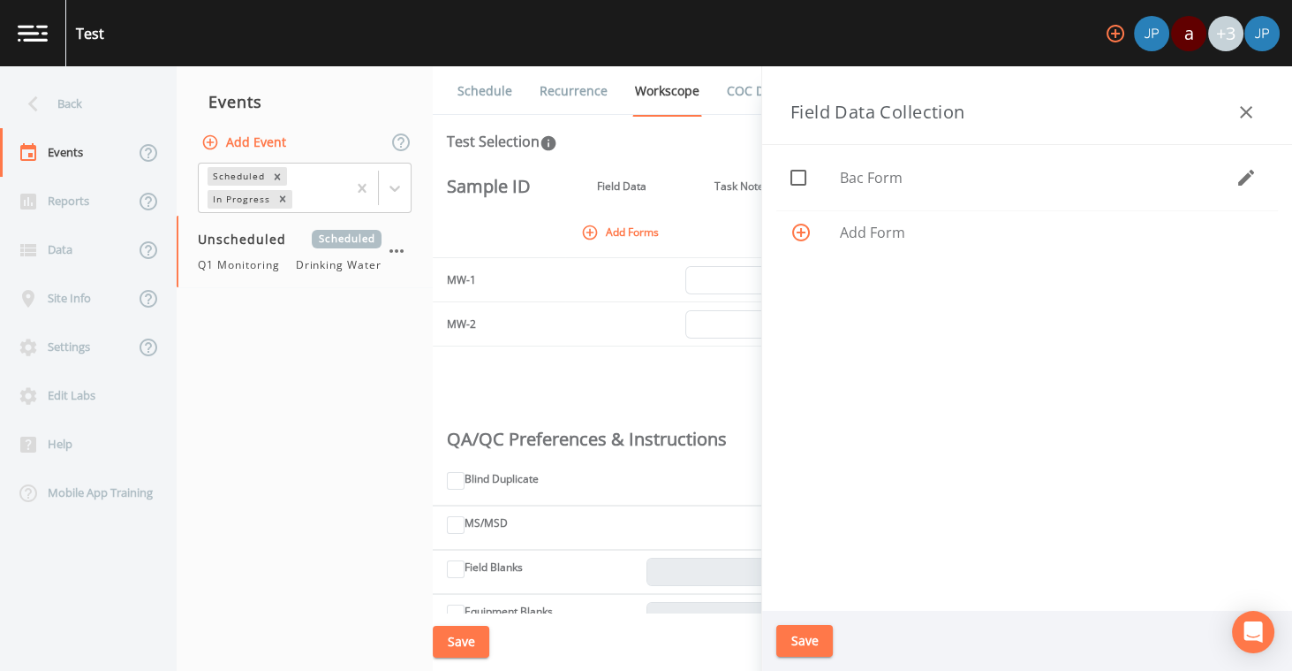
click at [807, 178] on icon at bounding box center [798, 177] width 21 height 21
checkbox input "true"
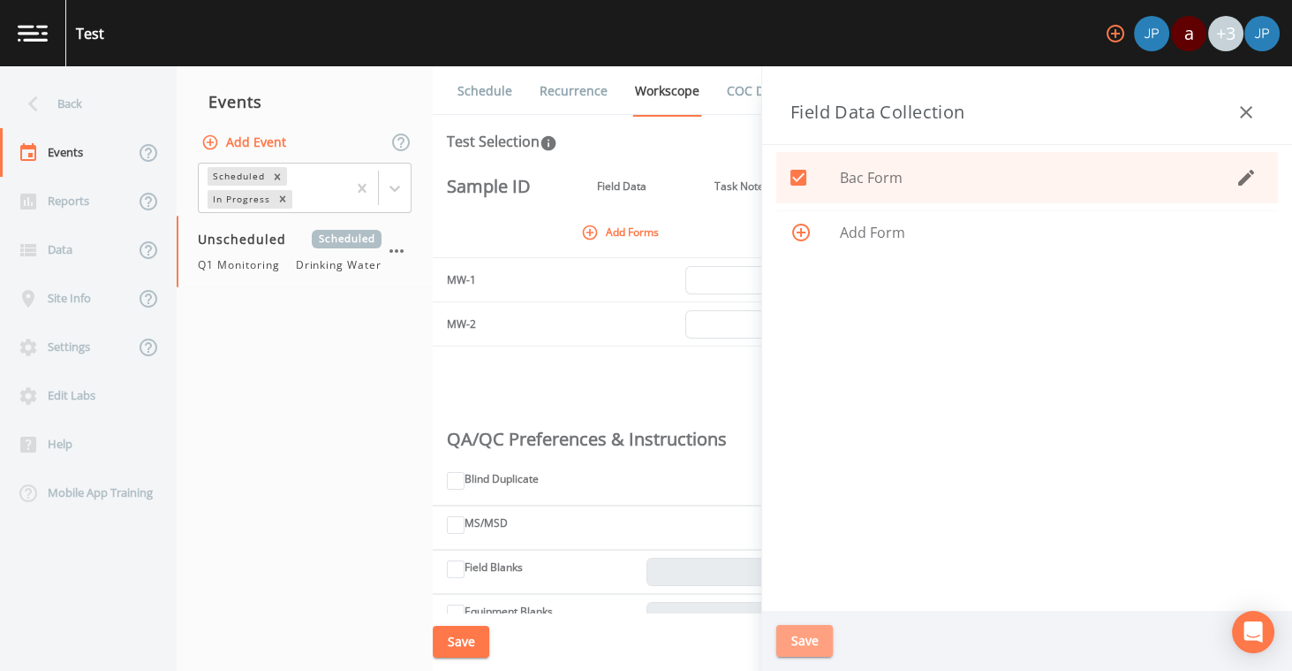
click at [816, 646] on button "Save" at bounding box center [805, 641] width 57 height 33
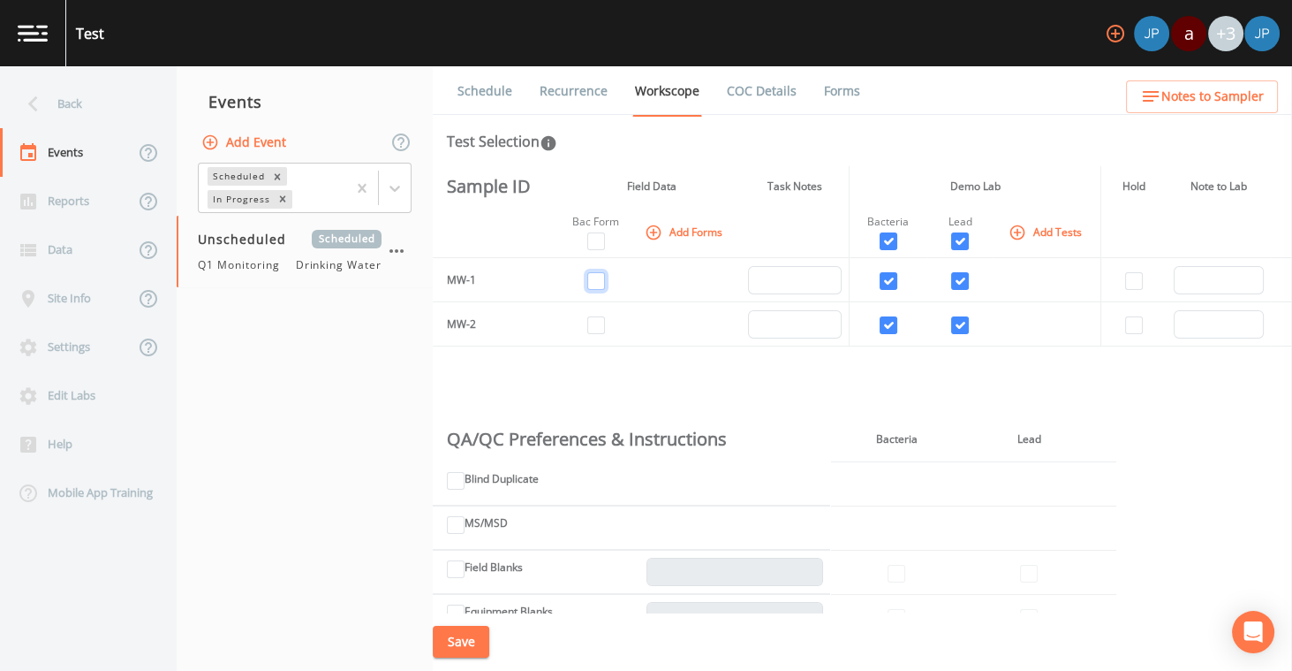
click at [597, 284] on input "checkbox" at bounding box center [596, 281] width 18 height 18
checkbox input "true"
click at [597, 325] on input "checkbox" at bounding box center [596, 325] width 18 height 18
checkbox input "true"
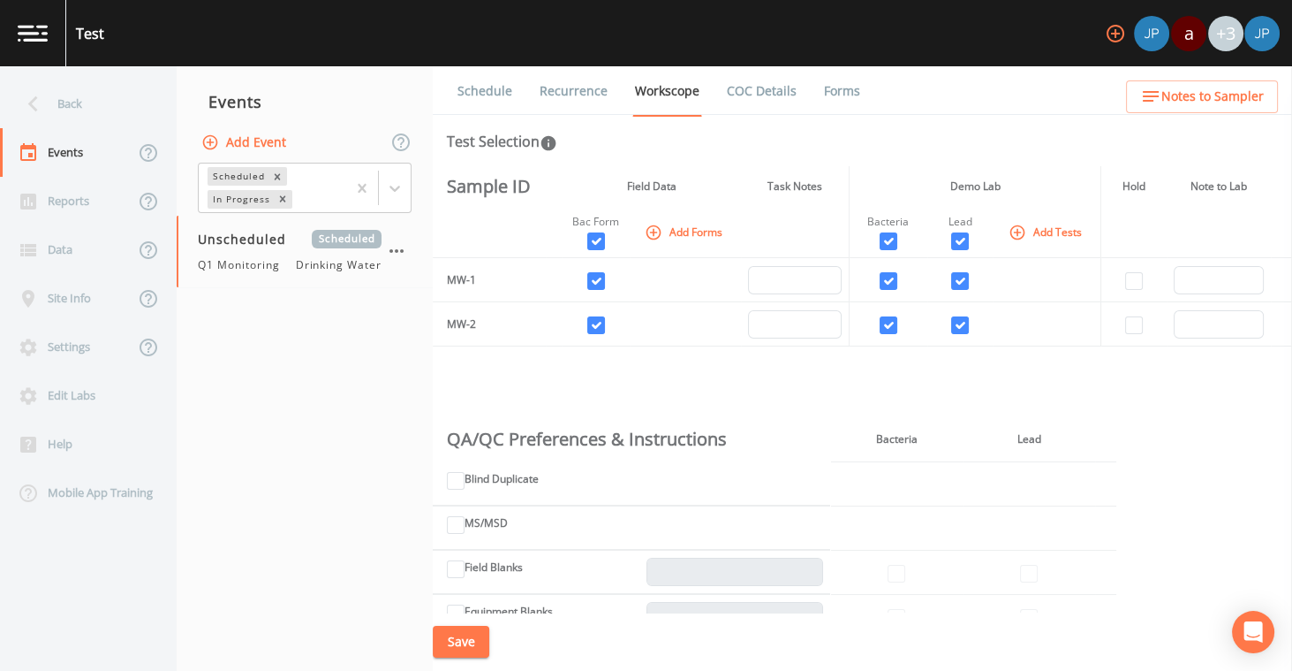
click at [663, 298] on td at bounding box center [685, 280] width 111 height 44
click at [456, 635] on button "Save" at bounding box center [461, 641] width 57 height 33
drag, startPoint x: 451, startPoint y: 279, endPoint x: 475, endPoint y: 278, distance: 24.8
click at [474, 278] on td "MW-1" at bounding box center [489, 280] width 113 height 44
click at [489, 279] on td "MW-1" at bounding box center [489, 280] width 113 height 44
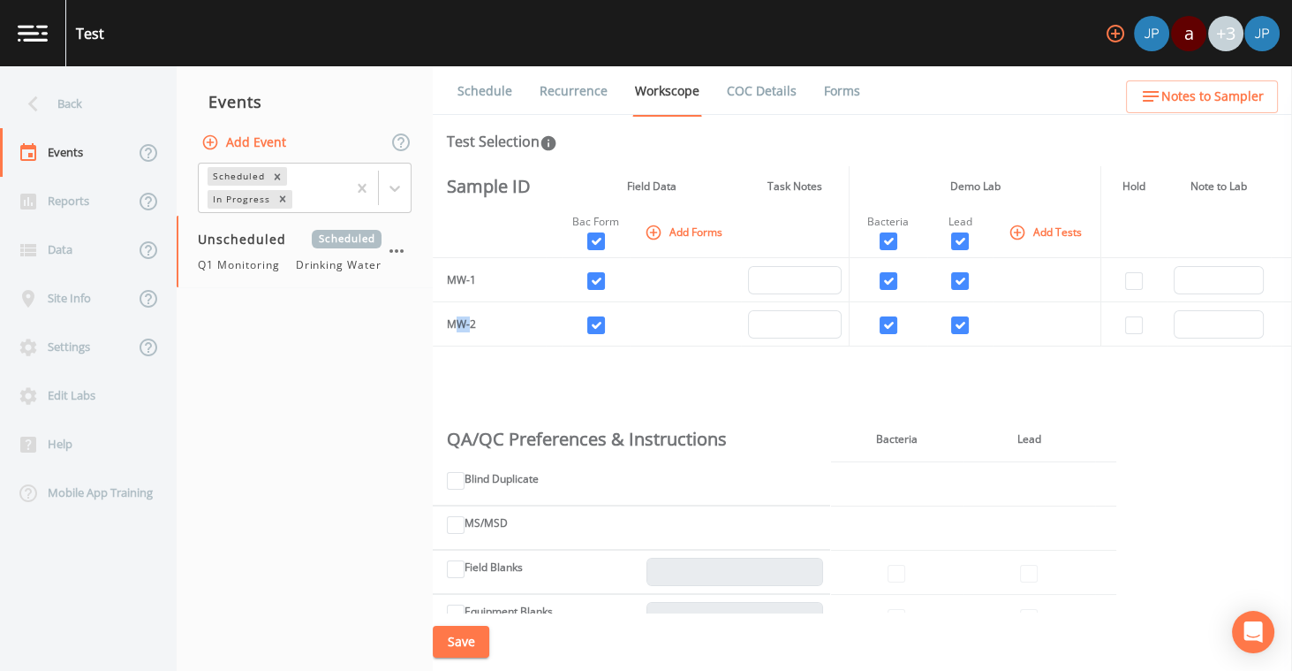
drag, startPoint x: 454, startPoint y: 319, endPoint x: 495, endPoint y: 322, distance: 40.7
click at [471, 321] on td "MW-2" at bounding box center [489, 324] width 113 height 44
click at [496, 322] on td "MW-2" at bounding box center [489, 324] width 113 height 44
drag, startPoint x: 450, startPoint y: 278, endPoint x: 479, endPoint y: 281, distance: 29.3
click at [479, 281] on td "MW-1" at bounding box center [489, 280] width 113 height 44
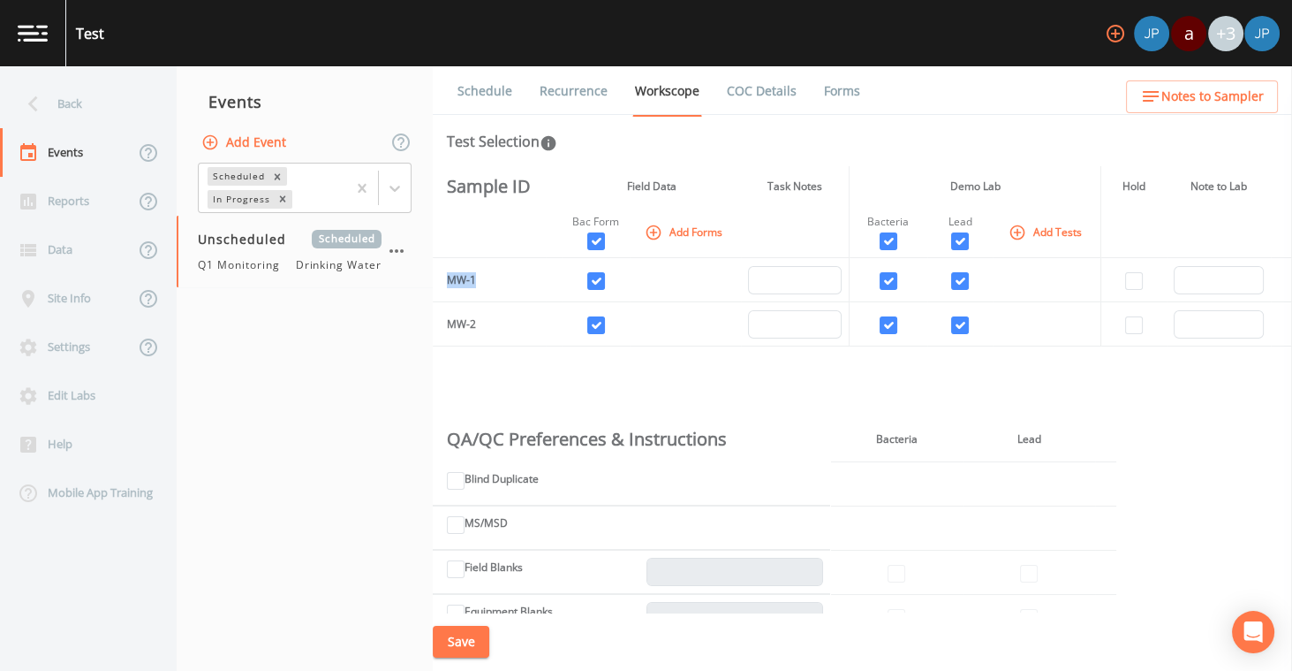
click at [494, 282] on td "MW-1" at bounding box center [489, 280] width 113 height 44
click at [578, 89] on link "Recurrence" at bounding box center [573, 90] width 73 height 49
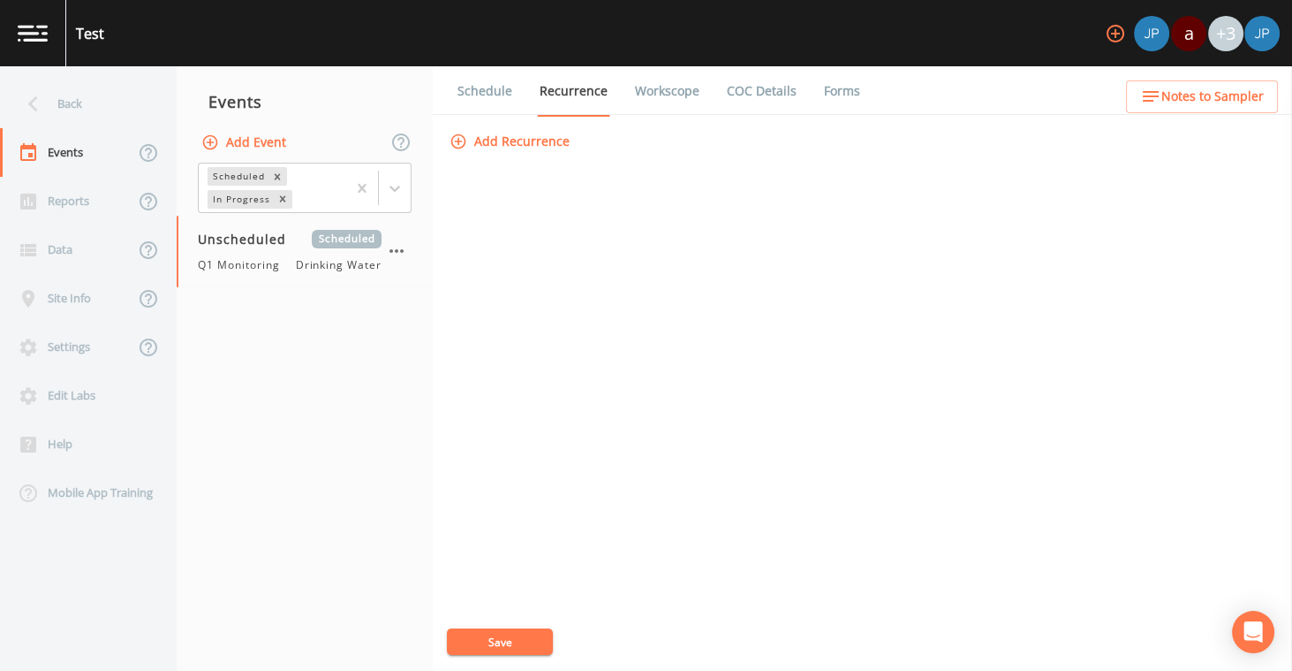
click at [645, 94] on link "Workscope" at bounding box center [668, 90] width 70 height 49
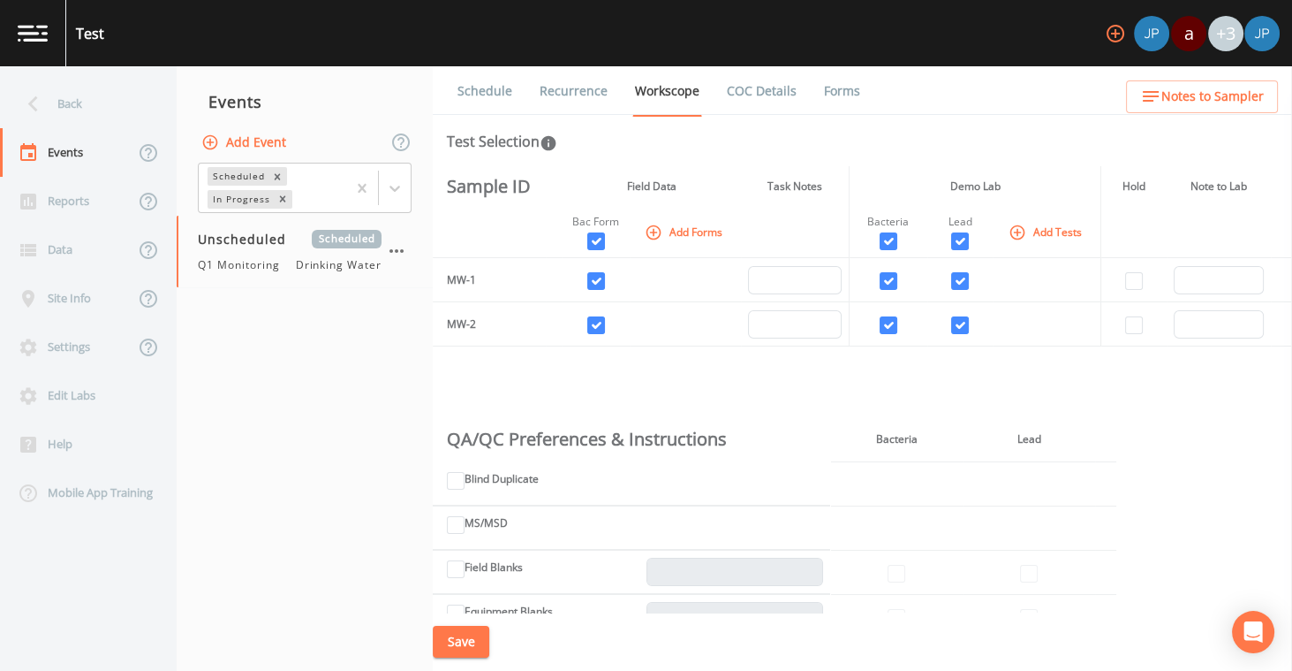
click at [552, 92] on link "Recurrence" at bounding box center [573, 90] width 73 height 49
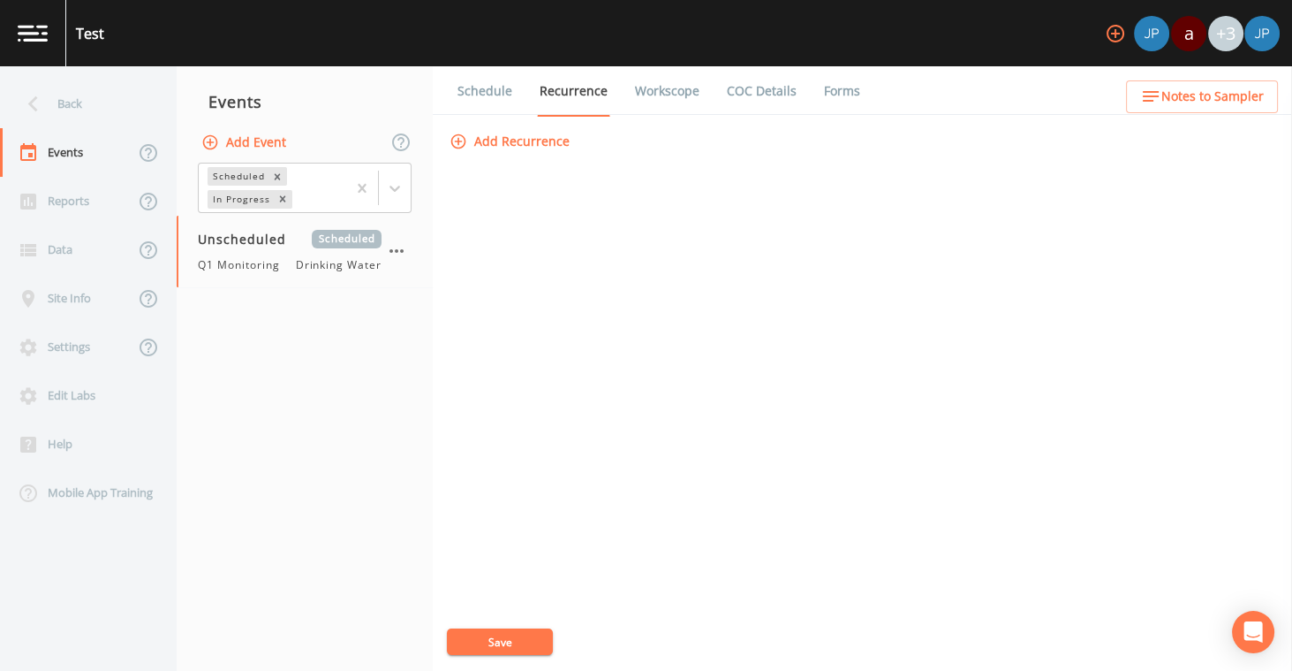
click at [522, 148] on button "Add Recurrence" at bounding box center [511, 141] width 131 height 33
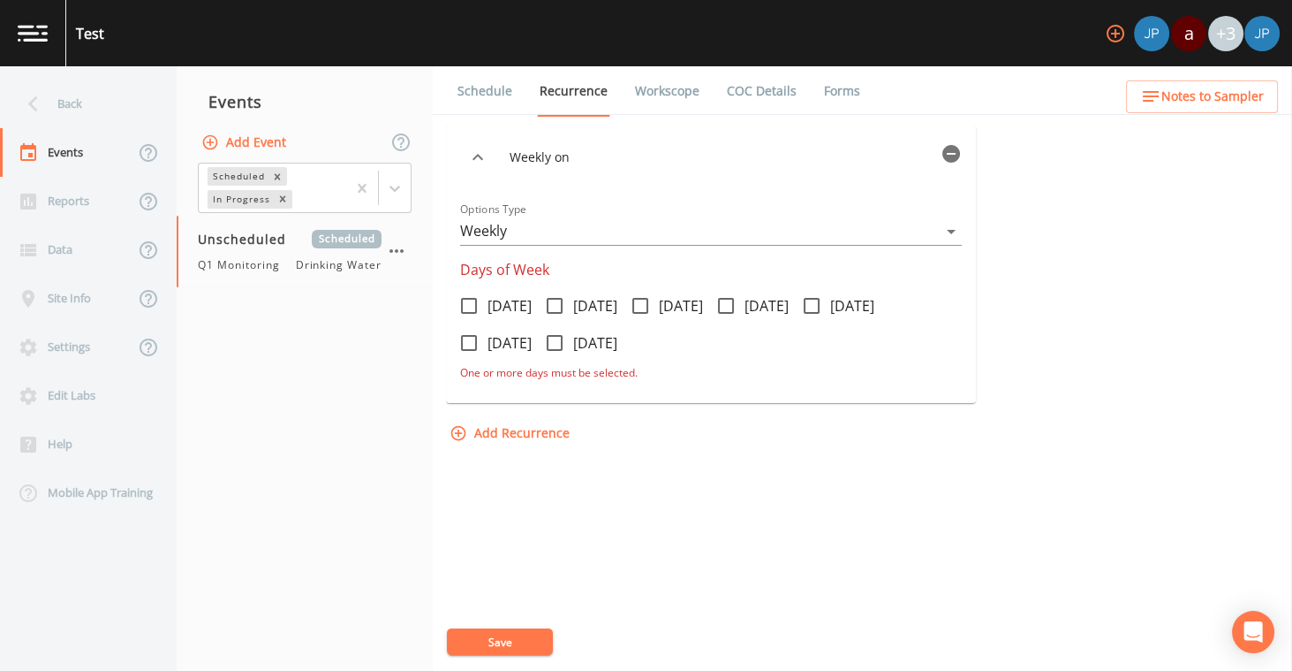
click at [547, 235] on body "Test a +3 Back Events Reports Data Site Info Settings Edit Labs Help Mobile App…" at bounding box center [646, 335] width 1292 height 671
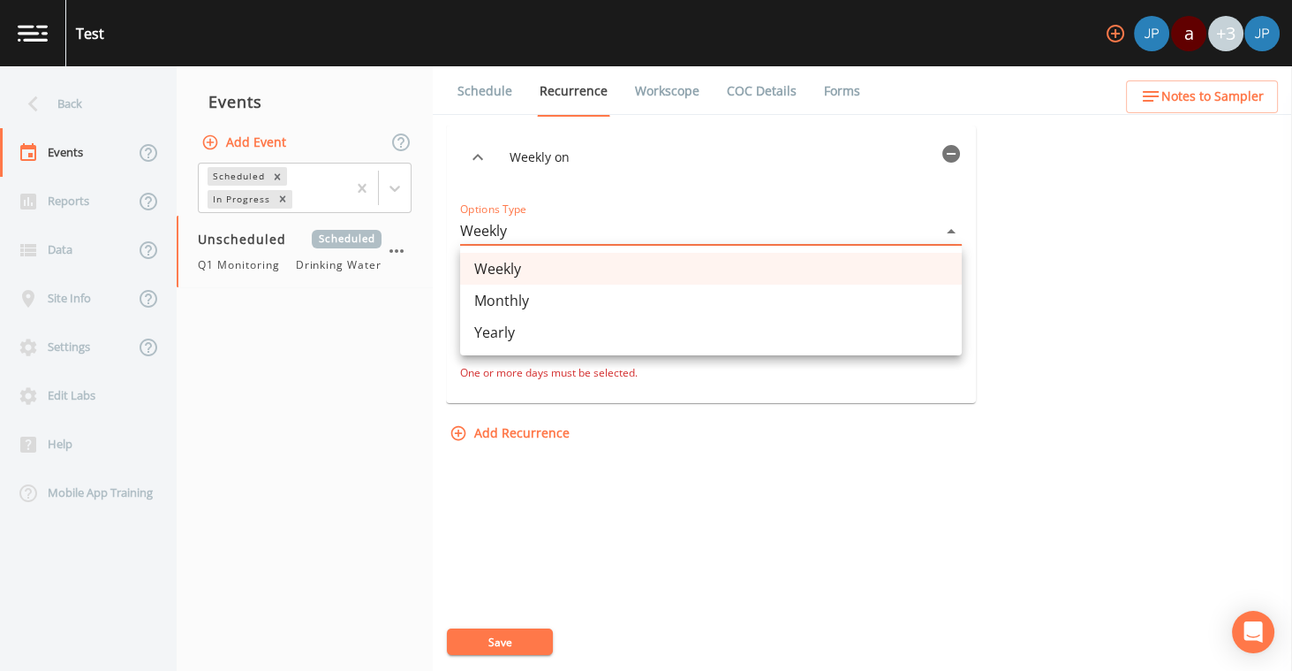
click at [534, 271] on li "Weekly" at bounding box center [711, 269] width 502 height 32
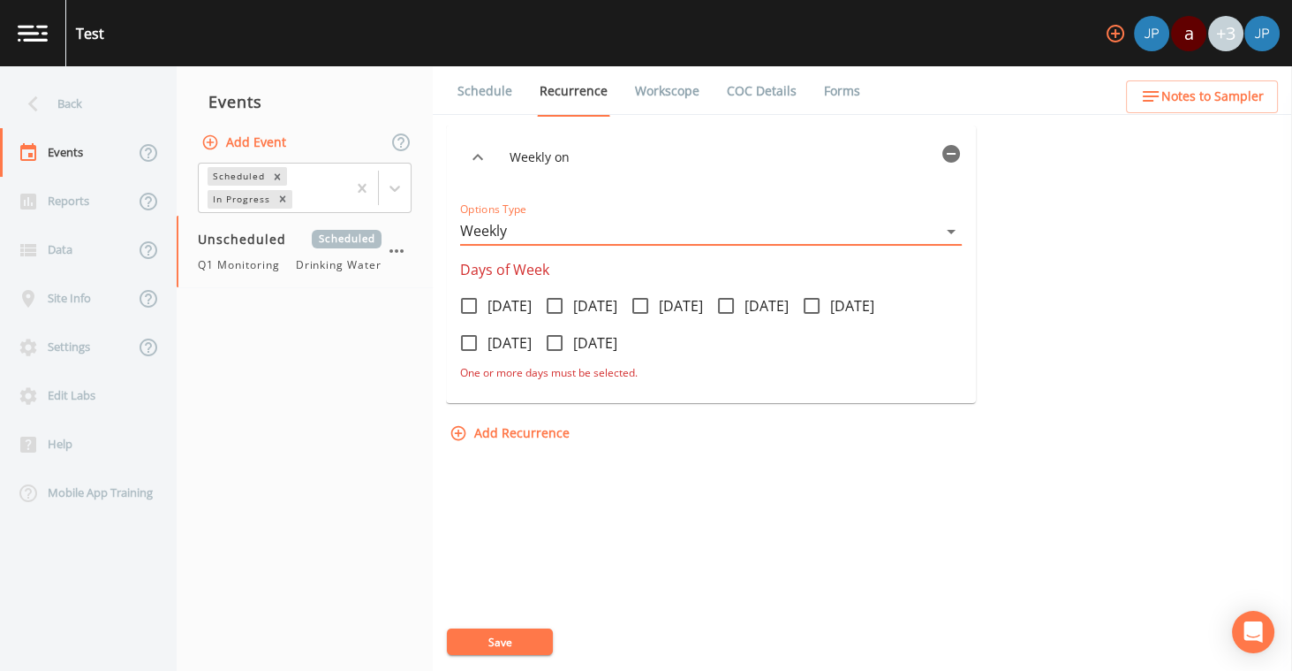
click at [470, 306] on icon at bounding box center [469, 305] width 21 height 21
click at [468, 305] on input "[DATE]" at bounding box center [460, 296] width 18 height 18
checkbox input "true"
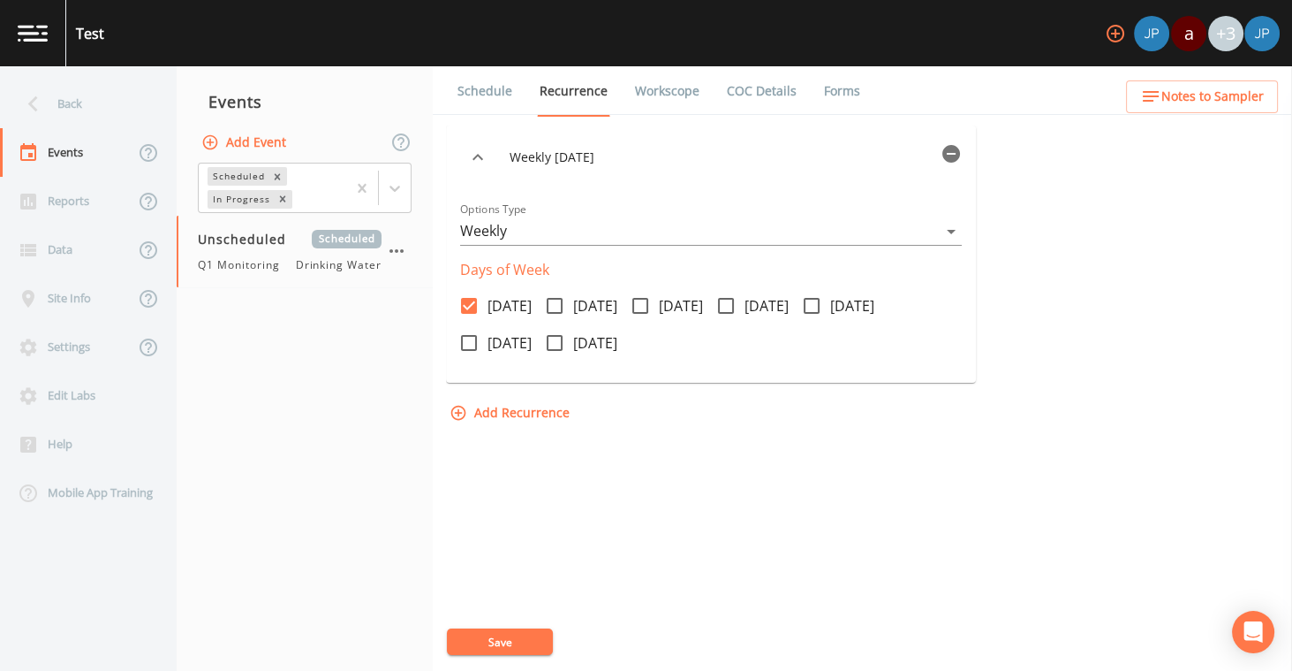
click at [557, 307] on icon at bounding box center [555, 306] width 16 height 16
click at [554, 305] on input "[DATE]" at bounding box center [545, 296] width 18 height 18
checkbox input "true"
click at [651, 304] on icon at bounding box center [640, 305] width 21 height 21
click at [640, 304] on input "[DATE]" at bounding box center [631, 296] width 18 height 18
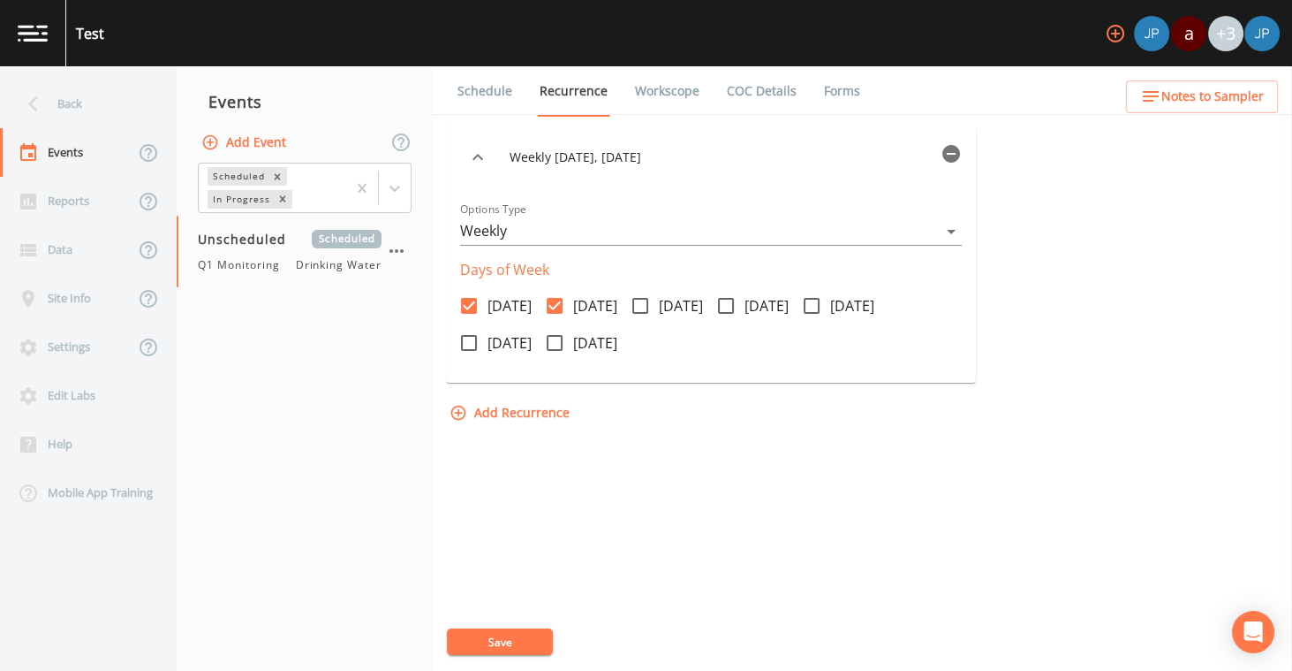
checkbox input "true"
click at [737, 307] on icon at bounding box center [726, 305] width 21 height 21
click at [725, 305] on input "[DATE]" at bounding box center [717, 296] width 18 height 18
checkbox input "true"
click at [820, 308] on icon at bounding box center [812, 306] width 16 height 16
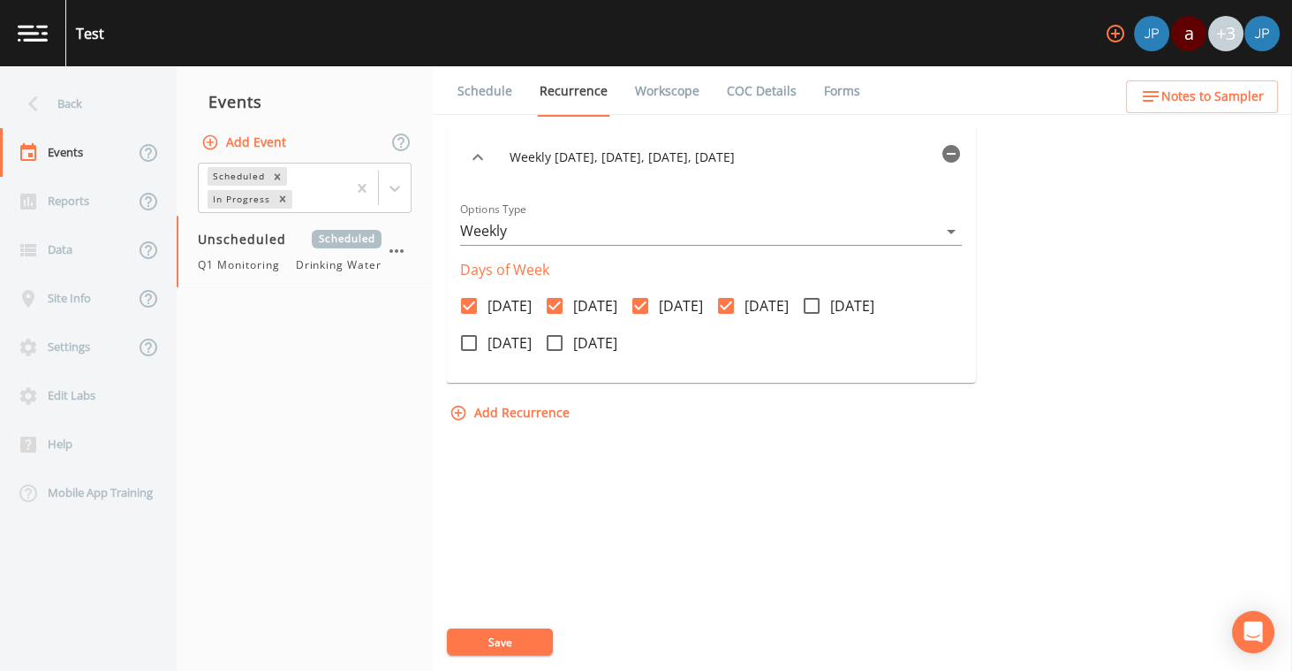
click at [811, 305] on input "[DATE]" at bounding box center [802, 296] width 18 height 18
checkbox input "true"
click at [961, 147] on icon "button" at bounding box center [951, 153] width 21 height 21
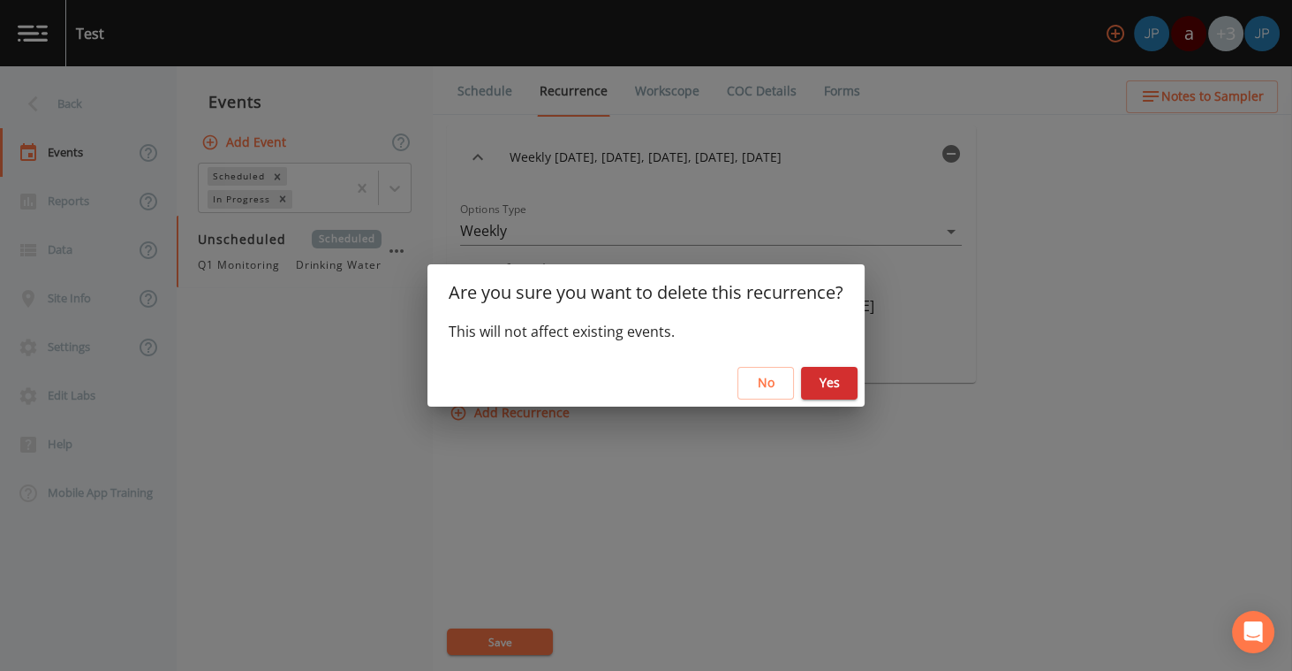
click at [822, 382] on button "Yes" at bounding box center [829, 383] width 57 height 33
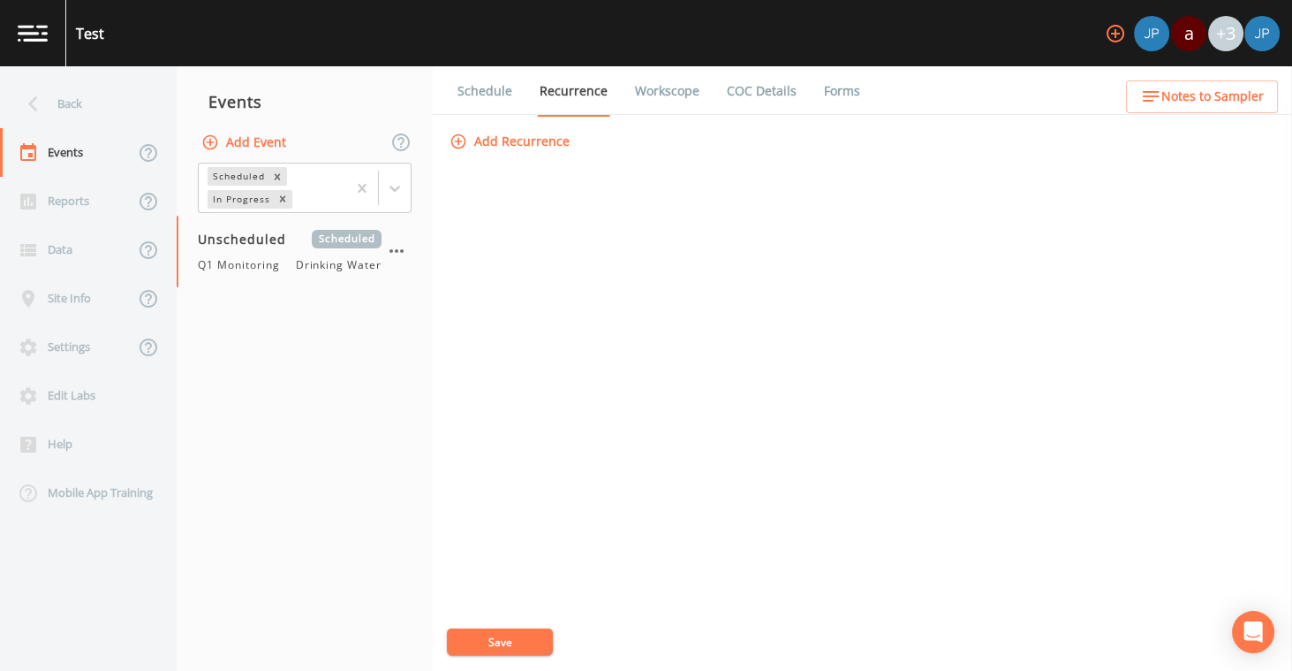
click at [507, 90] on link "Schedule" at bounding box center [485, 90] width 60 height 49
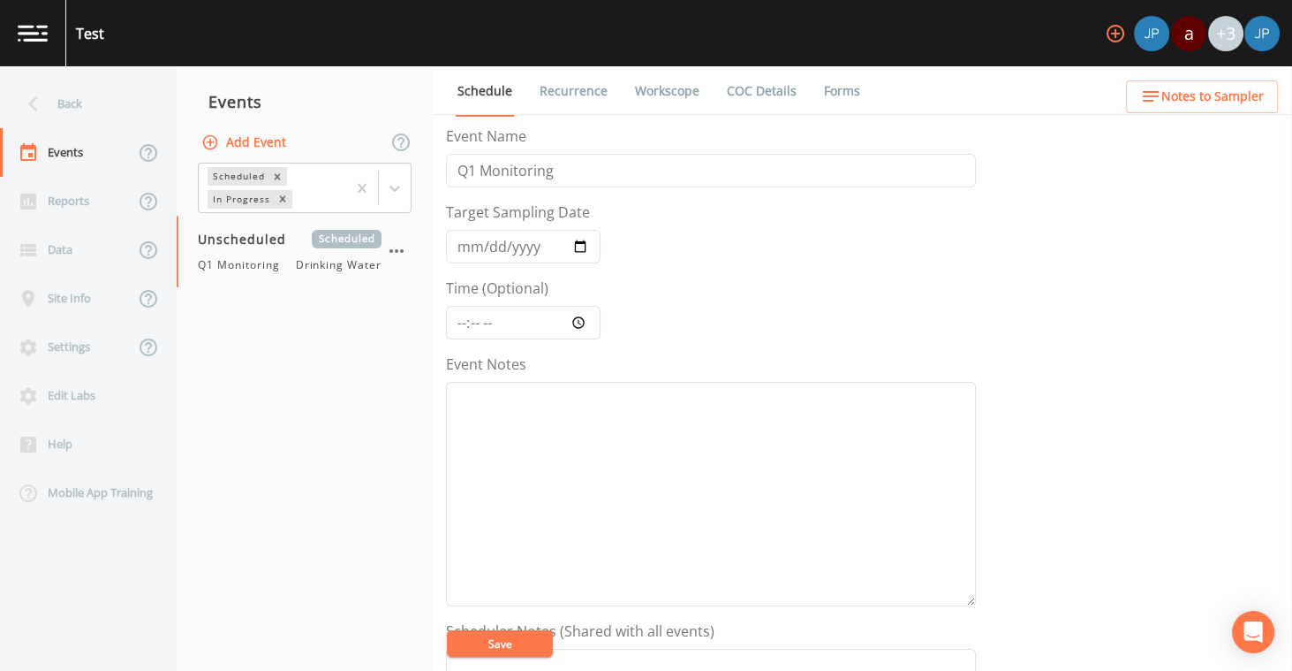
click at [656, 97] on link "Workscope" at bounding box center [668, 90] width 70 height 49
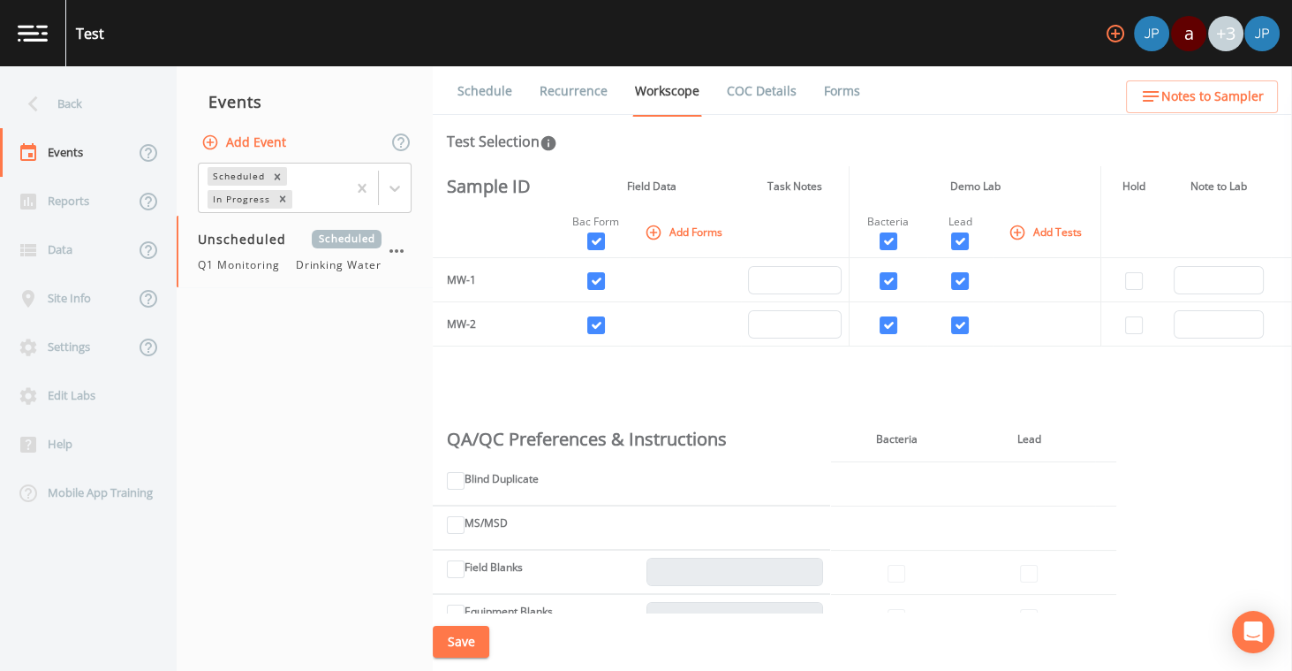
click at [733, 97] on link "COC Details" at bounding box center [761, 90] width 75 height 49
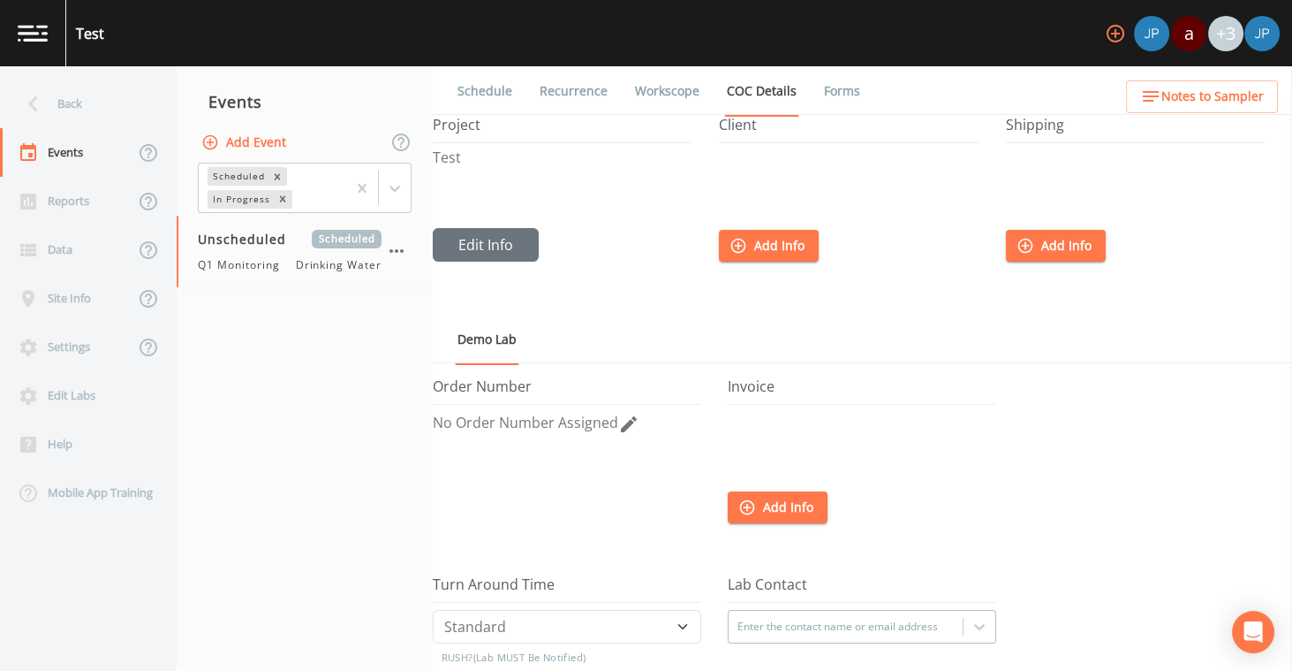
click at [828, 97] on link "Forms" at bounding box center [843, 90] width 42 height 49
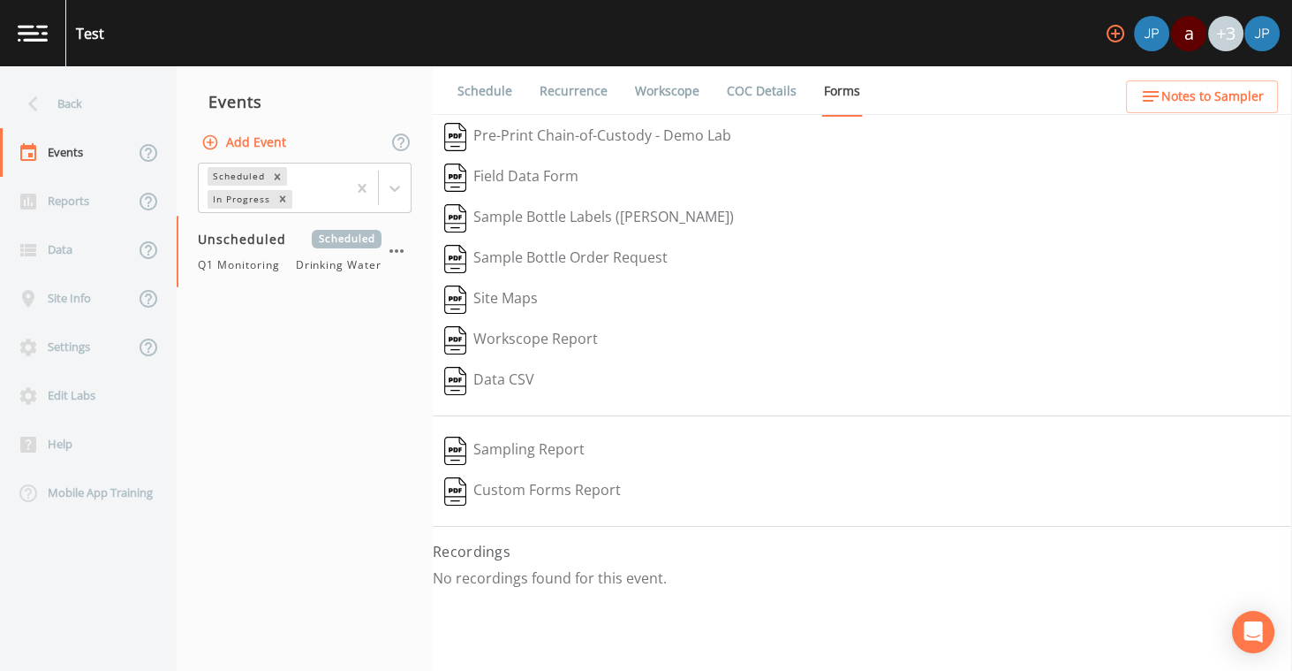
click at [649, 85] on link "Workscope" at bounding box center [668, 90] width 70 height 49
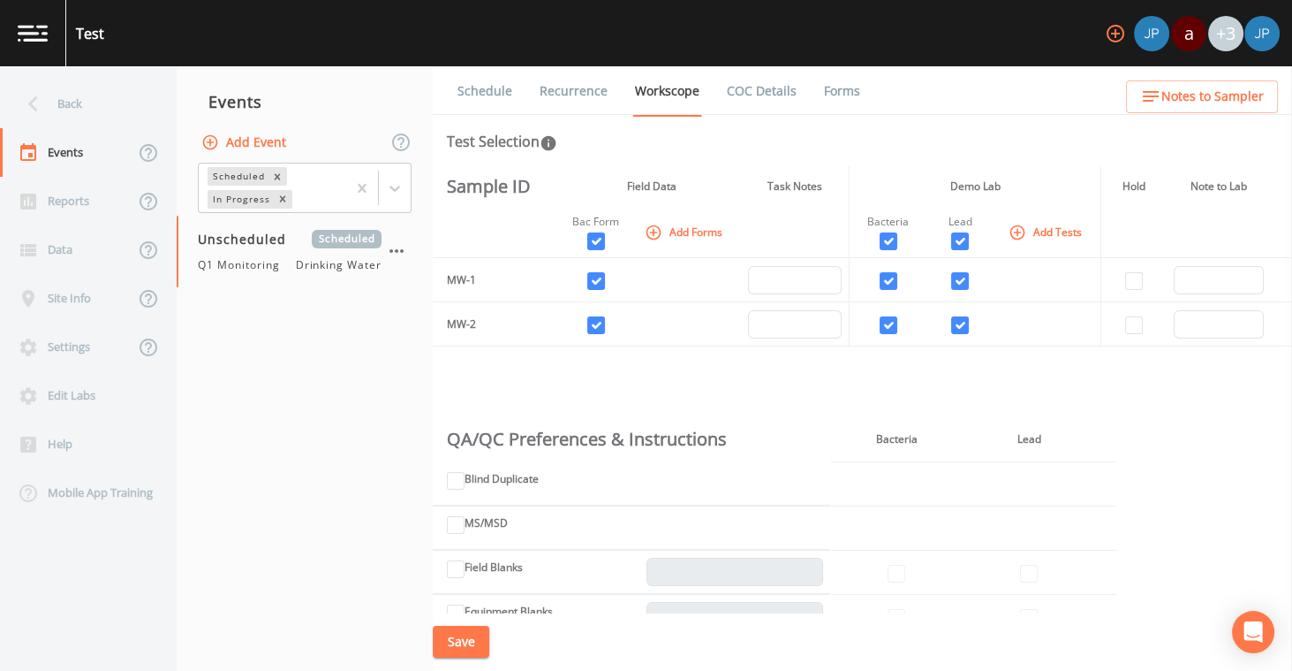
click at [682, 144] on div "Test Selection" at bounding box center [862, 141] width 831 height 21
click at [747, 159] on div "Schedule Recurrence Workscope COC Details Forms Test Selection Sample ID Field …" at bounding box center [863, 368] width 860 height 604
